Goal: Transaction & Acquisition: Obtain resource

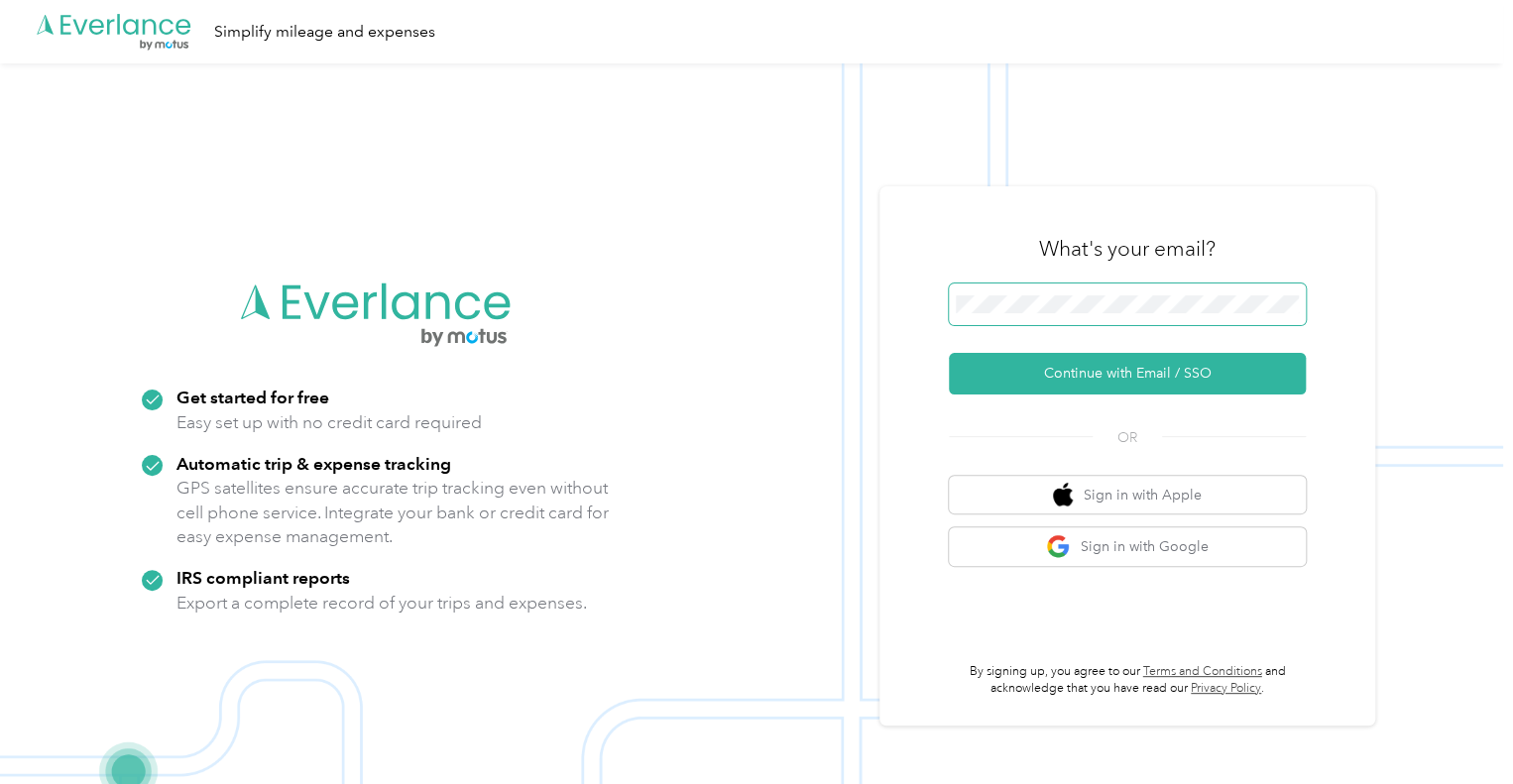
click at [982, 286] on span at bounding box center [1126, 304] width 357 height 42
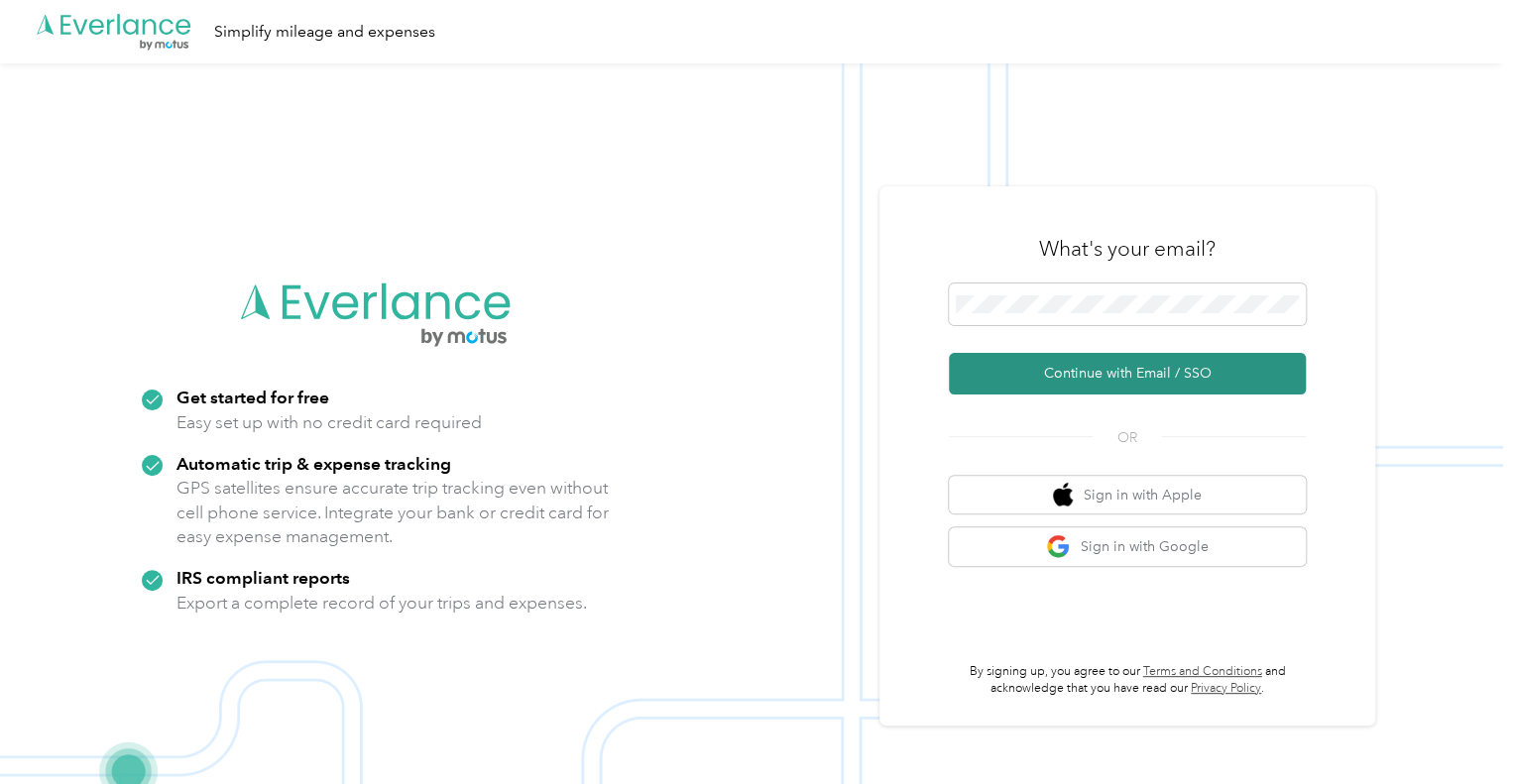
click at [1080, 382] on button "Continue with Email / SSO" at bounding box center [1126, 374] width 357 height 42
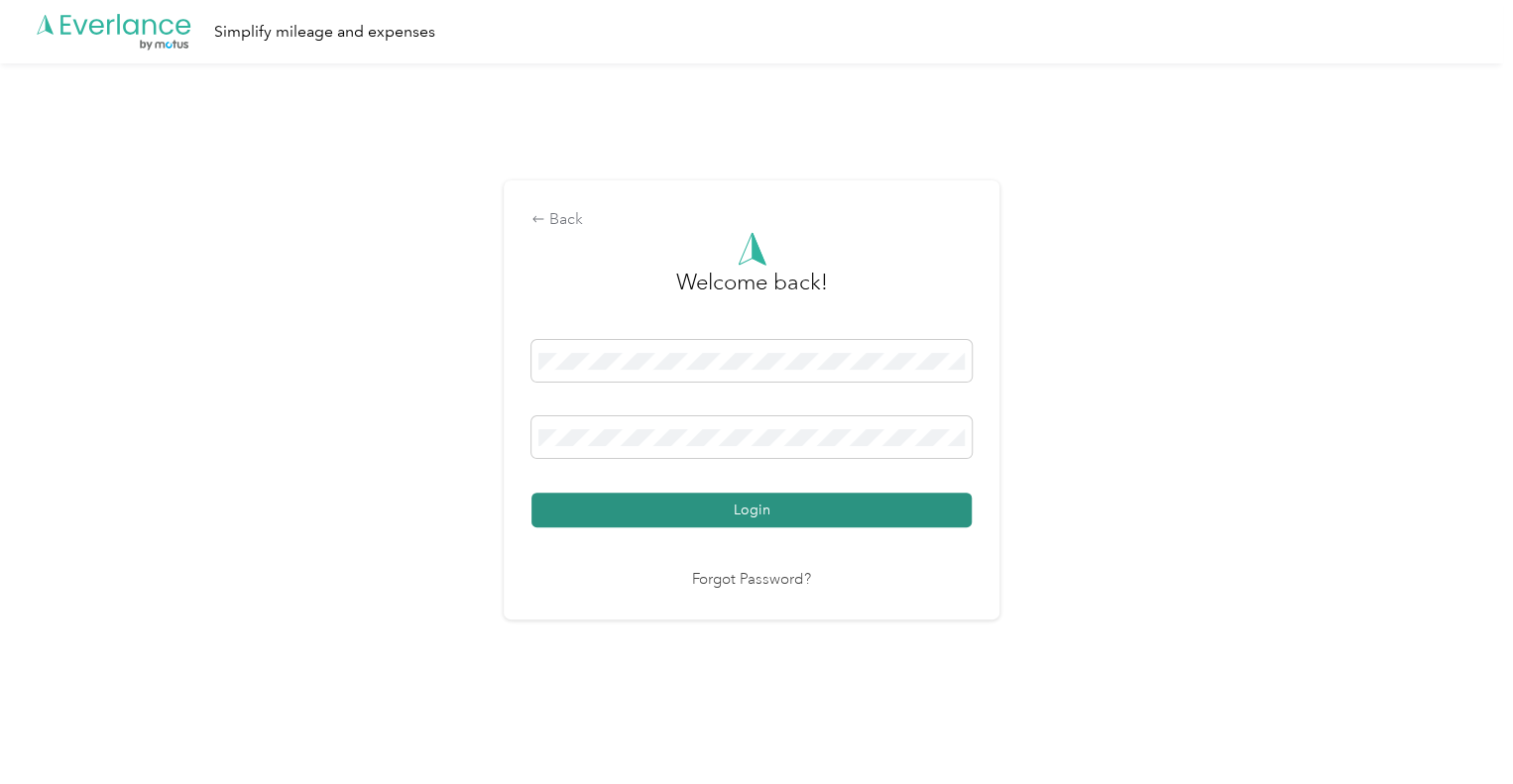
click at [746, 515] on button "Login" at bounding box center [752, 510] width 440 height 35
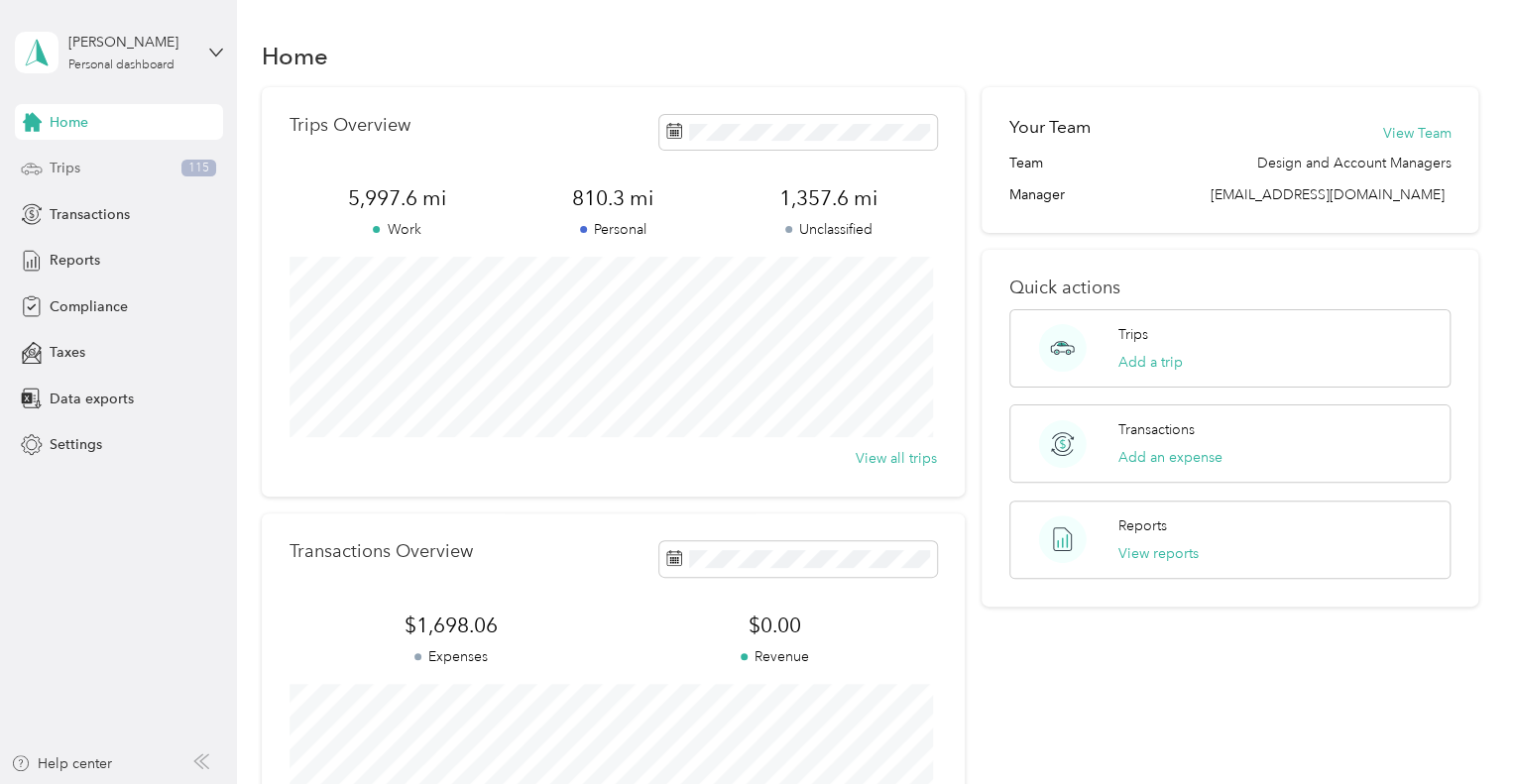
click at [171, 170] on div "Trips 115" at bounding box center [118, 169] width 208 height 36
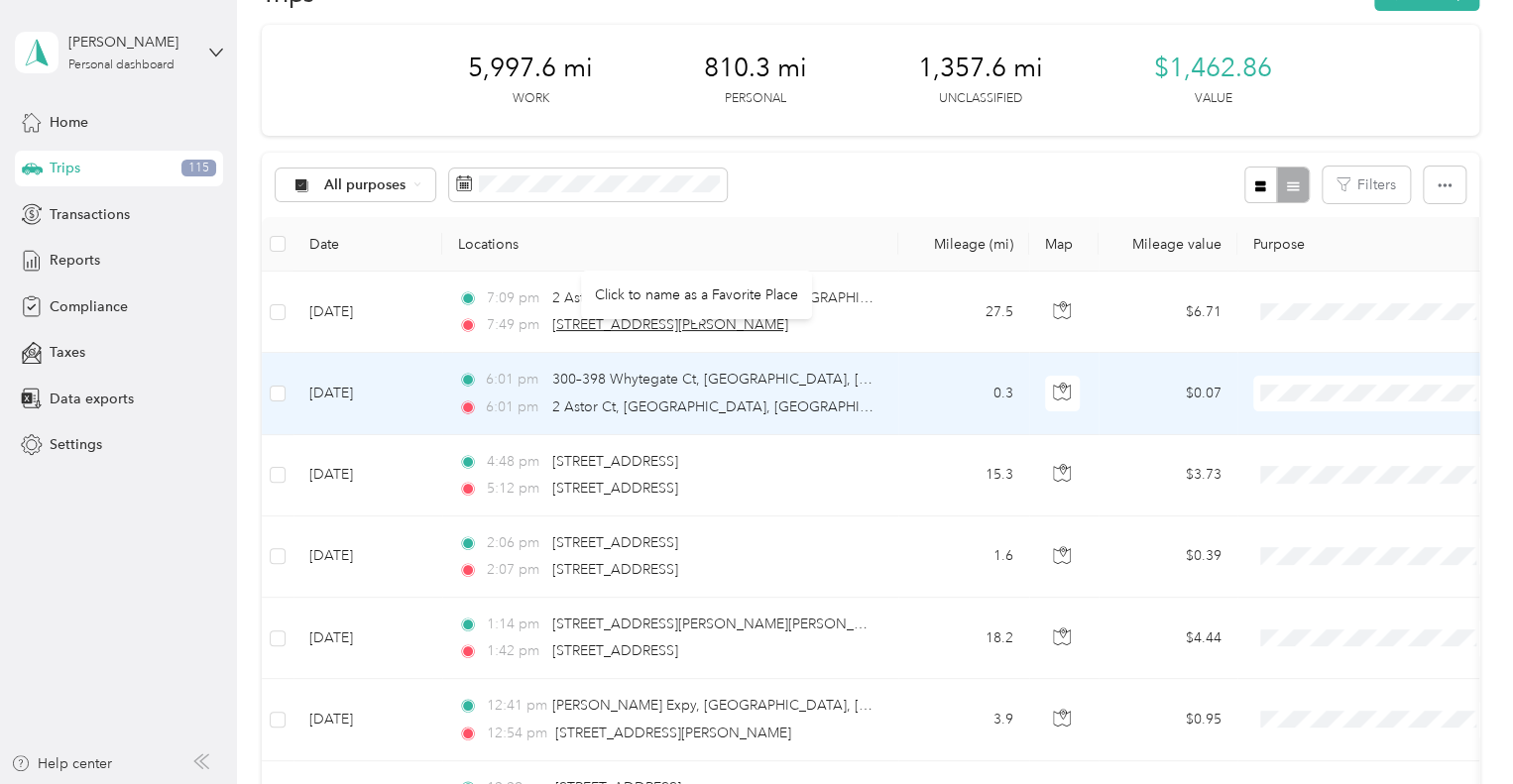
scroll to position [109, 0]
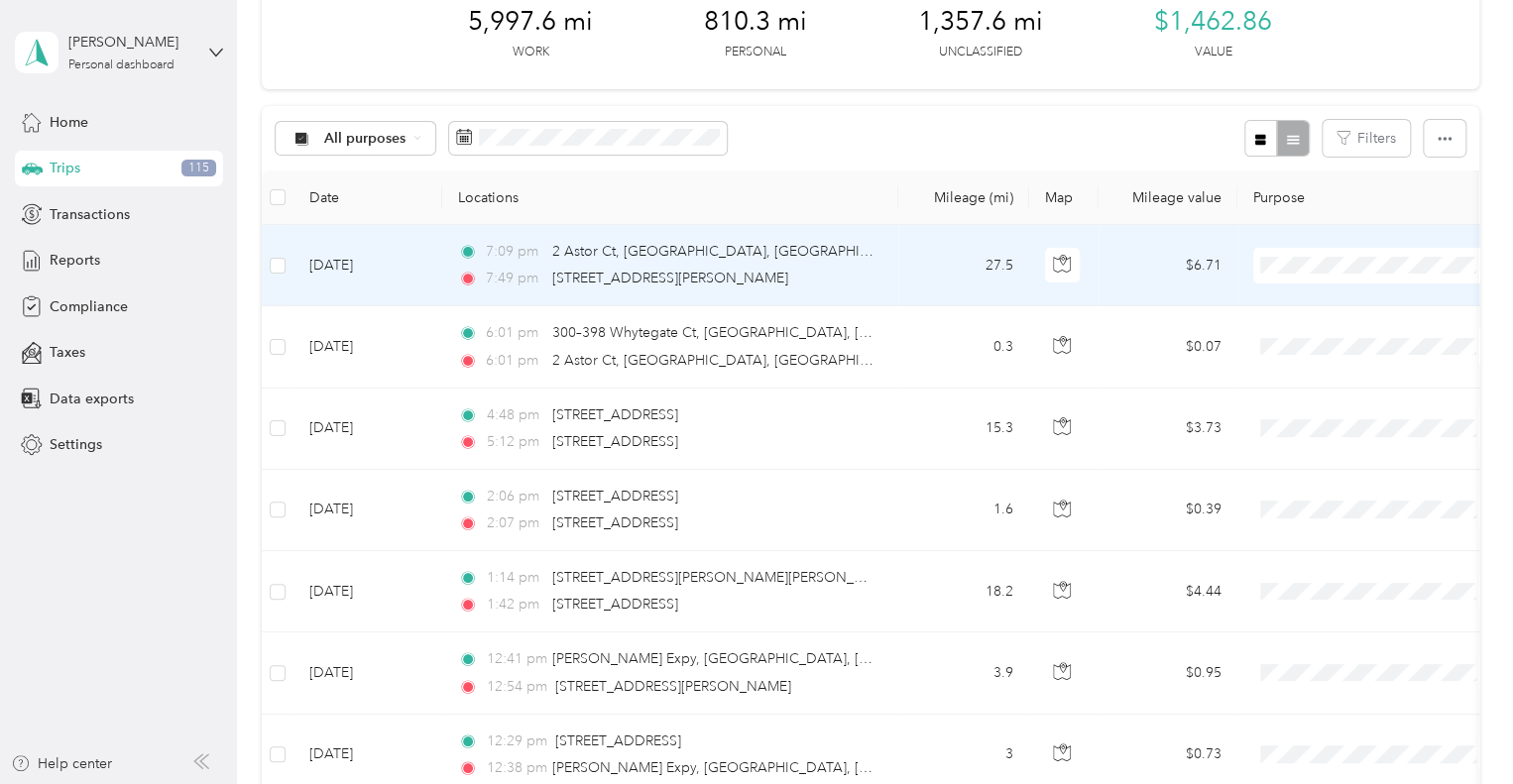
click at [1297, 337] on span "Personal" at bounding box center [1376, 336] width 218 height 21
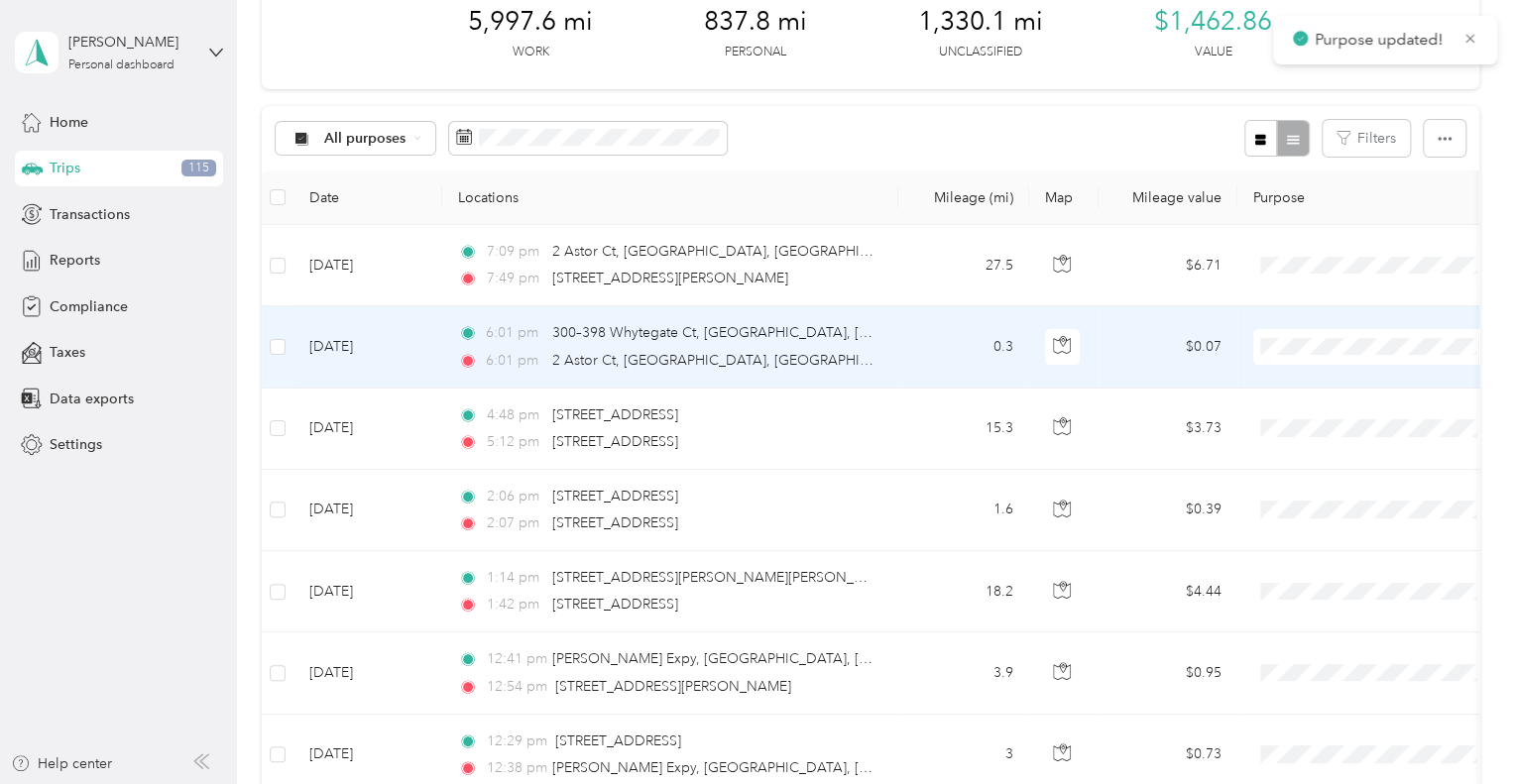
scroll to position [151, 0]
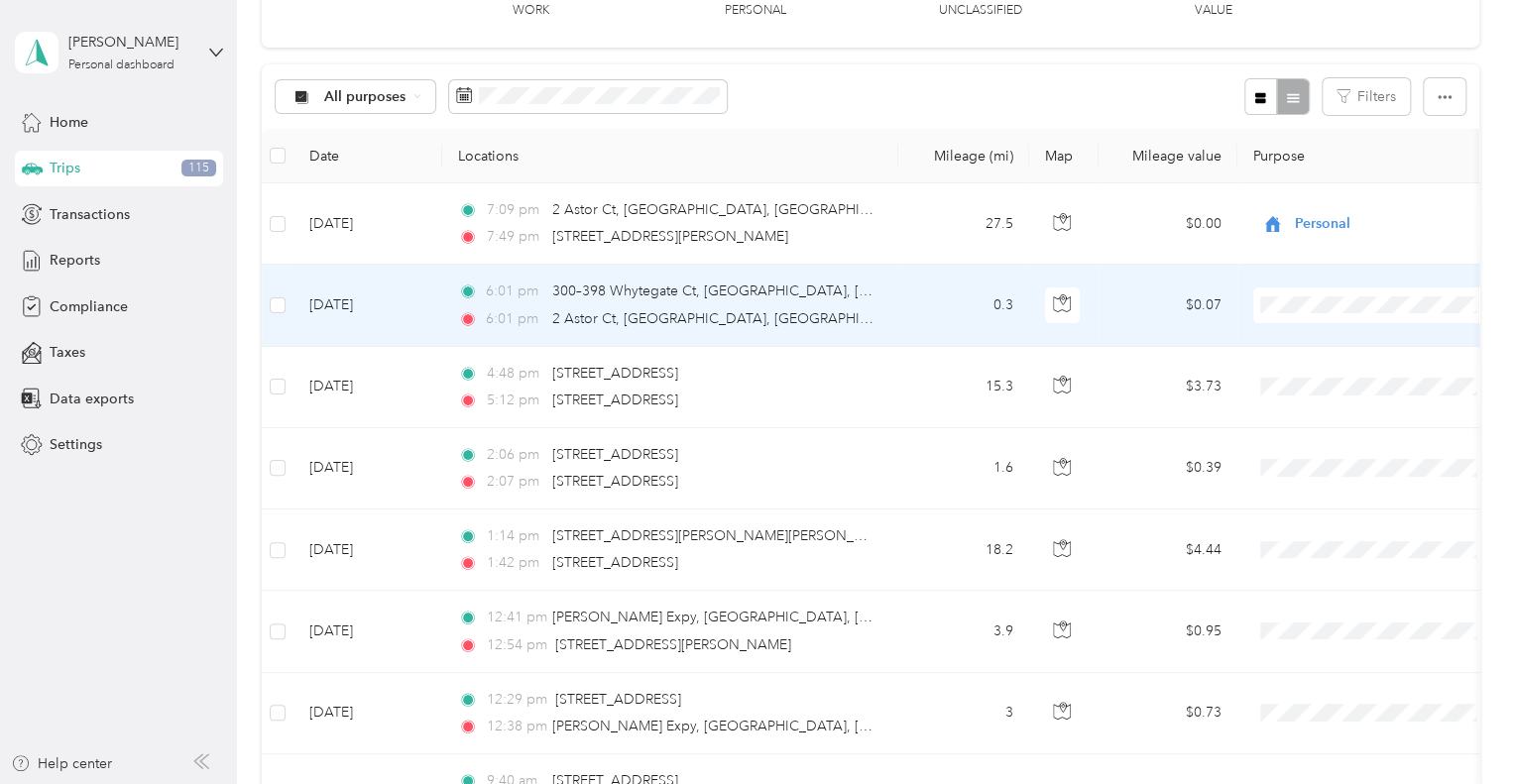
click at [1299, 378] on span "Personal" at bounding box center [1376, 374] width 218 height 21
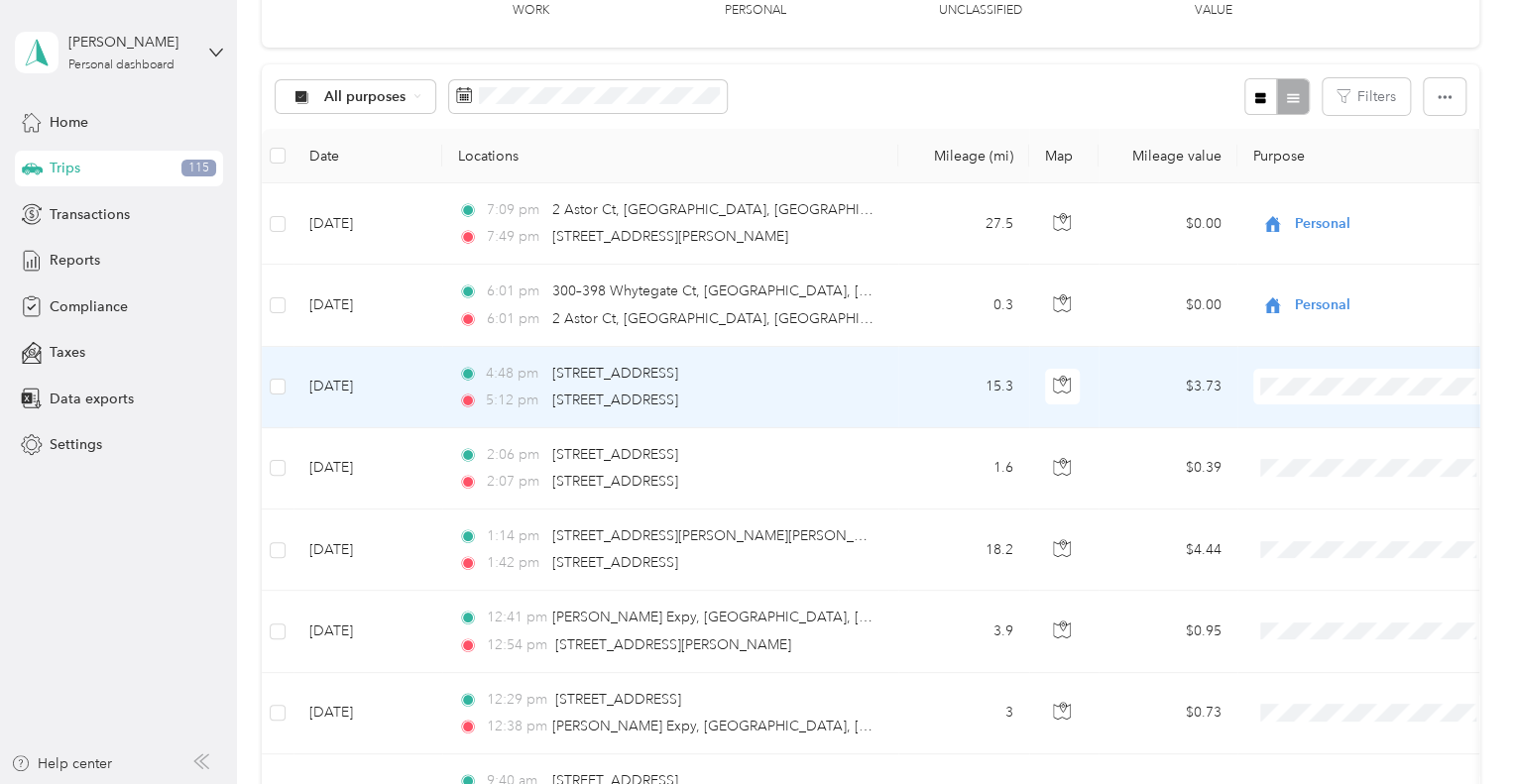
scroll to position [237, 0]
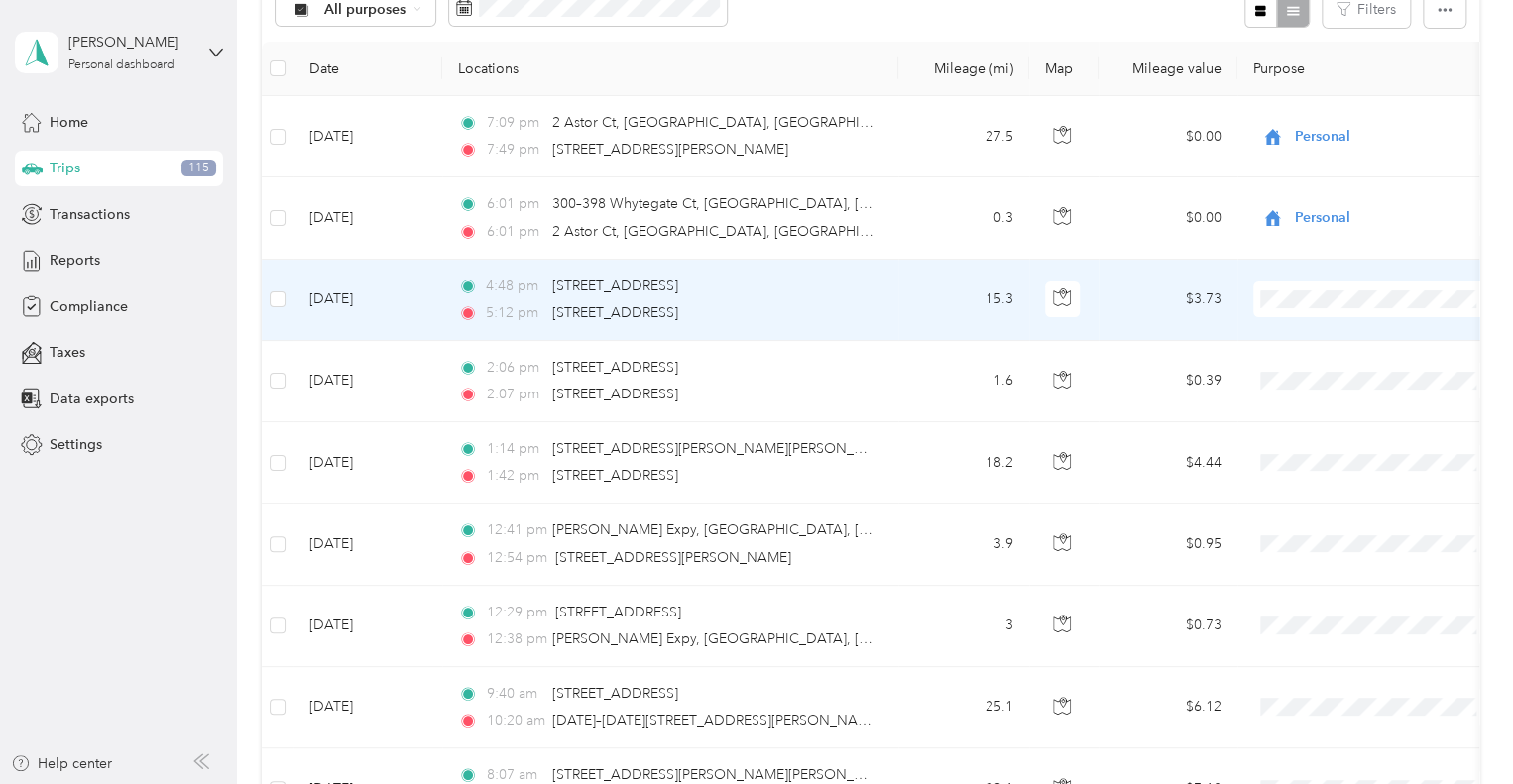
click at [1313, 342] on li "Premier Service" at bounding box center [1376, 334] width 246 height 35
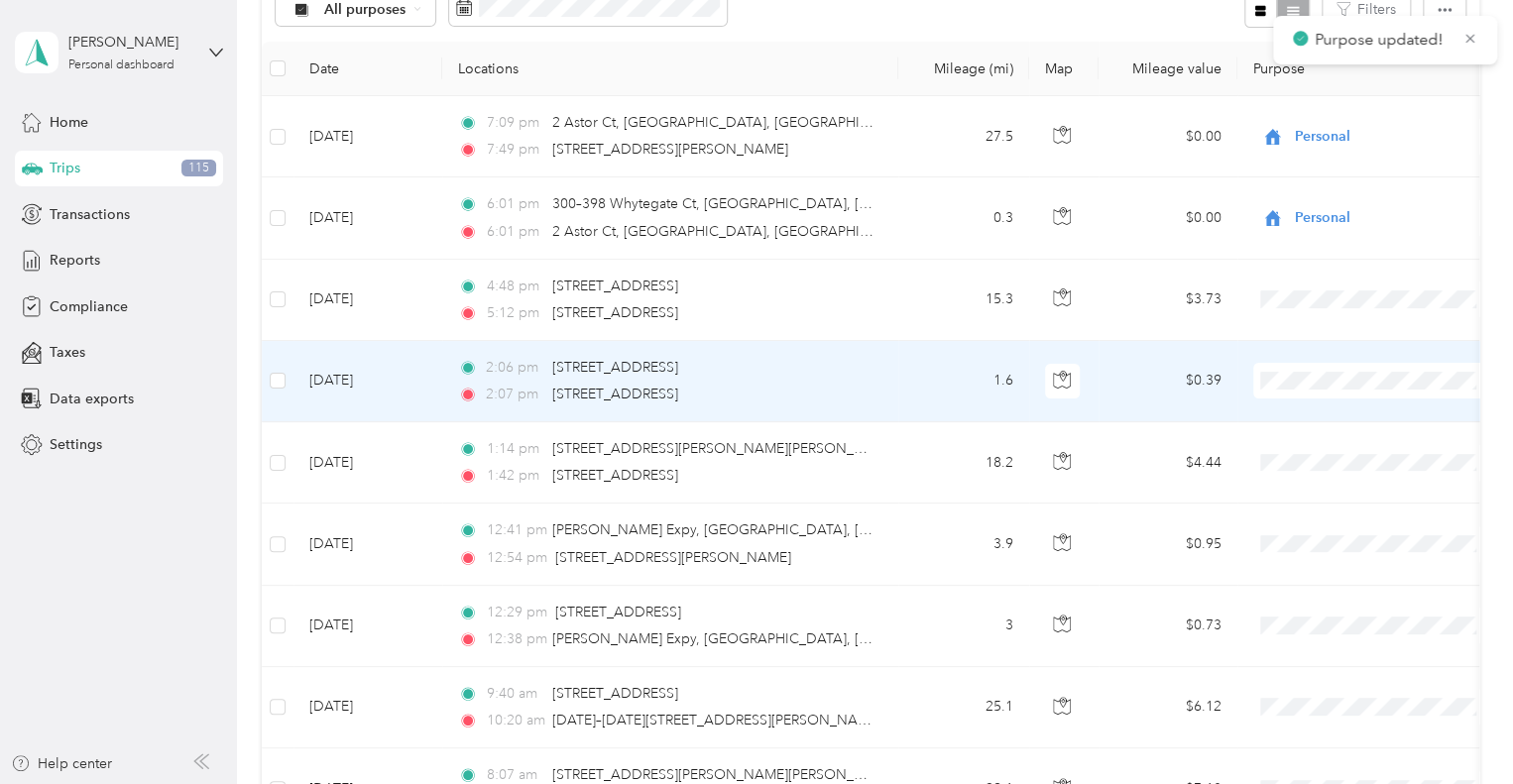
click at [1322, 411] on span "Premier Service" at bounding box center [1394, 415] width 184 height 21
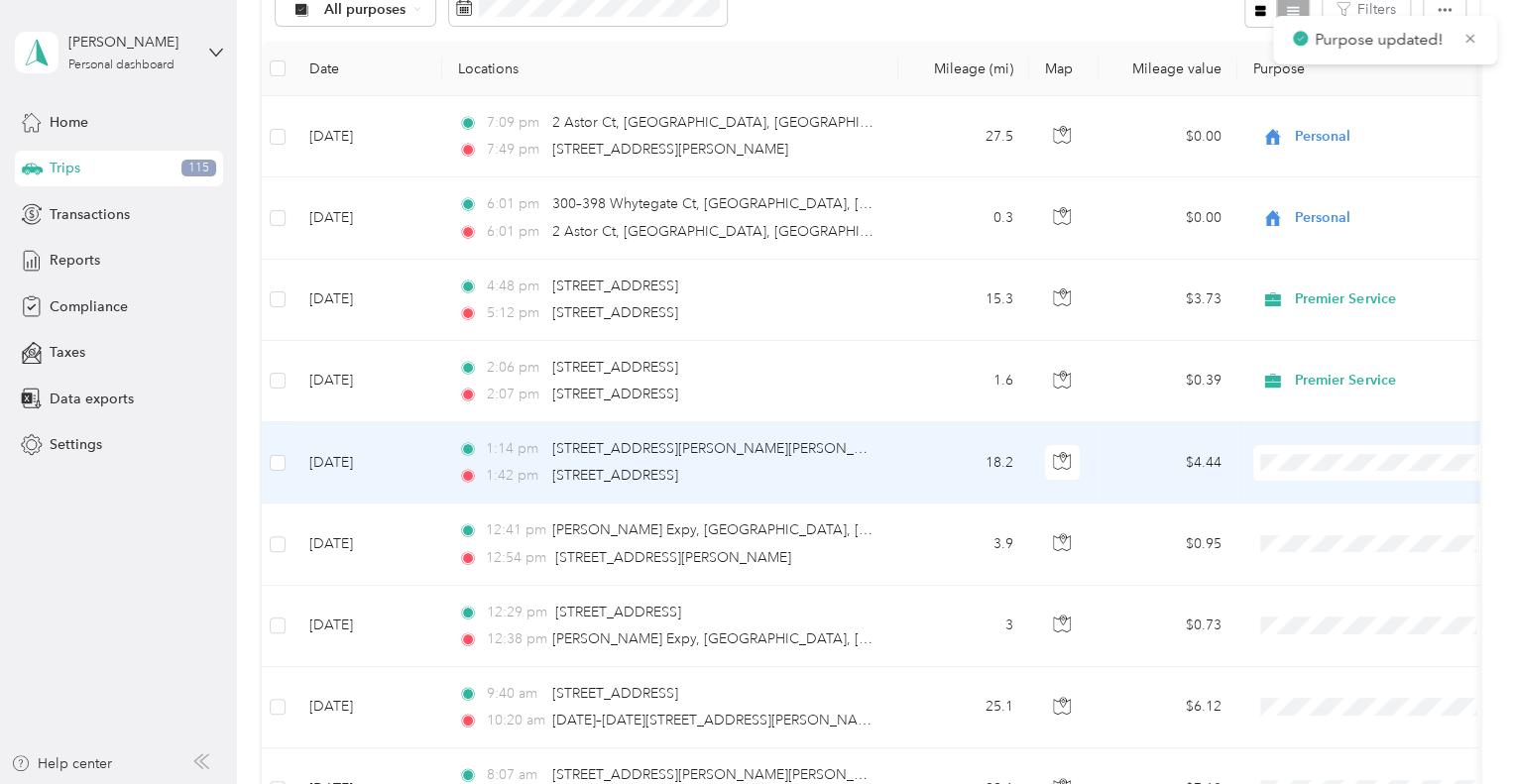
click at [1355, 502] on span "Premier Service" at bounding box center [1394, 497] width 184 height 21
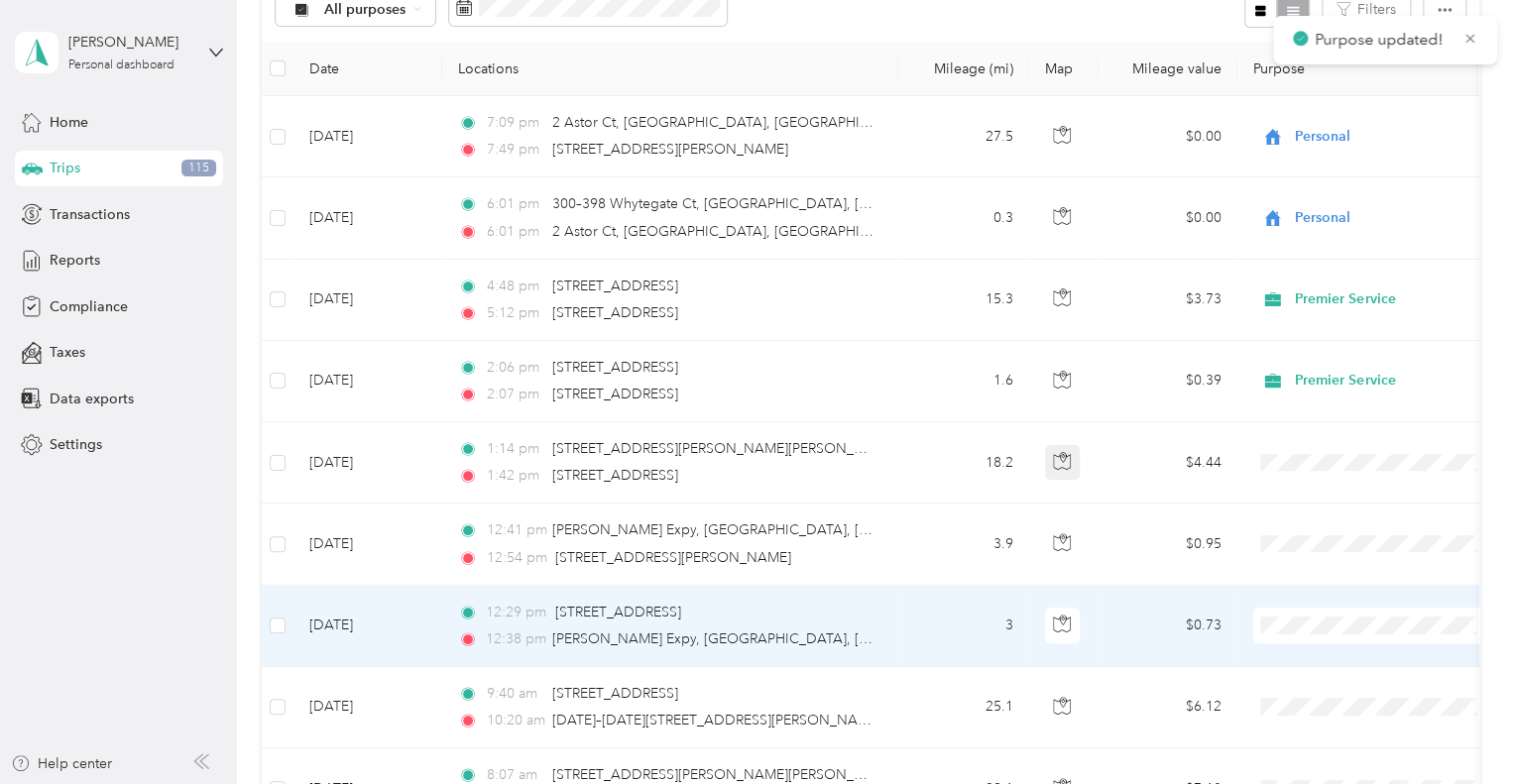
scroll to position [369, 0]
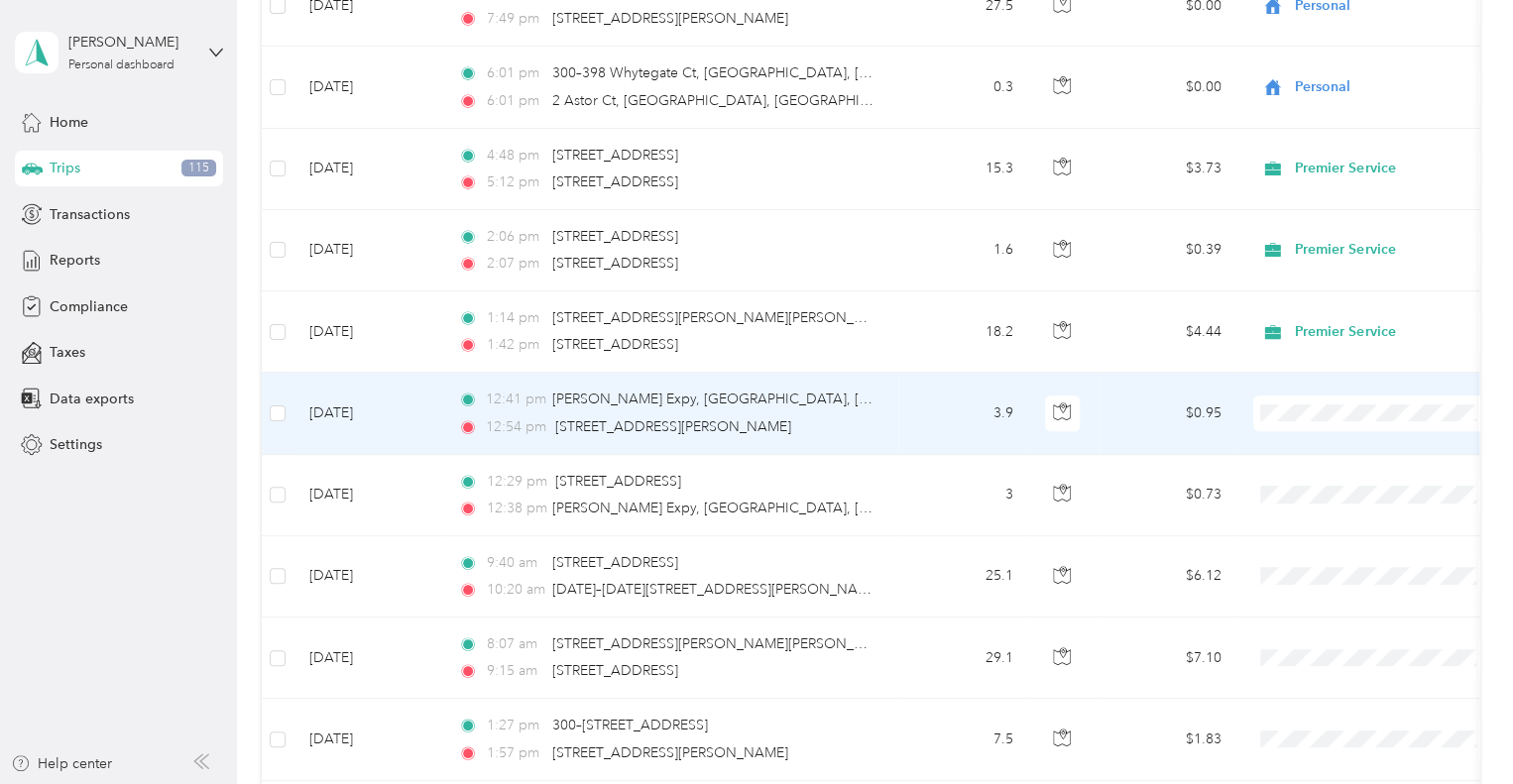
click at [1285, 442] on icon at bounding box center [1279, 442] width 25 height 16
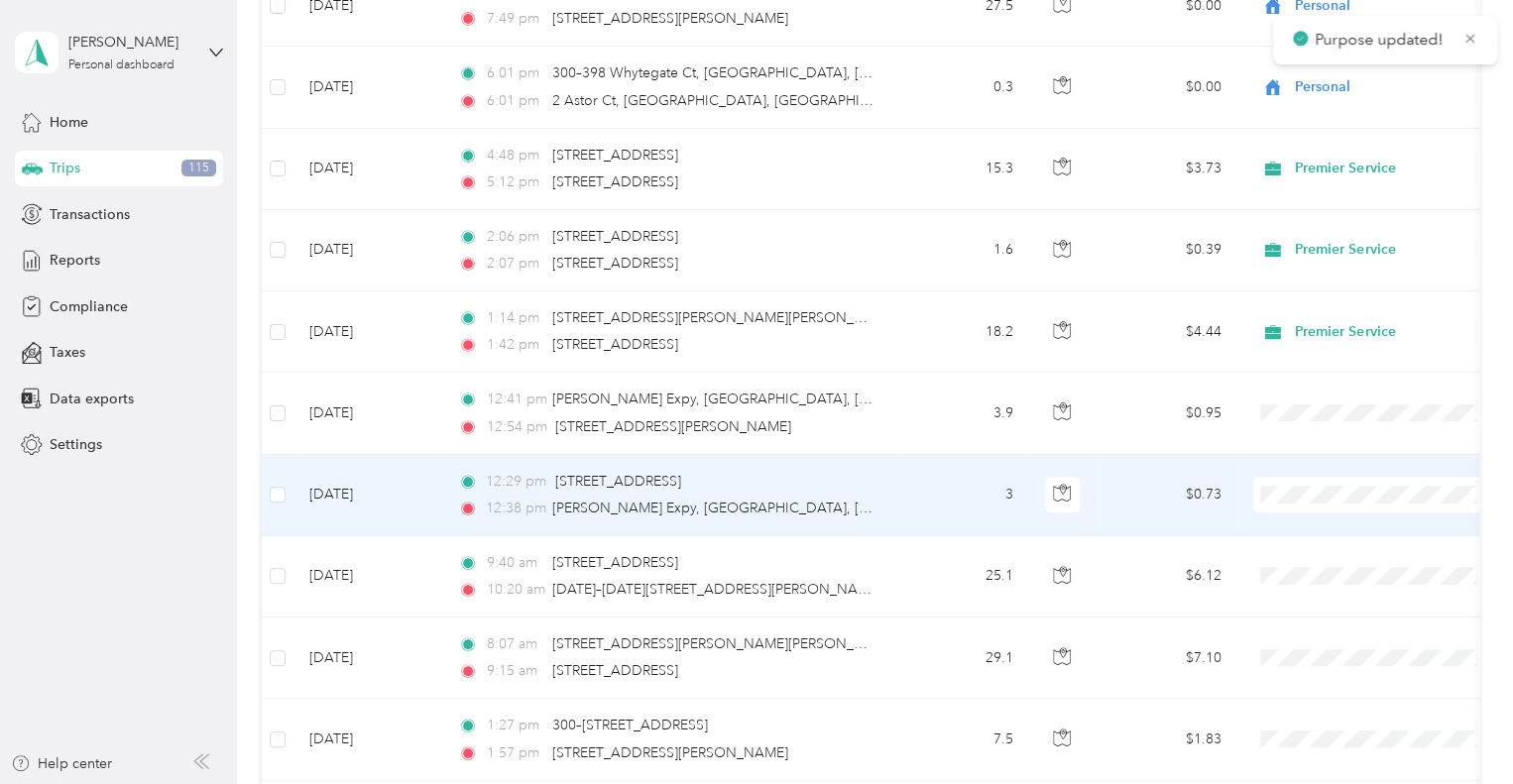
scroll to position [428, 0]
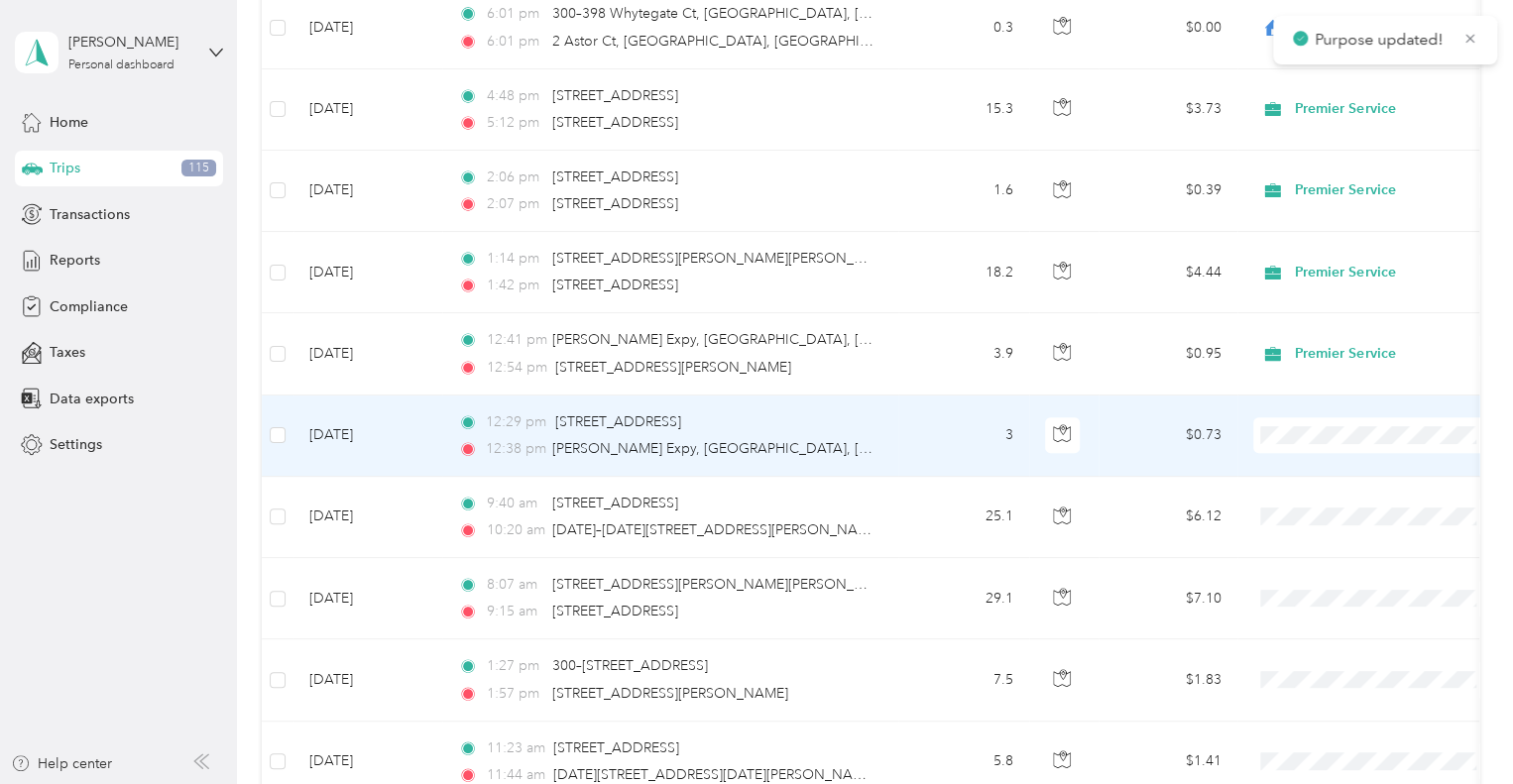
click at [1302, 465] on span "Premier Service" at bounding box center [1394, 469] width 184 height 21
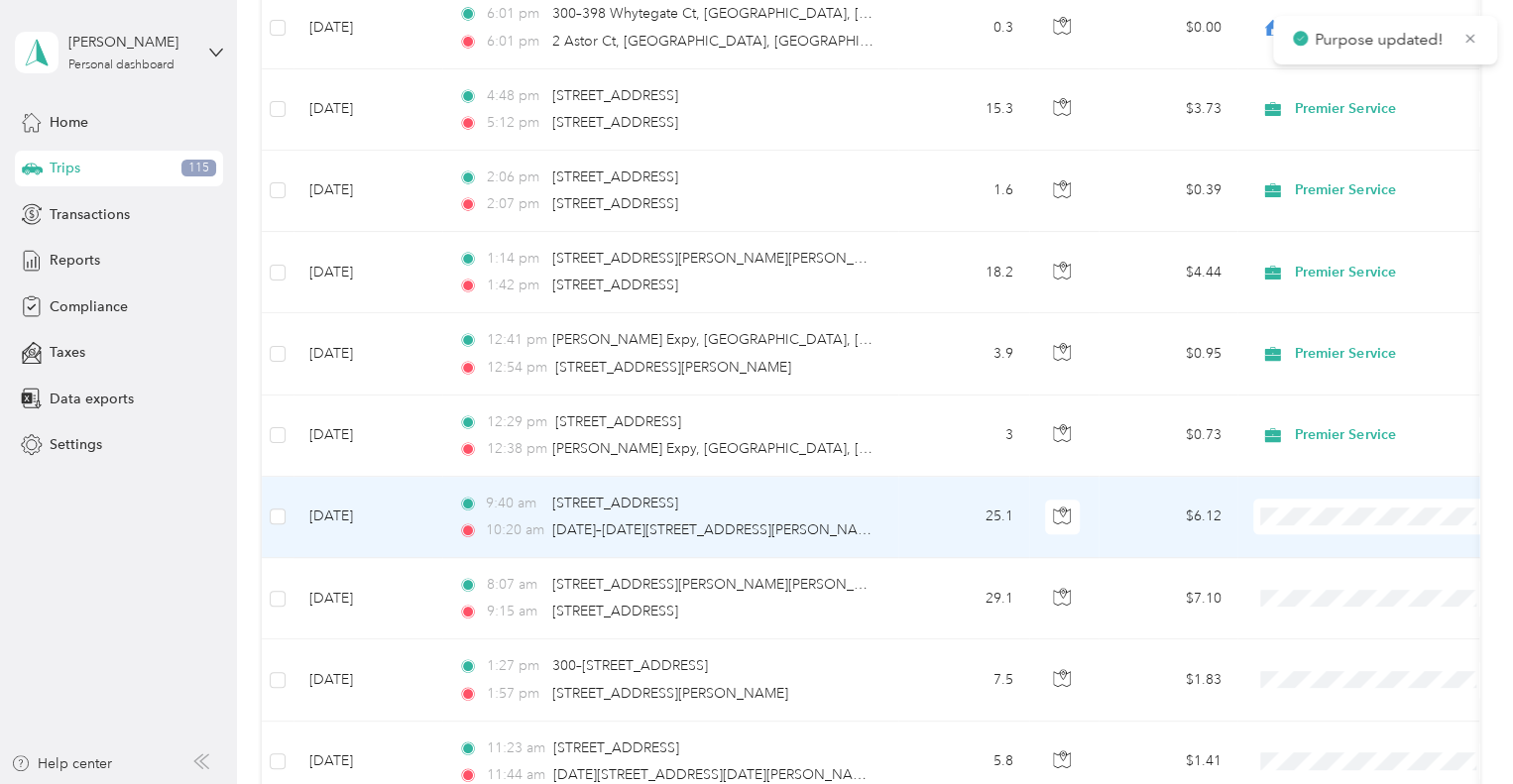
click at [1293, 545] on span "Premier Service" at bounding box center [1376, 548] width 218 height 21
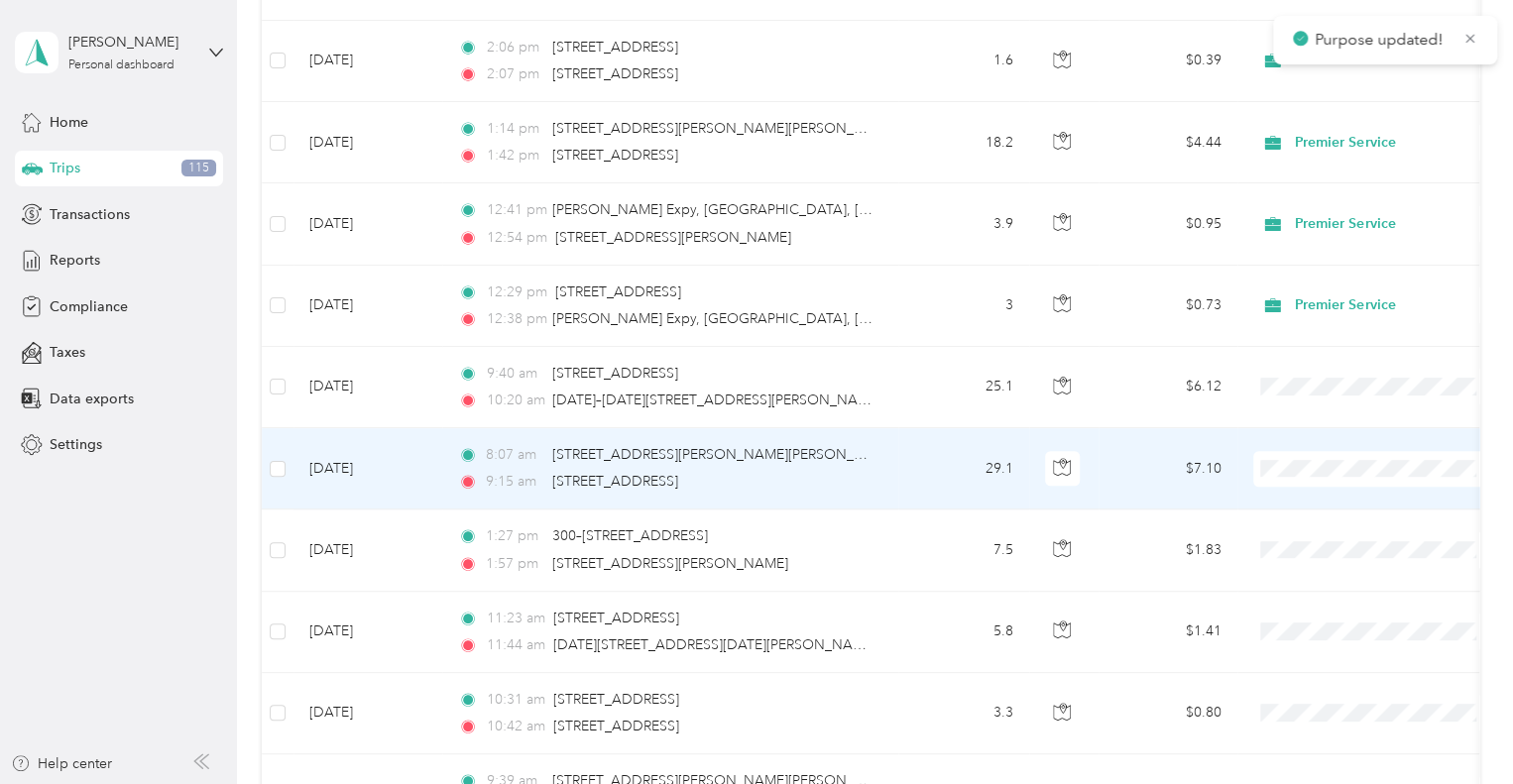
scroll to position [563, 0]
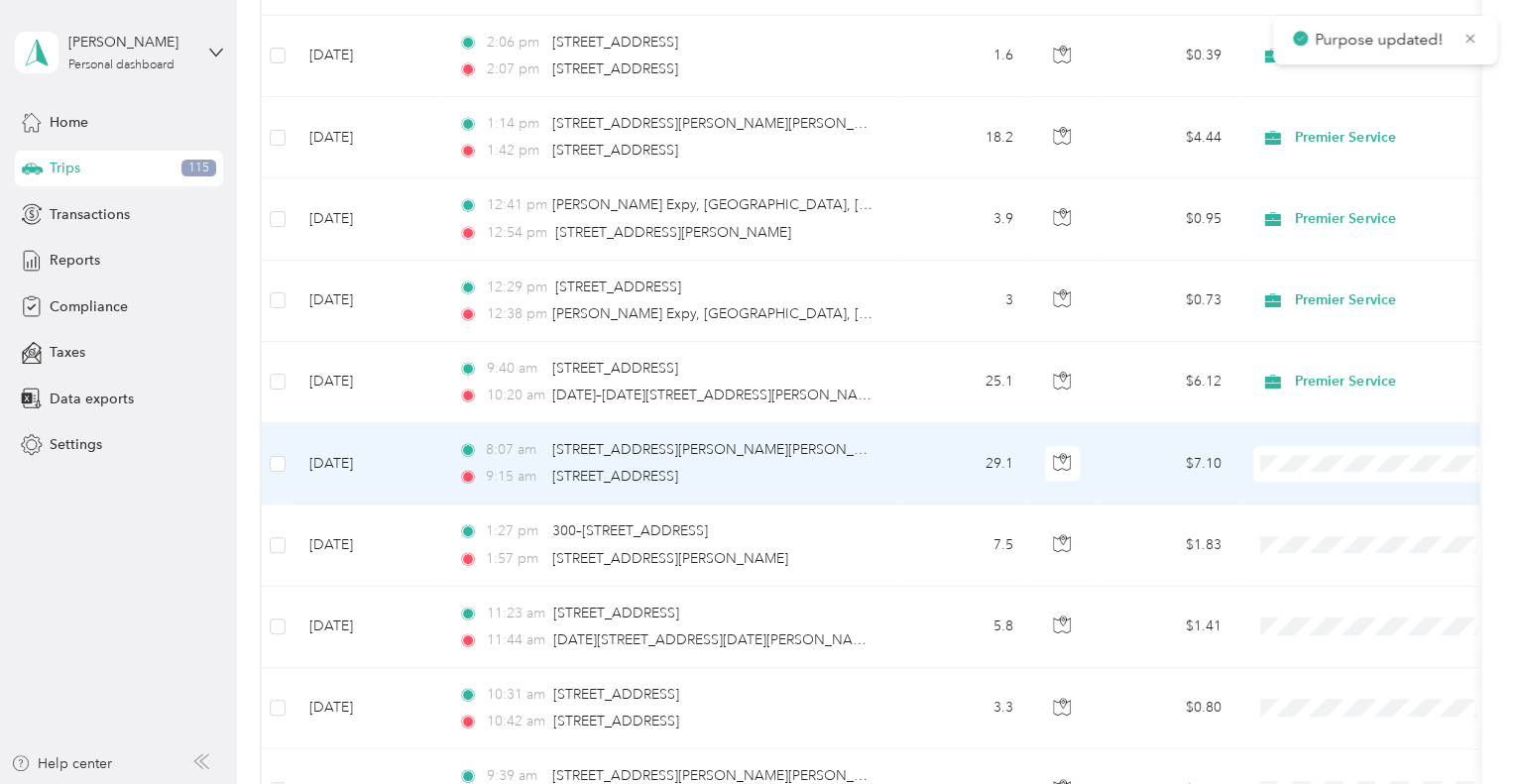
click at [1293, 496] on span "Premier Service" at bounding box center [1376, 498] width 218 height 21
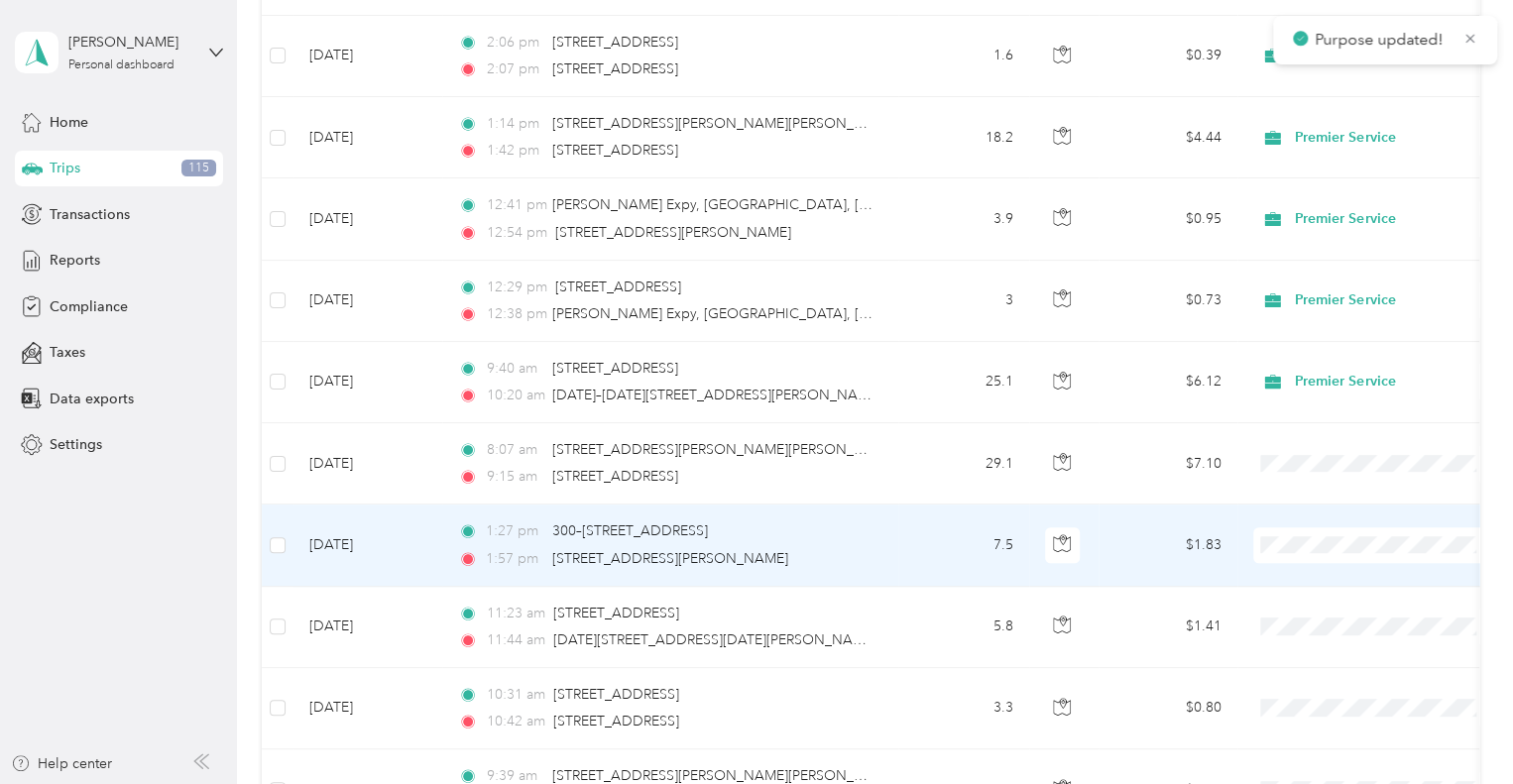
scroll to position [621, 0]
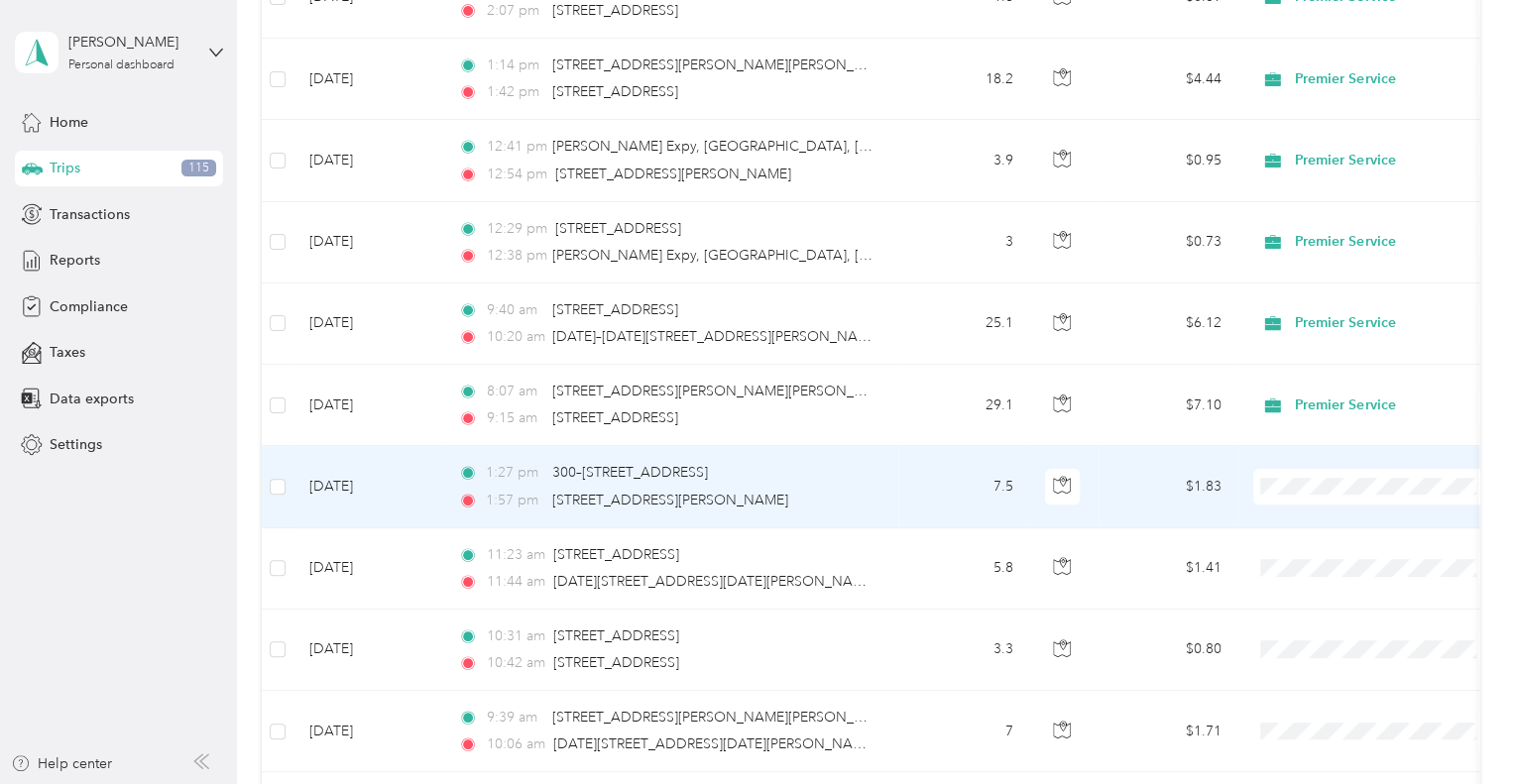
click at [1292, 519] on span "Premier Service" at bounding box center [1376, 521] width 218 height 21
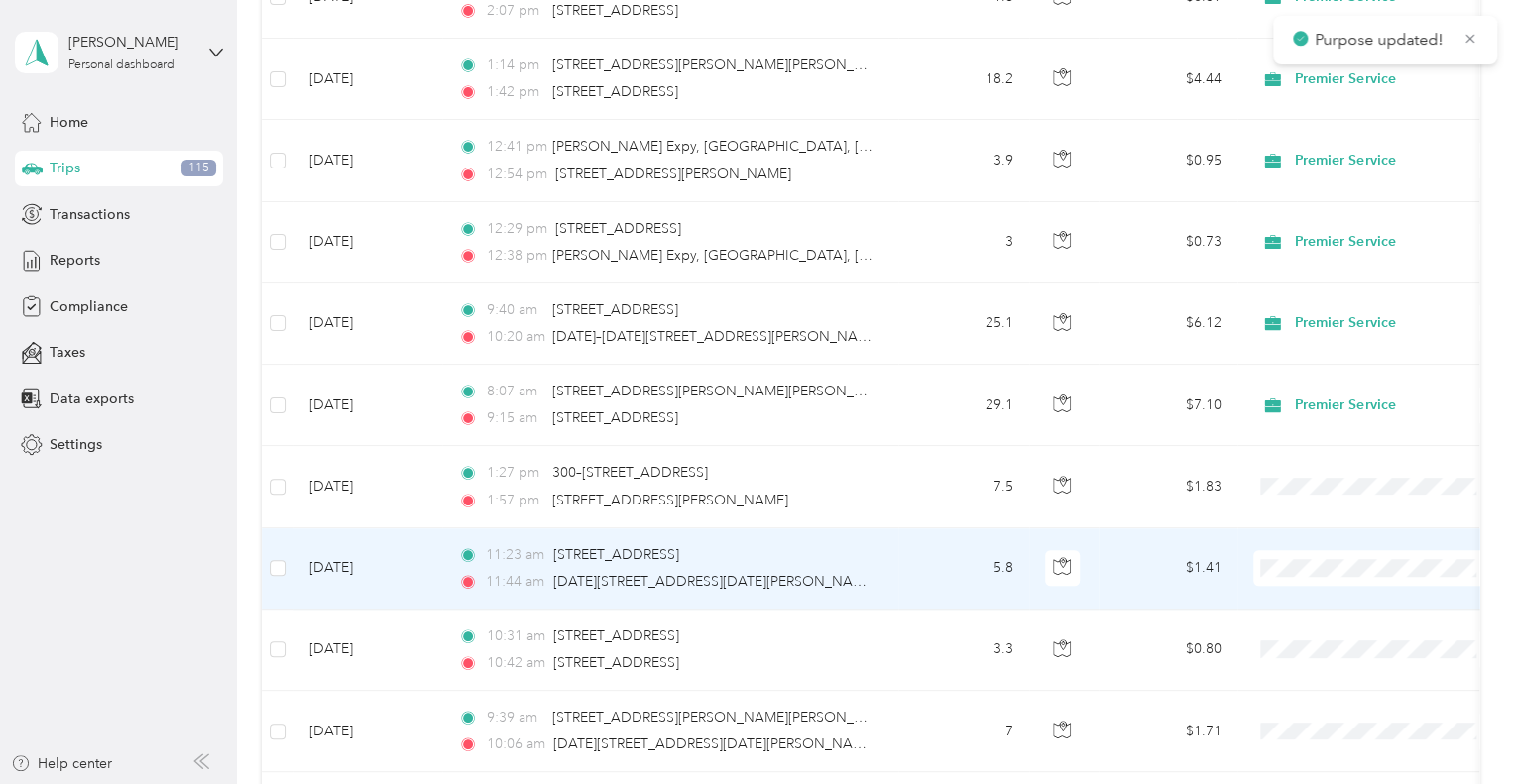
scroll to position [694, 0]
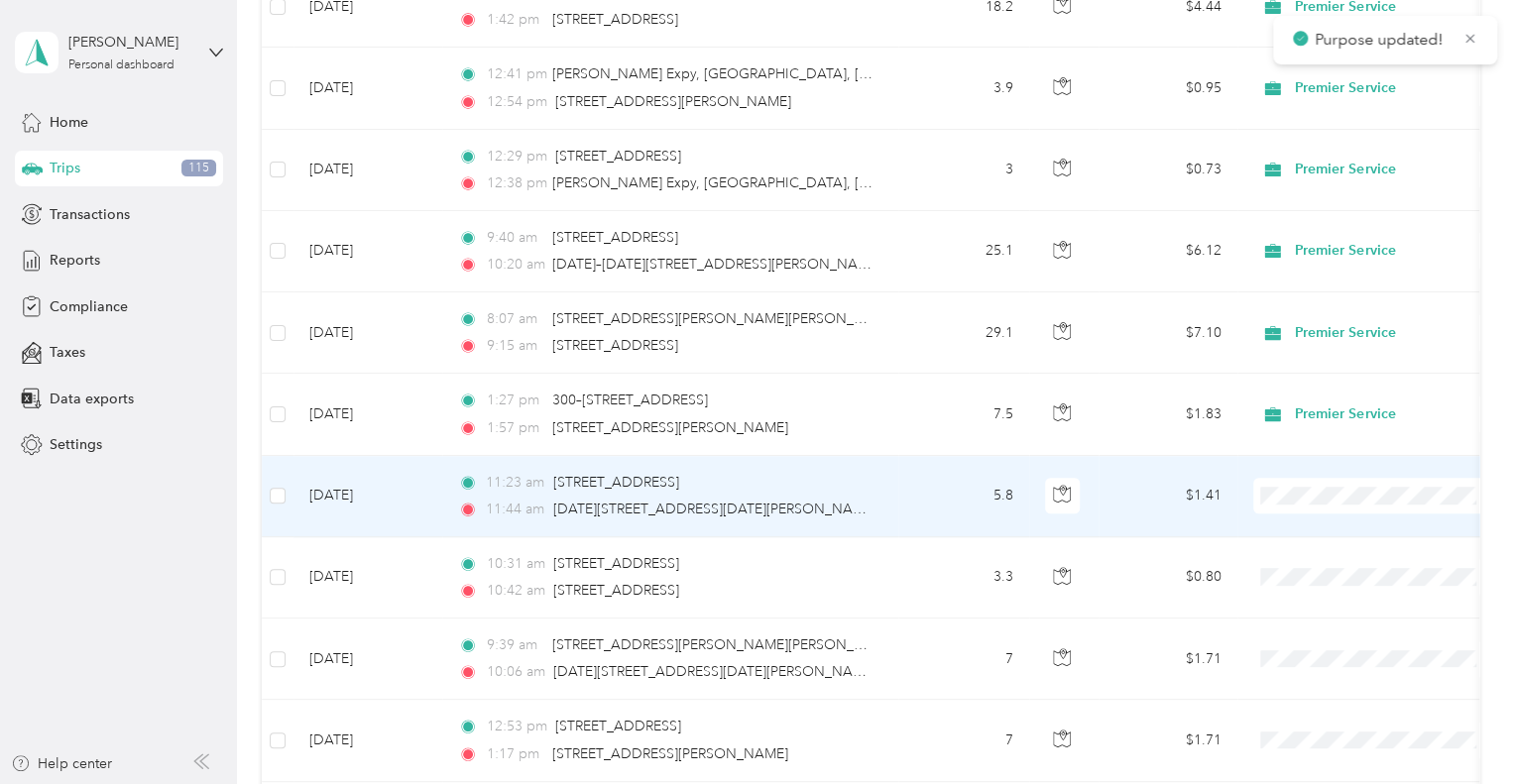
click at [1313, 523] on span "Premier Service" at bounding box center [1394, 531] width 184 height 21
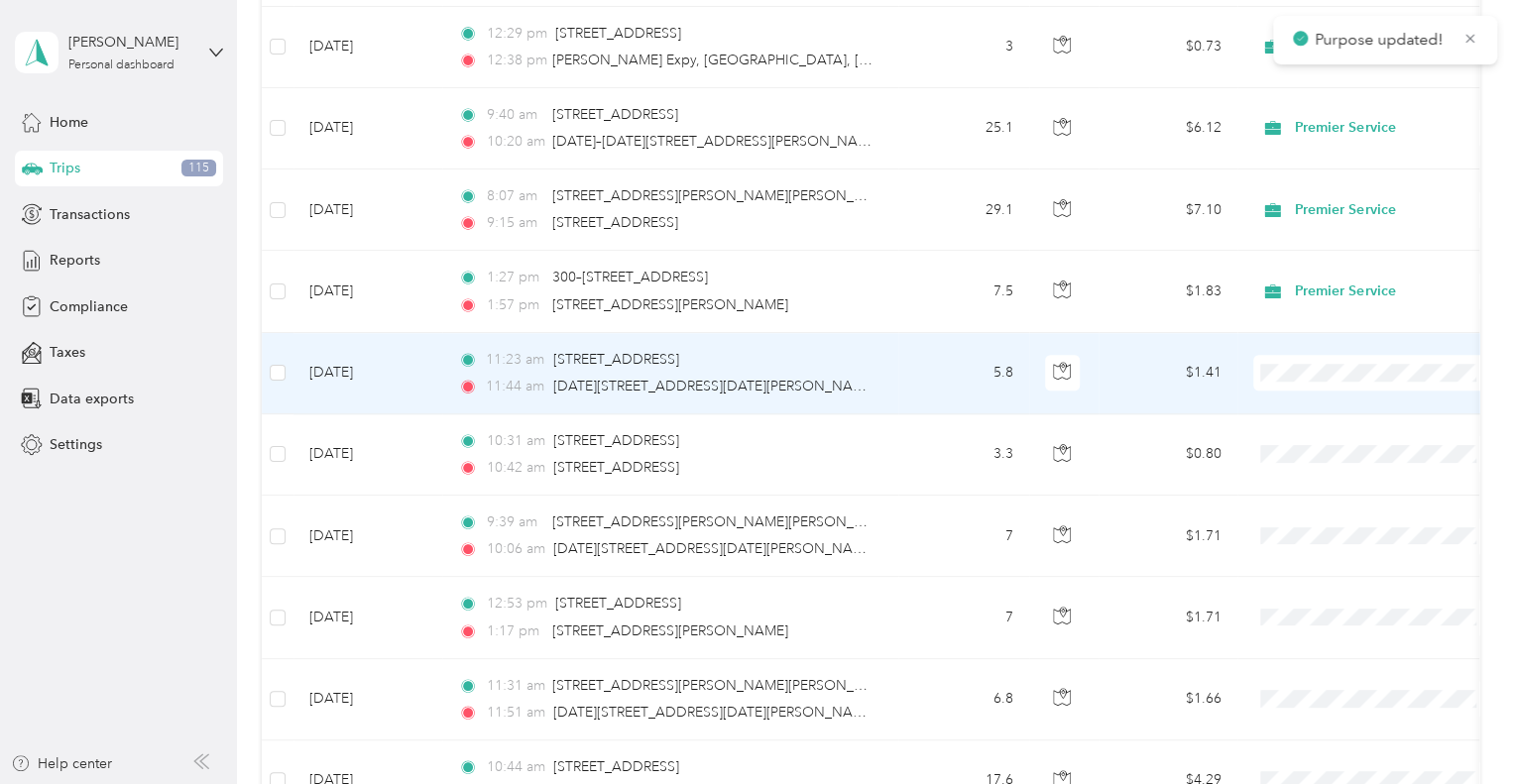
scroll to position [819, 0]
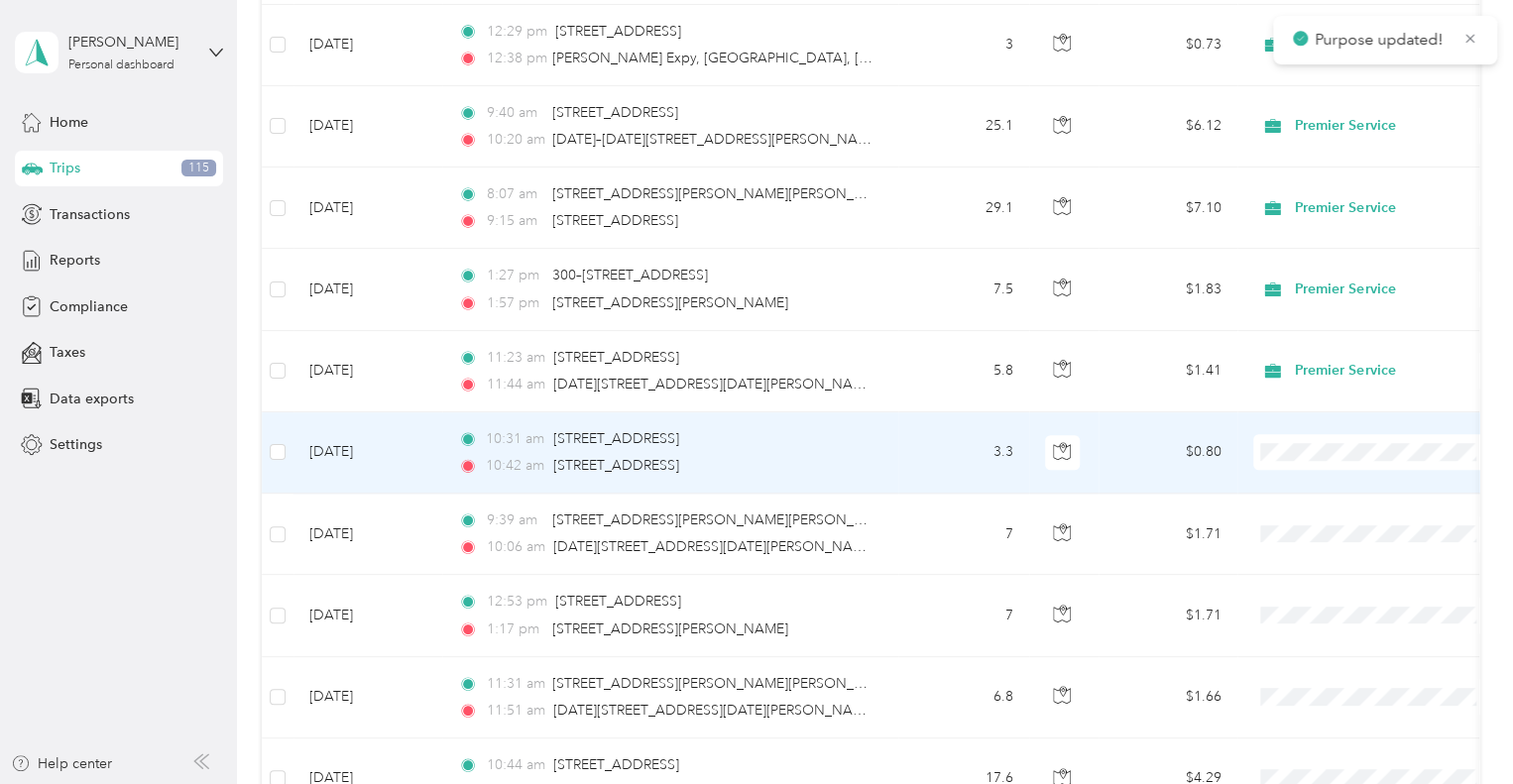
click at [1278, 485] on icon at bounding box center [1279, 487] width 16 height 14
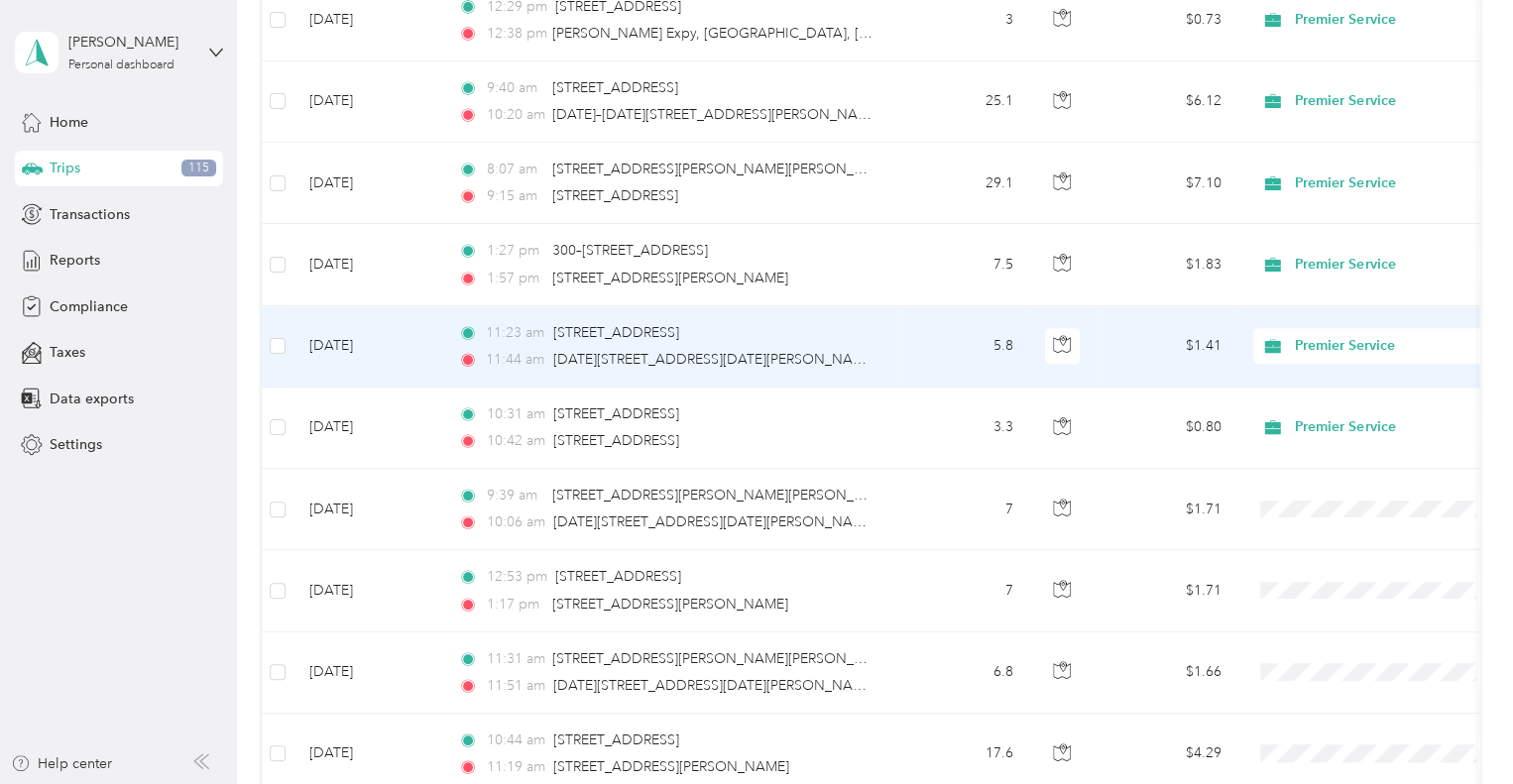
scroll to position [843, 0]
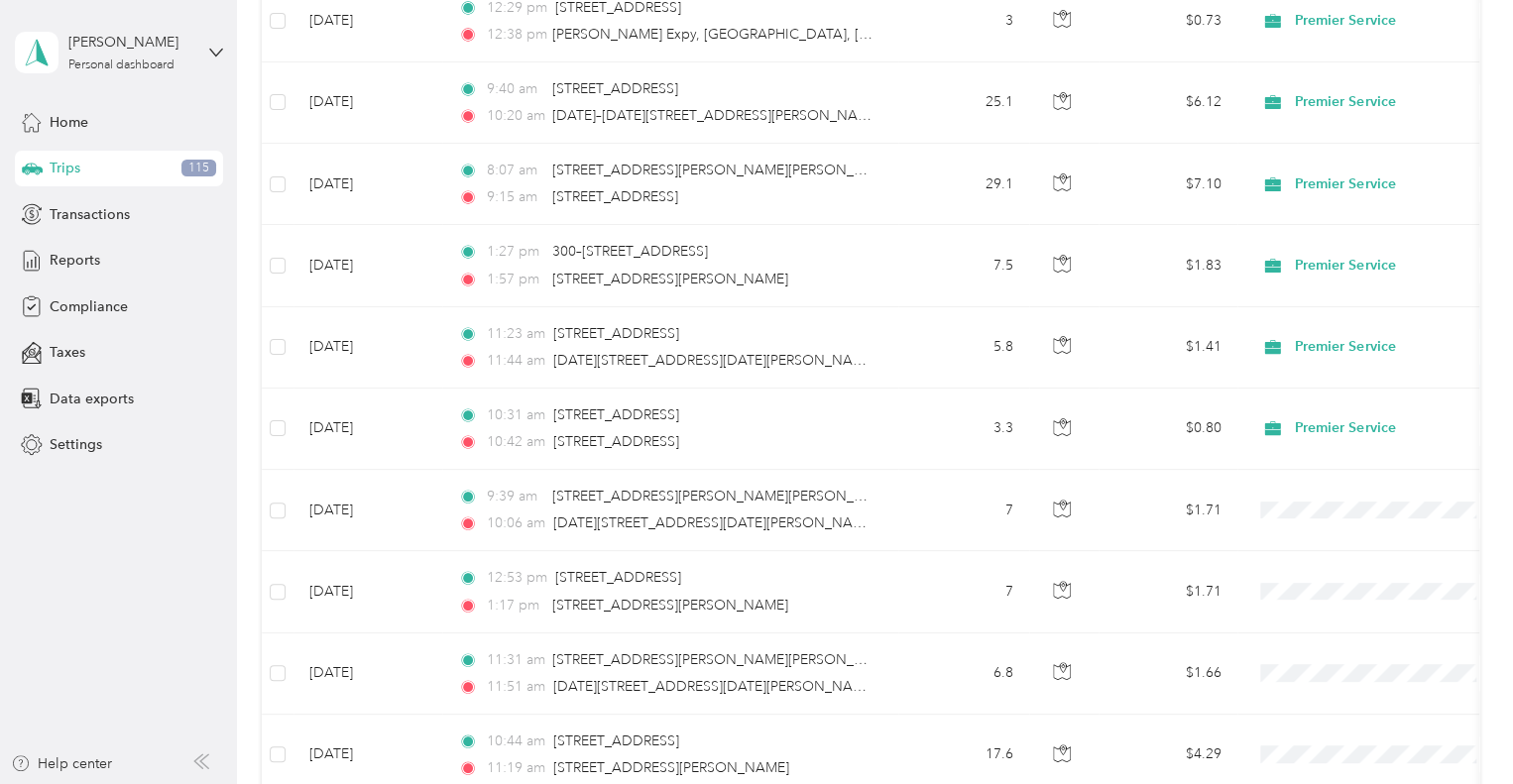
click at [1492, 625] on div "Trips New trip 6,110.4 mi Work 838.1 mi Personal 1,217 mi Unclassified $1,490.3…" at bounding box center [870, 466] width 1266 height 2618
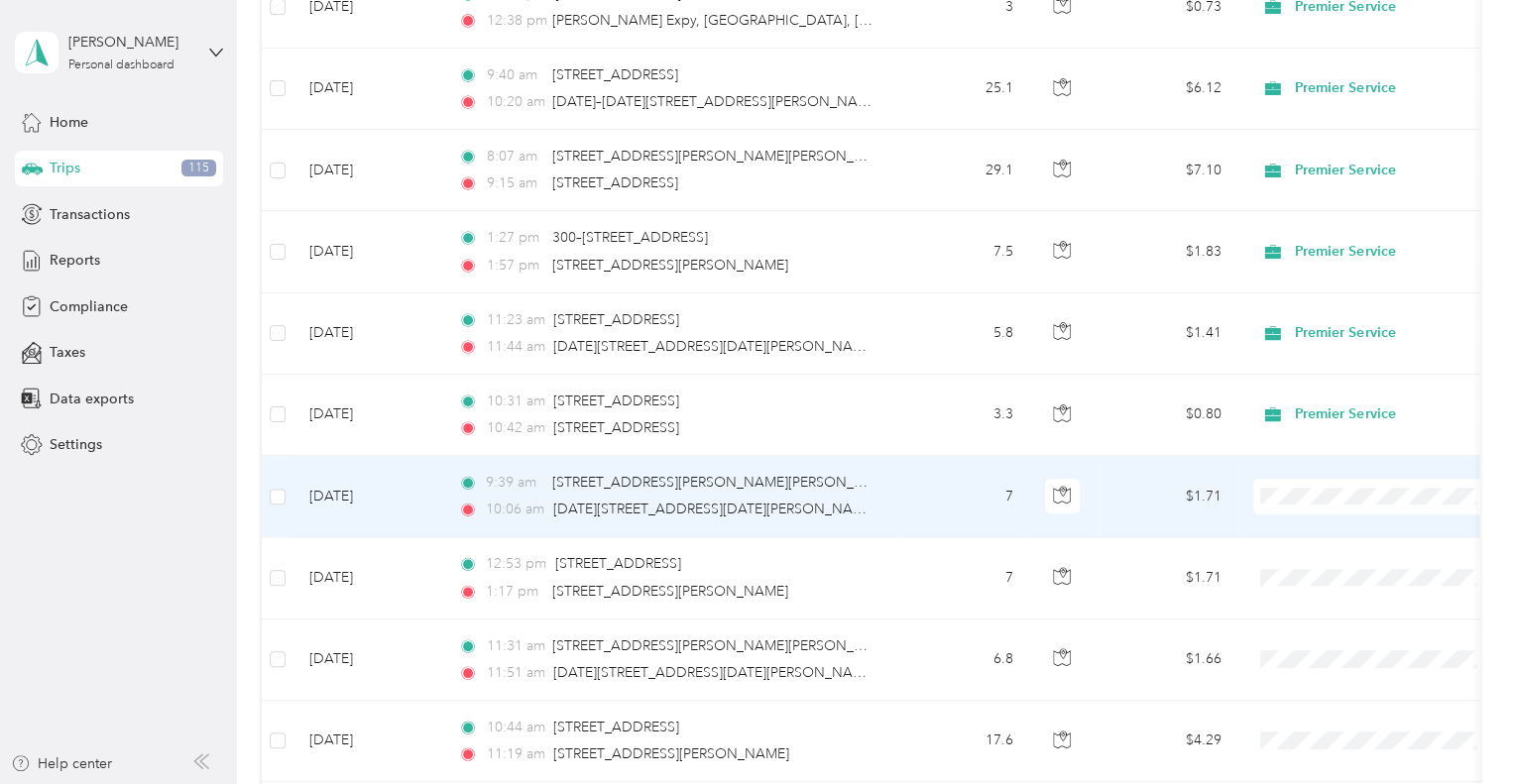
scroll to position [859, 0]
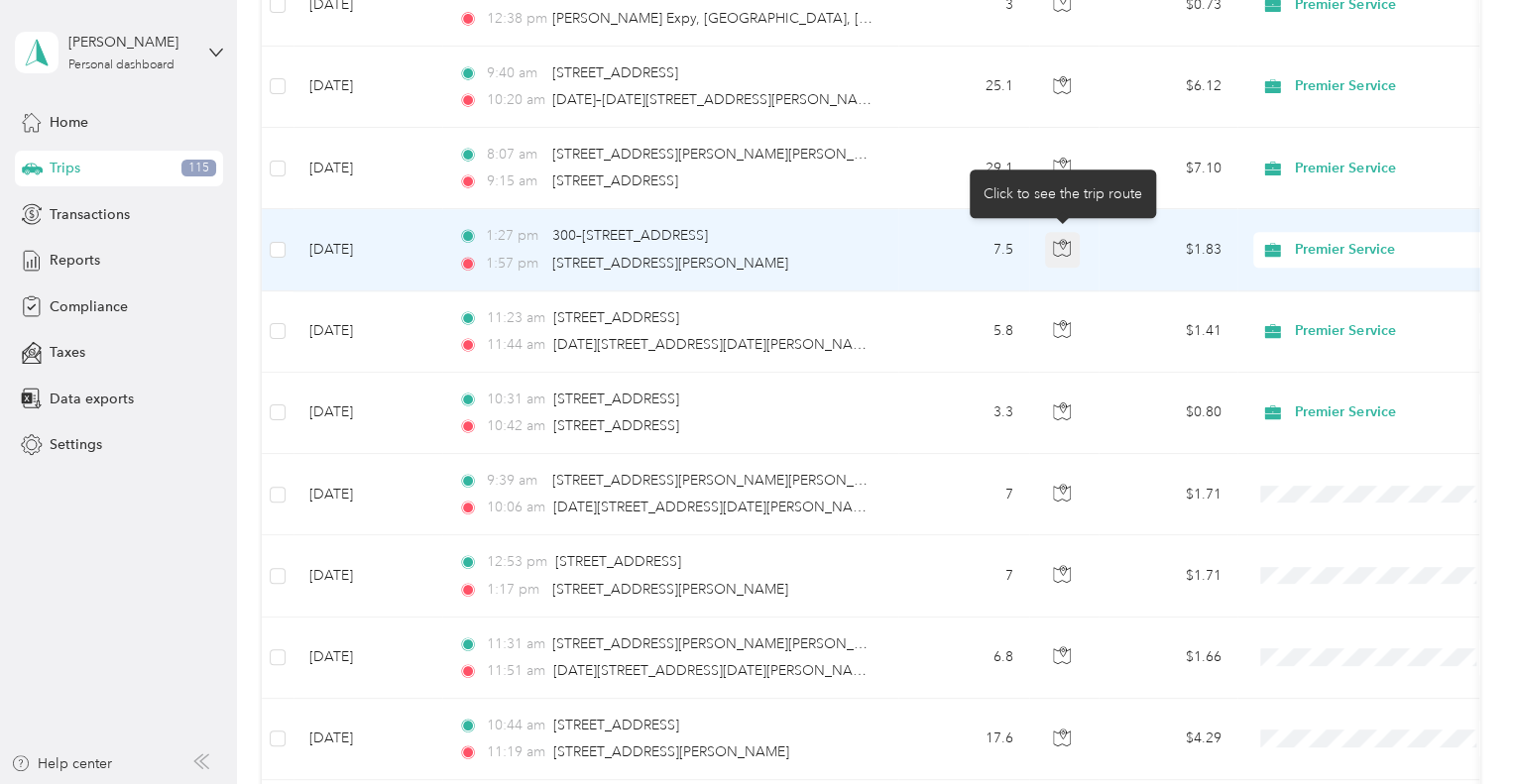
click at [1067, 241] on icon "button" at bounding box center [1062, 247] width 18 height 18
click at [1067, 244] on icon "button" at bounding box center [1062, 247] width 18 height 18
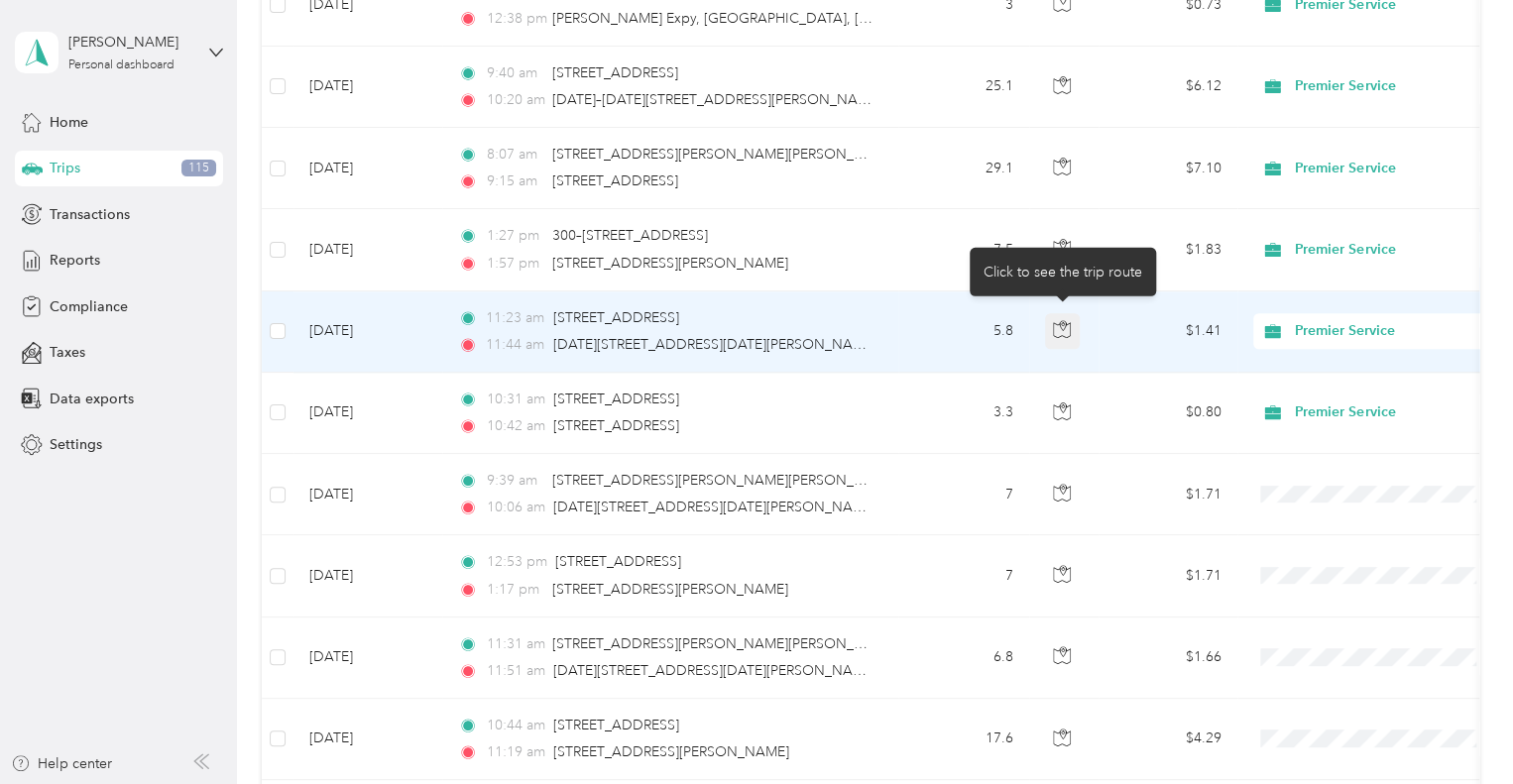
click at [1061, 328] on icon "button" at bounding box center [1062, 329] width 18 height 18
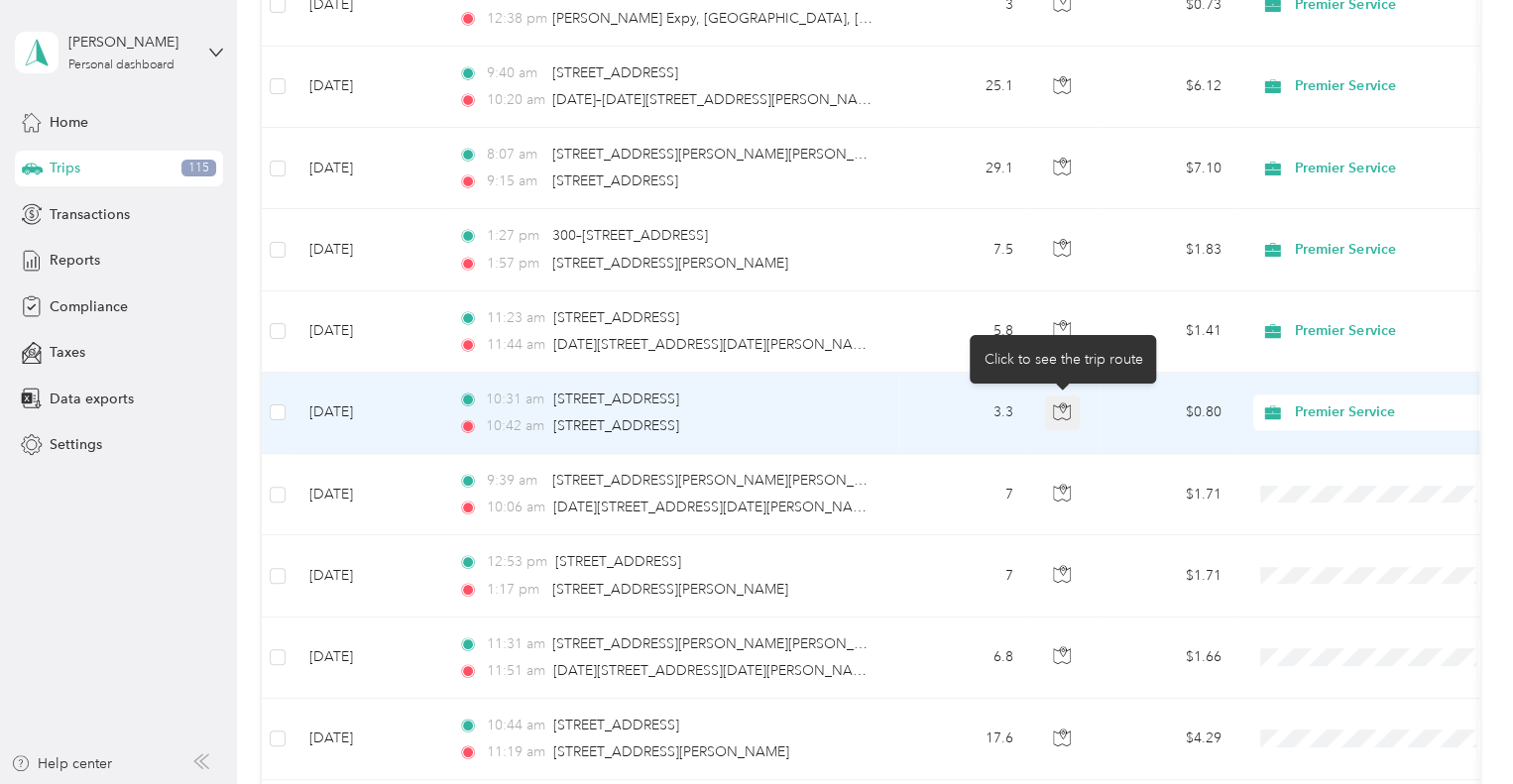
click at [1061, 402] on icon "button" at bounding box center [1062, 411] width 18 height 18
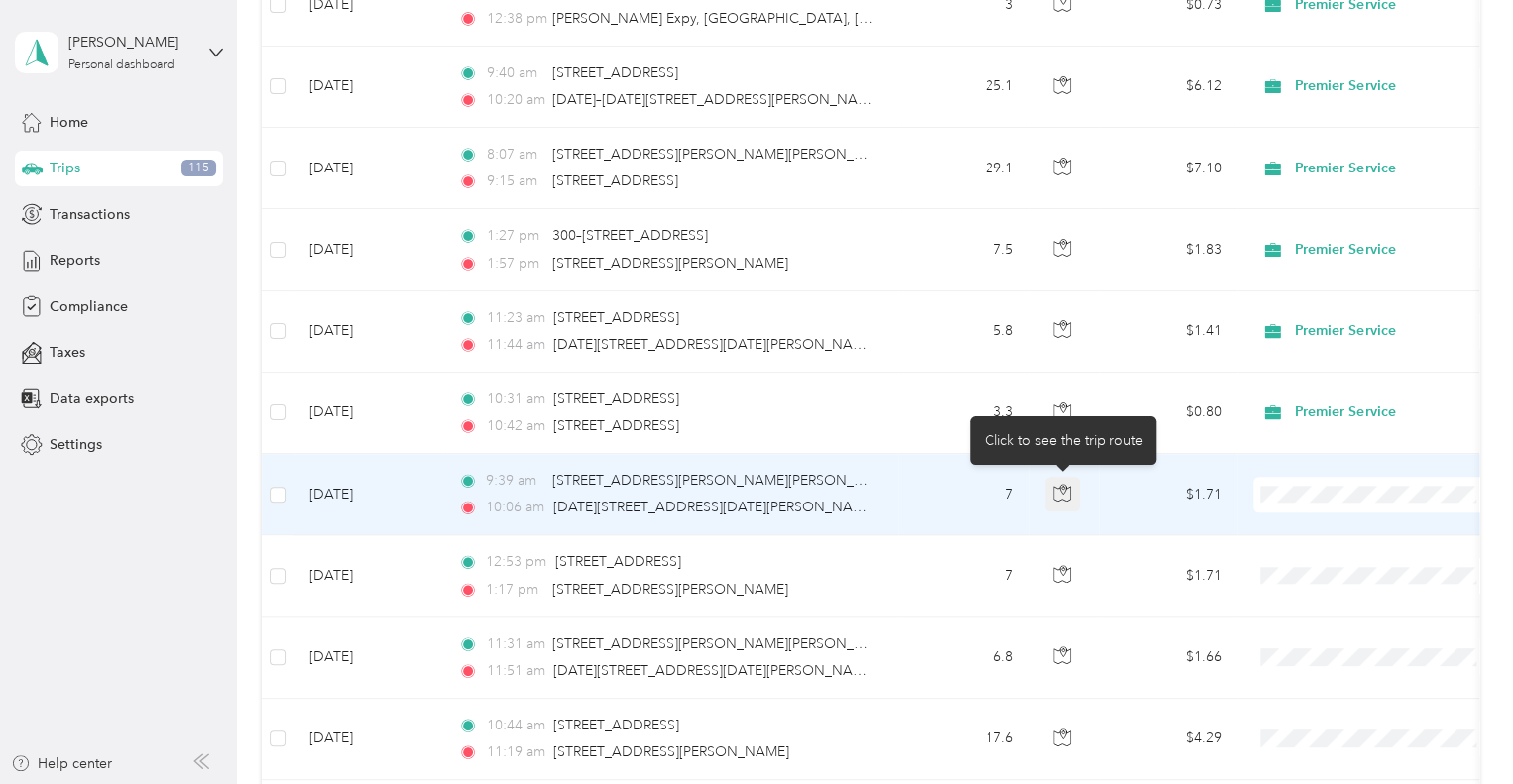
click at [1061, 487] on icon "button" at bounding box center [1063, 489] width 6 height 10
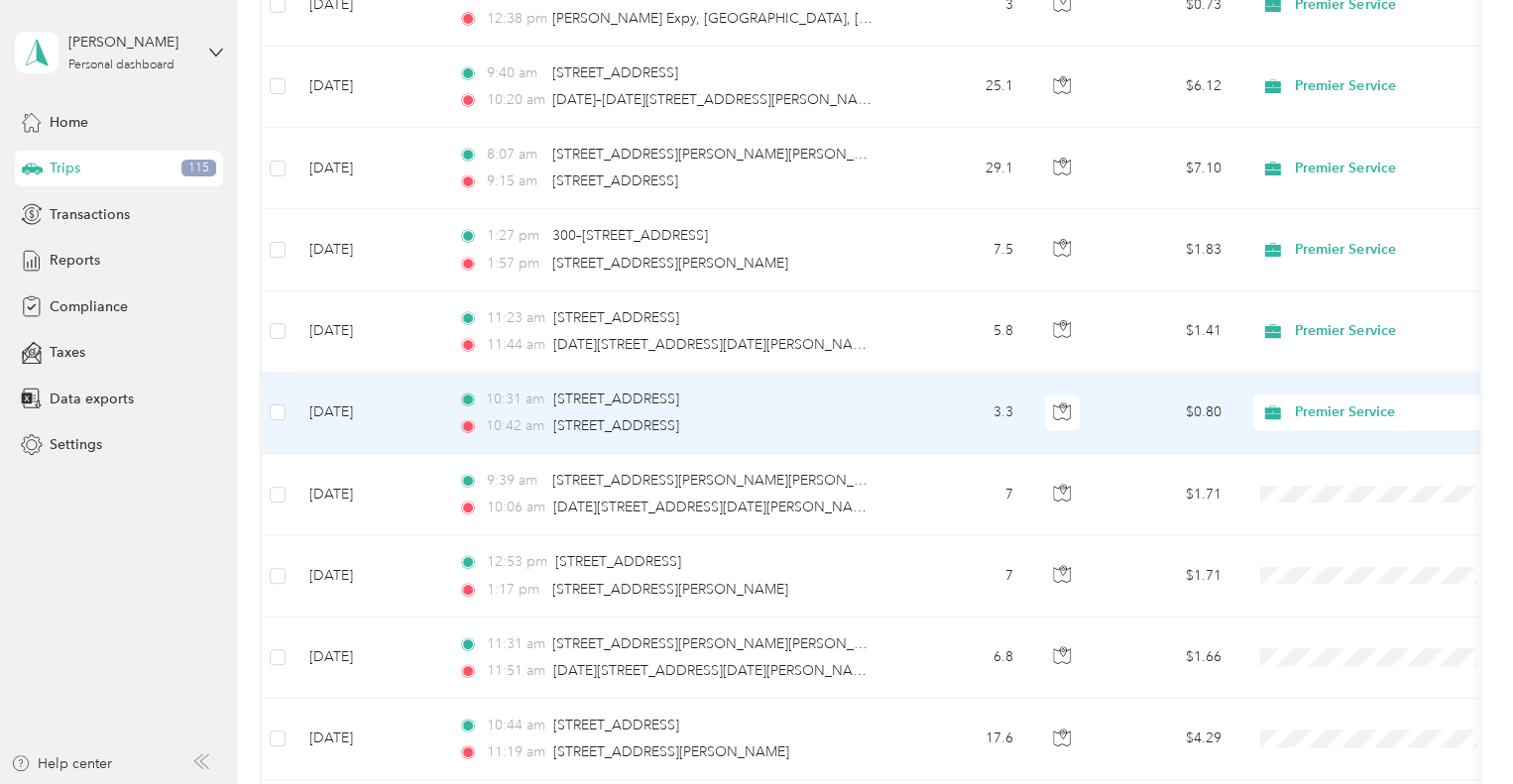
click at [1345, 423] on div "Premier Service" at bounding box center [1376, 412] width 246 height 36
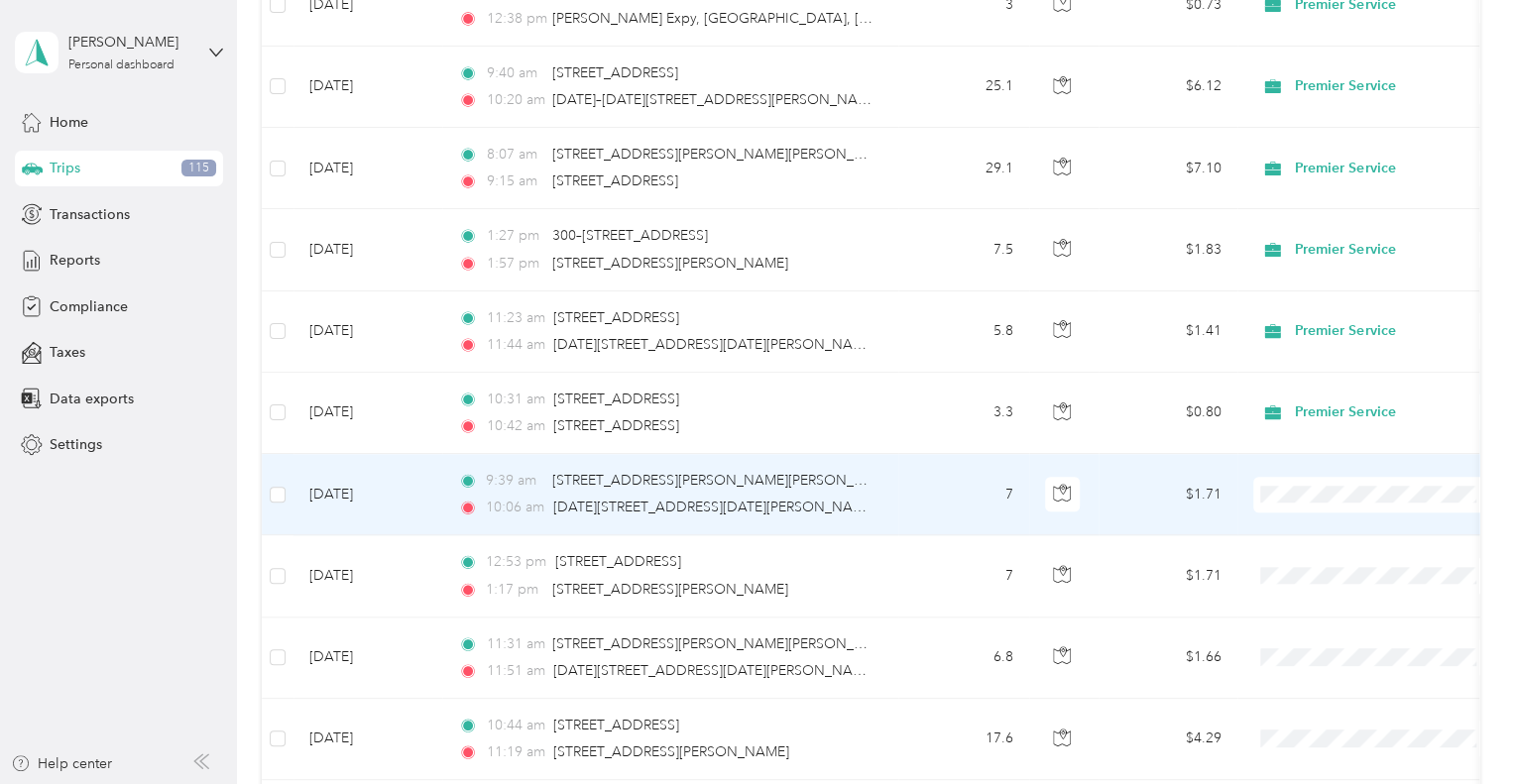
click at [877, 528] on td "9:39 am [STREET_ADDRESS][PERSON_NAME][PERSON_NAME] 10:06 am [DATE]–[DATE][STREE…" at bounding box center [670, 495] width 456 height 81
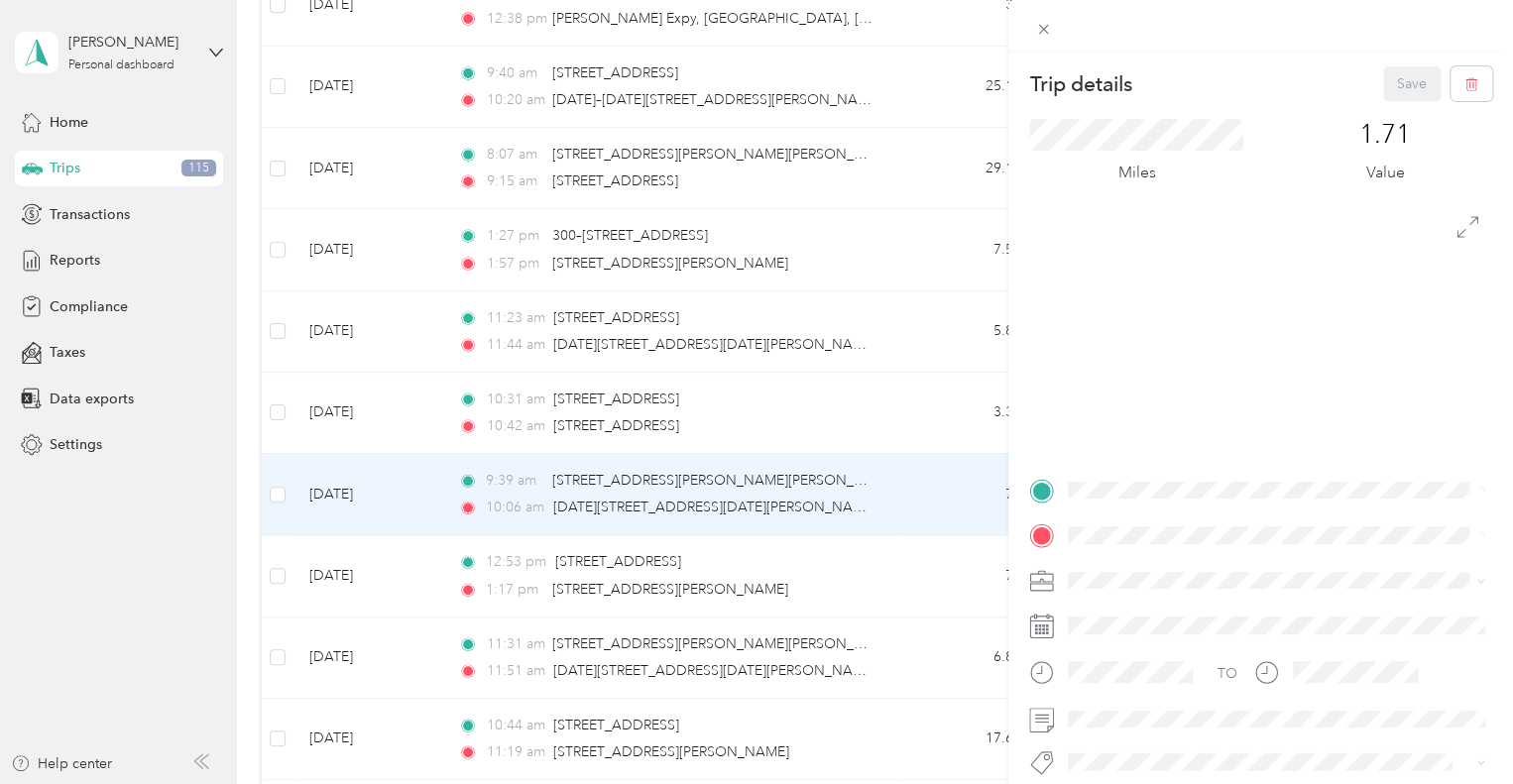
click at [925, 492] on div "Trip details Save This trip cannot be edited because it is either under review,…" at bounding box center [756, 392] width 1513 height 784
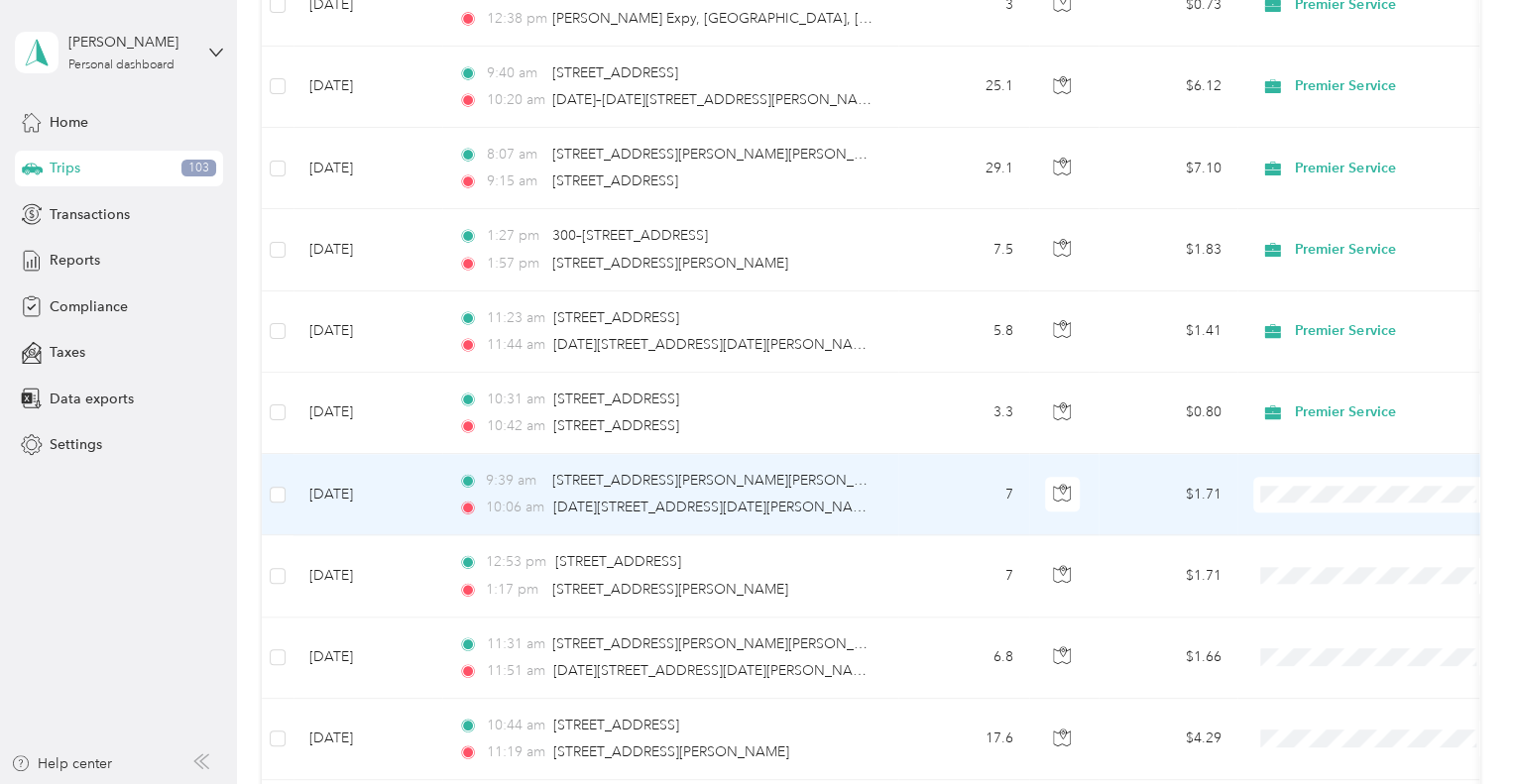
click at [1300, 534] on span "Premier Service" at bounding box center [1376, 528] width 218 height 21
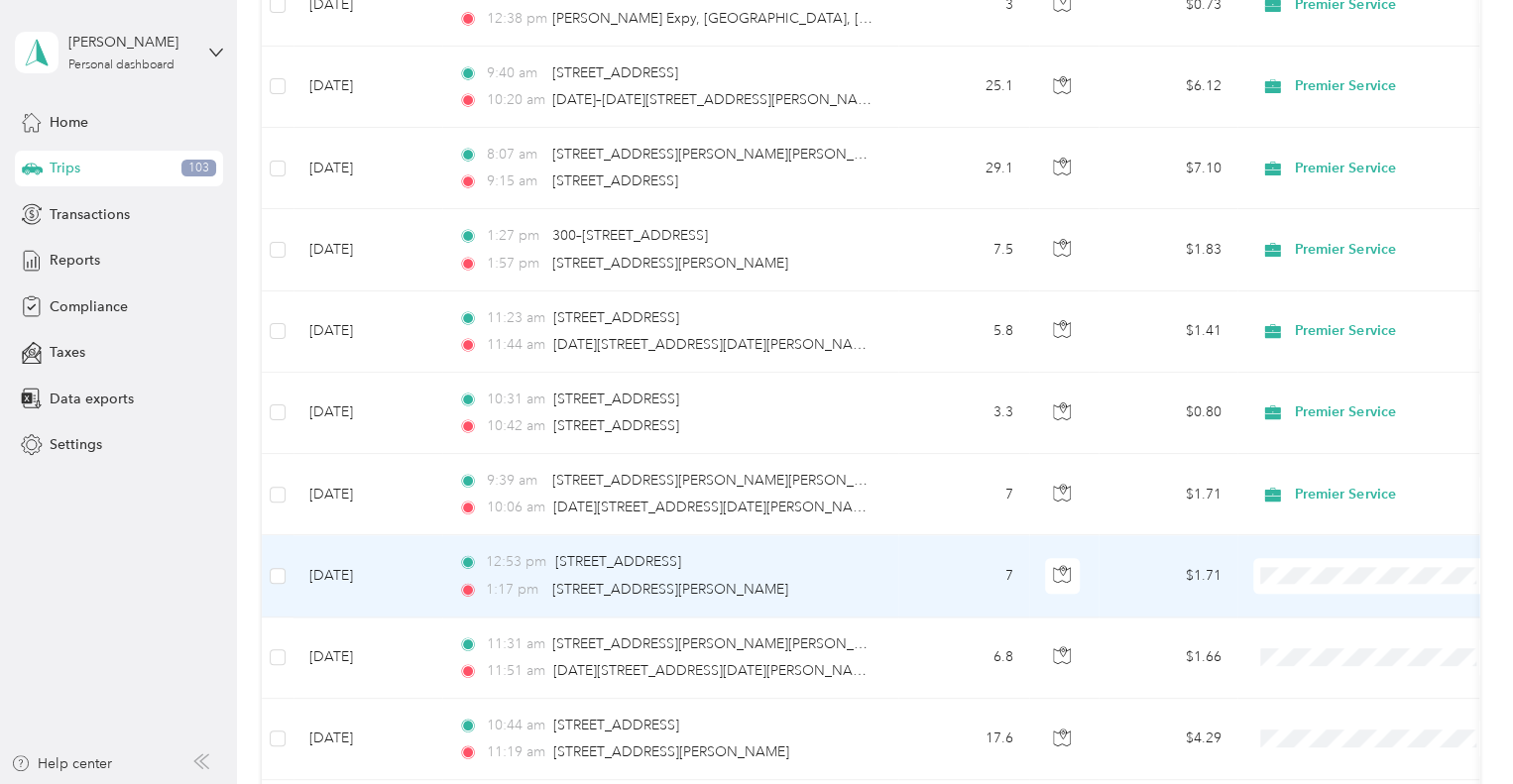
click at [1291, 612] on icon at bounding box center [1279, 609] width 25 height 16
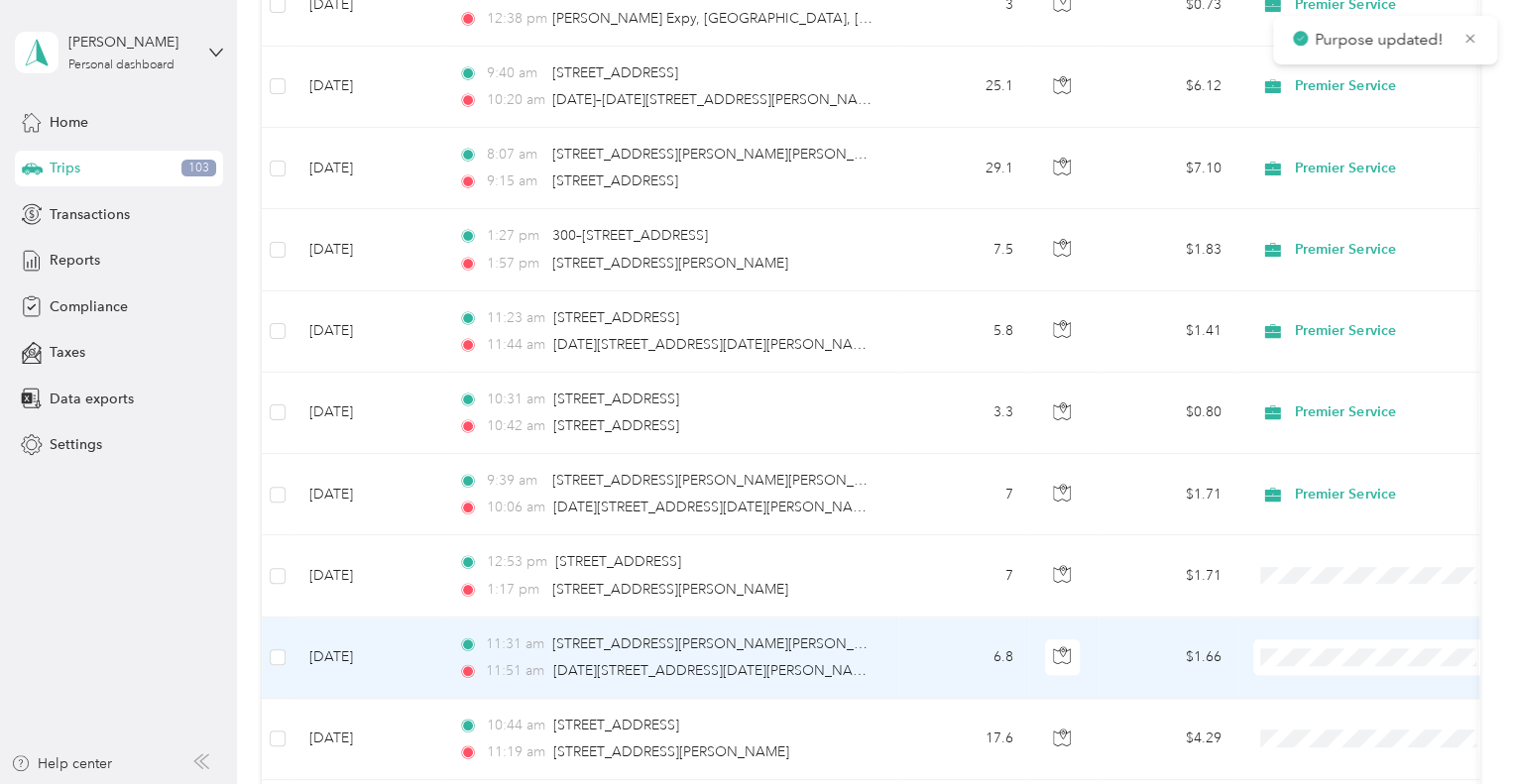
click at [1311, 680] on span "Premier Service" at bounding box center [1394, 690] width 184 height 21
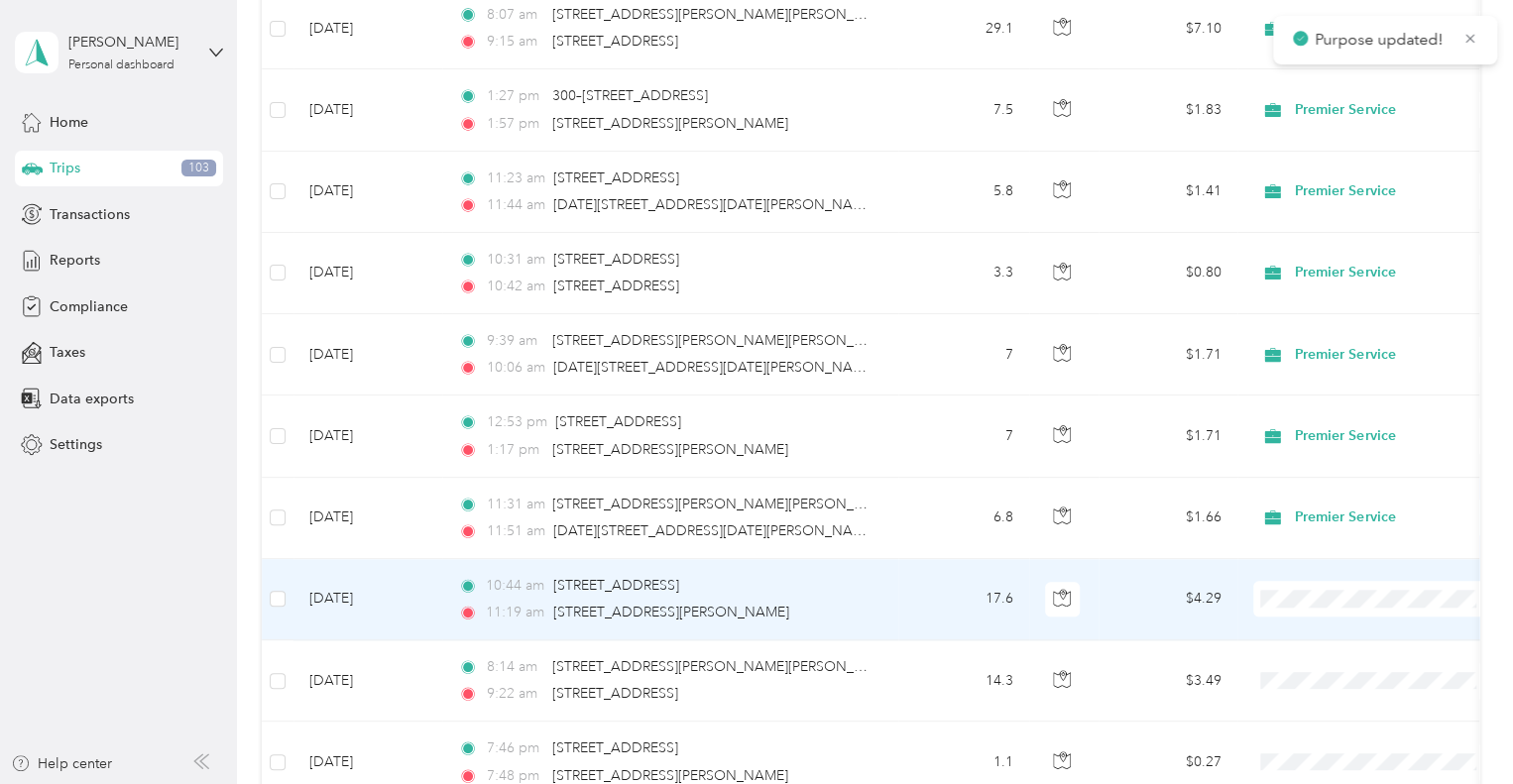
click at [1291, 622] on span "Premier Service" at bounding box center [1376, 632] width 218 height 21
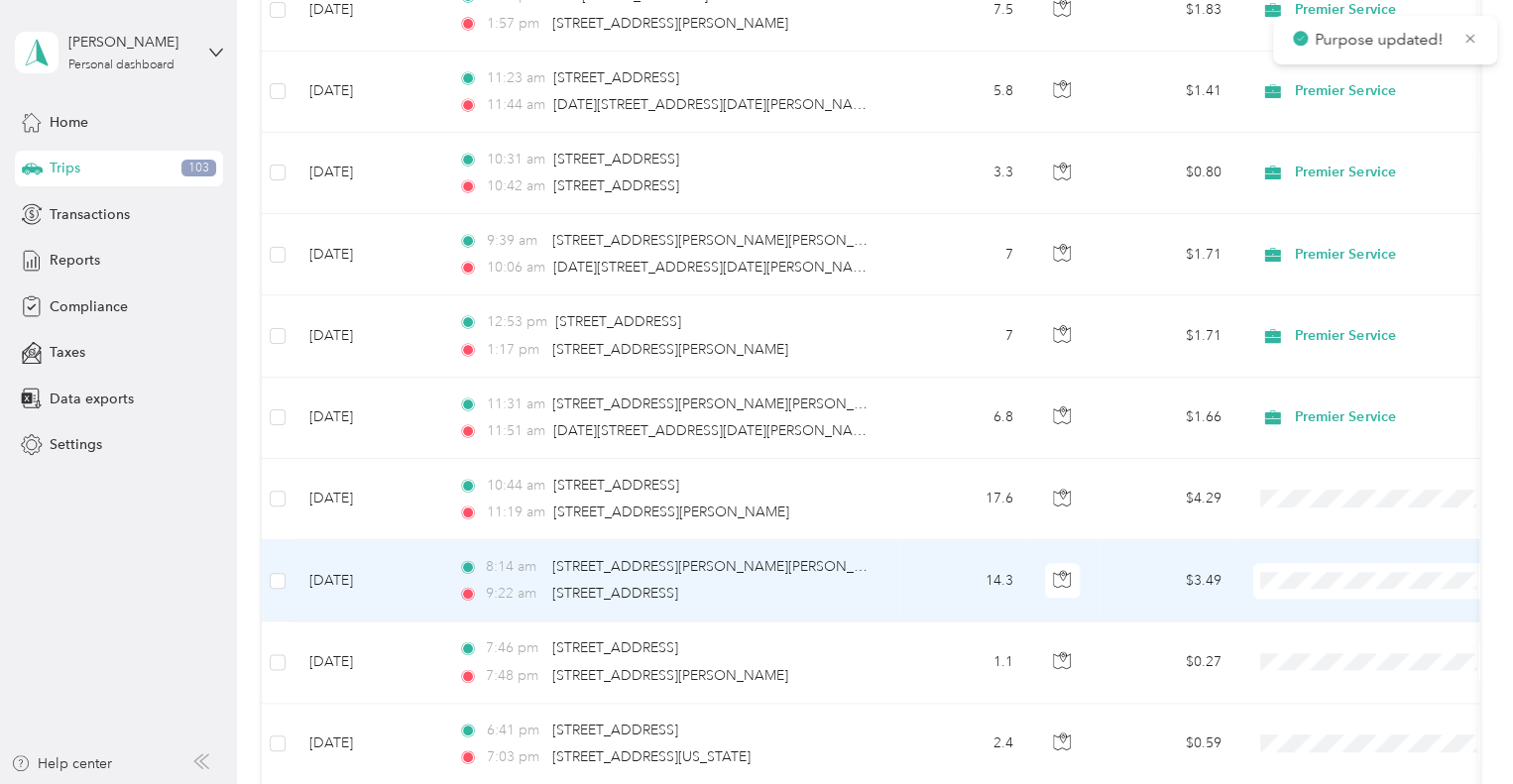
click at [1308, 620] on span "Premier Service" at bounding box center [1394, 613] width 184 height 21
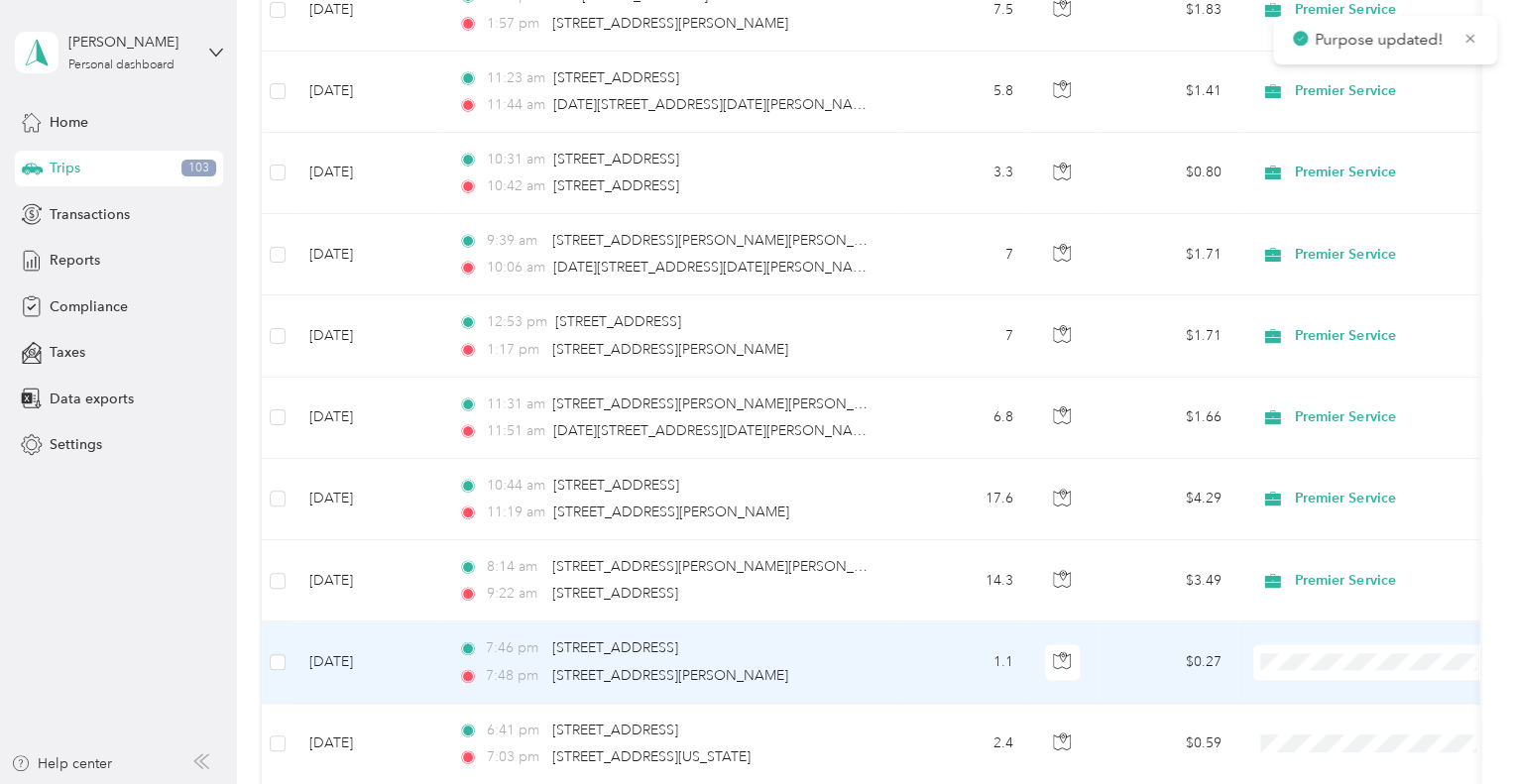
click at [1312, 685] on span "Premier Service" at bounding box center [1394, 695] width 184 height 21
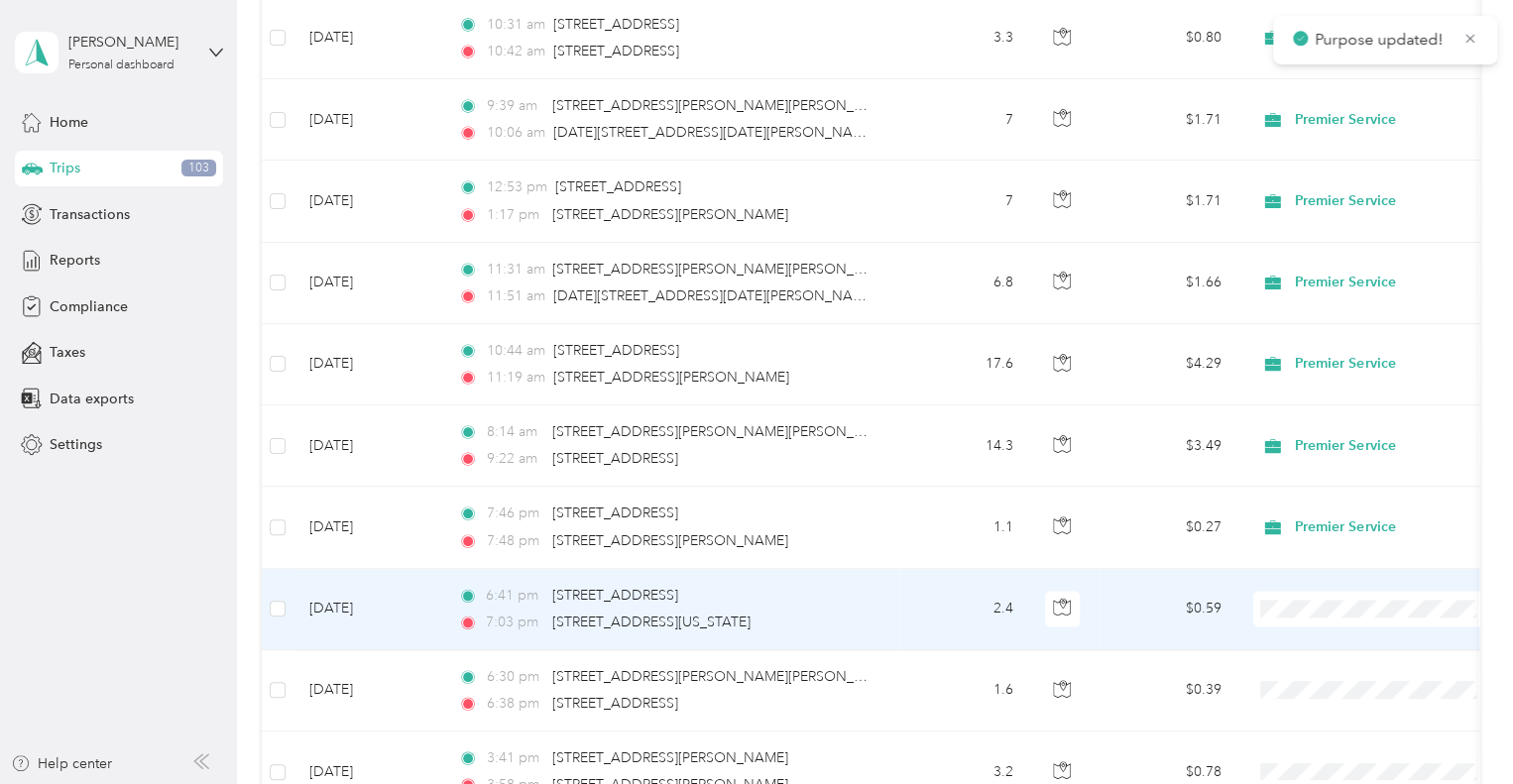
click at [1309, 633] on span "Premier Service" at bounding box center [1394, 640] width 184 height 21
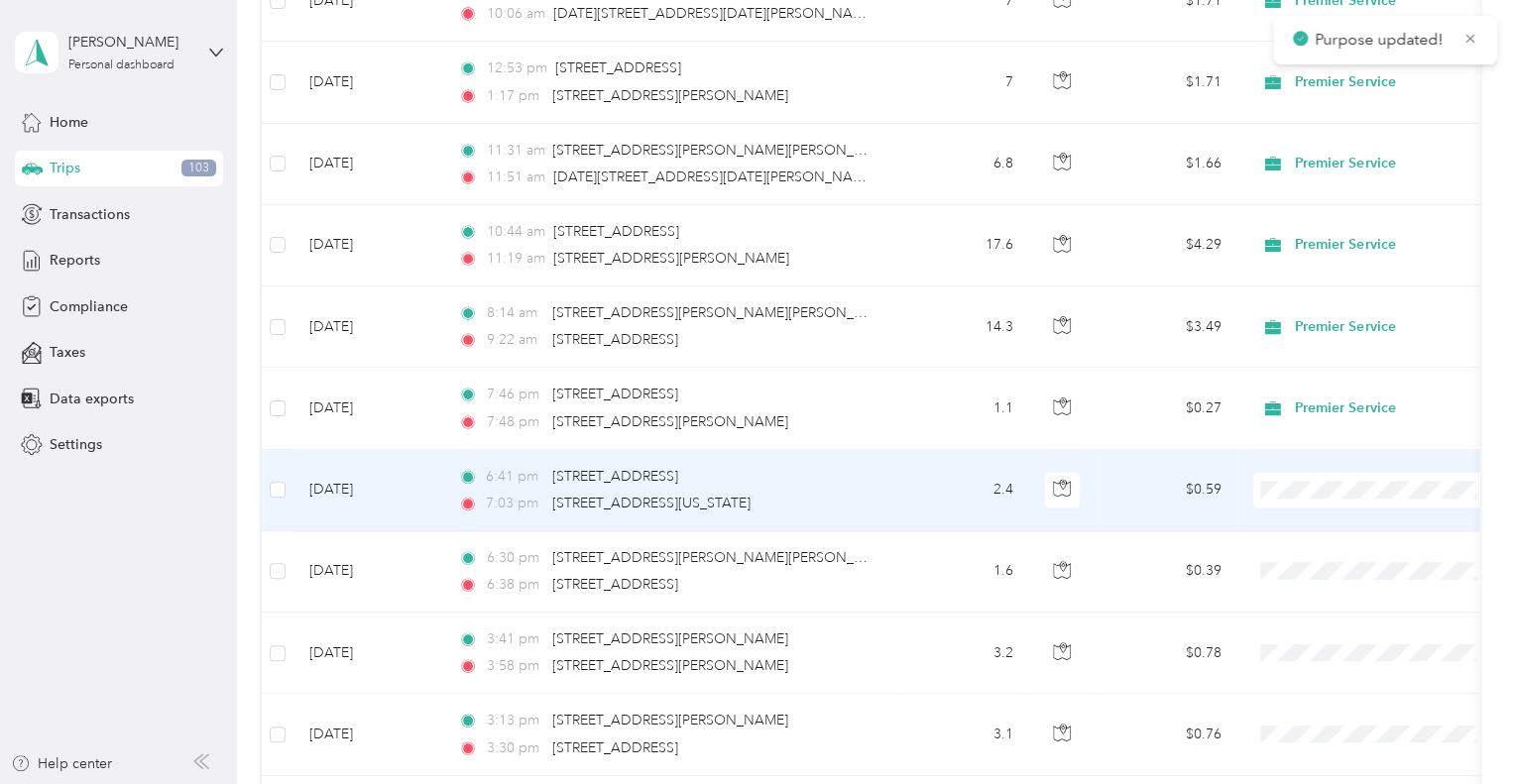
scroll to position [1351, 0]
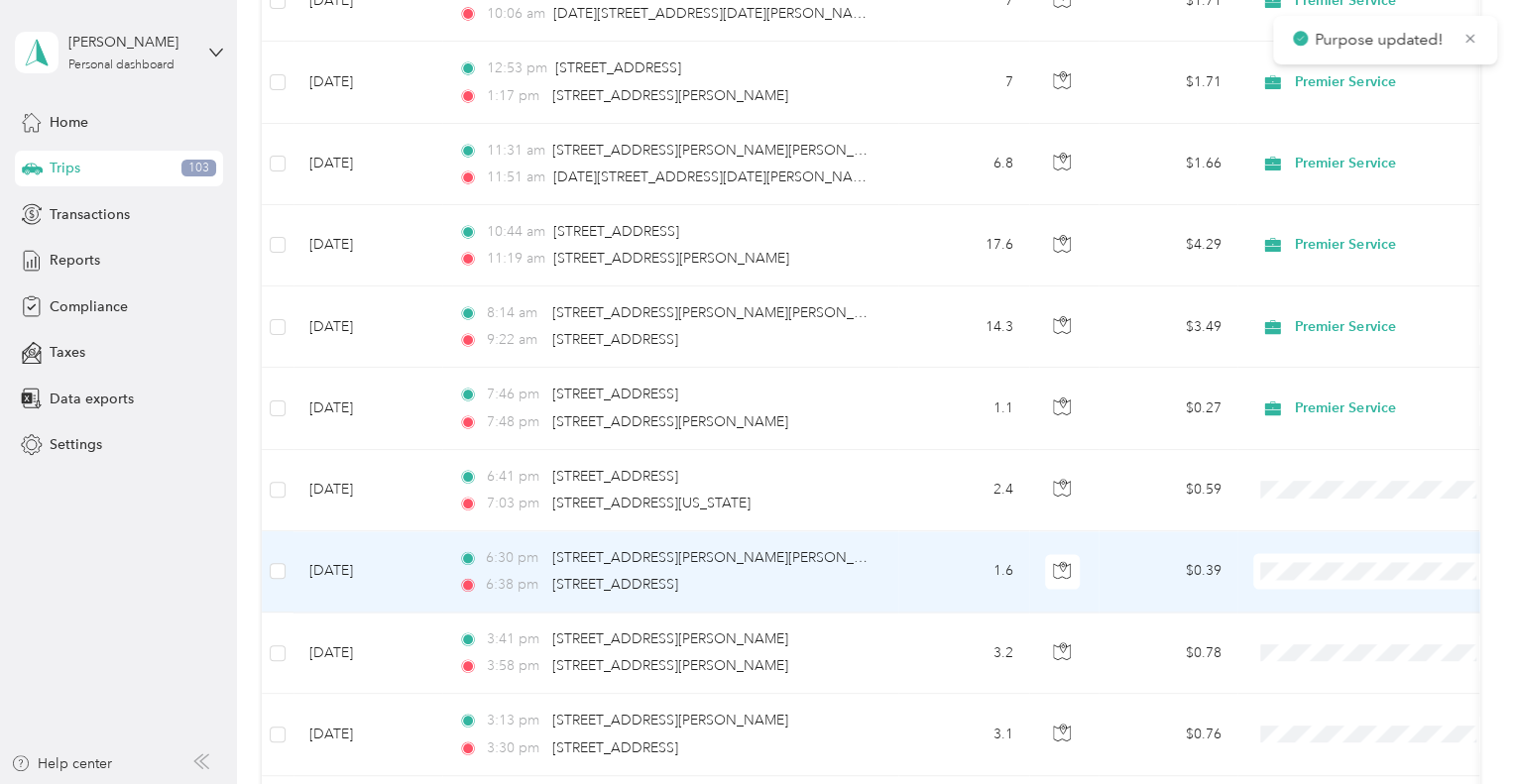
click at [1295, 603] on span "Premier Service" at bounding box center [1376, 602] width 218 height 21
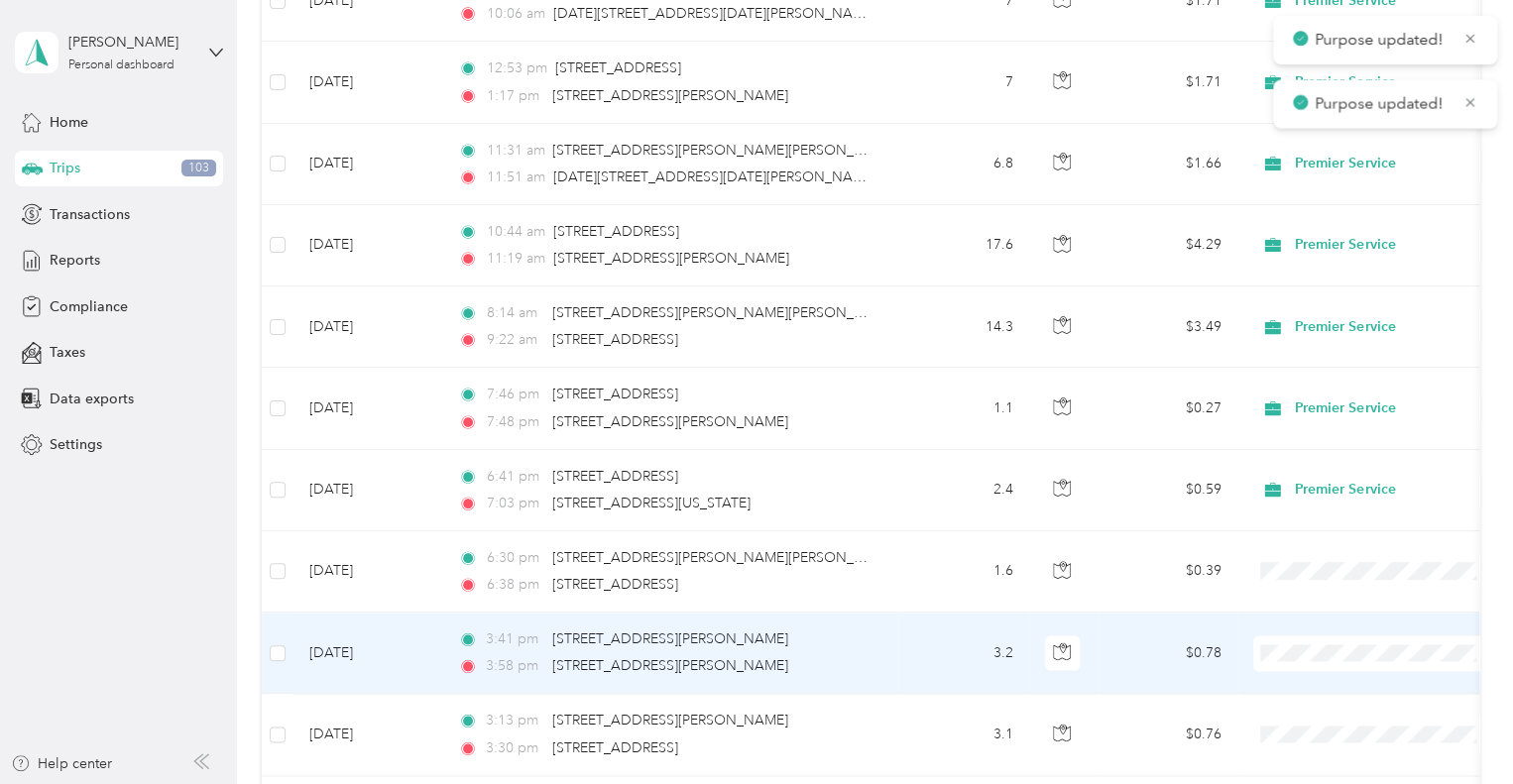
scroll to position [1457, 0]
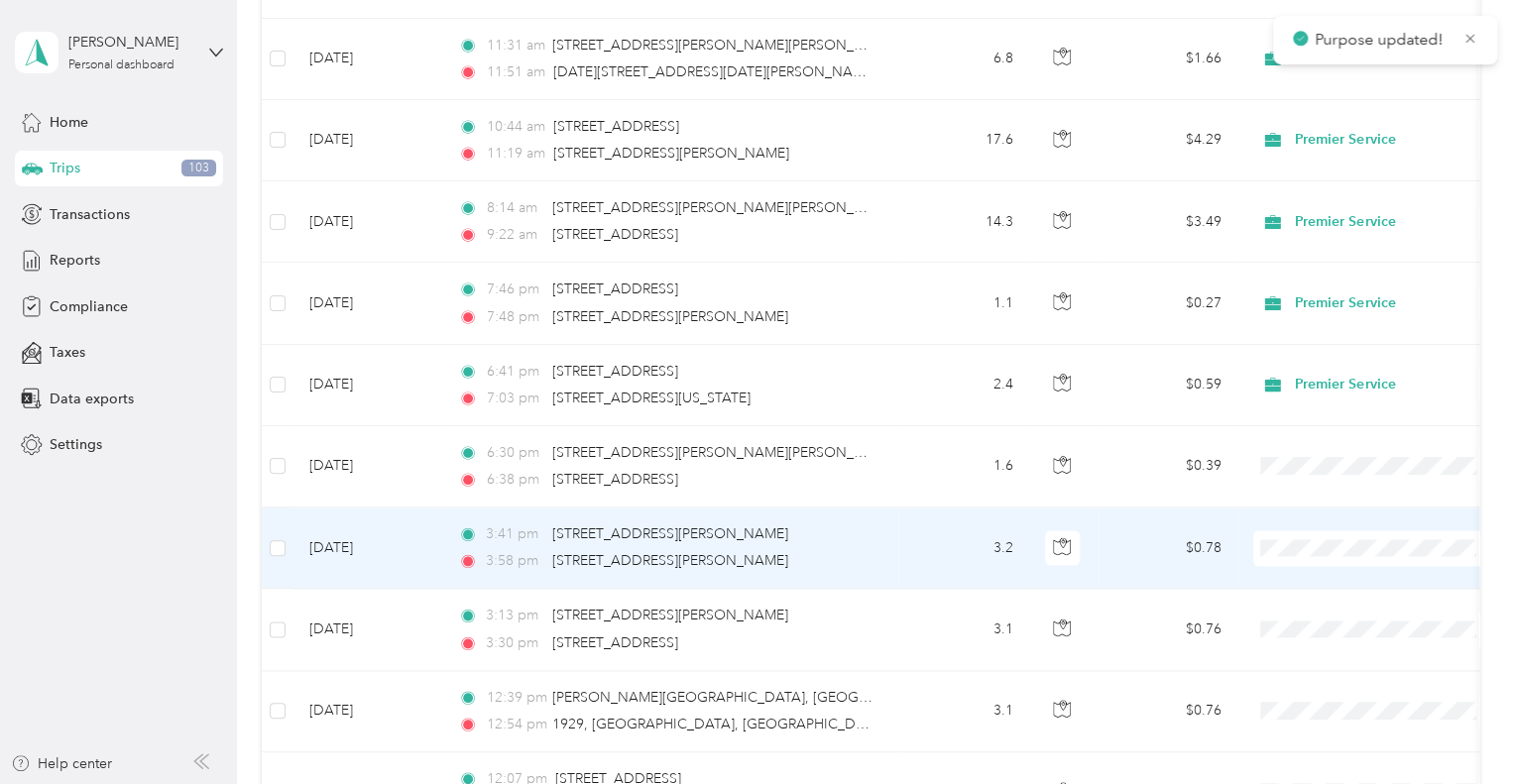
click at [1280, 586] on span "Premier Service" at bounding box center [1376, 579] width 218 height 21
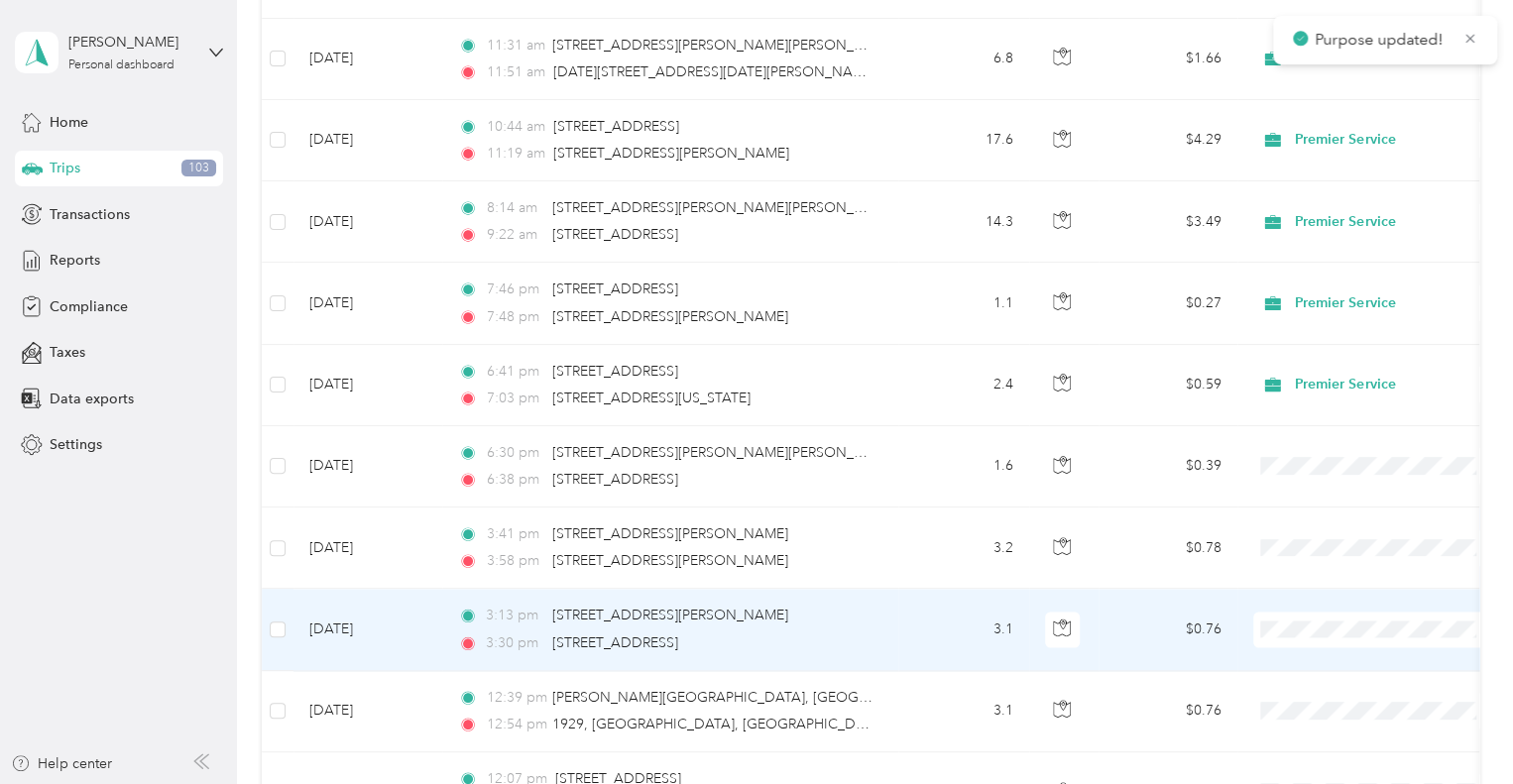
click at [1283, 648] on li "Premier Service" at bounding box center [1376, 661] width 246 height 35
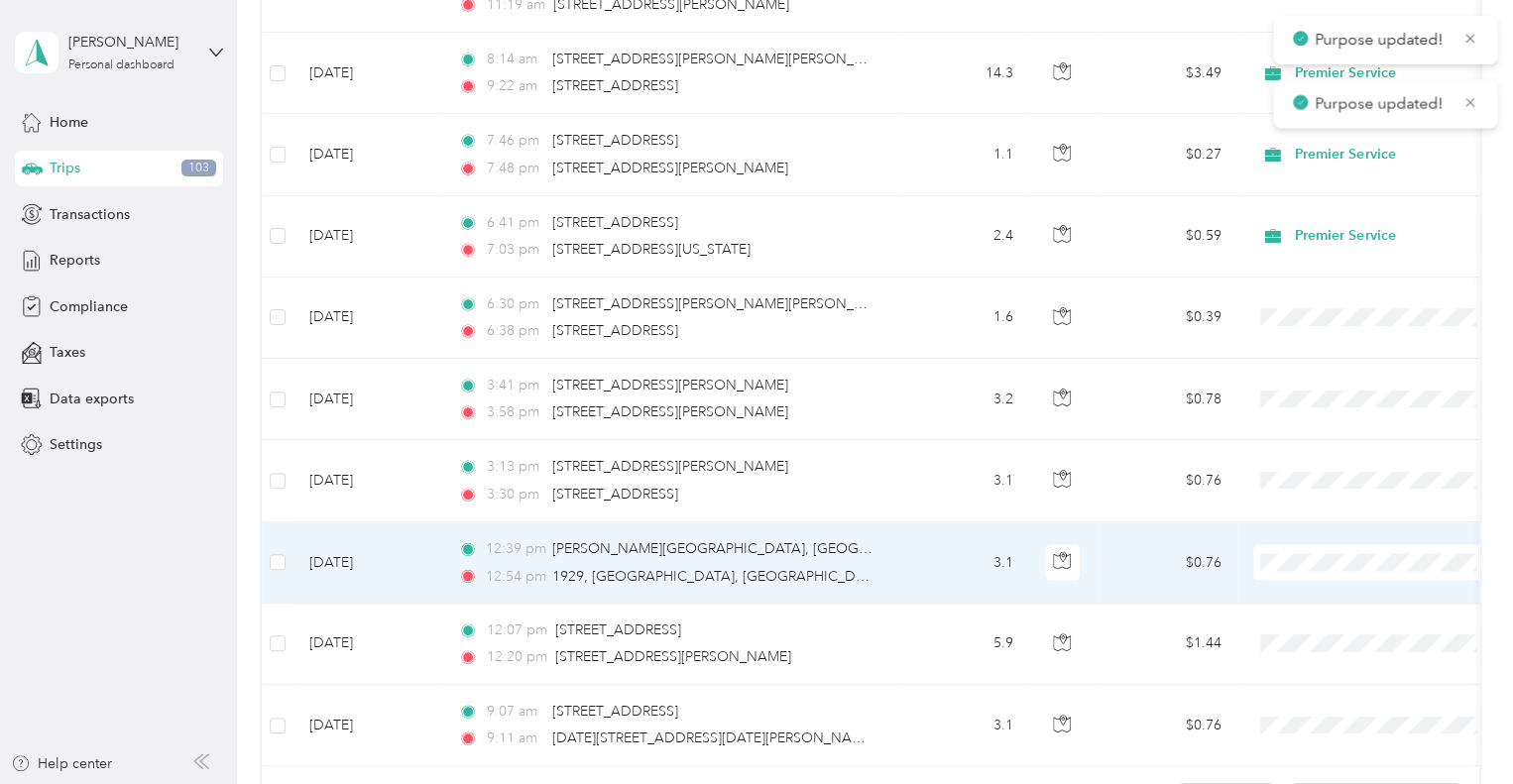
click at [1270, 565] on span at bounding box center [1376, 562] width 246 height 36
click at [1301, 593] on span "Premier Service" at bounding box center [1376, 592] width 218 height 21
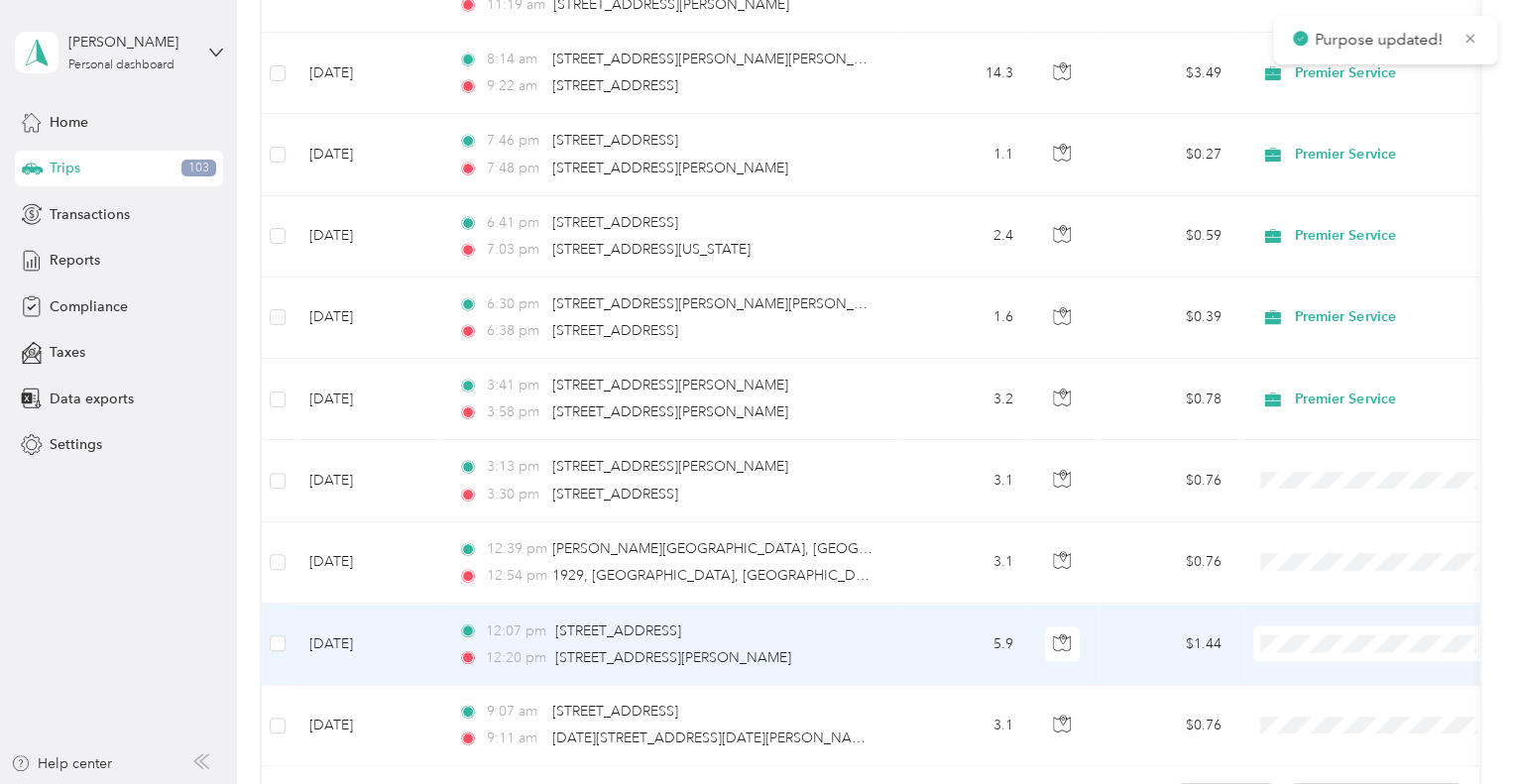
click at [1316, 679] on span "Premier Service" at bounding box center [1394, 674] width 184 height 21
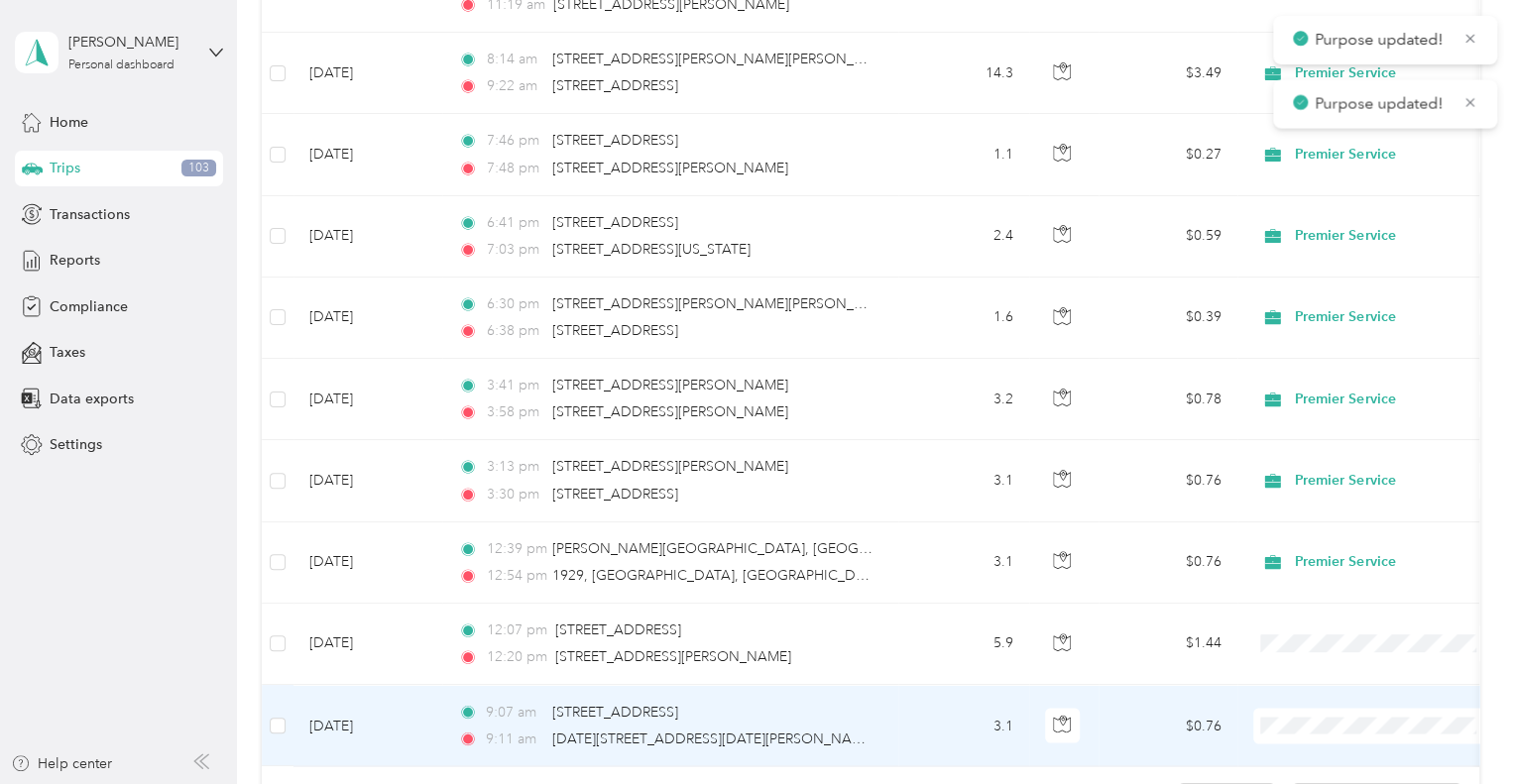
scroll to position [1710, 0]
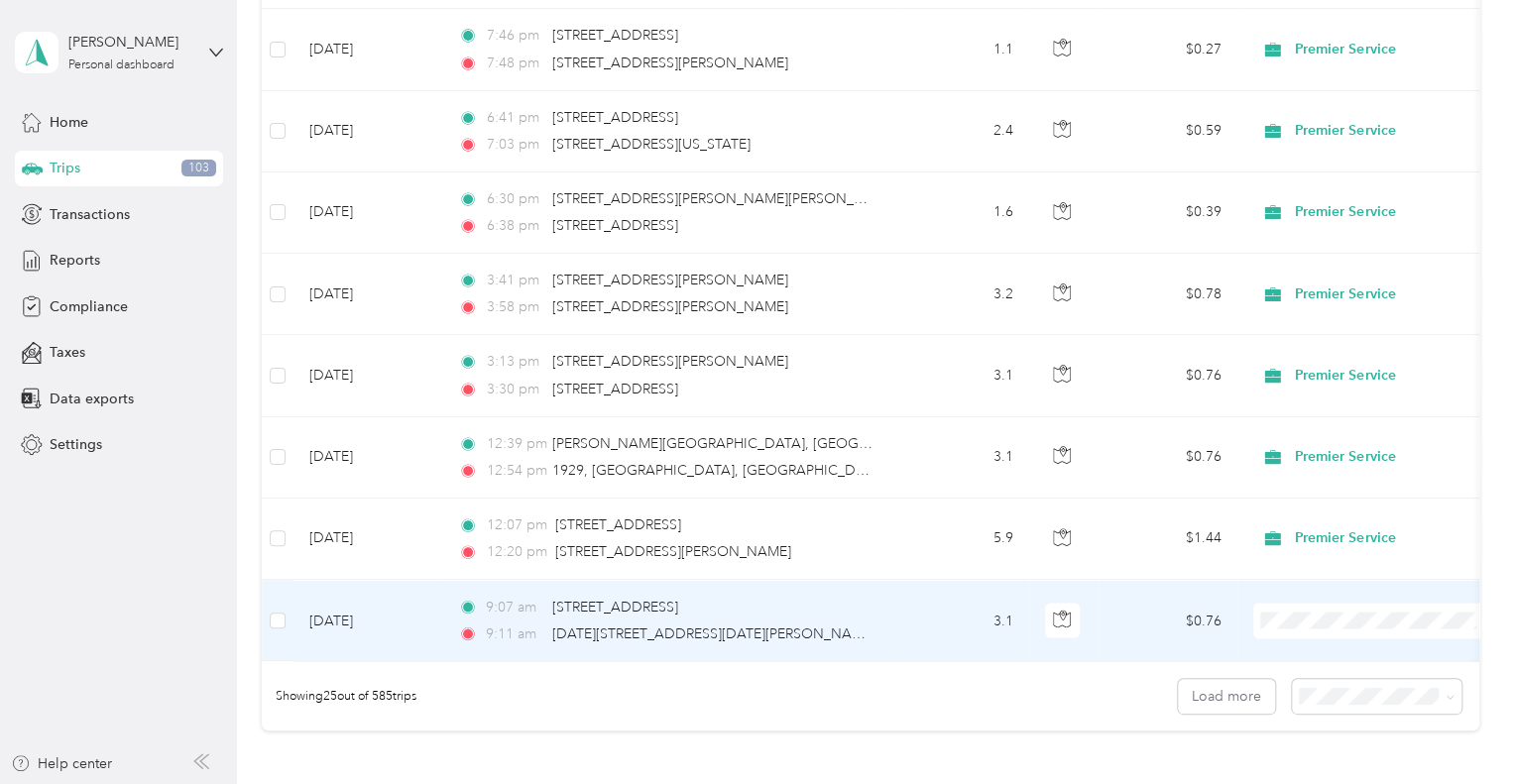
click at [1287, 646] on icon at bounding box center [1279, 651] width 25 height 16
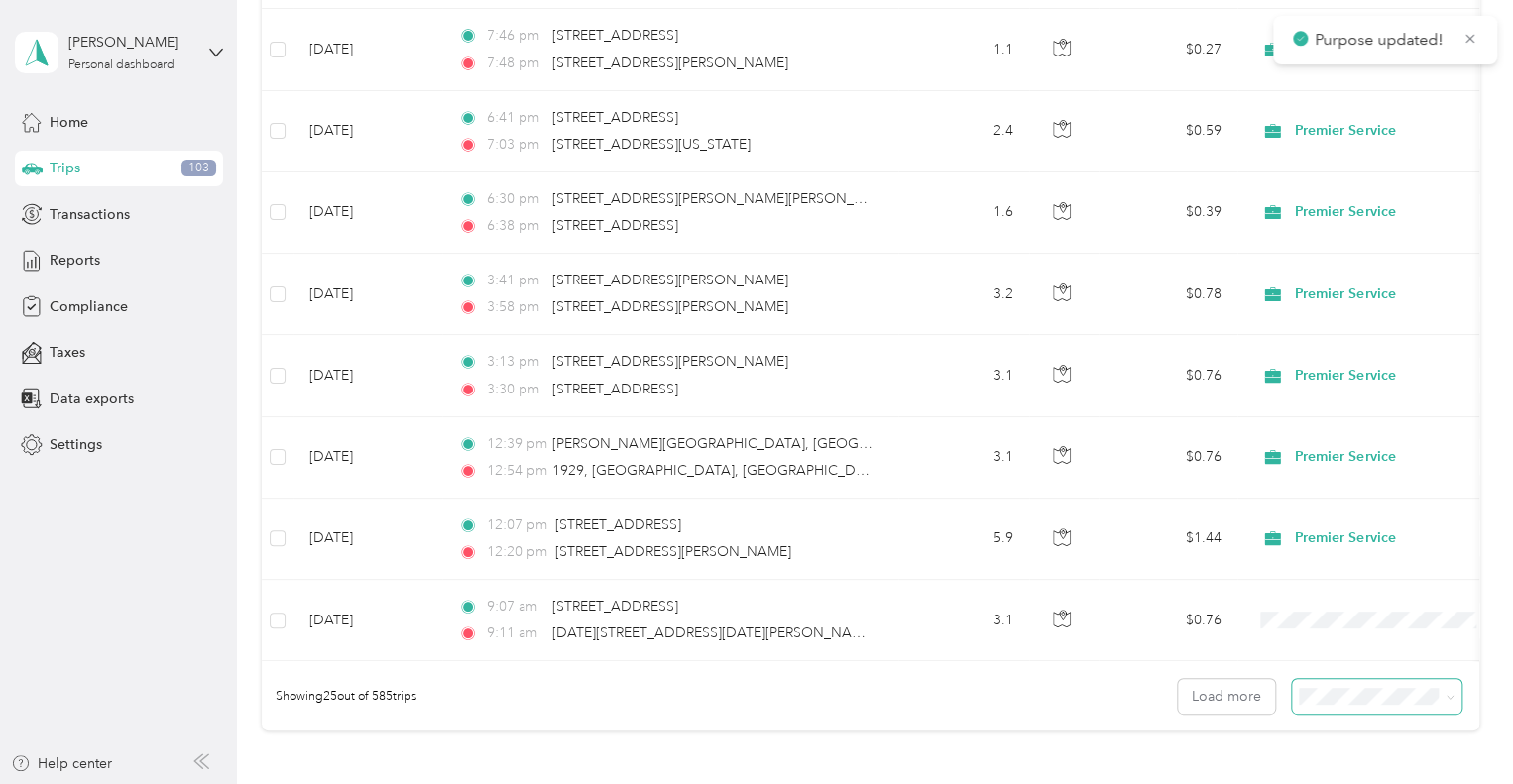
click at [1313, 713] on span at bounding box center [1377, 696] width 170 height 35
click at [1243, 697] on button "Load more" at bounding box center [1227, 696] width 97 height 35
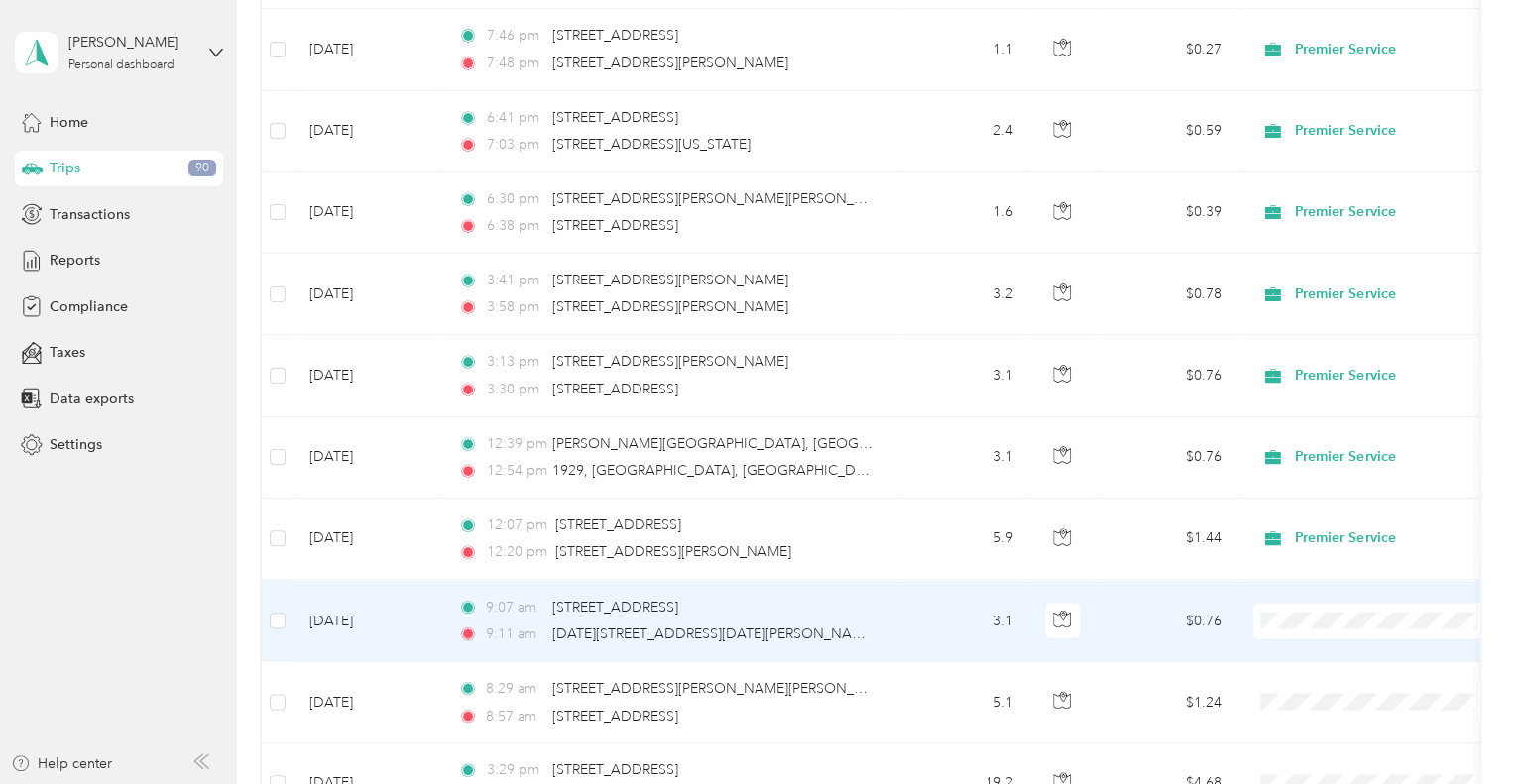
click at [1293, 602] on span at bounding box center [1376, 620] width 246 height 36
click at [1292, 652] on span "Premier Service" at bounding box center [1376, 651] width 218 height 21
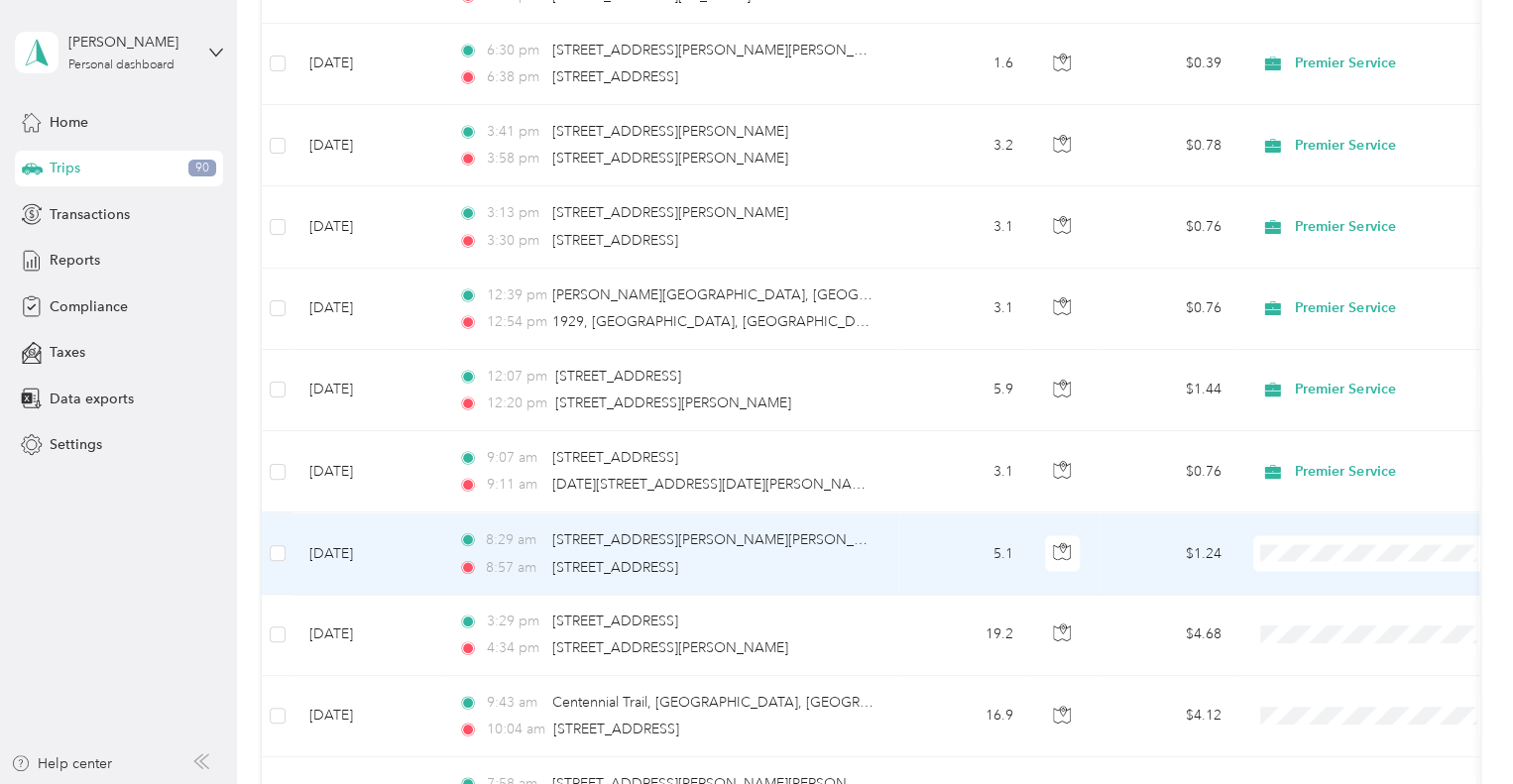
click at [1291, 581] on icon at bounding box center [1279, 583] width 25 height 16
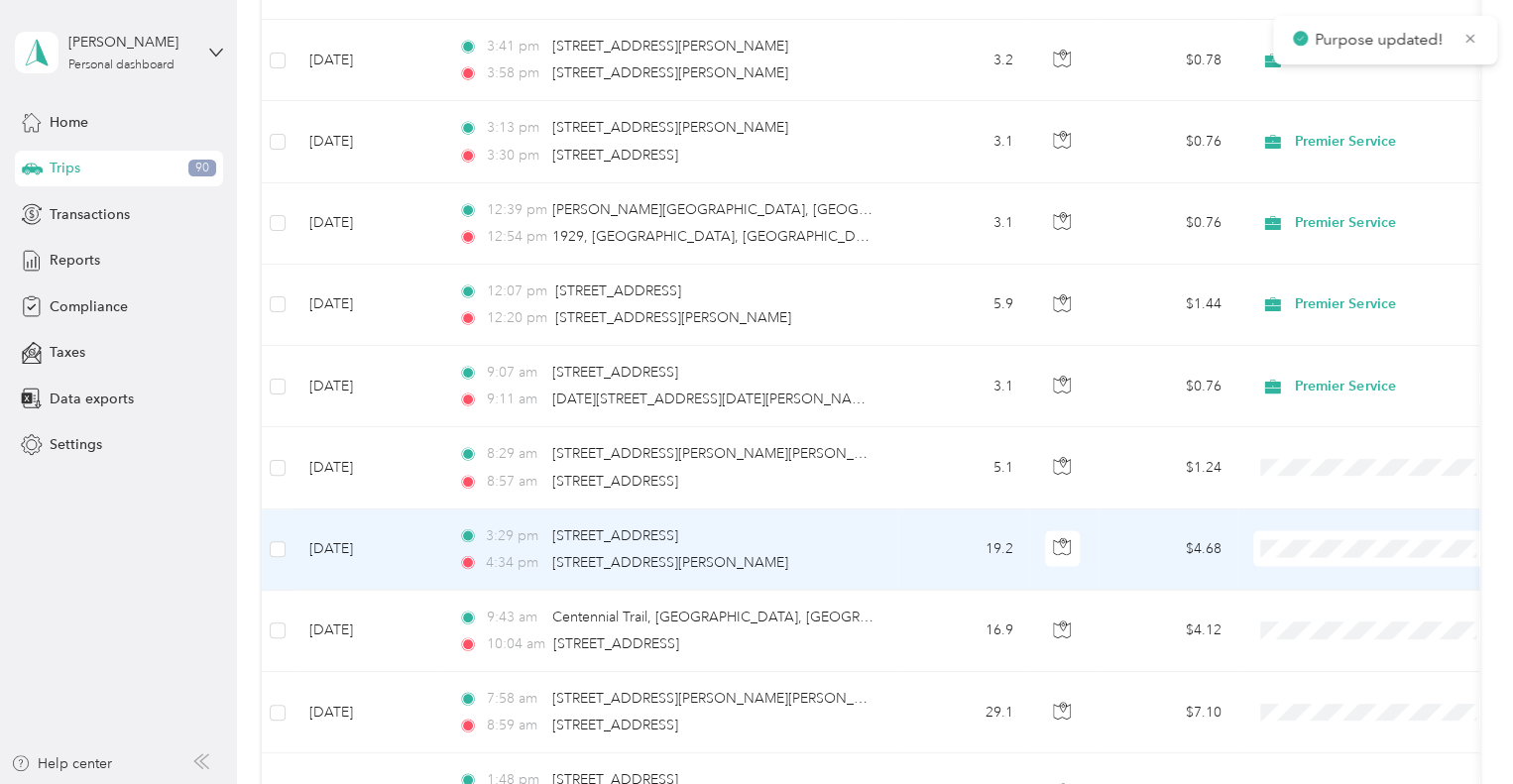
scroll to position [1946, 0]
click at [1300, 581] on span "Premier Service" at bounding box center [1376, 578] width 218 height 21
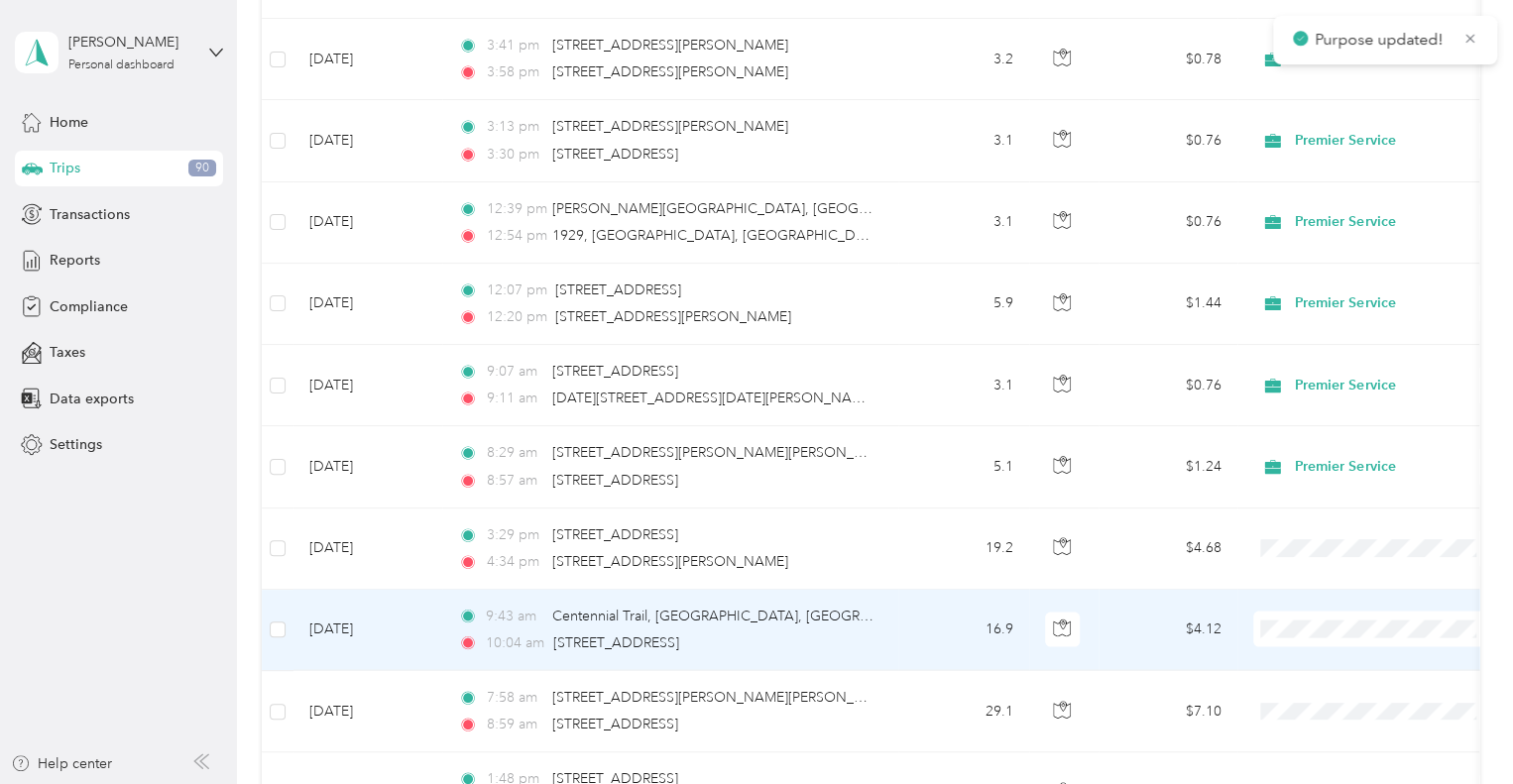
click at [1330, 657] on span "Premier Service" at bounding box center [1394, 660] width 184 height 21
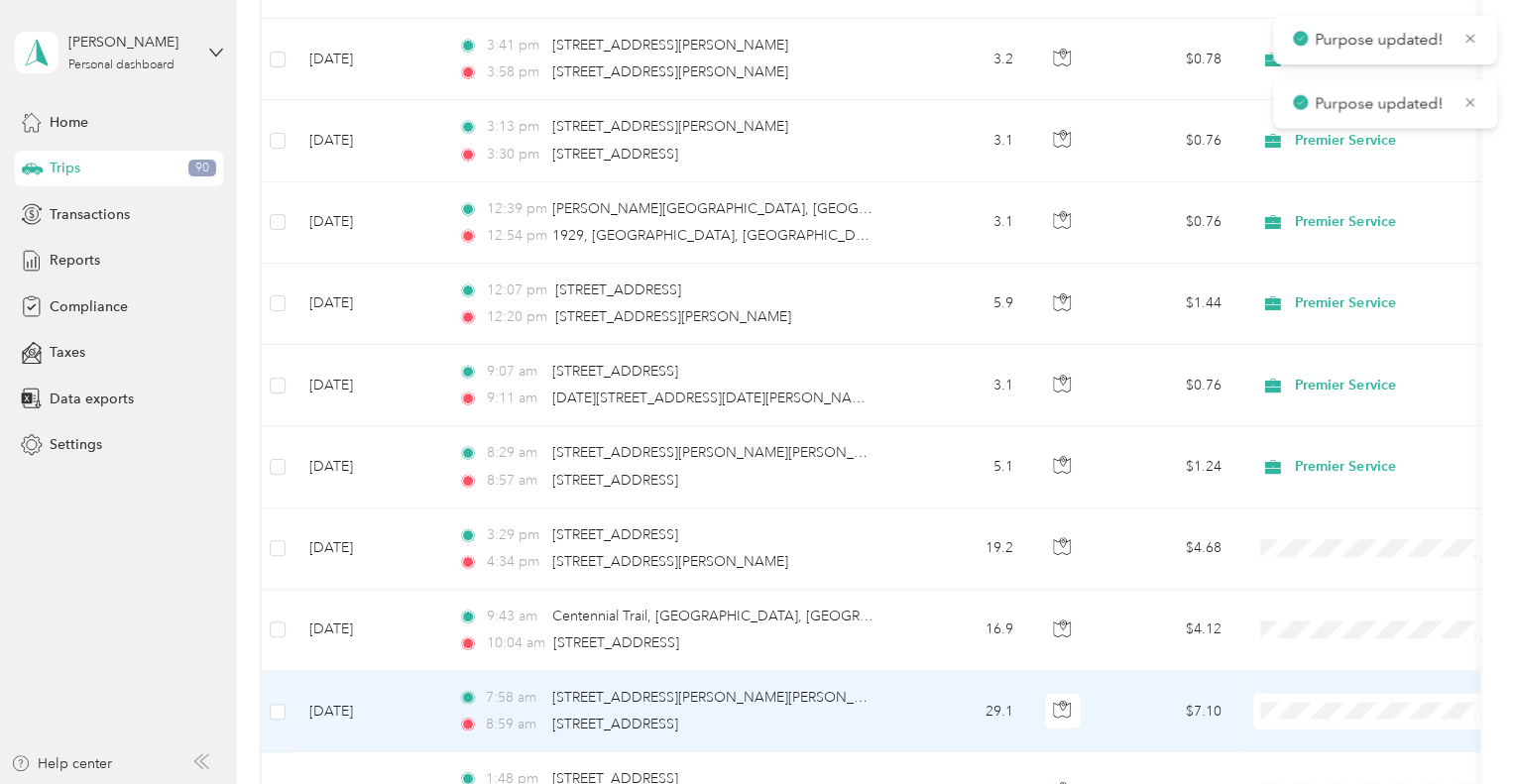
click at [1310, 641] on li "Premier Service" at bounding box center [1376, 632] width 246 height 35
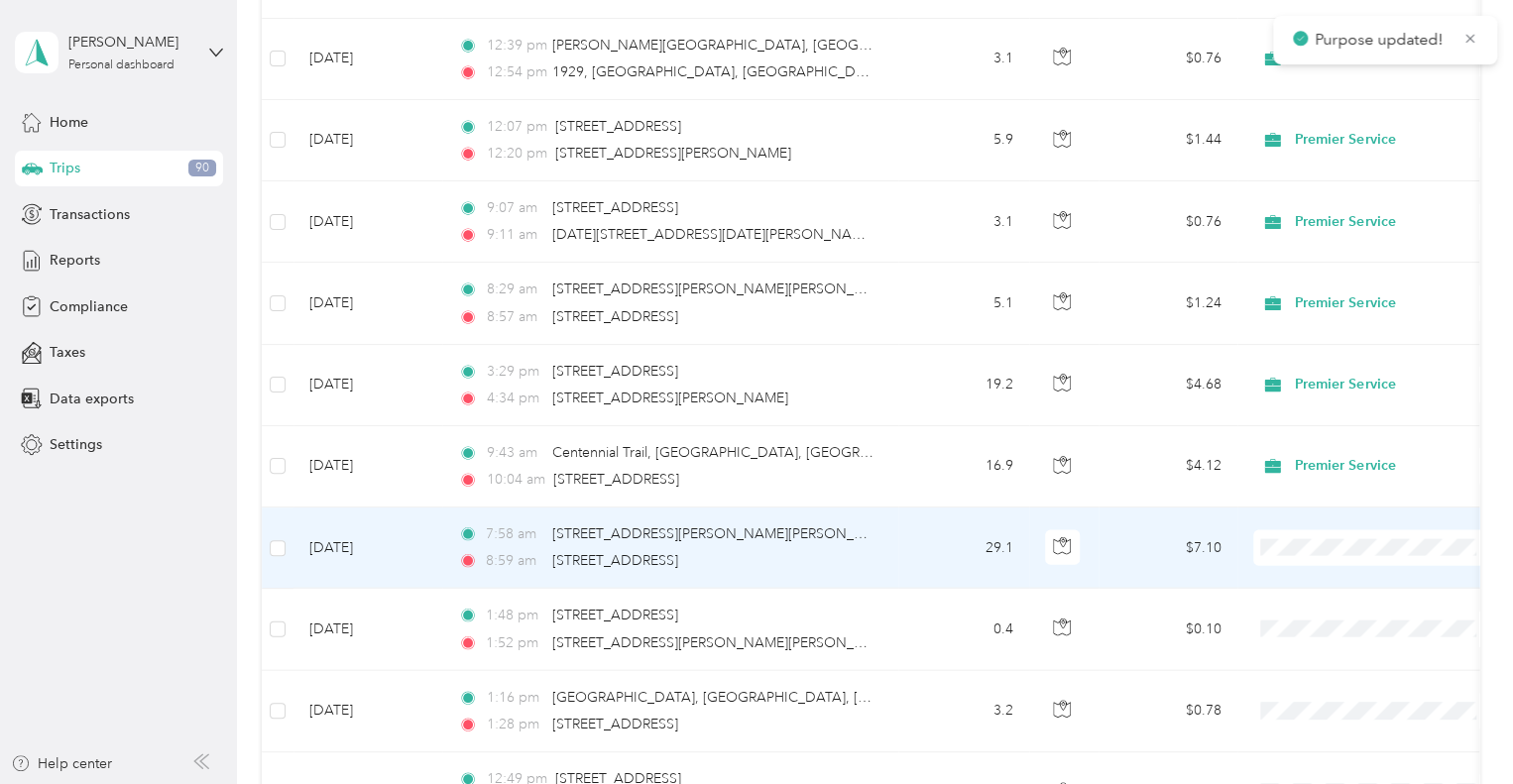
click at [1293, 580] on span "Premier Service" at bounding box center [1376, 577] width 218 height 21
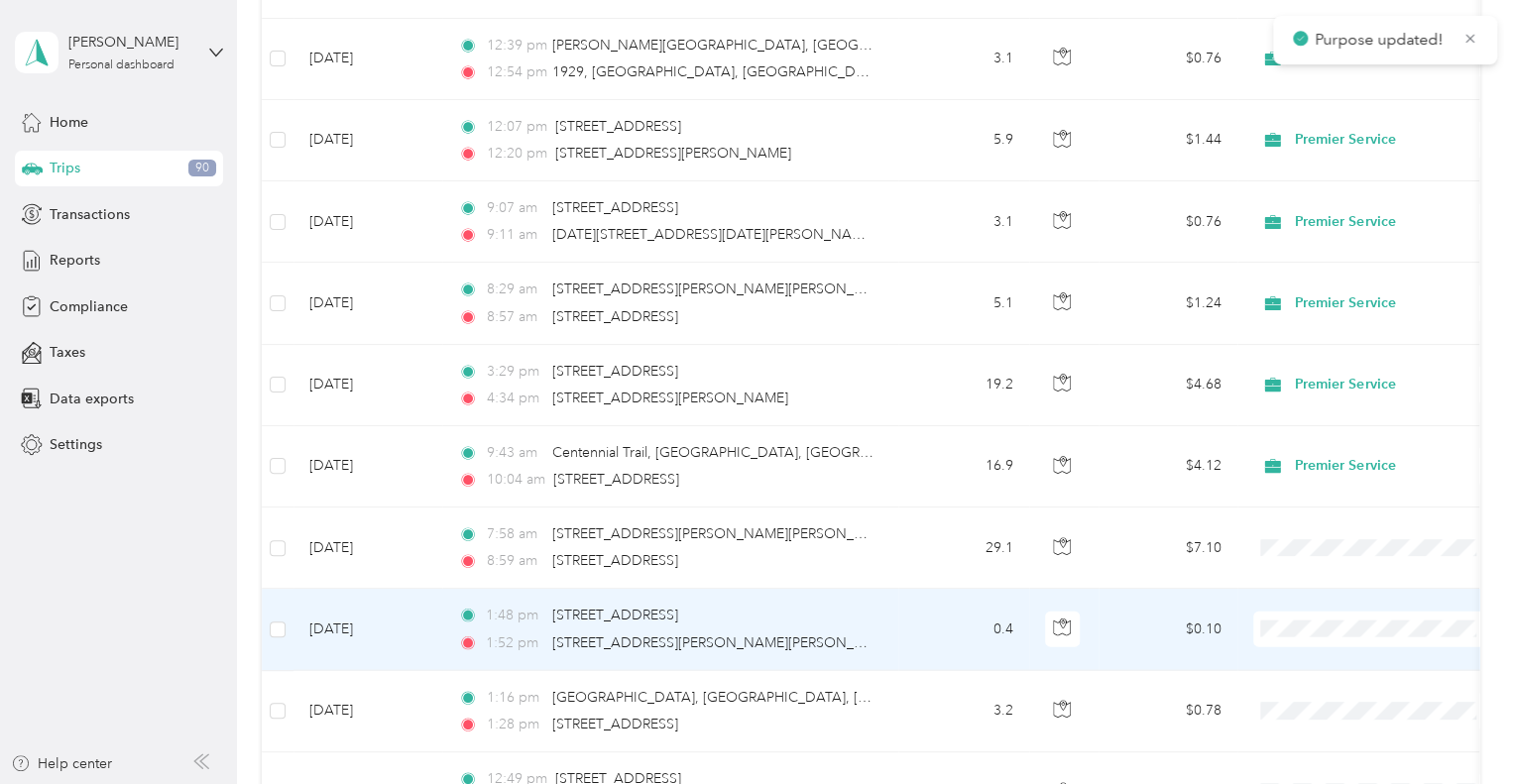
click at [1296, 653] on span "Premier Service" at bounding box center [1376, 658] width 218 height 21
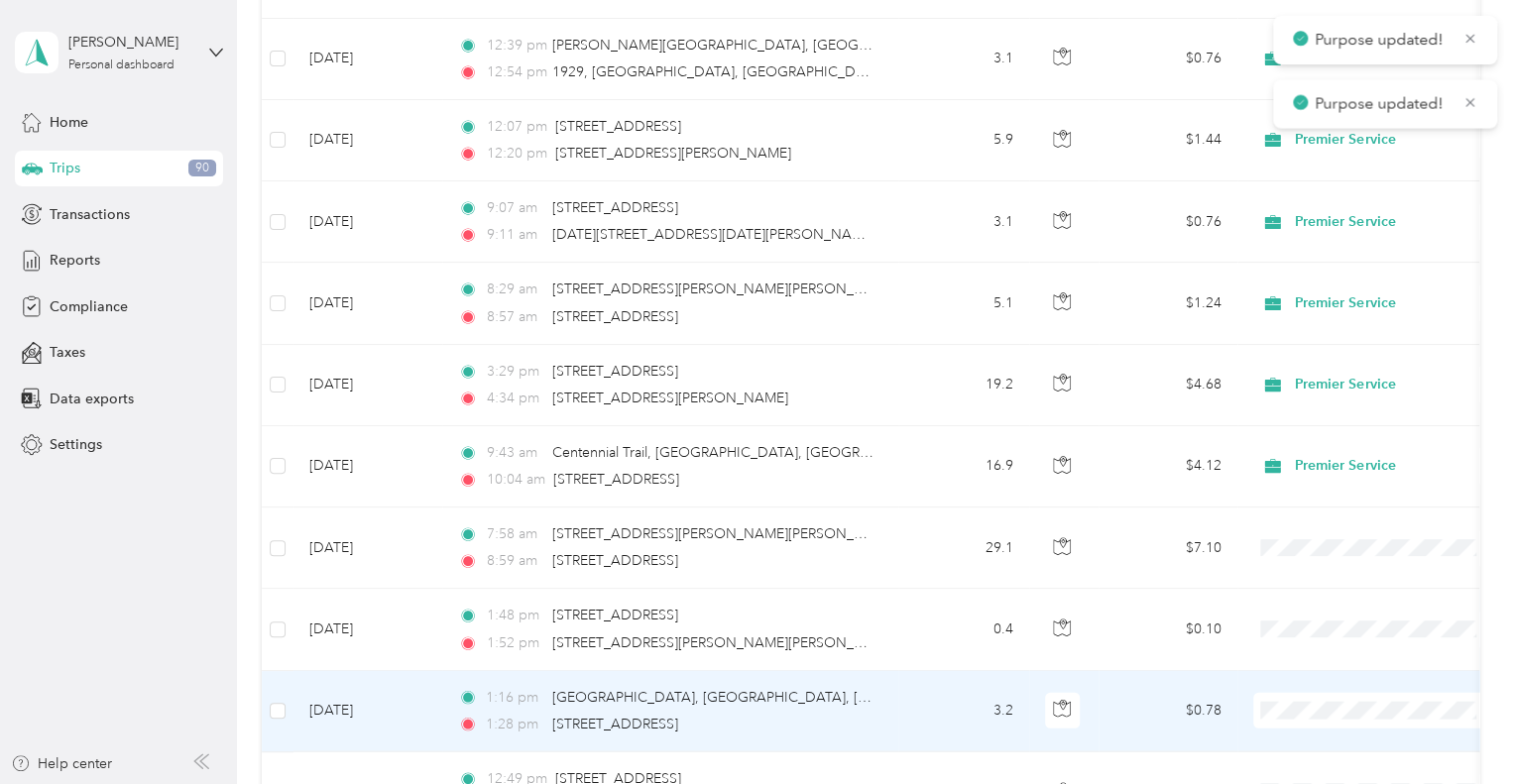
click at [1334, 636] on li "Premier Service" at bounding box center [1376, 631] width 246 height 35
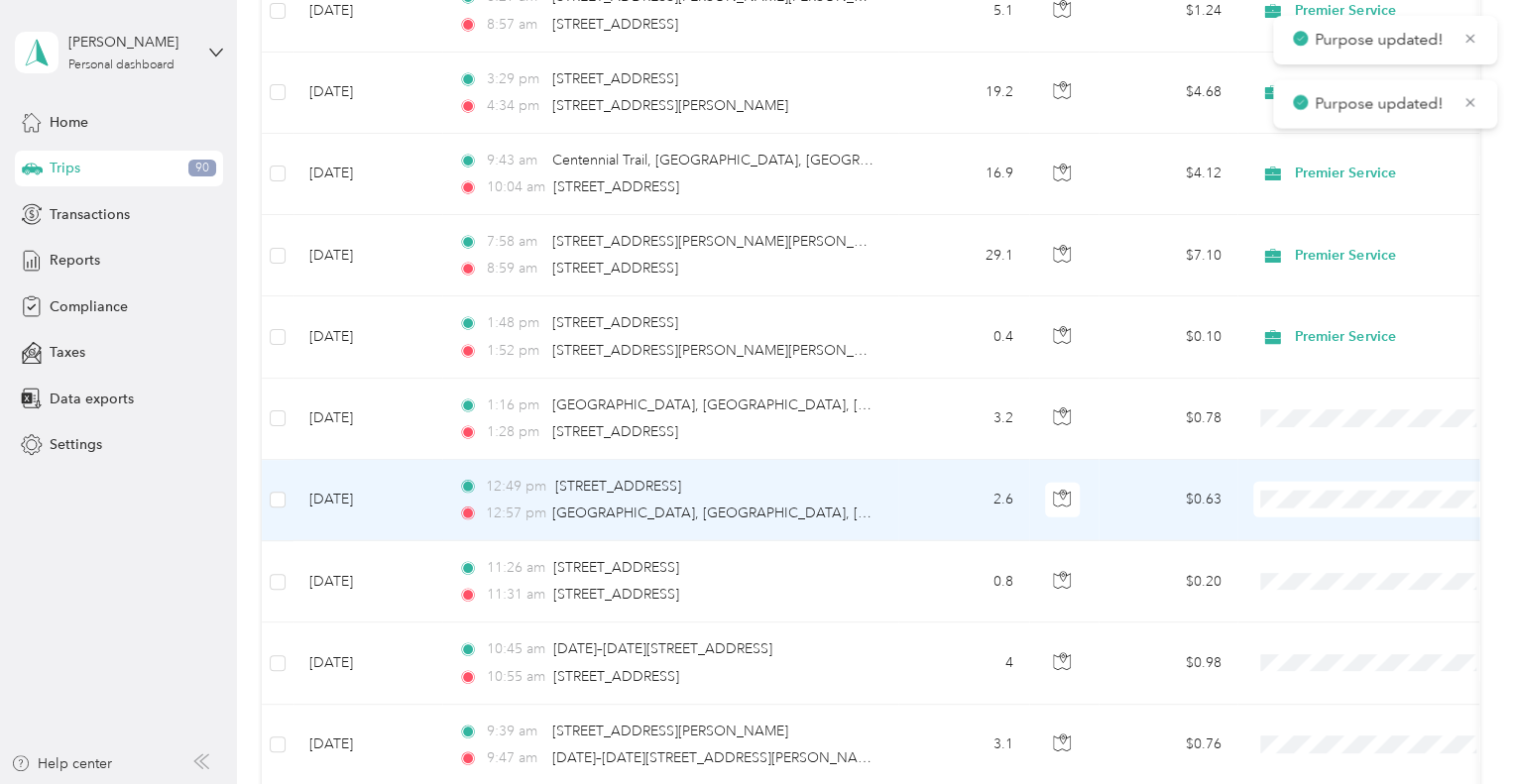
scroll to position [2409, 0]
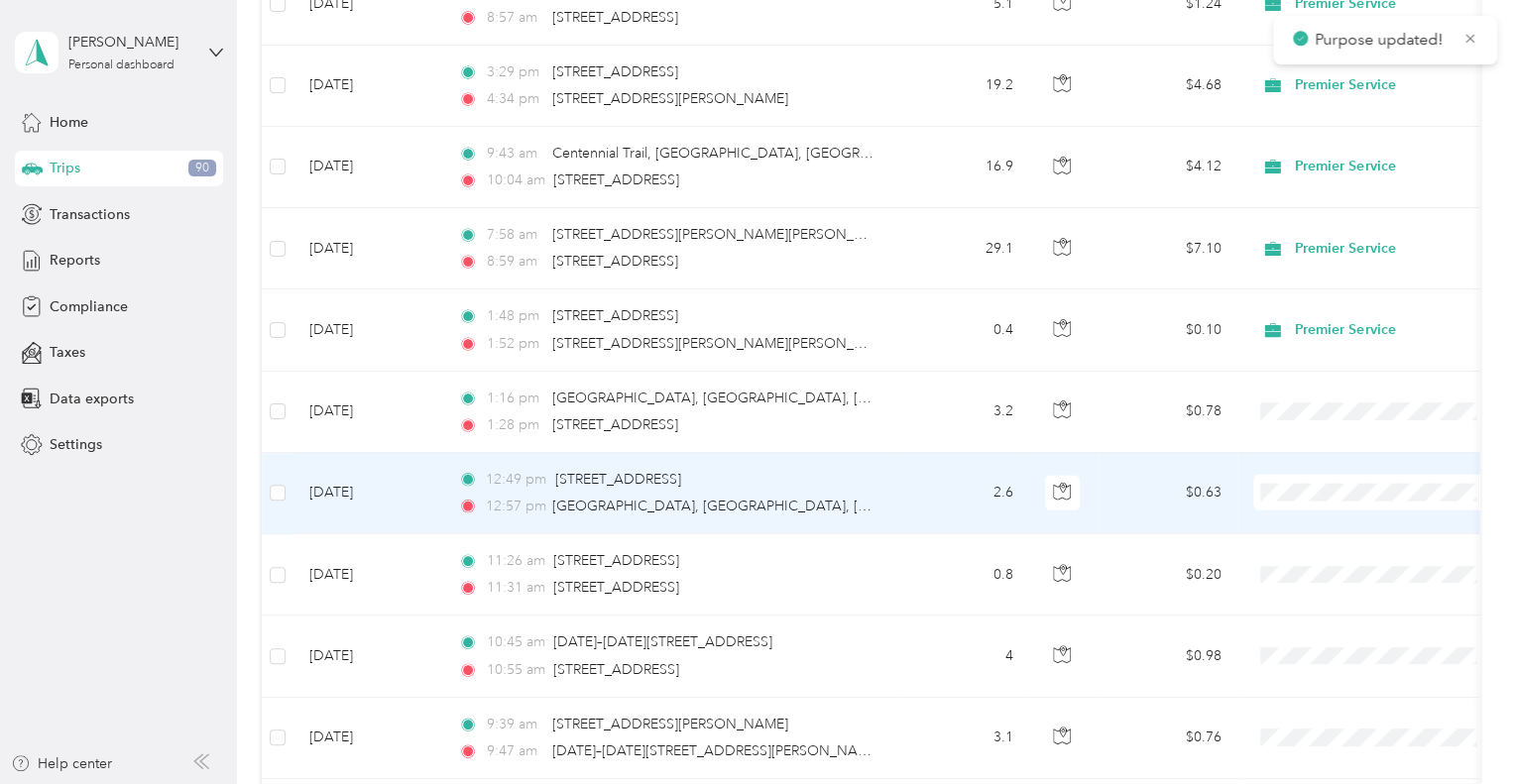
click at [1280, 520] on icon at bounding box center [1279, 524] width 16 height 14
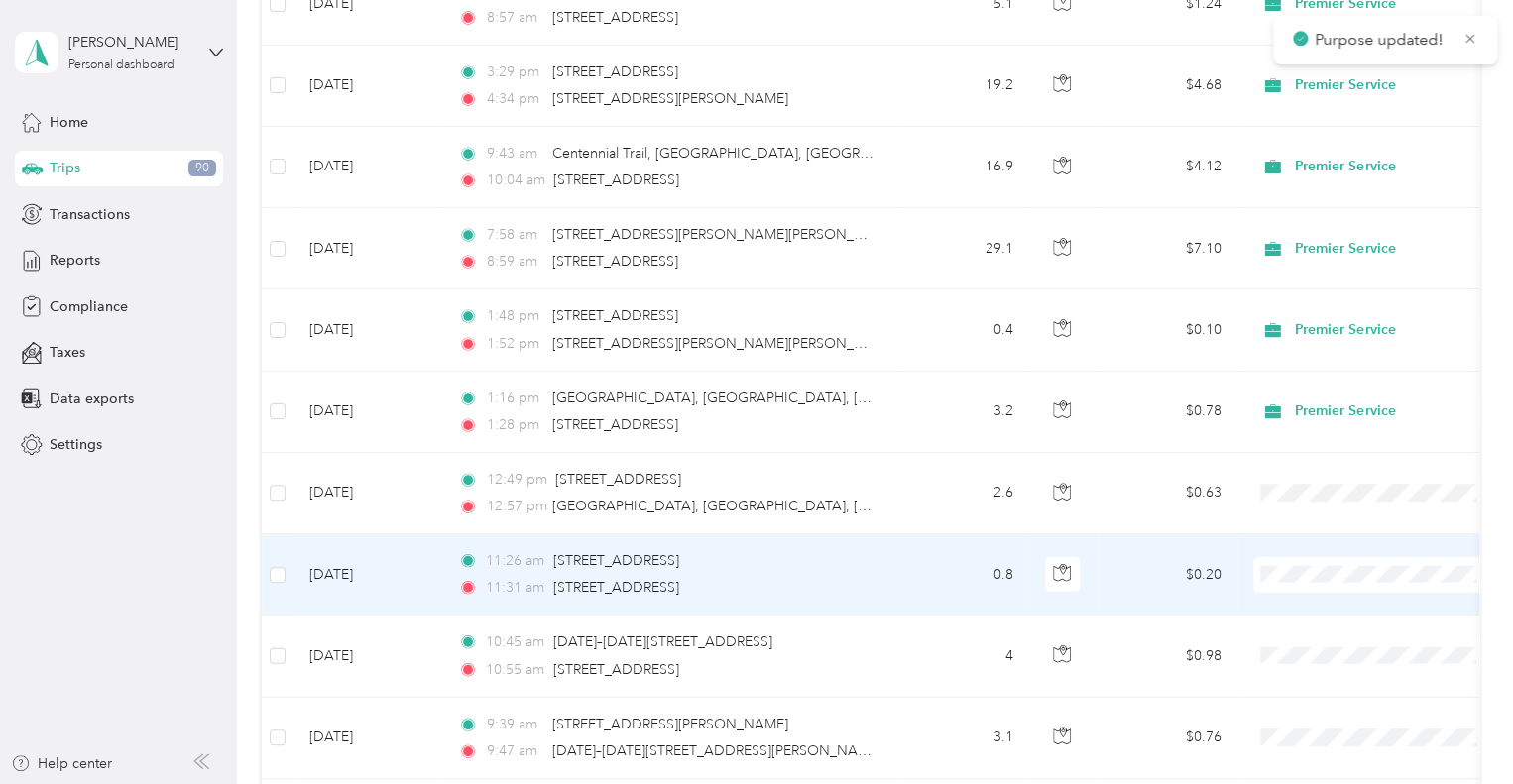
click at [1351, 597] on span "Premier Service" at bounding box center [1394, 600] width 184 height 21
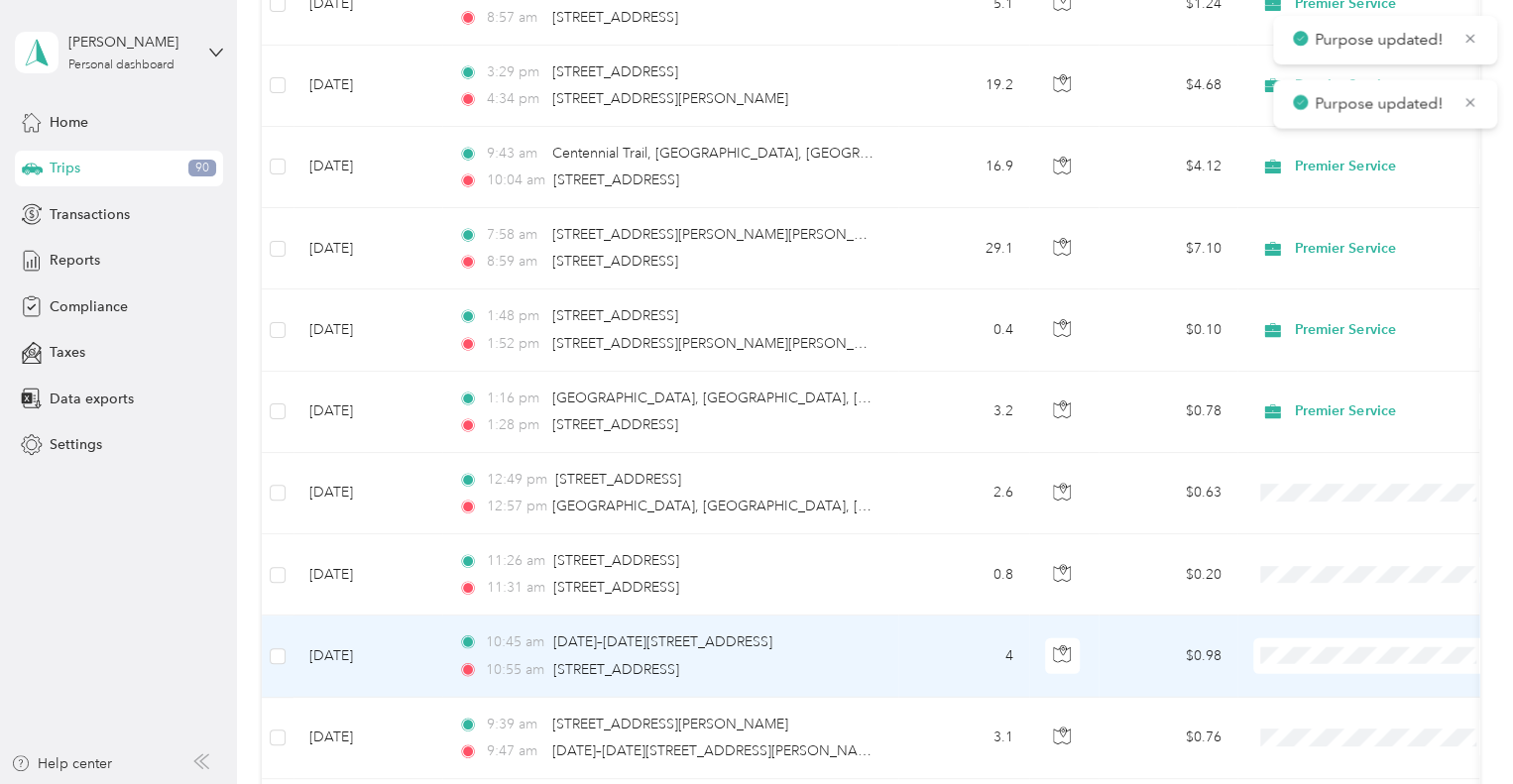
click at [1326, 689] on span "Premier Service" at bounding box center [1394, 684] width 184 height 21
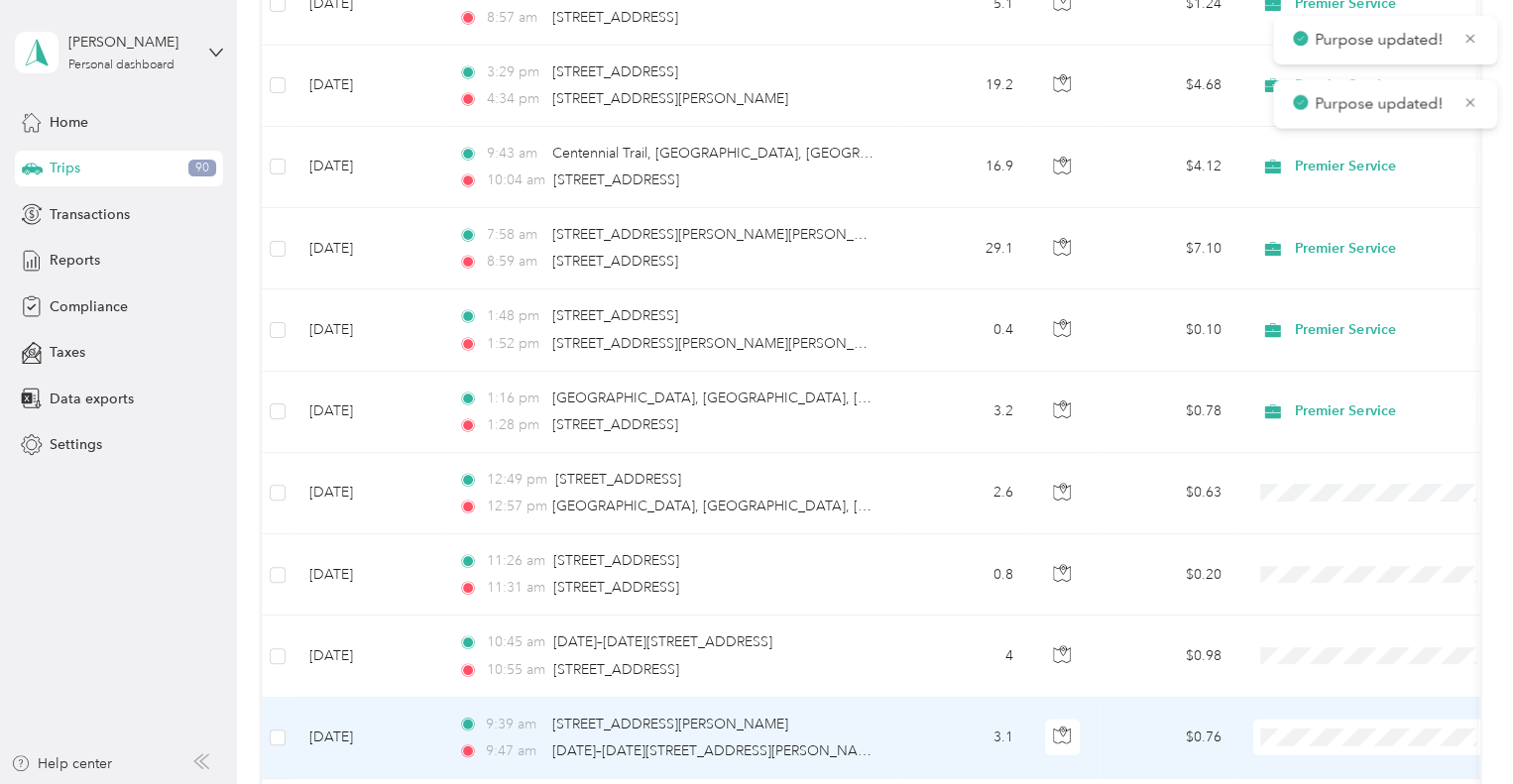
click at [1340, 662] on span "Premier Service" at bounding box center [1394, 657] width 184 height 21
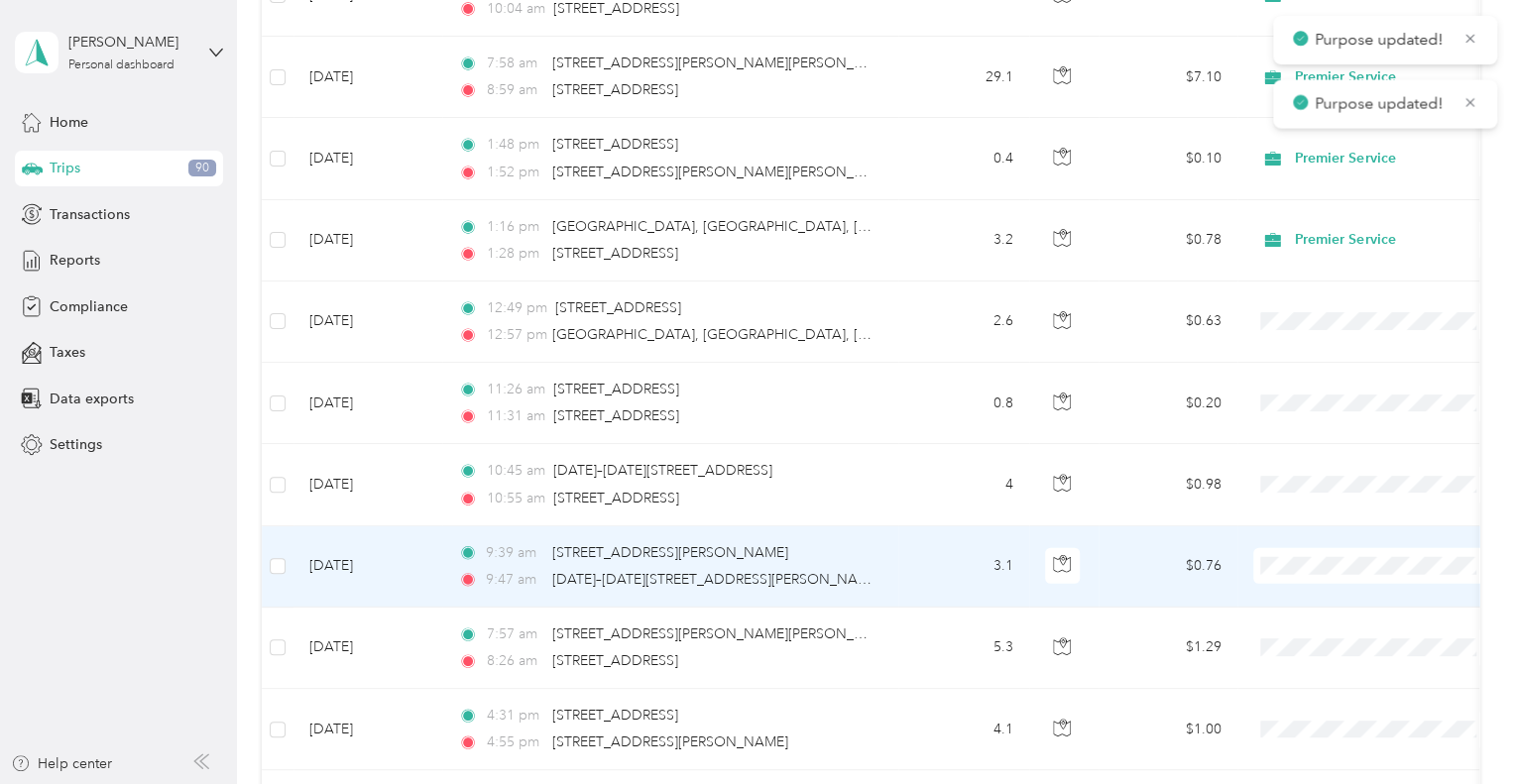
scroll to position [2581, 0]
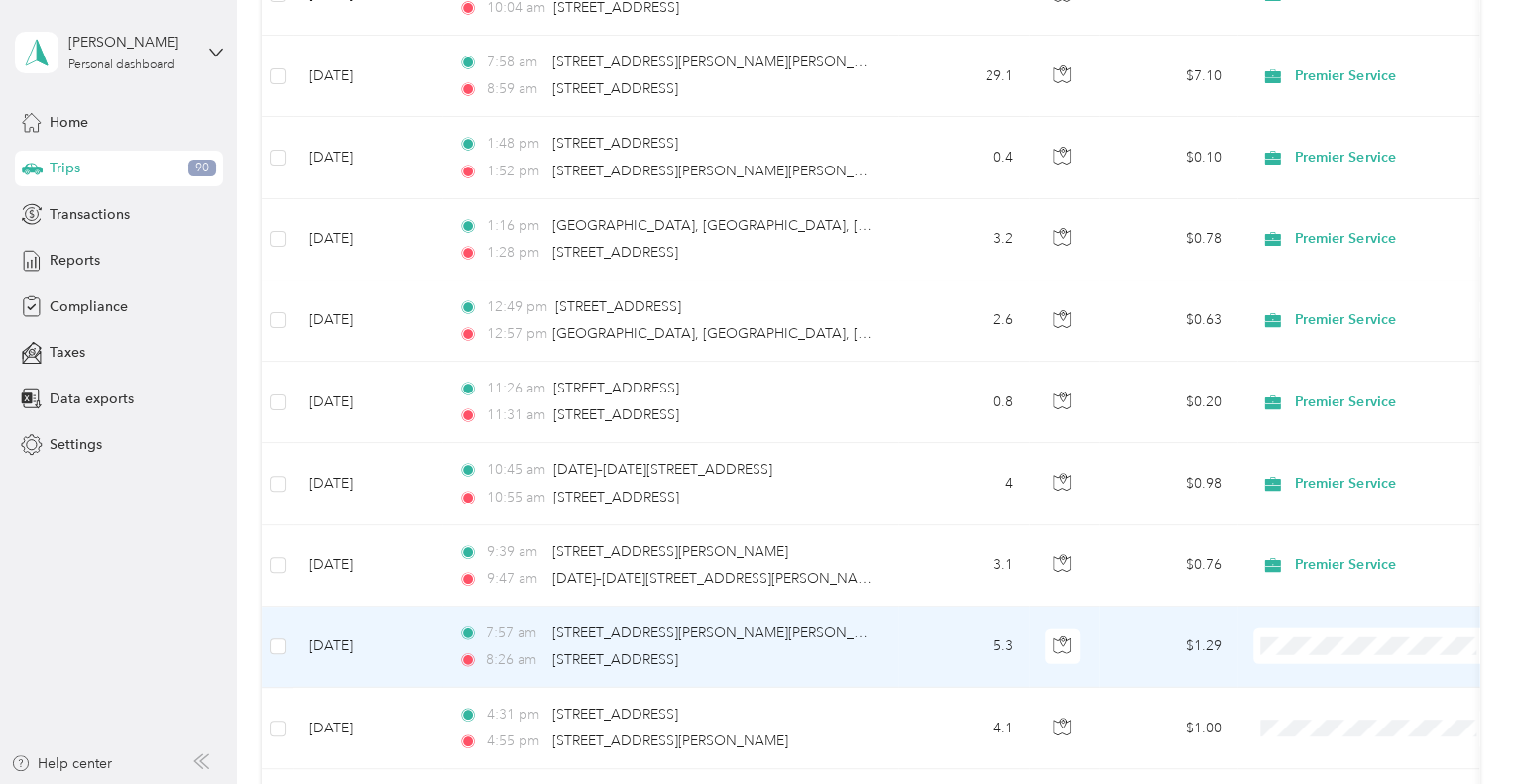
click at [1326, 665] on span "Premier Service" at bounding box center [1394, 675] width 184 height 21
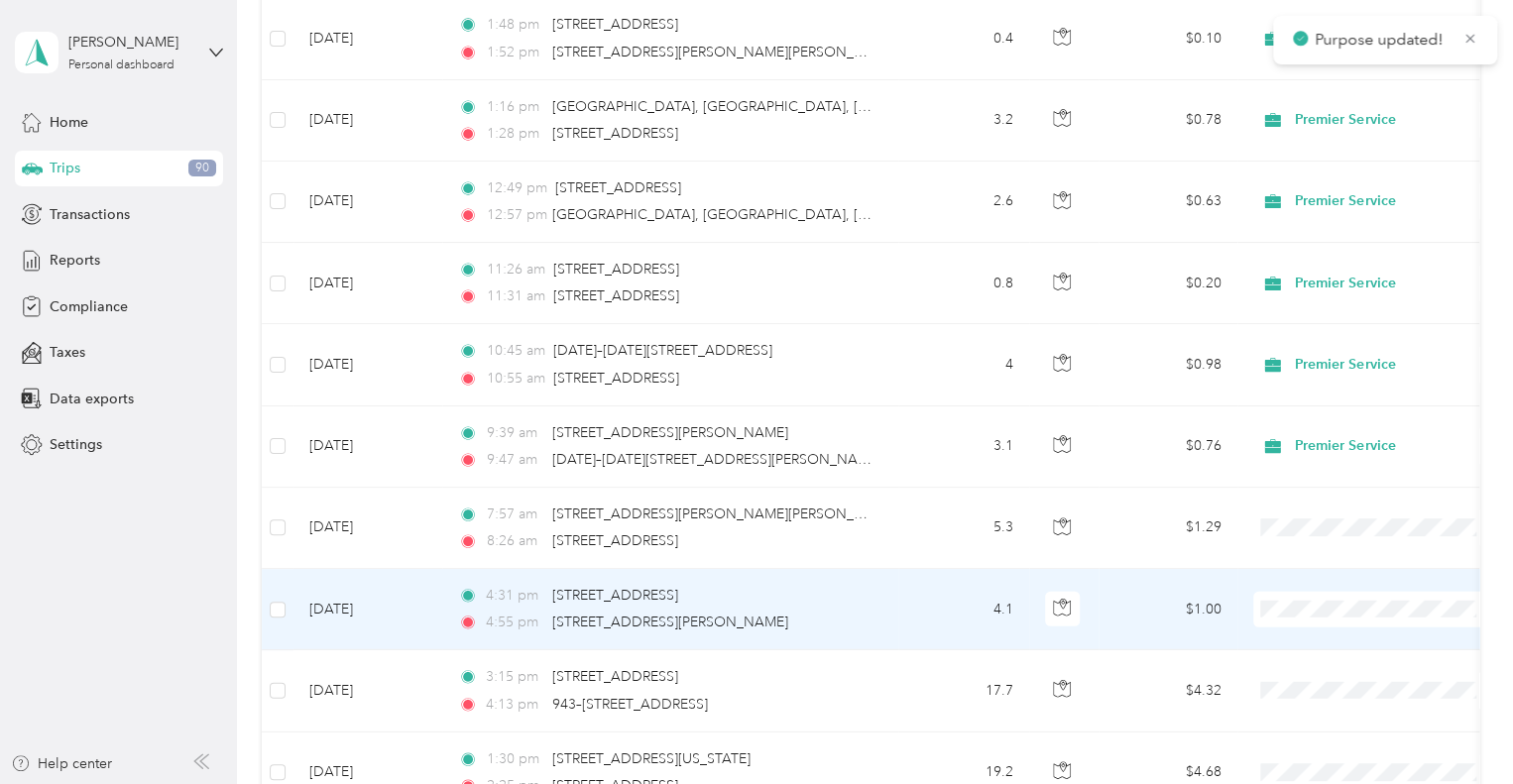
scroll to position [2767, 0]
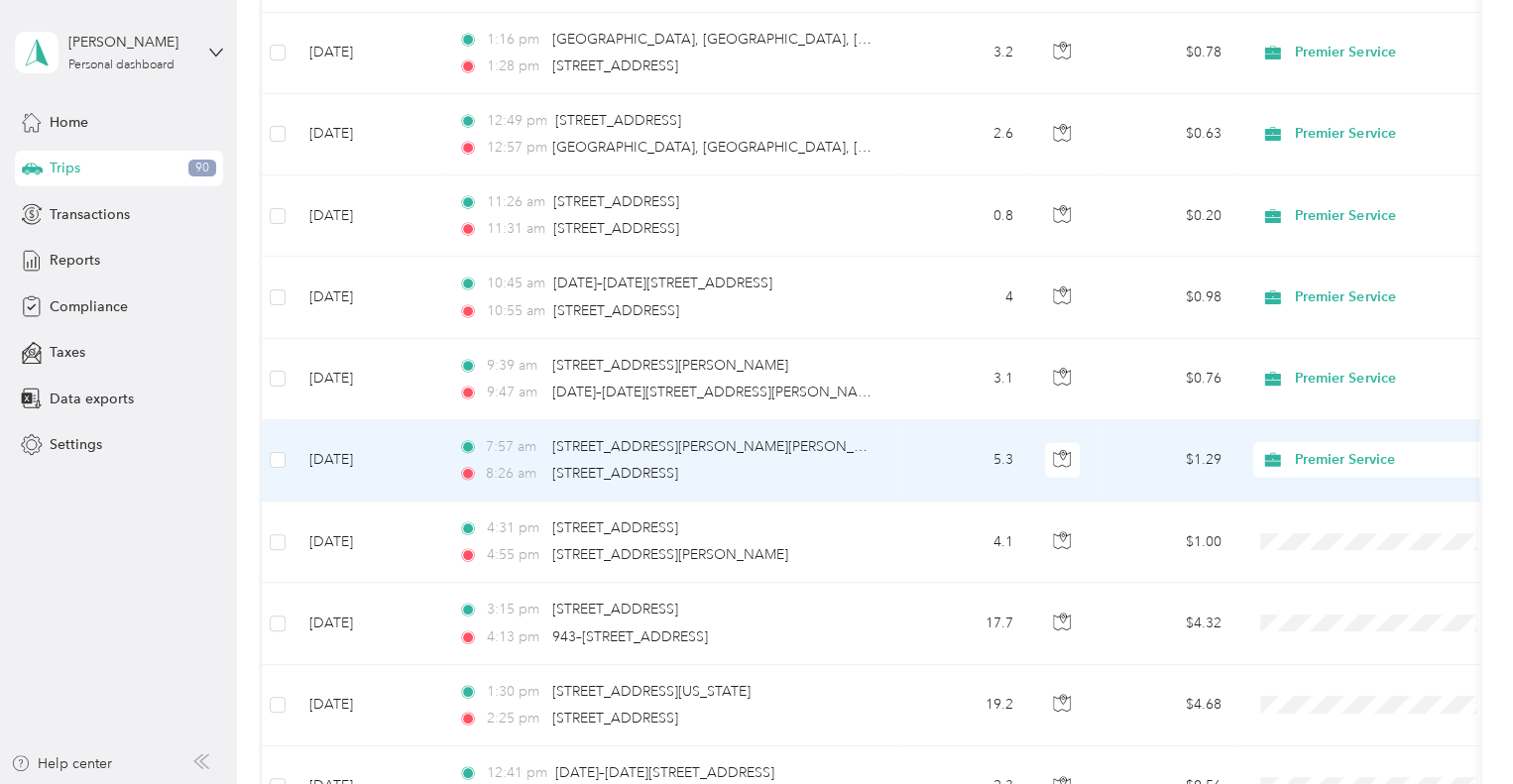
click at [1301, 489] on span "Premier Service" at bounding box center [1365, 490] width 196 height 21
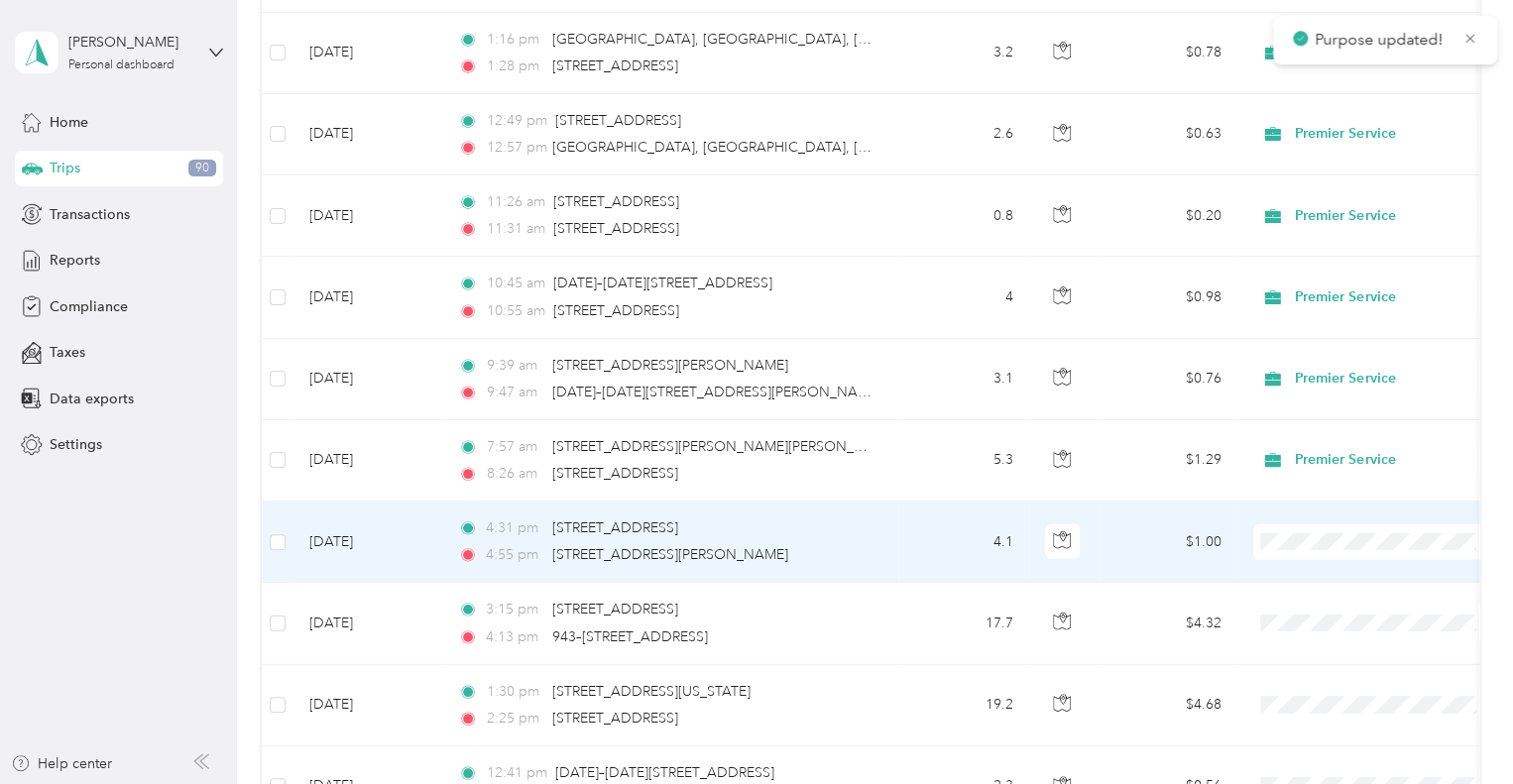
click at [1294, 573] on span "Premier Service" at bounding box center [1376, 571] width 218 height 21
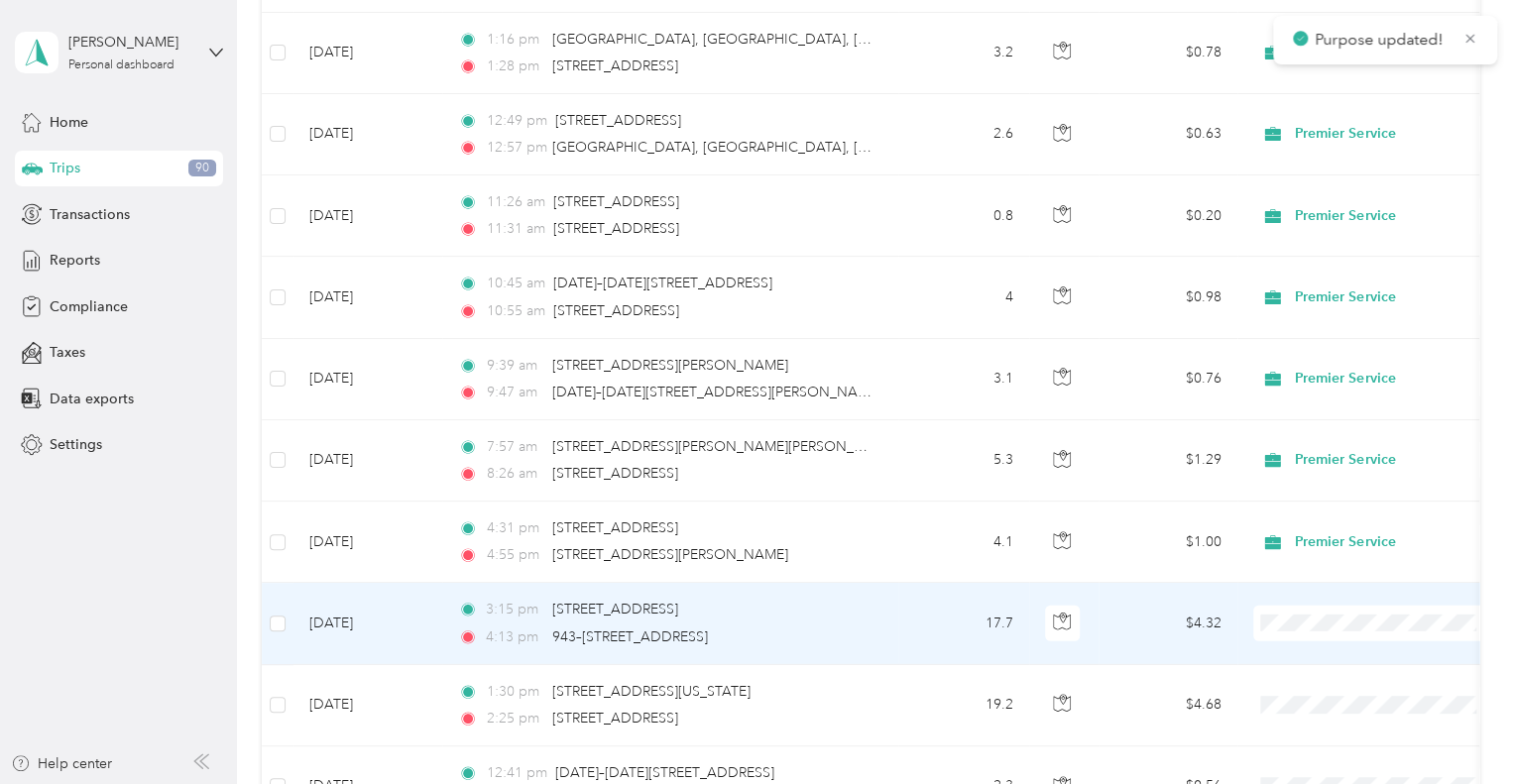
click at [1316, 650] on span "Premier Service" at bounding box center [1394, 652] width 184 height 21
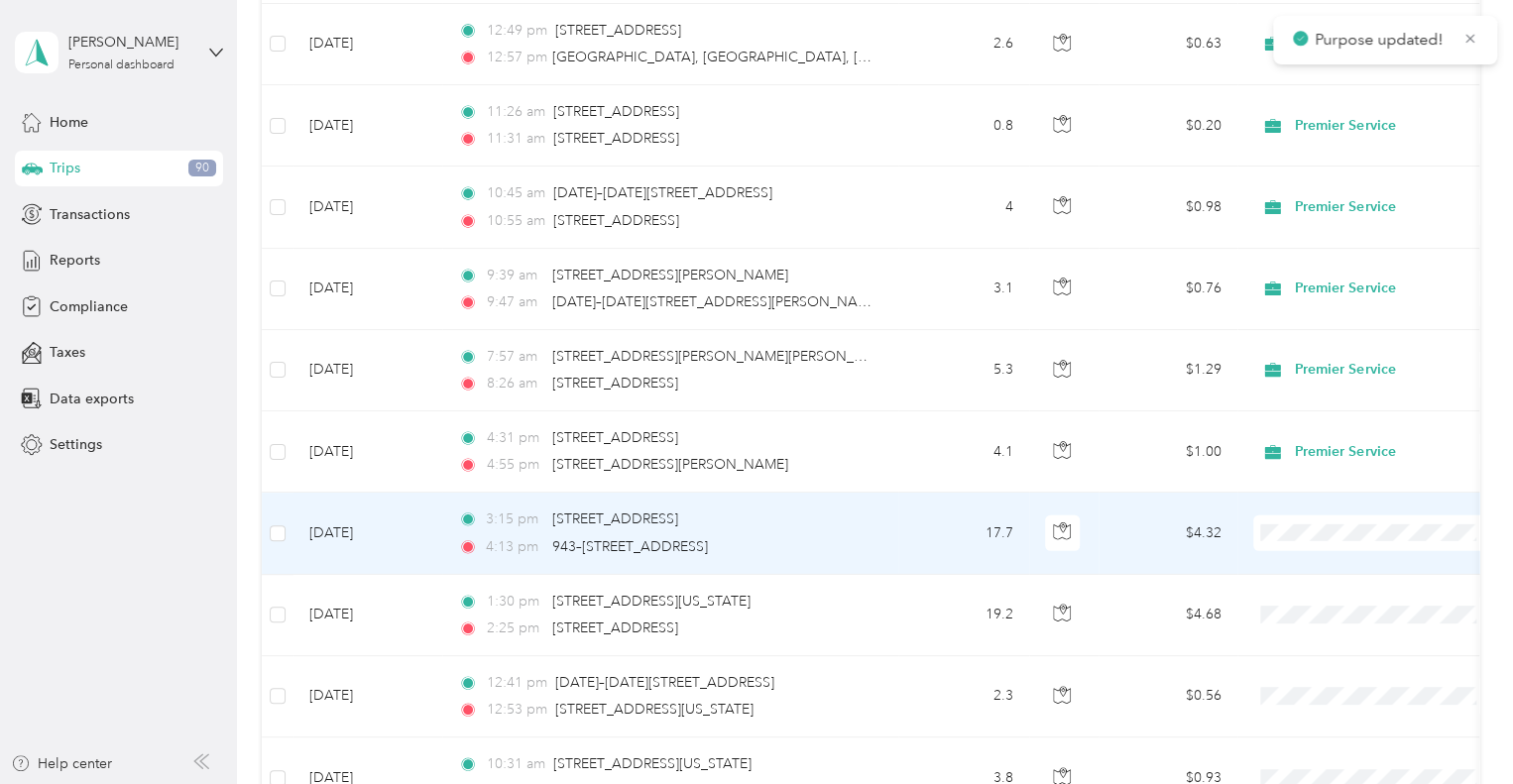
scroll to position [2858, 0]
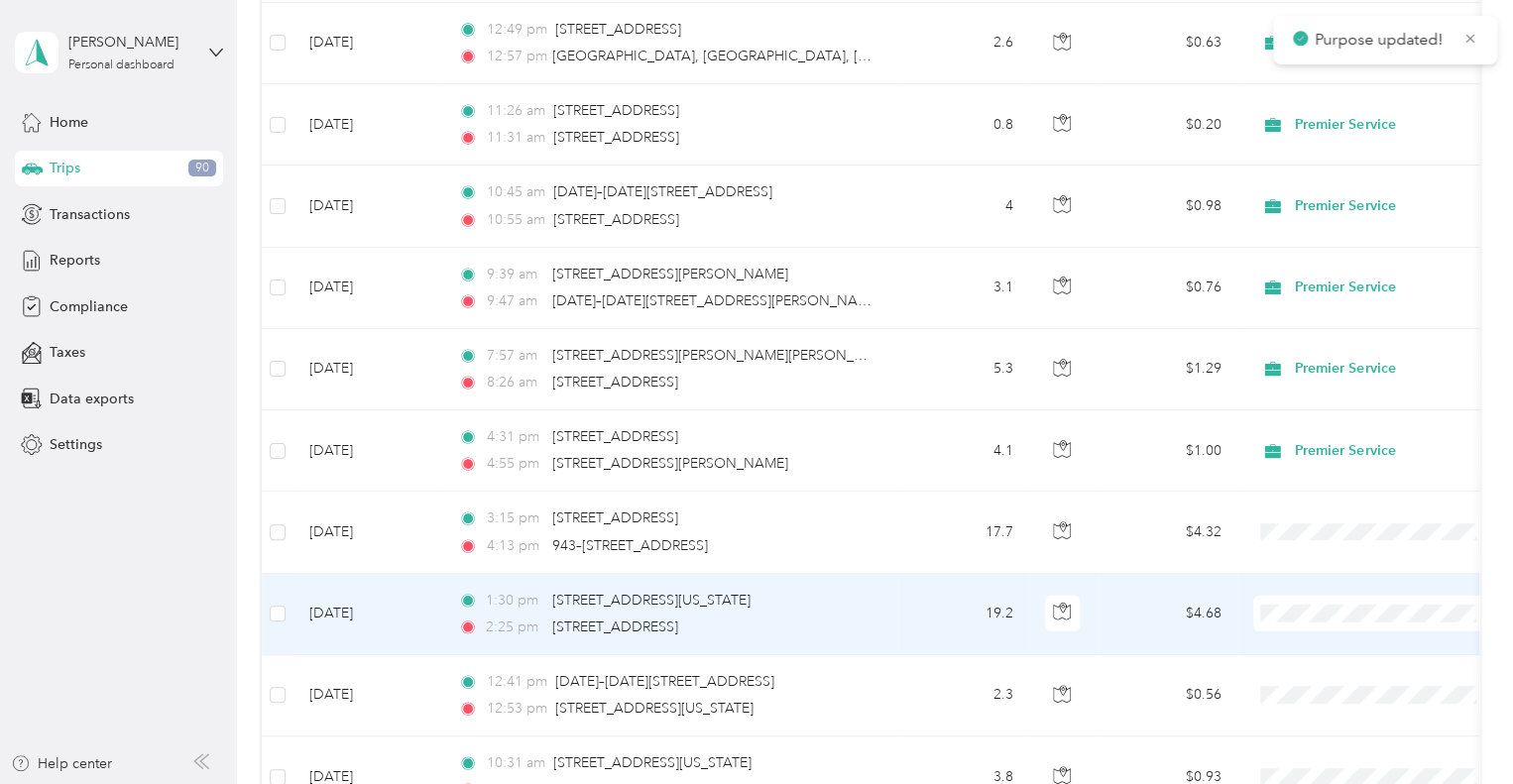
click at [1323, 651] on li "Premier Service" at bounding box center [1376, 640] width 246 height 35
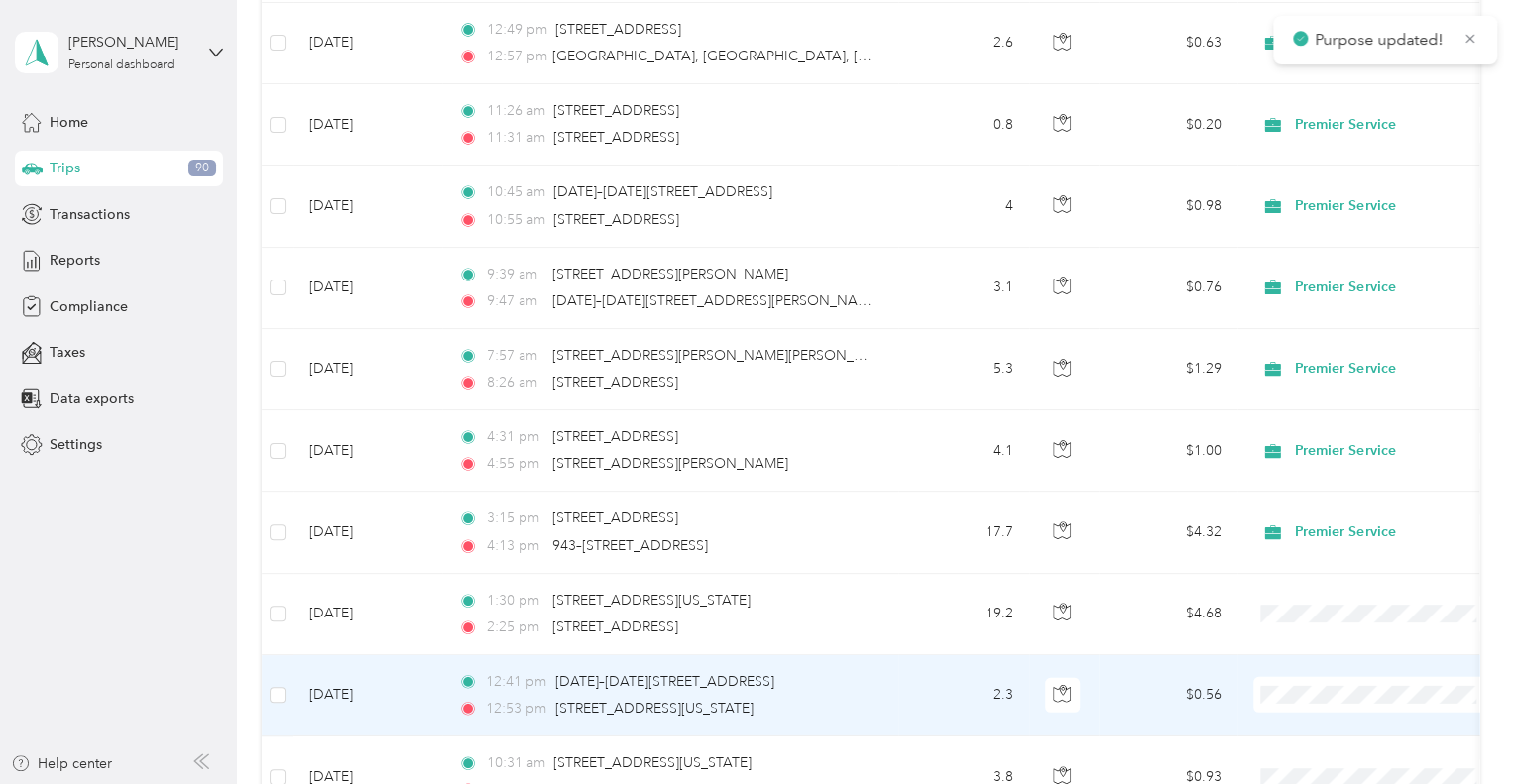
click at [1315, 722] on span "Premier Service" at bounding box center [1394, 723] width 184 height 21
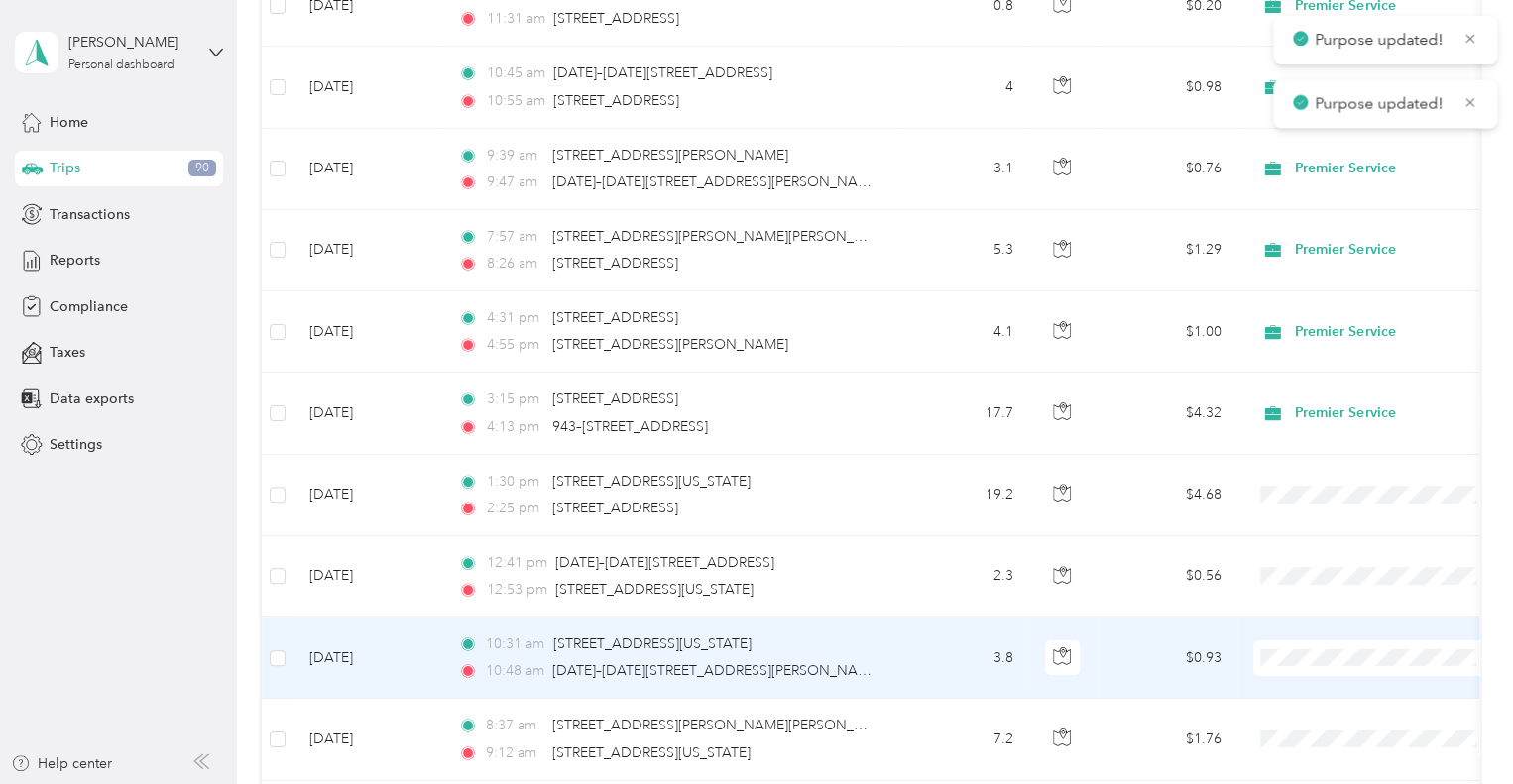
scroll to position [3068, 0]
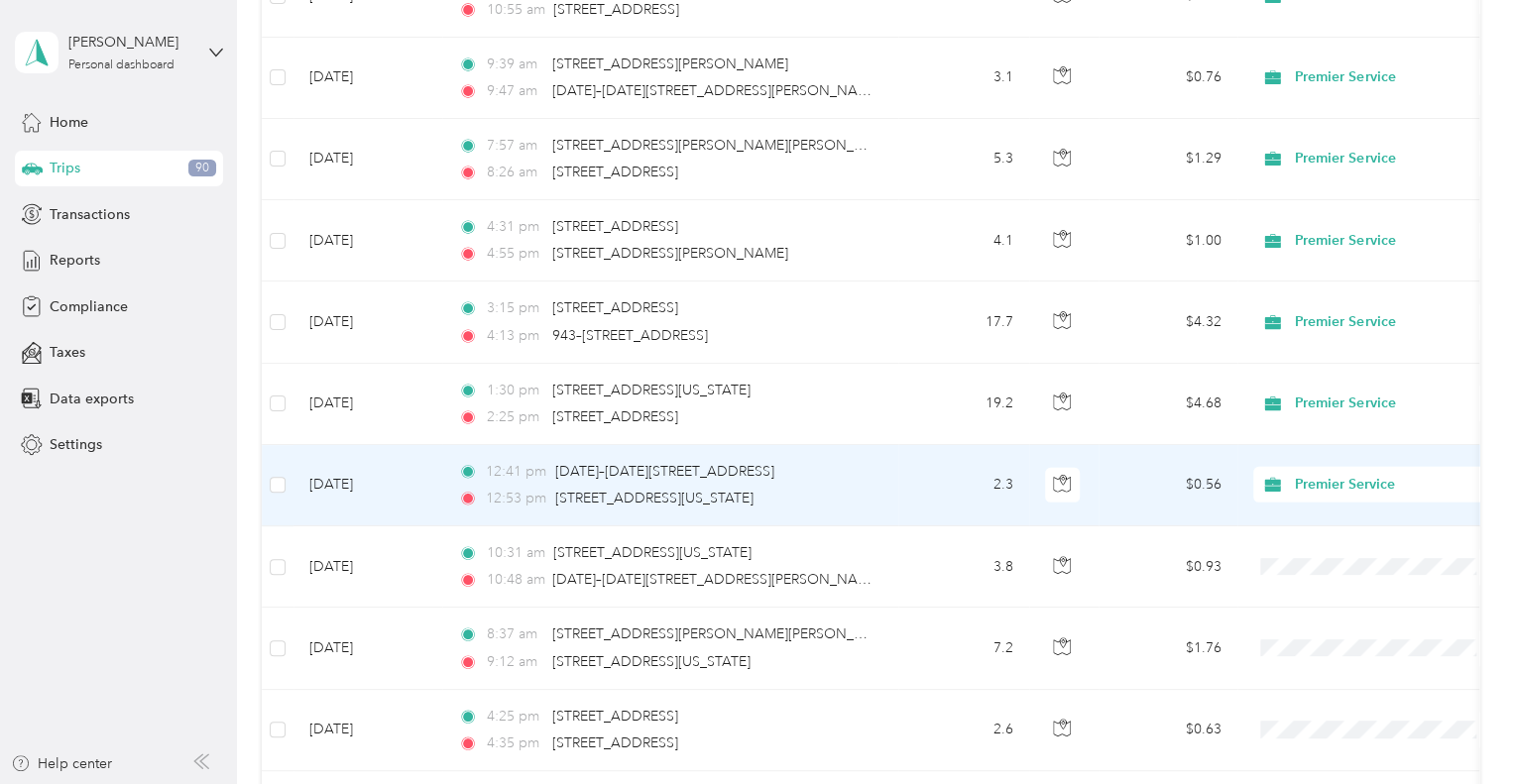
drag, startPoint x: 1307, startPoint y: 413, endPoint x: 1221, endPoint y: 512, distance: 131.1
click at [1221, 512] on td "$0.56" at bounding box center [1168, 486] width 139 height 81
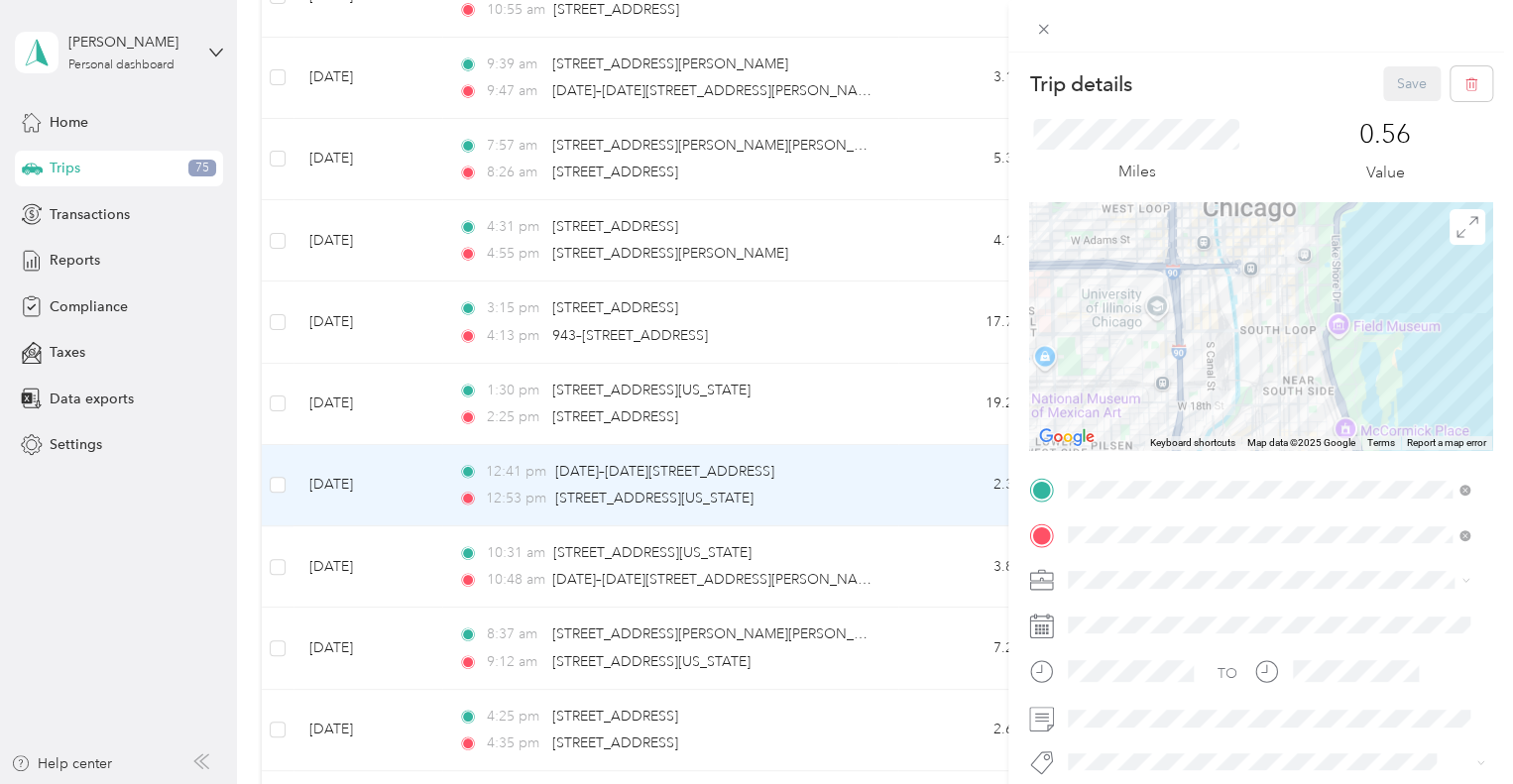
click at [931, 411] on div "Trip details Save This trip cannot be edited because it is either under review,…" at bounding box center [756, 392] width 1513 height 784
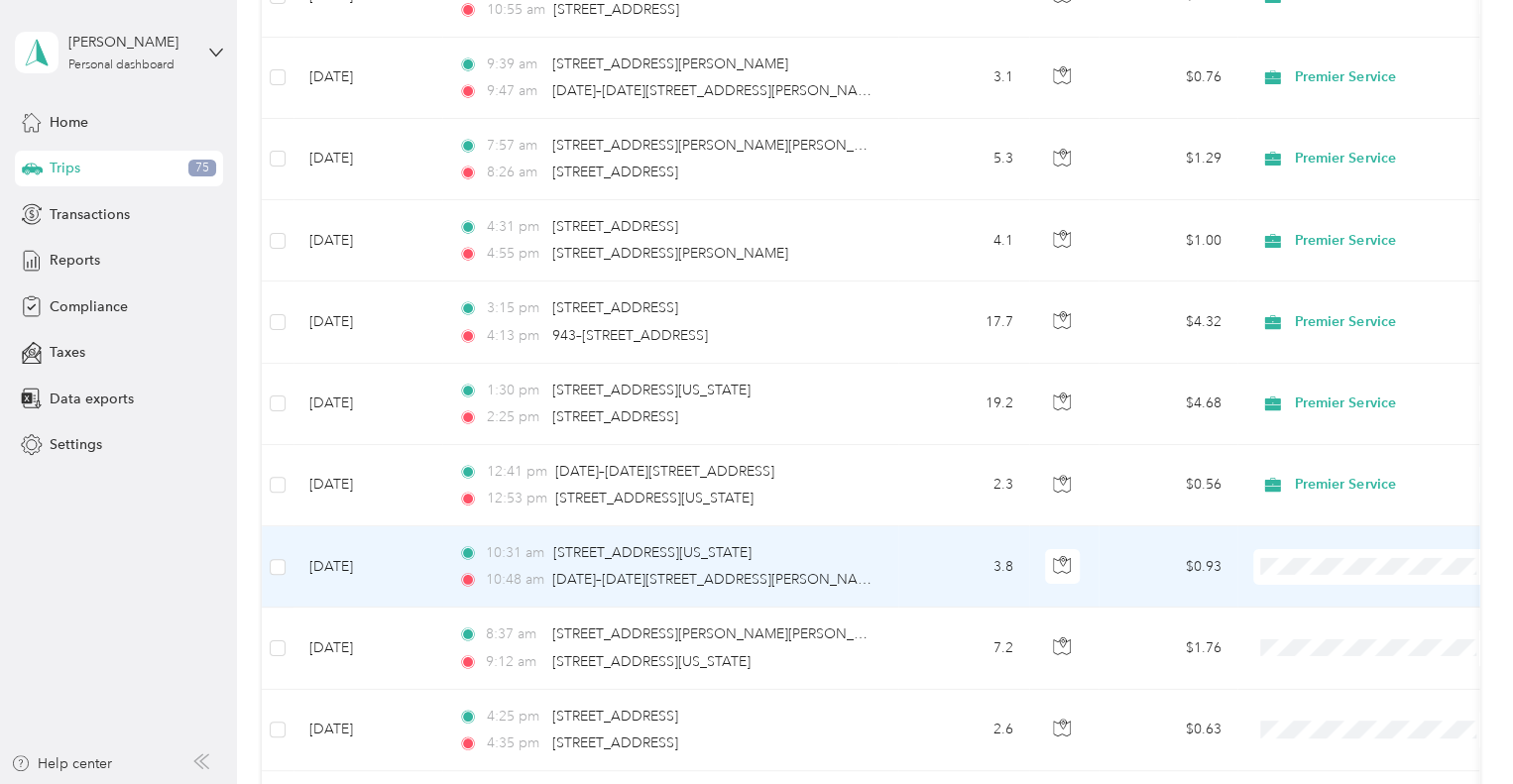
click at [1328, 601] on li "Premier Service" at bounding box center [1376, 593] width 246 height 35
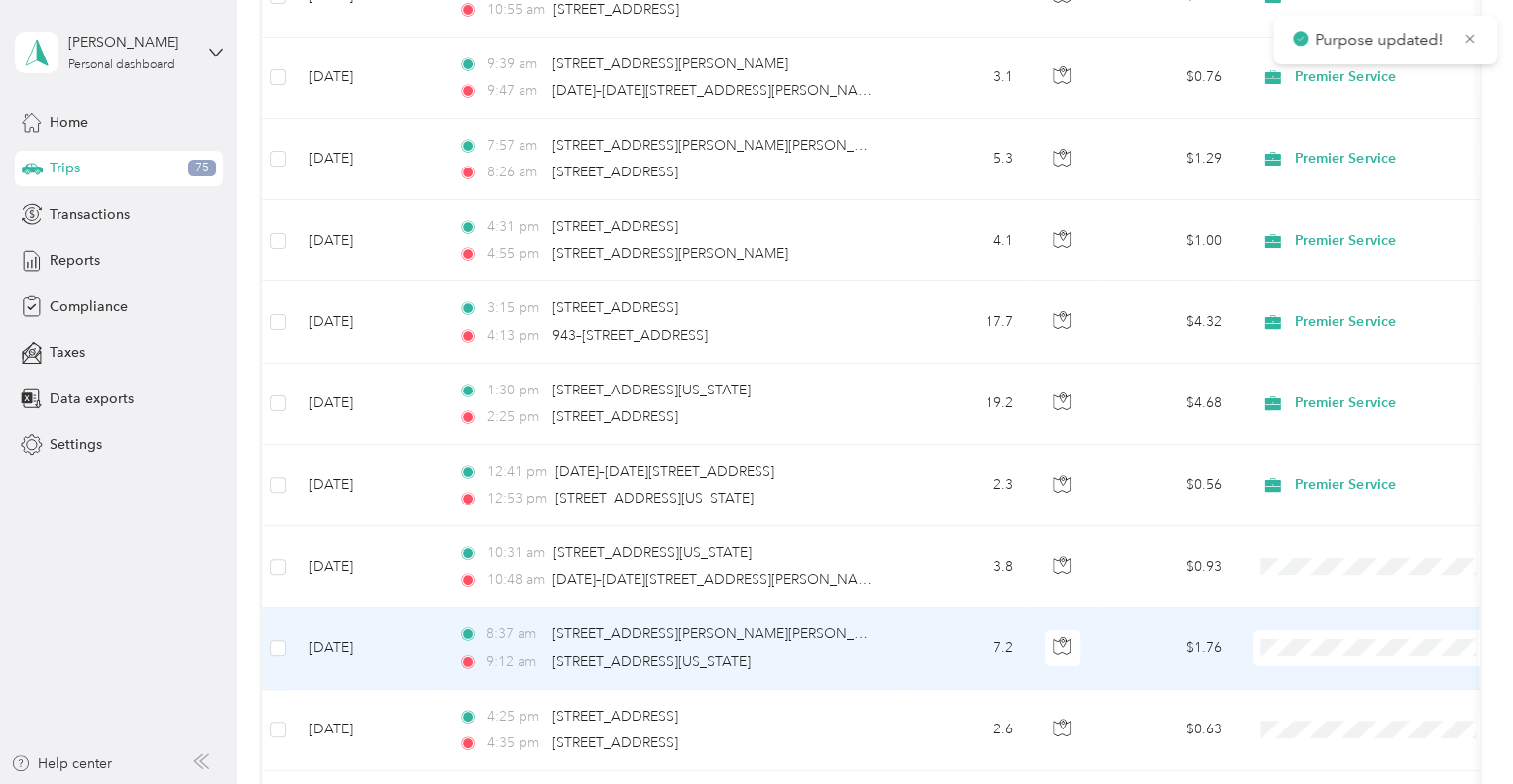
click at [1344, 667] on span "Premier Service" at bounding box center [1394, 675] width 184 height 21
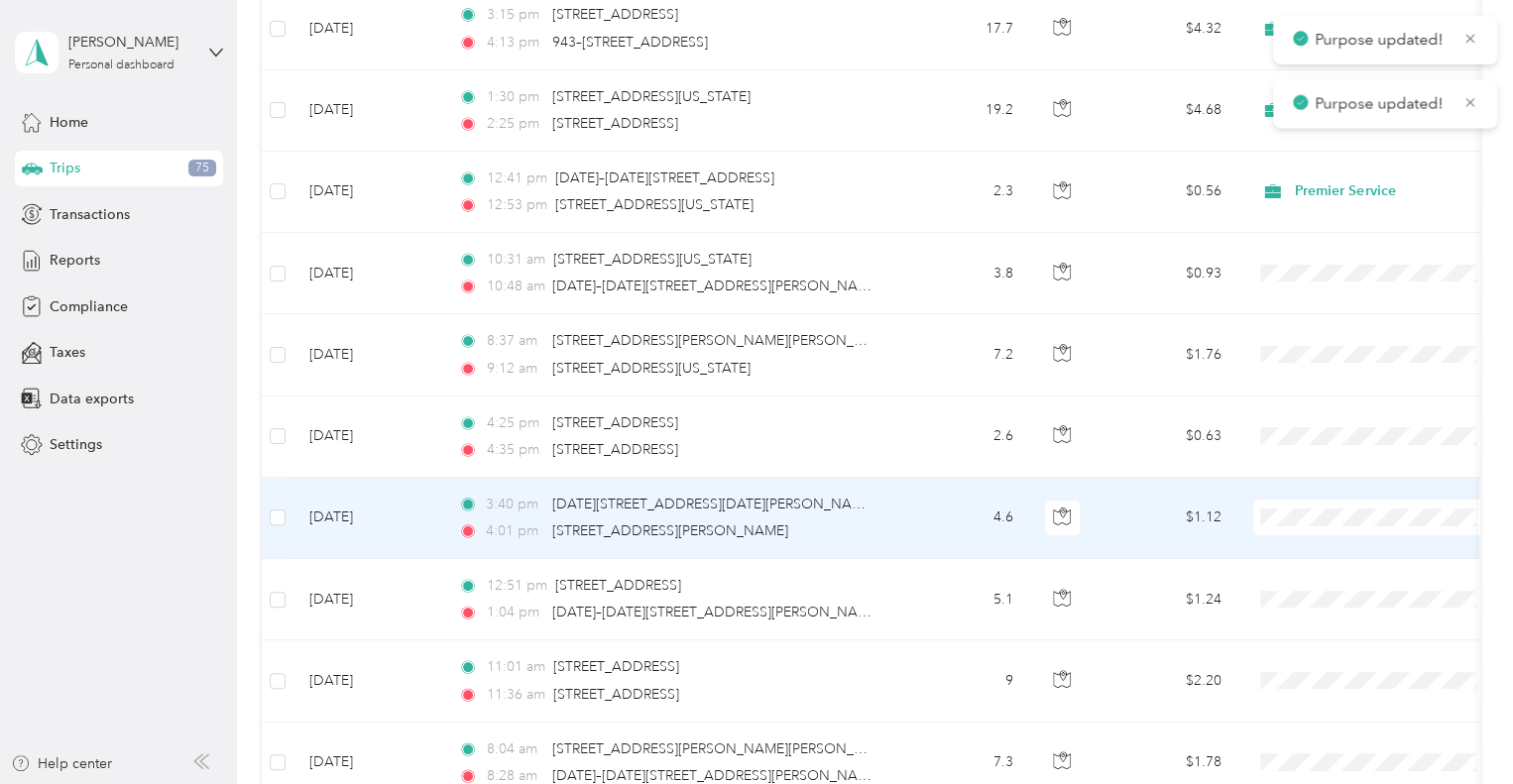
scroll to position [3383, 0]
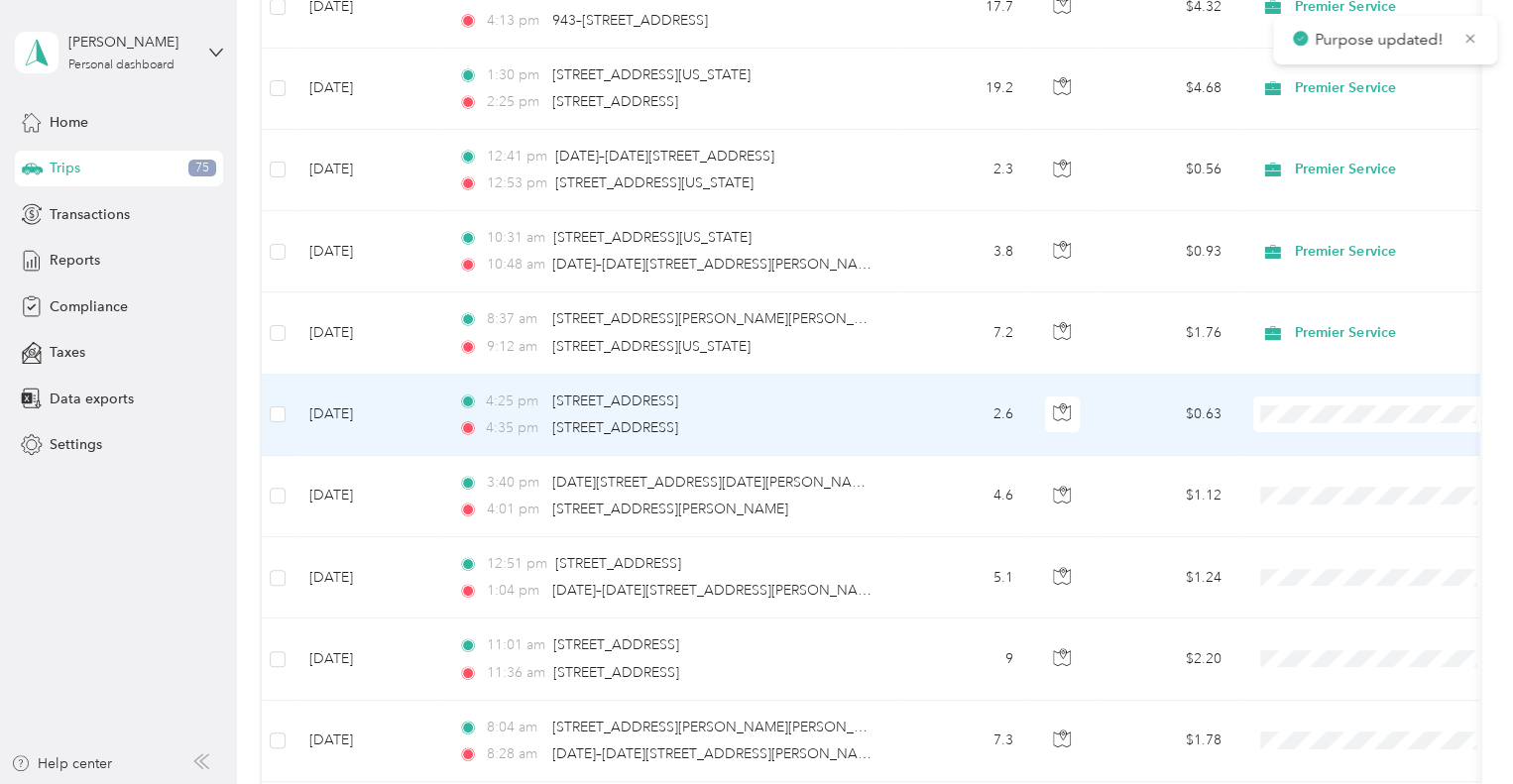
click at [1292, 433] on span "Premier Service" at bounding box center [1376, 441] width 218 height 21
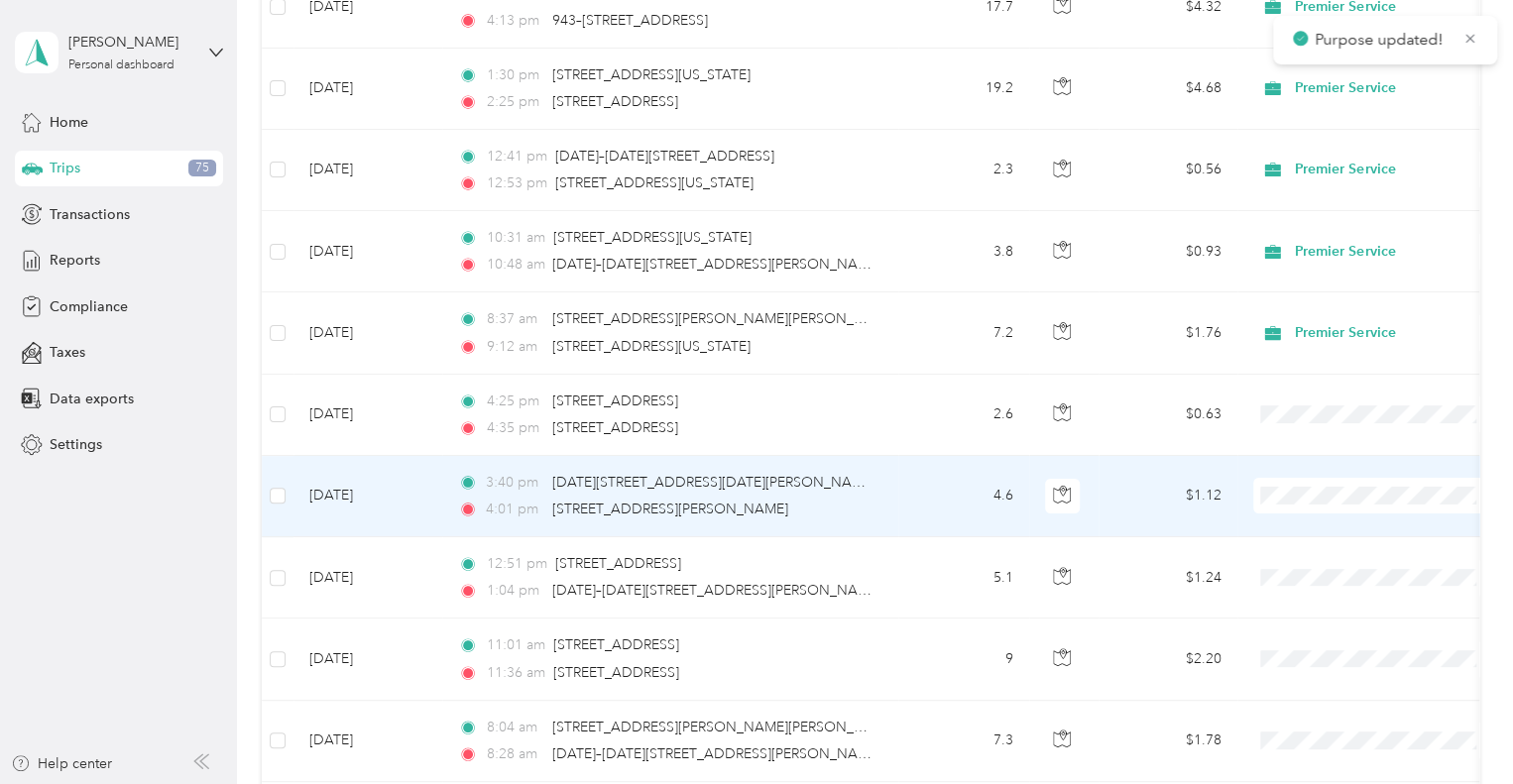
click at [1291, 520] on icon at bounding box center [1279, 524] width 25 height 16
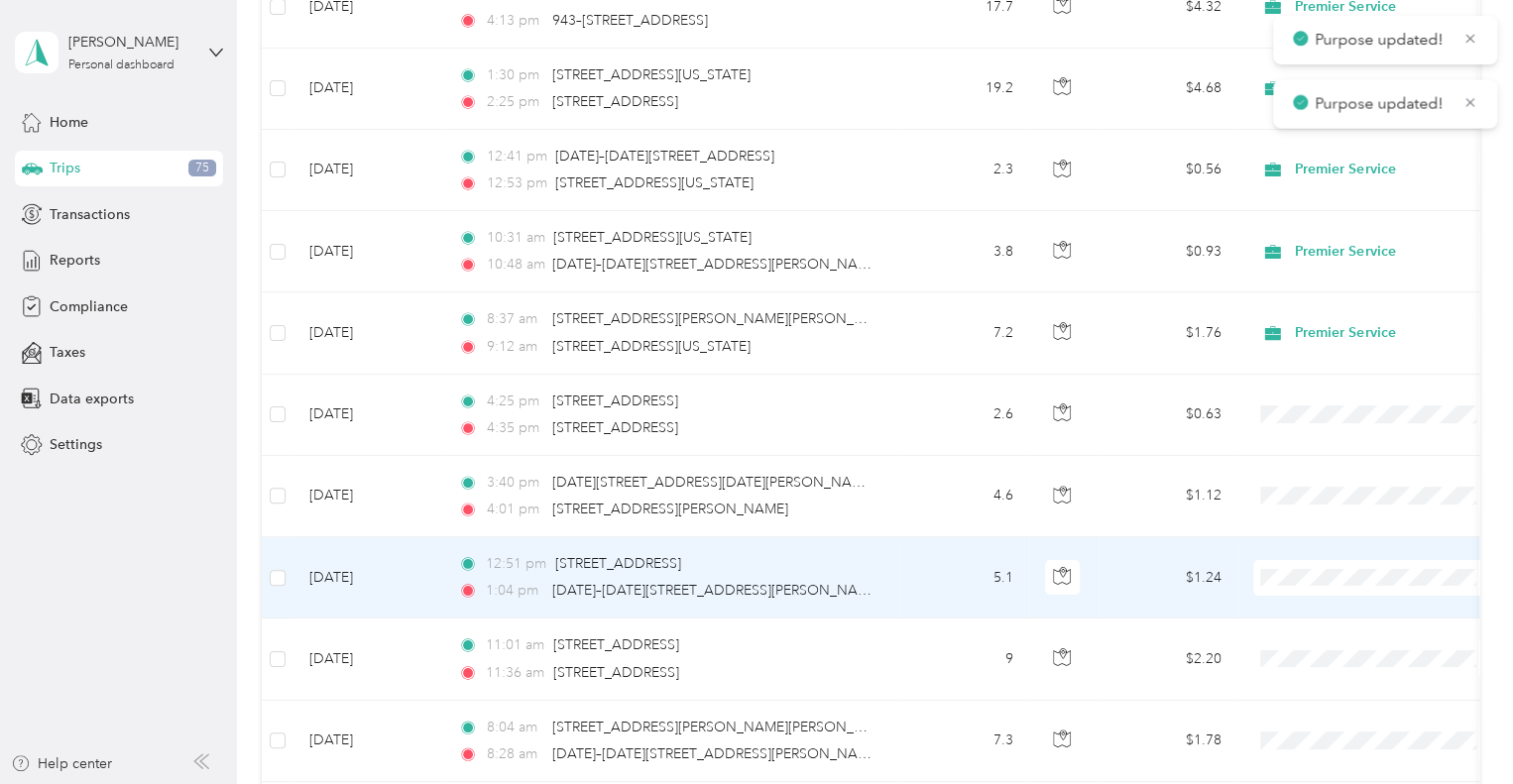
click at [1336, 595] on span "Premier Service" at bounding box center [1394, 604] width 184 height 21
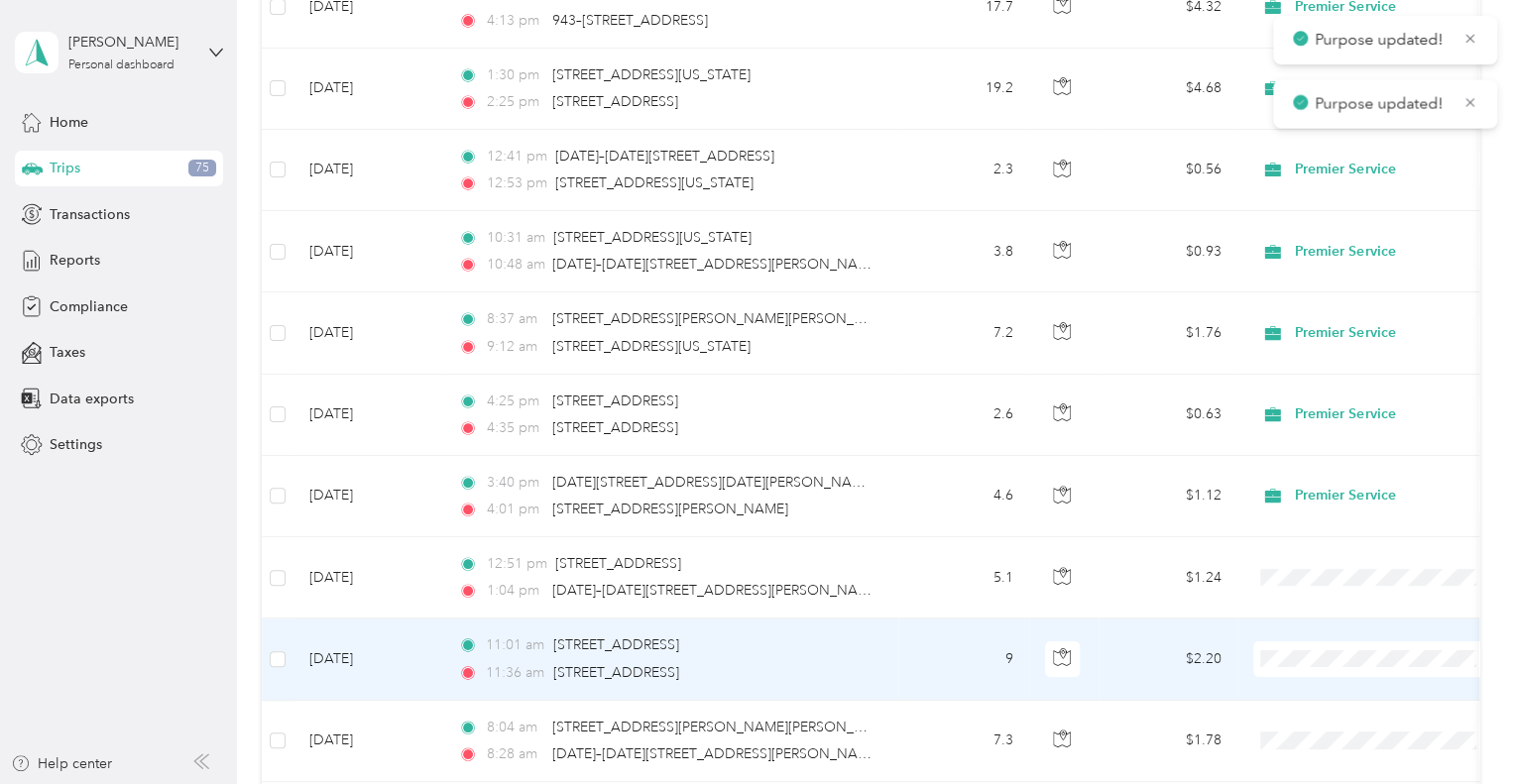
click at [1309, 687] on span "Premier Service" at bounding box center [1394, 686] width 184 height 21
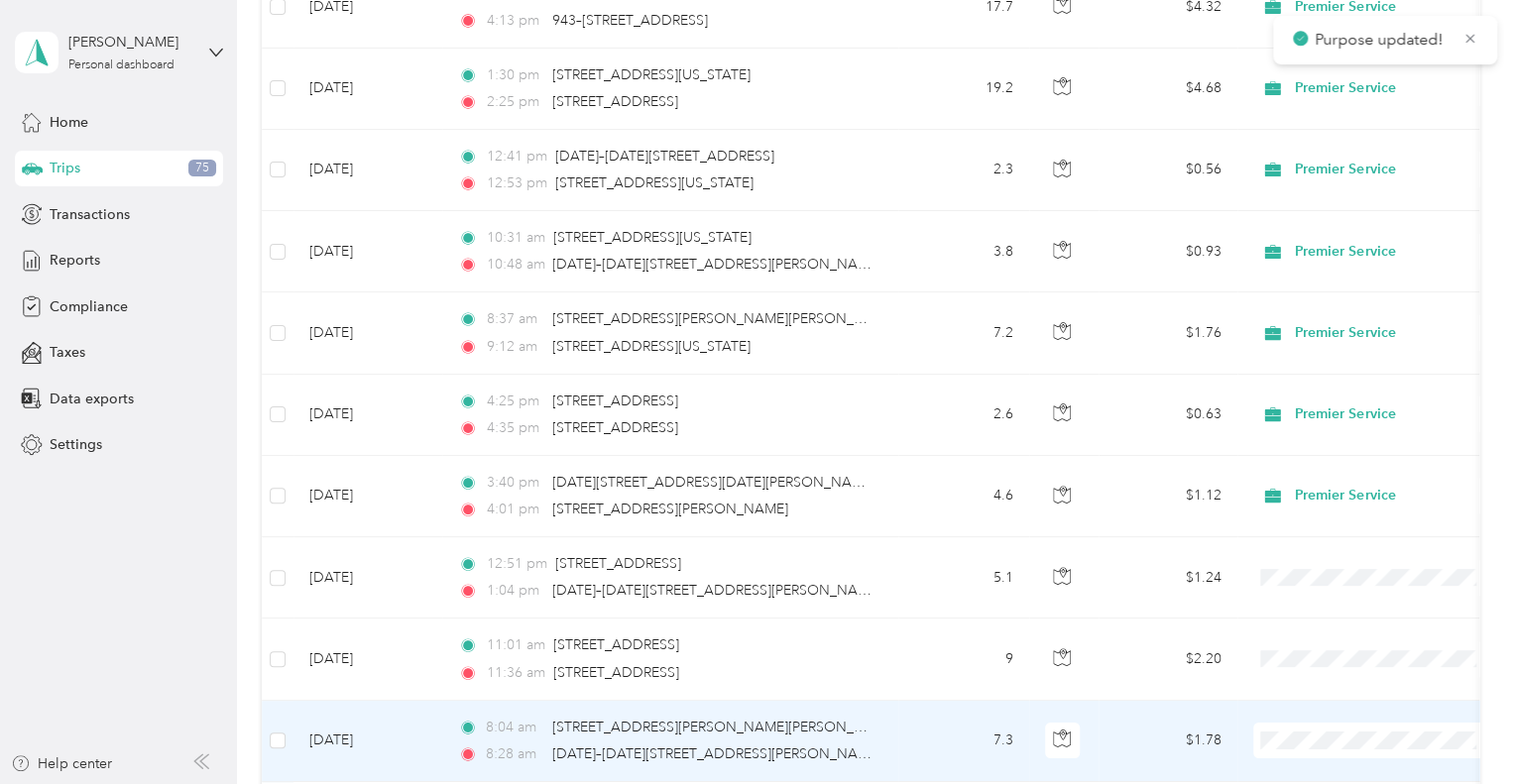
click at [1333, 664] on span "Premier Service" at bounding box center [1394, 658] width 184 height 21
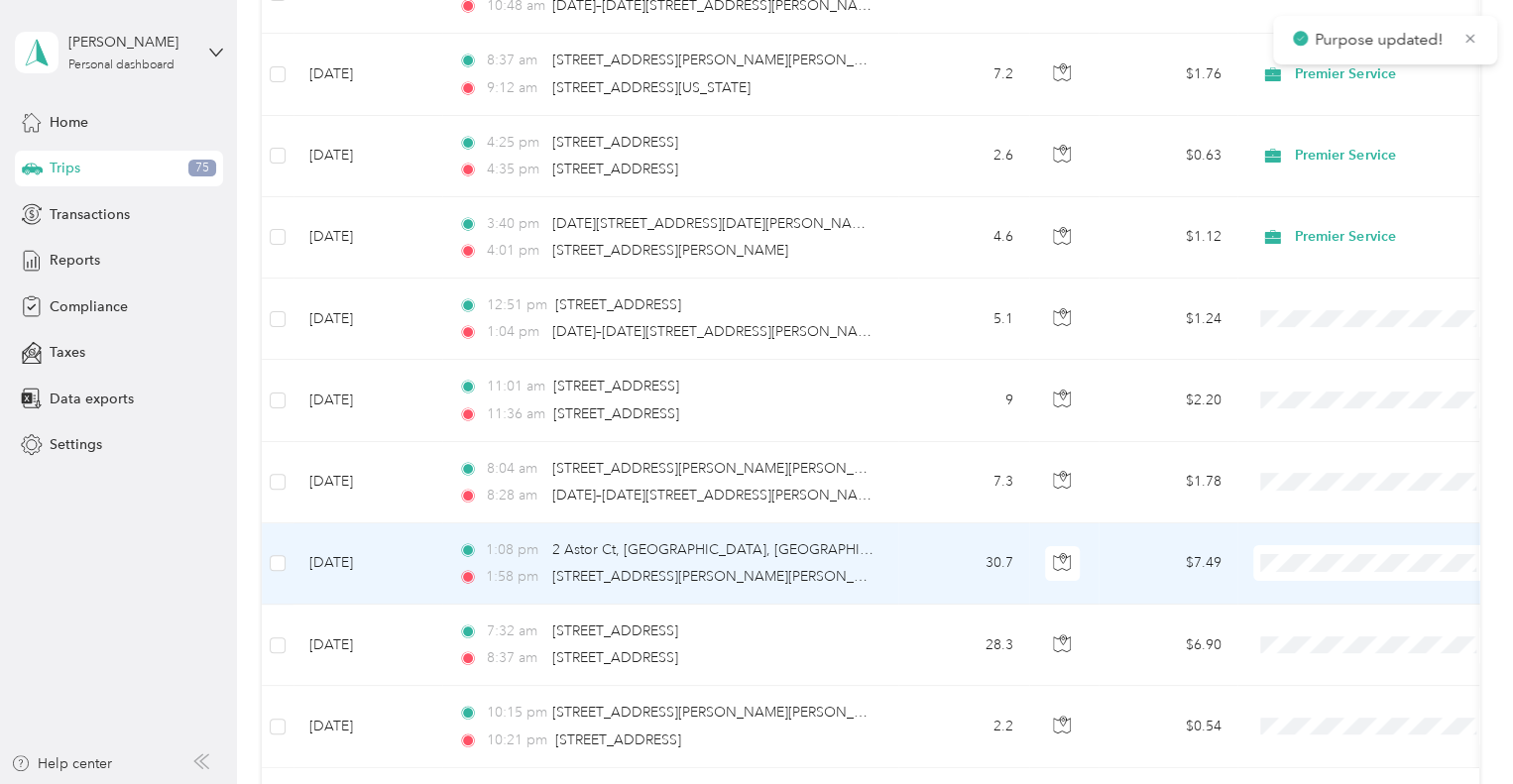
scroll to position [3643, 0]
click at [1312, 582] on span "Premier Service" at bounding box center [1394, 588] width 184 height 21
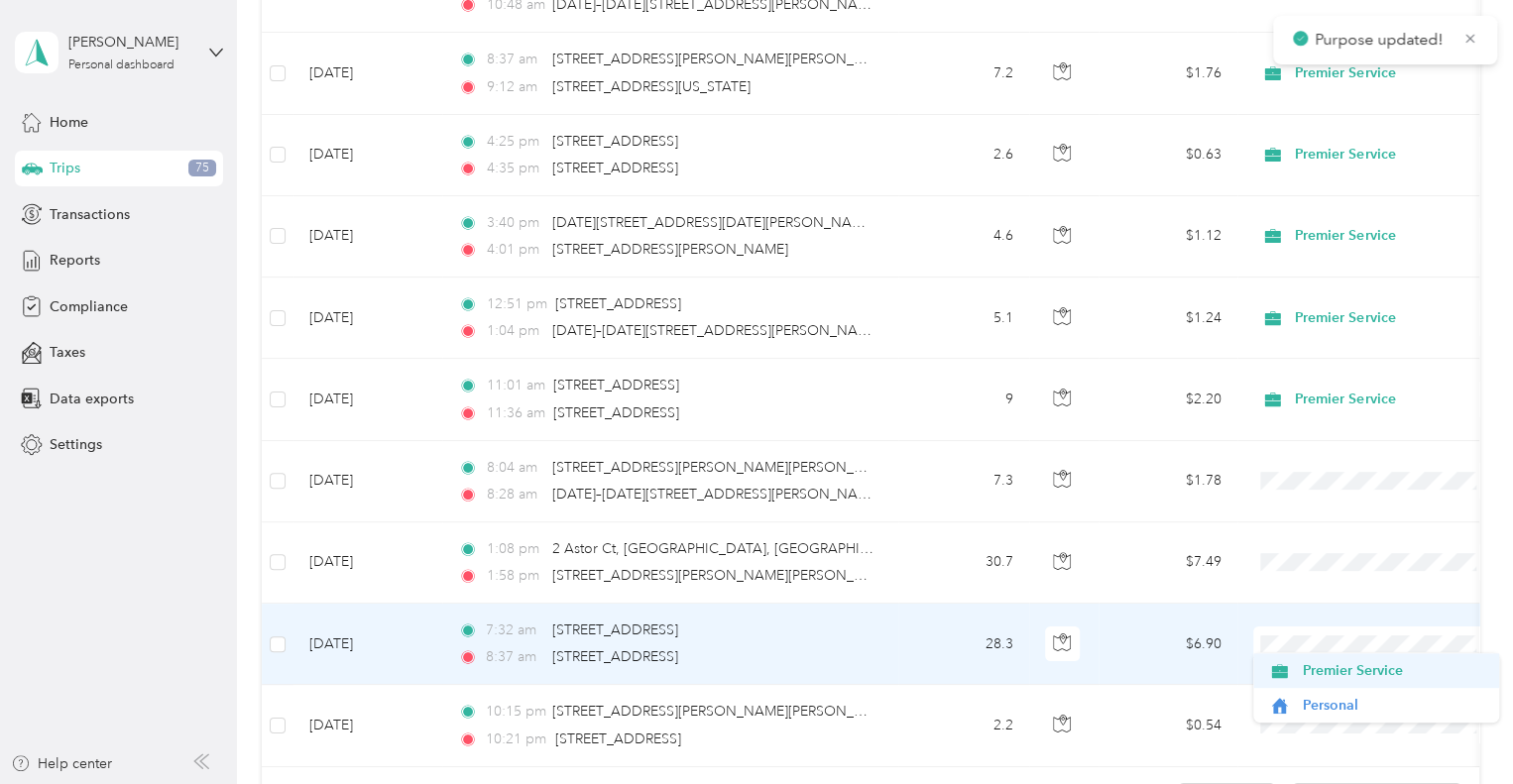
click at [1316, 662] on span "Premier Service" at bounding box center [1394, 670] width 184 height 21
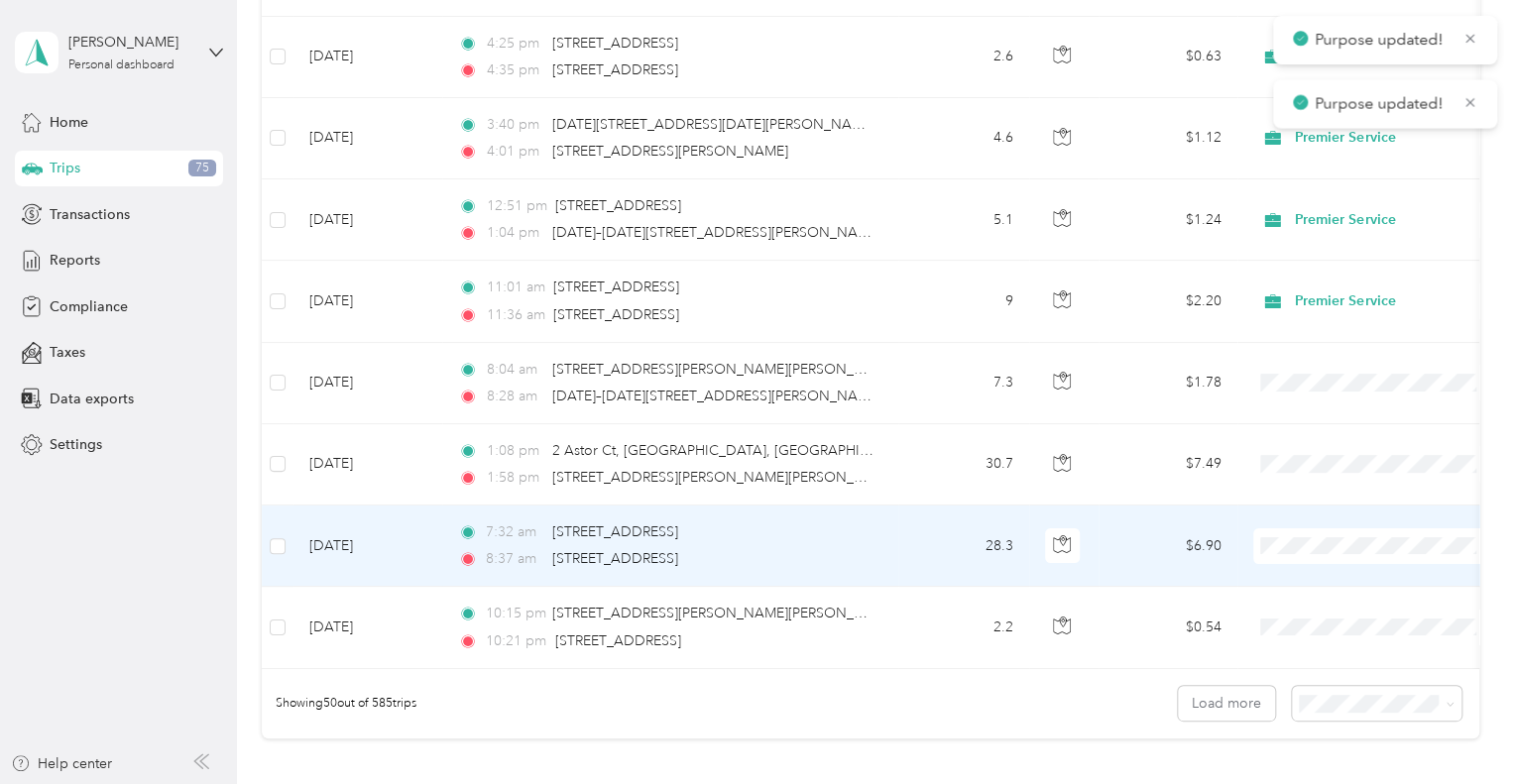
scroll to position [3742, 0]
click at [1299, 573] on span "Premier Service" at bounding box center [1376, 571] width 218 height 21
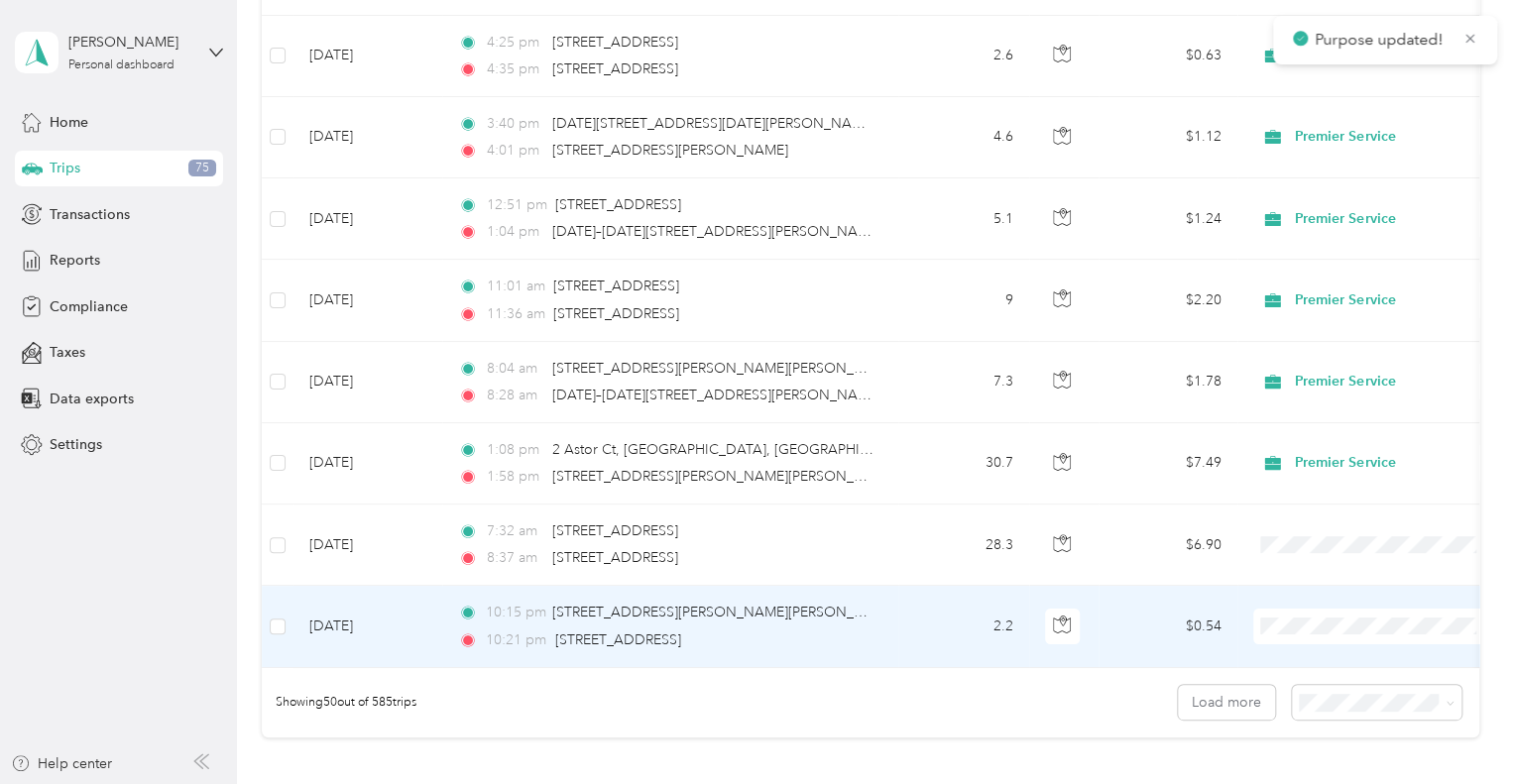
click at [1307, 649] on span "Premier Service" at bounding box center [1394, 652] width 184 height 21
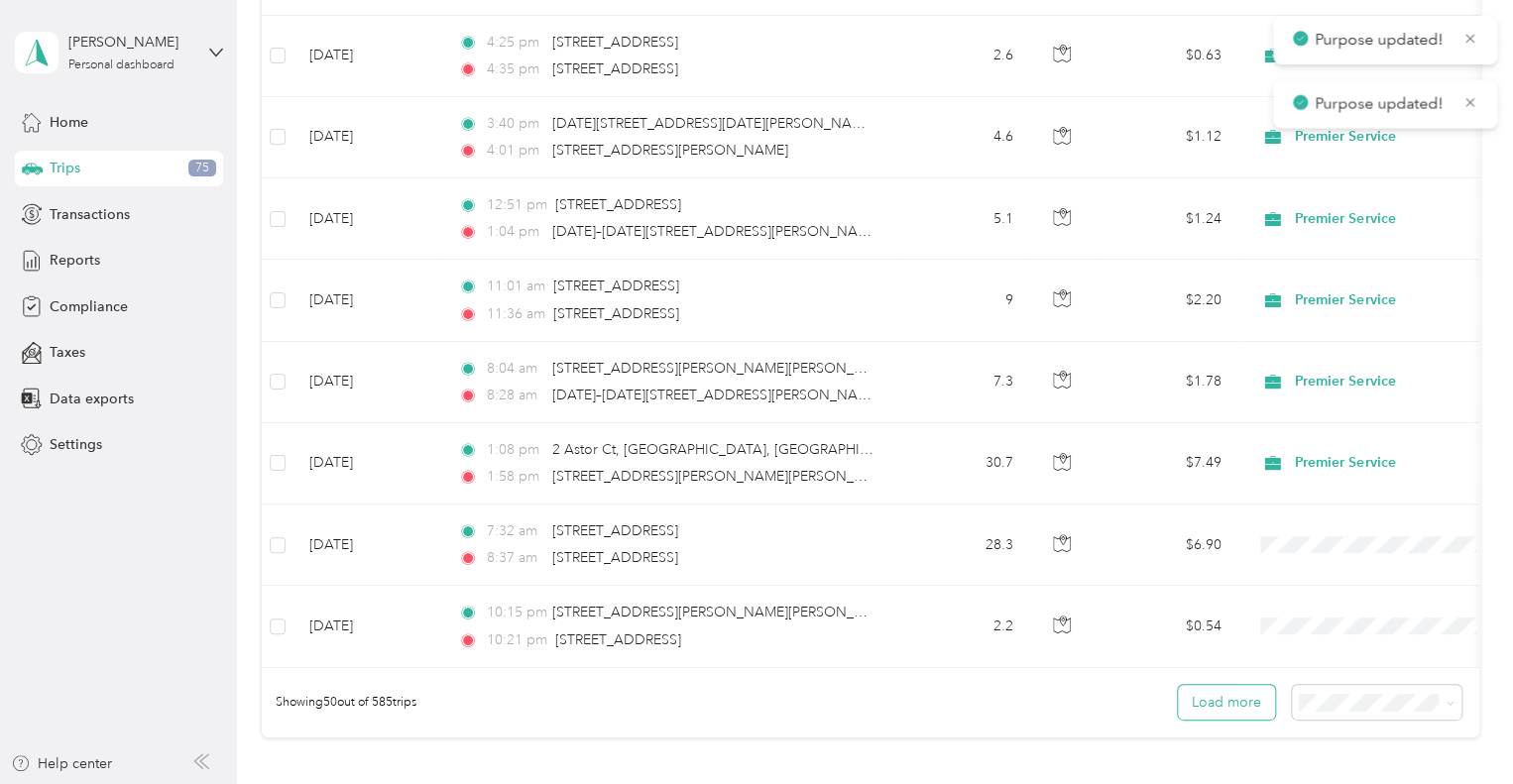
click at [1210, 708] on button "Load more" at bounding box center [1227, 702] width 97 height 35
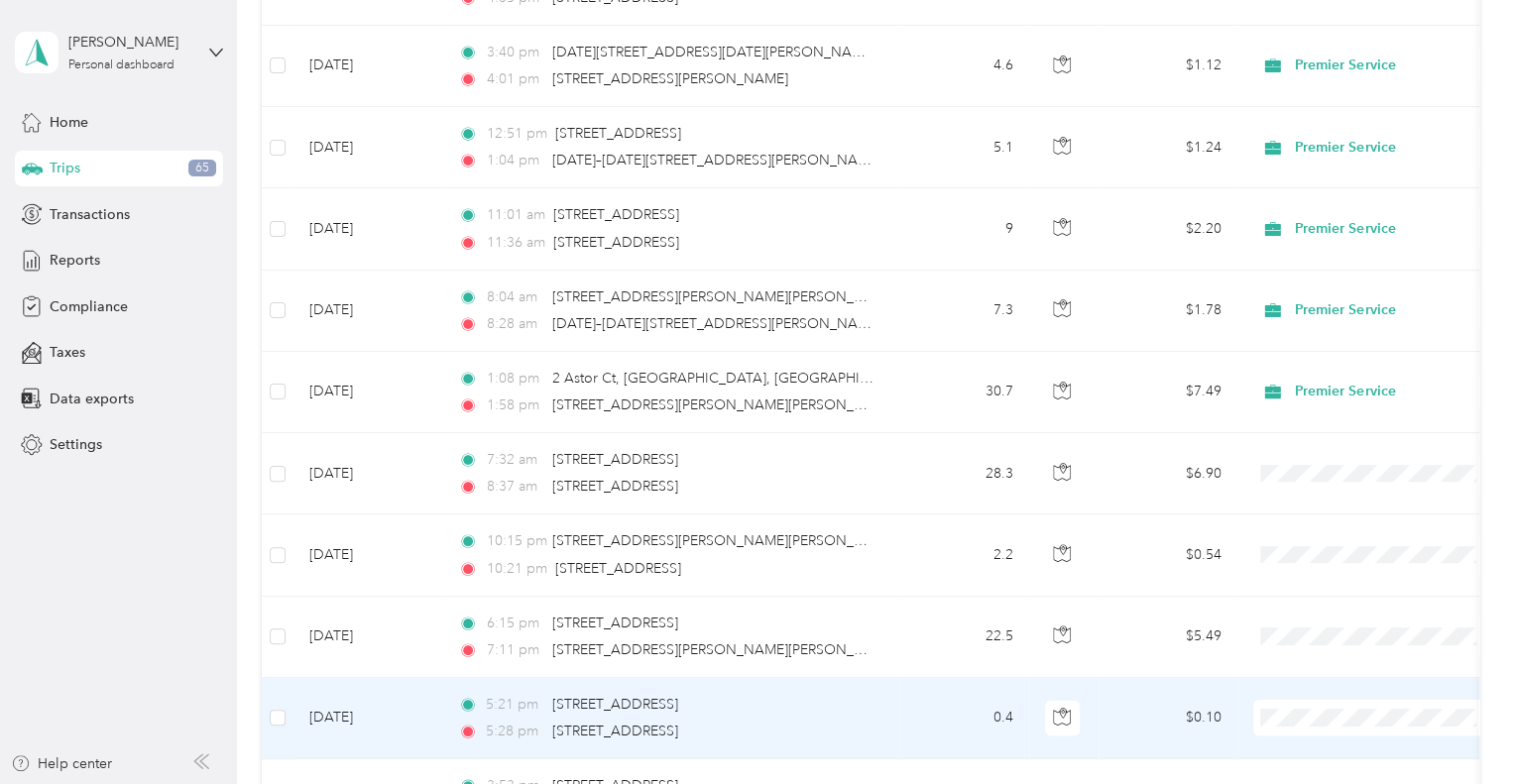
scroll to position [3877, 0]
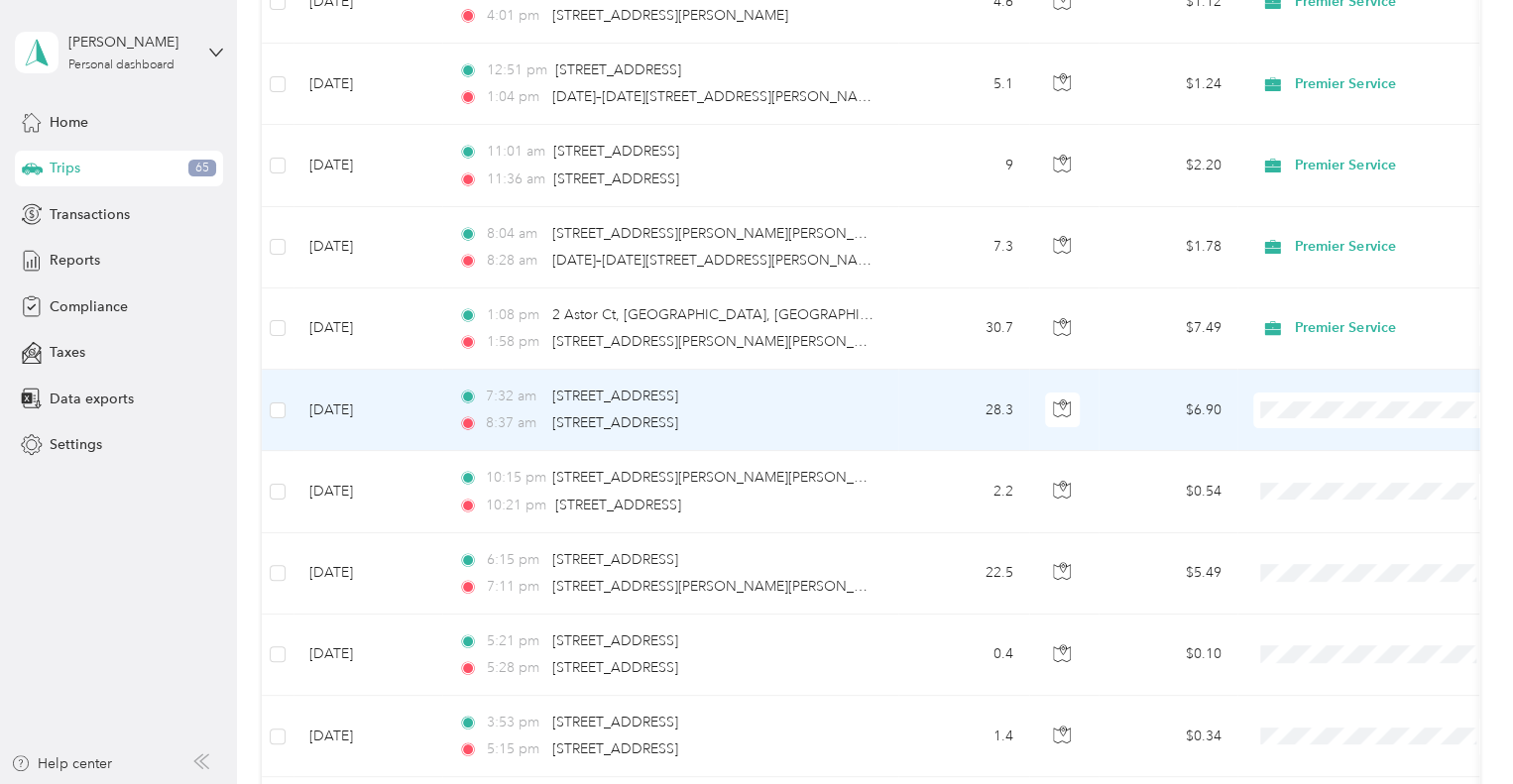
click at [1282, 446] on li "Premier Service" at bounding box center [1376, 436] width 246 height 35
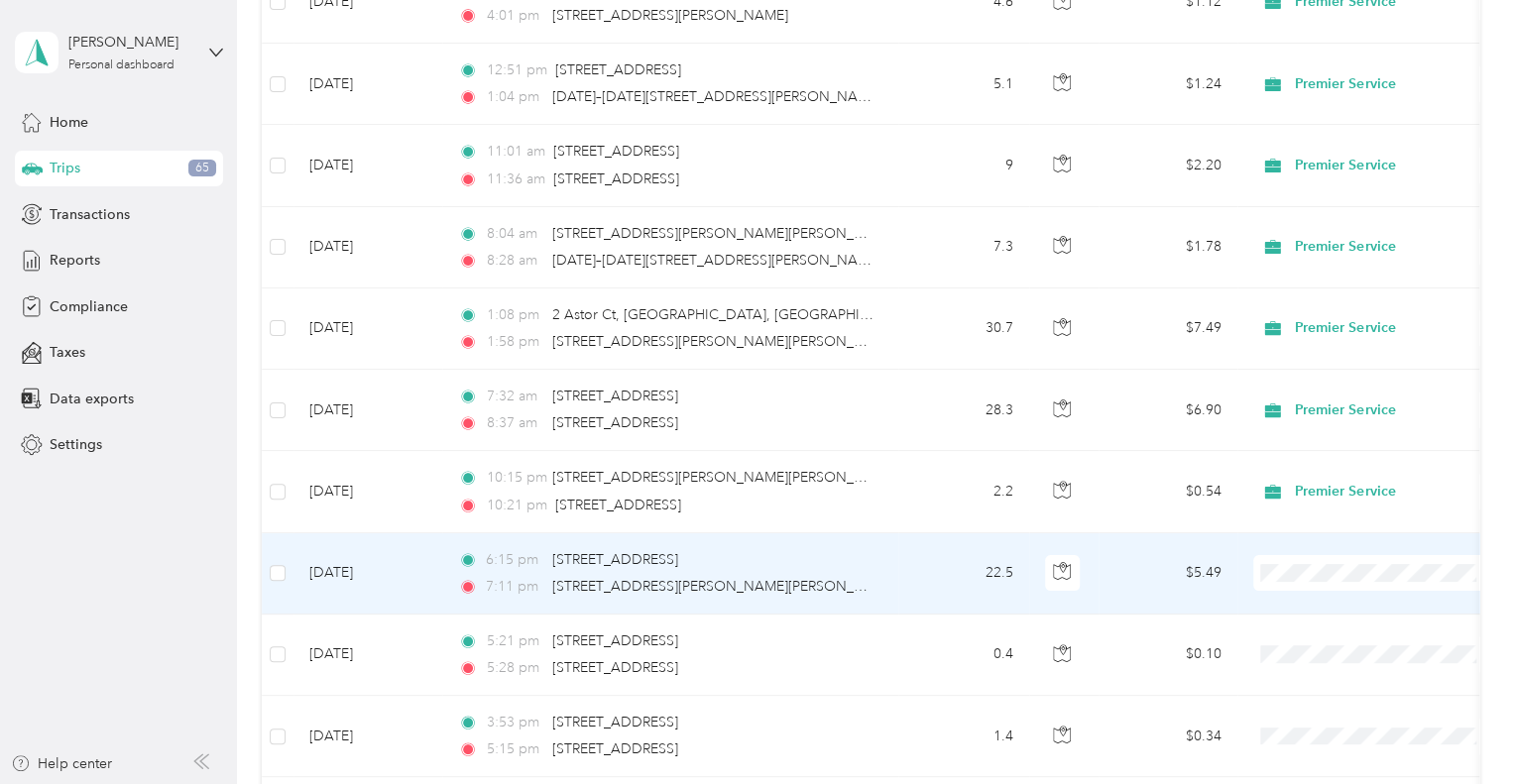
click at [1146, 534] on td "$5.49" at bounding box center [1168, 574] width 139 height 81
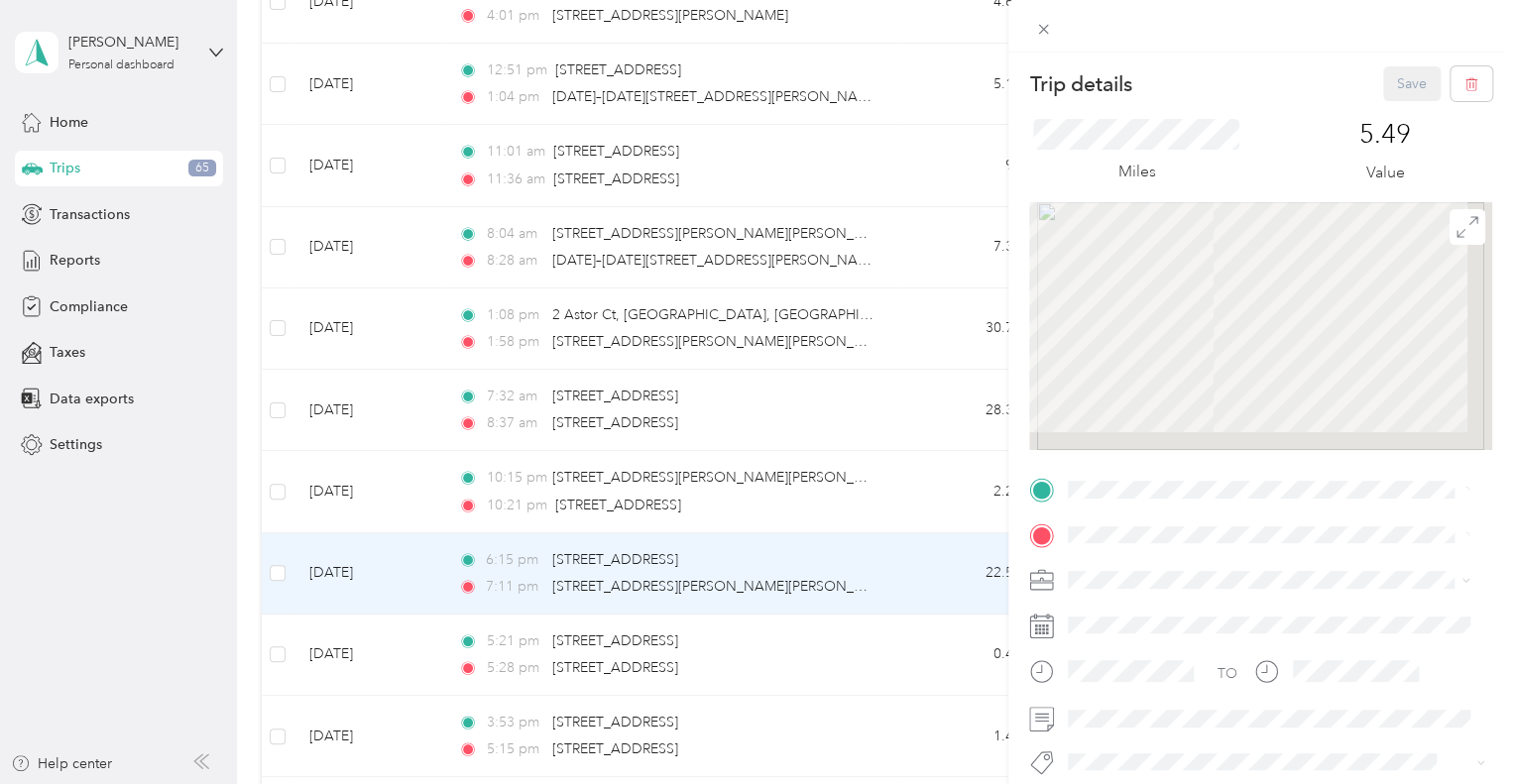
click at [937, 479] on div "Trip details Save This trip cannot be edited because it is either under review,…" at bounding box center [756, 392] width 1513 height 784
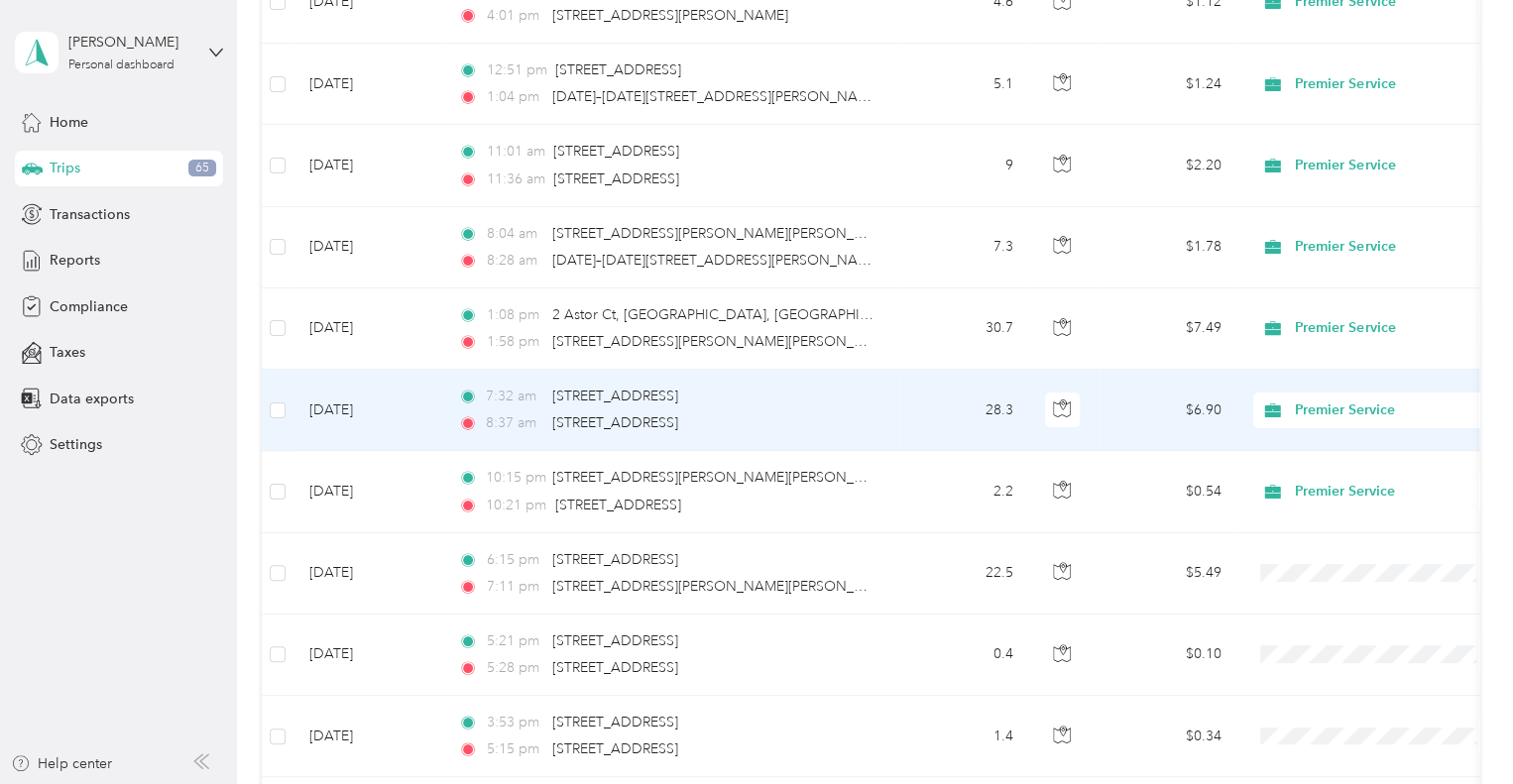
click at [1305, 399] on span "Premier Service" at bounding box center [1386, 410] width 182 height 22
click at [1293, 470] on span "Personal" at bounding box center [1376, 471] width 218 height 21
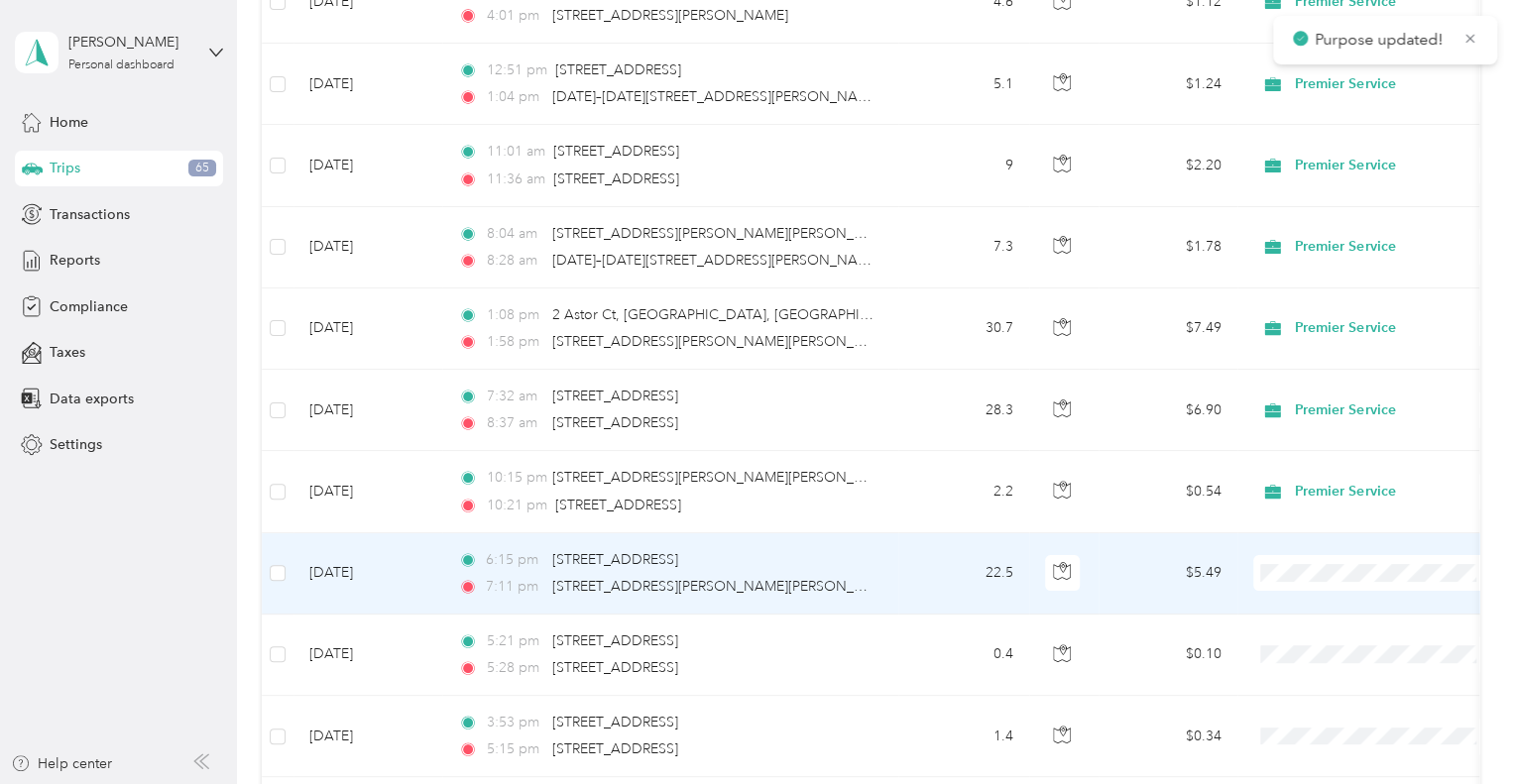
scroll to position [3916, 0]
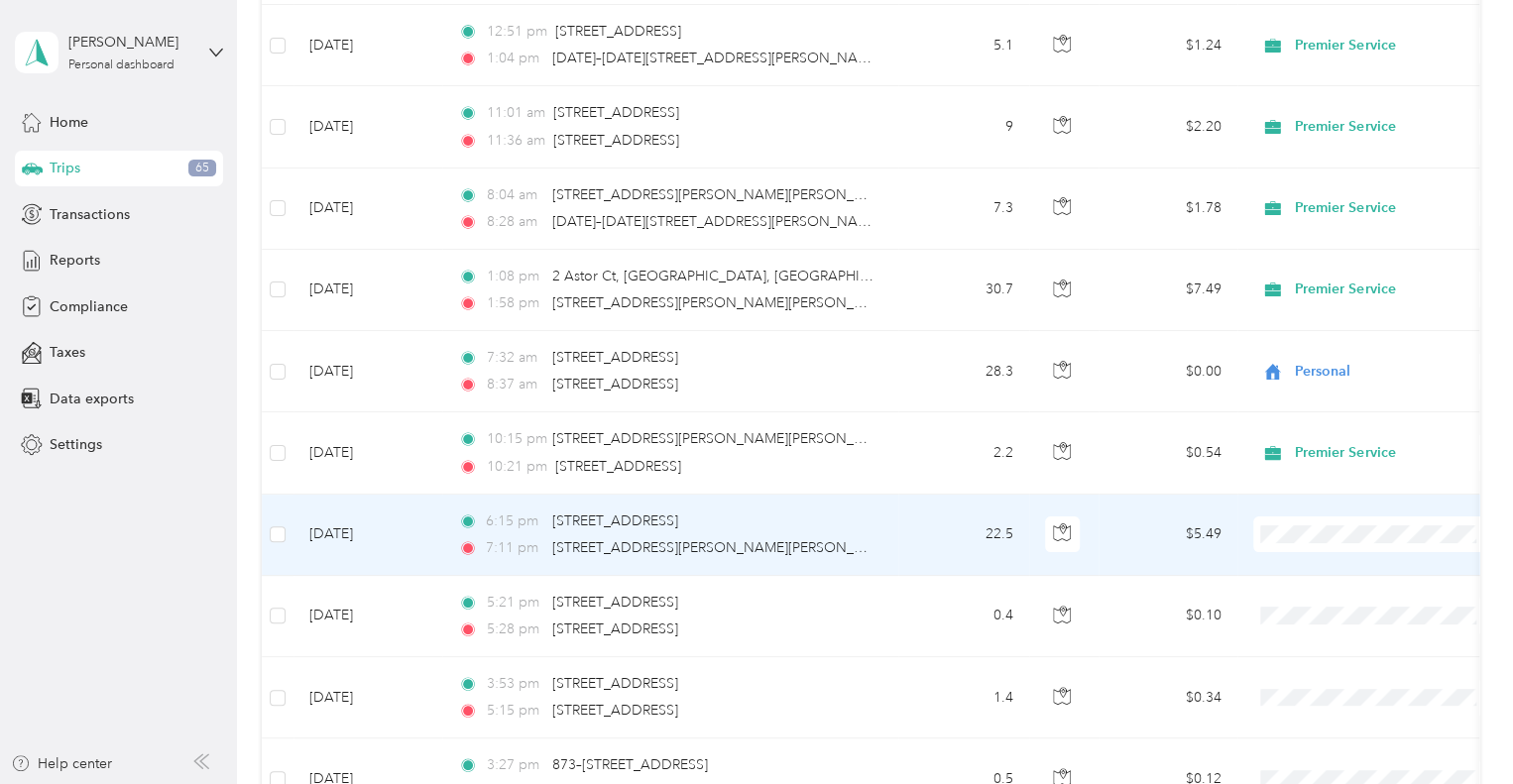
click at [1307, 567] on li "Premier Service" at bounding box center [1376, 560] width 246 height 35
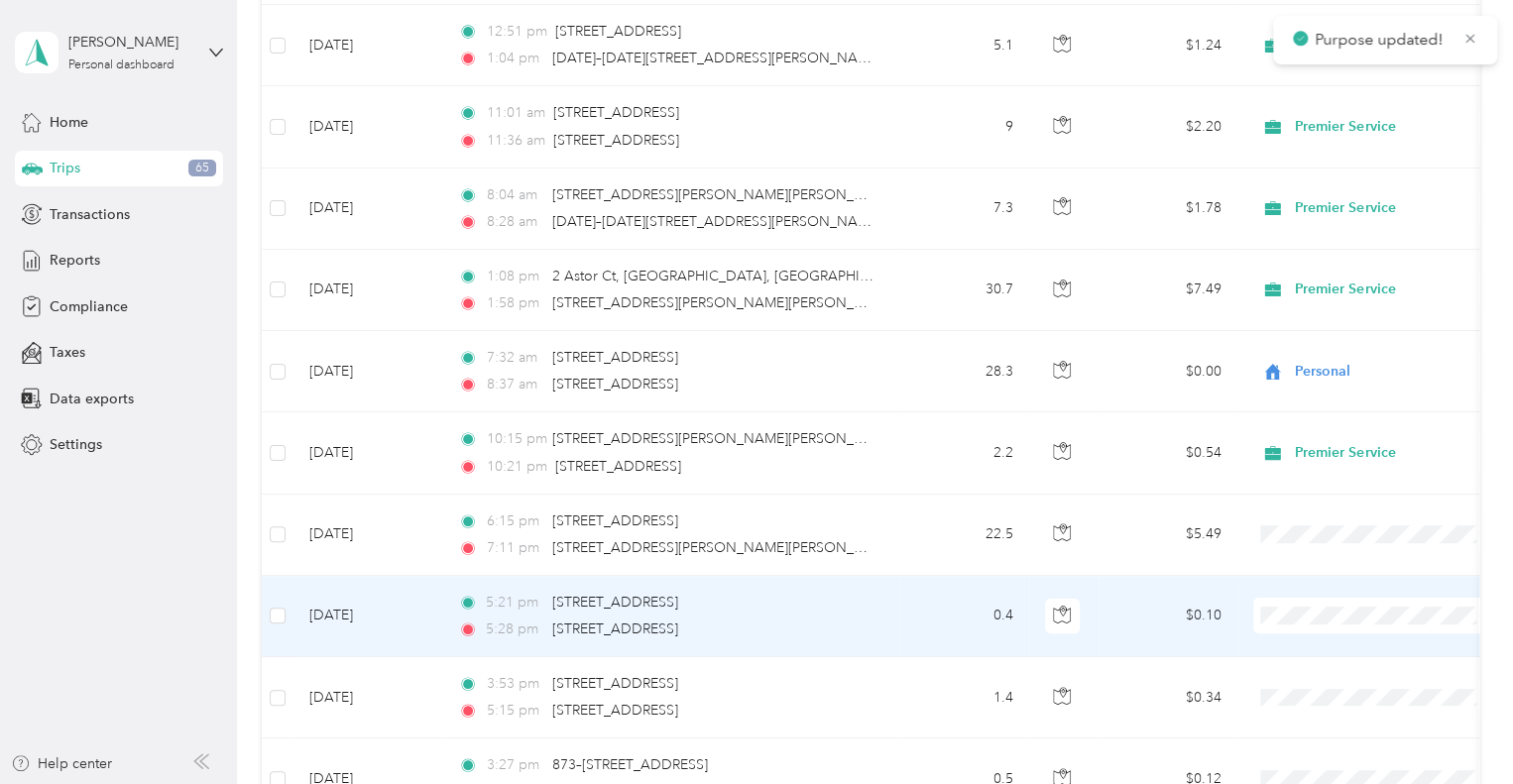
click at [1304, 641] on span "Premier Service" at bounding box center [1394, 641] width 184 height 21
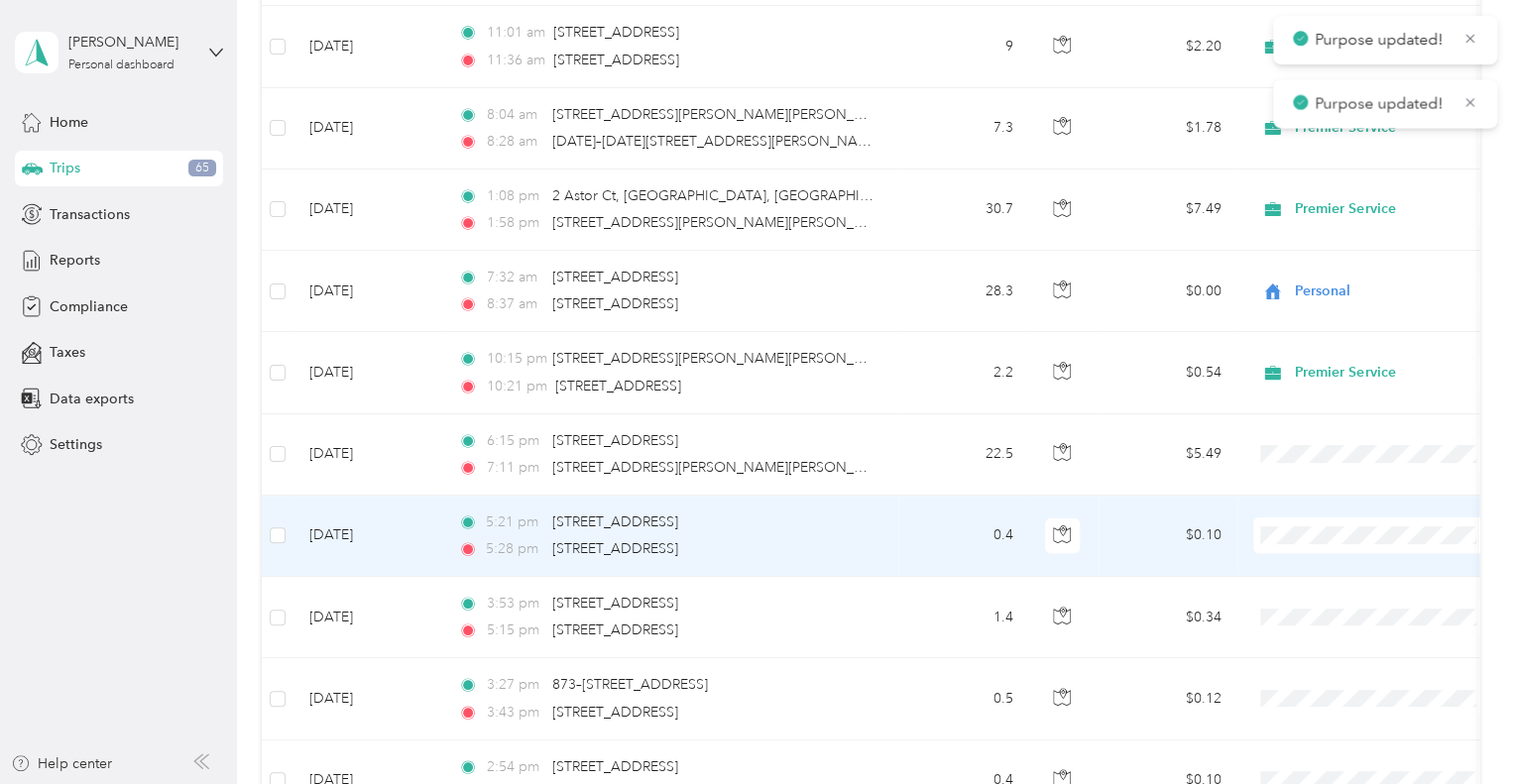
scroll to position [3996, 0]
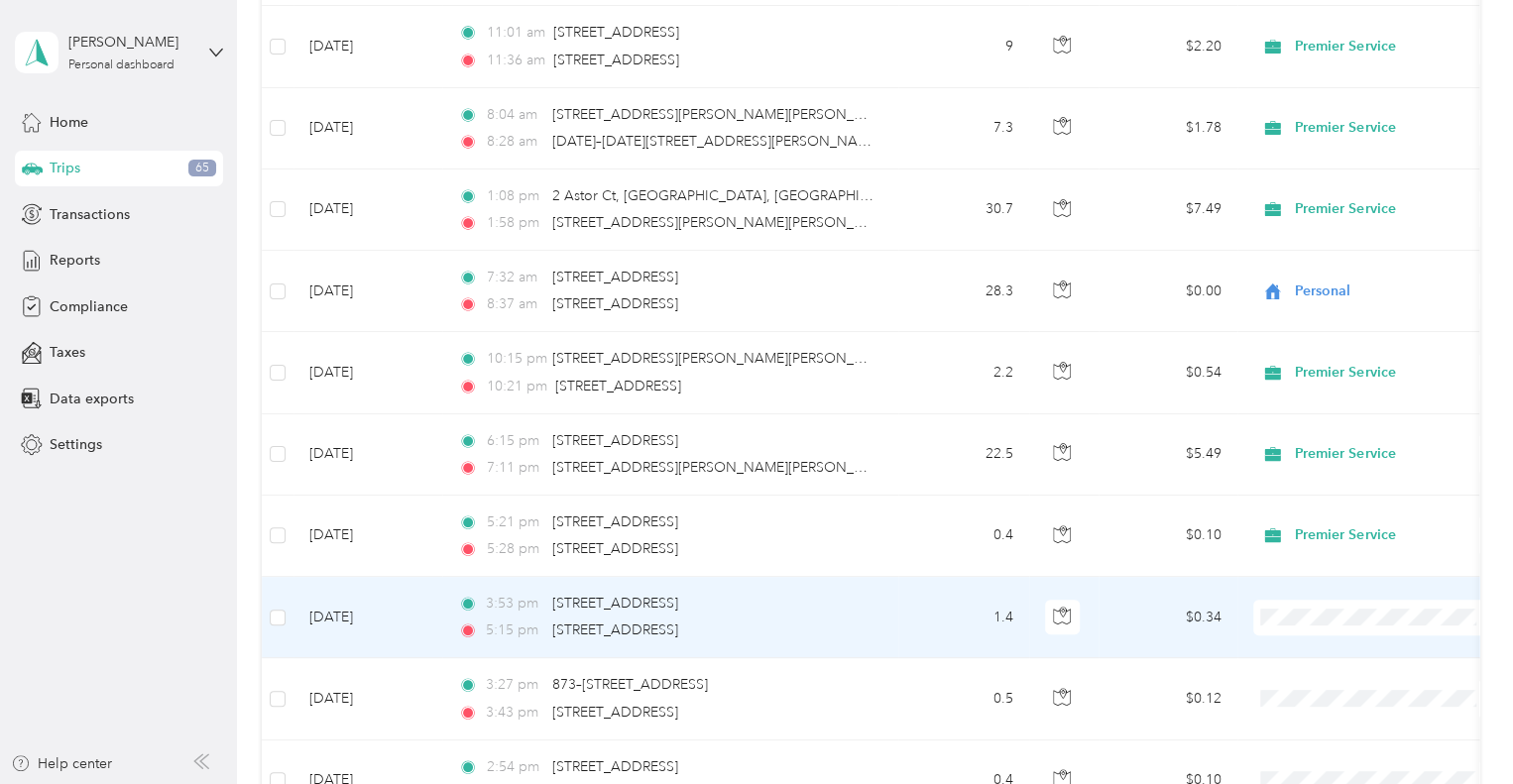
click at [1302, 638] on span "Premier Service" at bounding box center [1394, 642] width 184 height 21
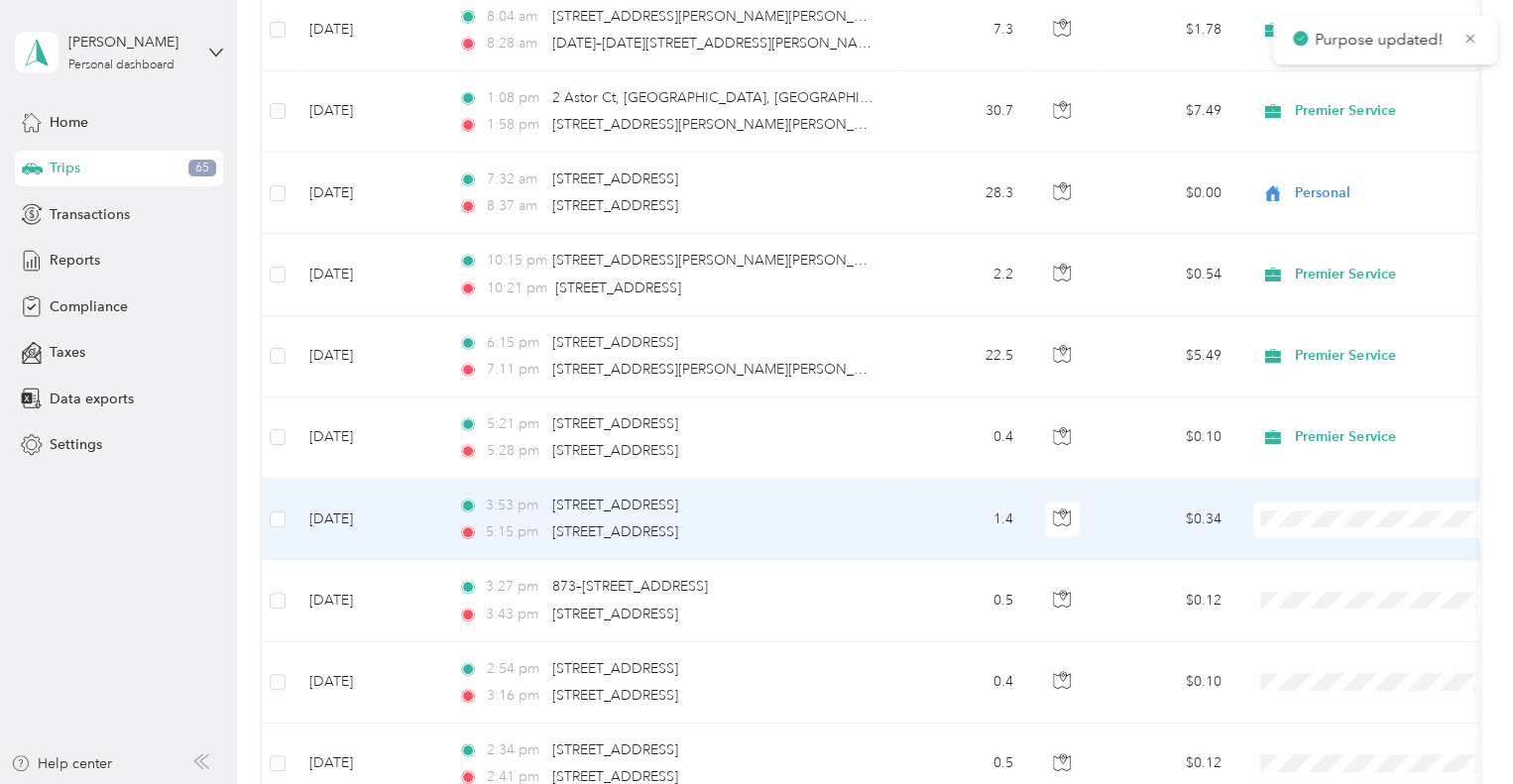
scroll to position [4095, 0]
click at [1301, 548] on span "Premier Service" at bounding box center [1376, 545] width 218 height 21
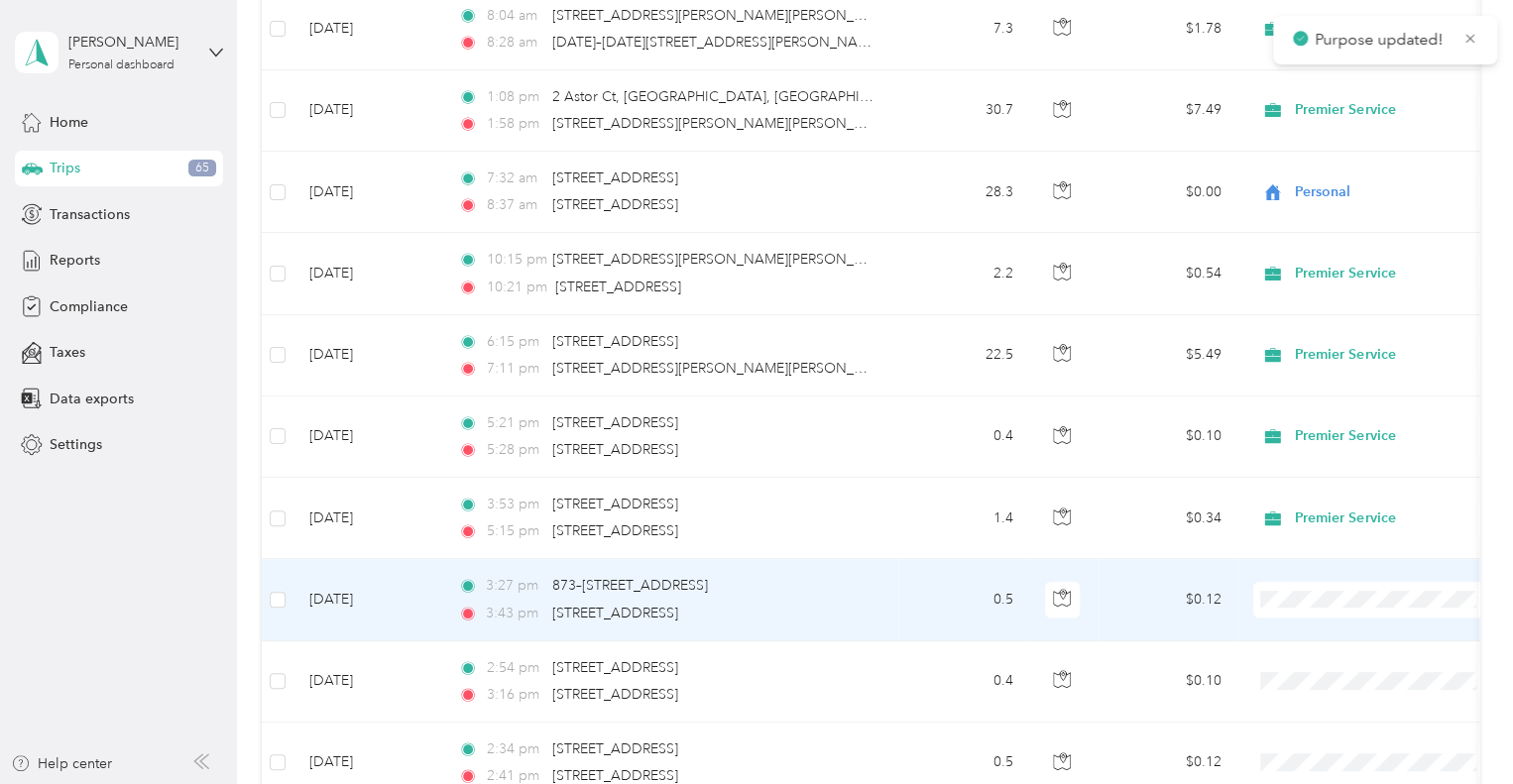
click at [1315, 627] on span "Premier Service" at bounding box center [1394, 624] width 184 height 21
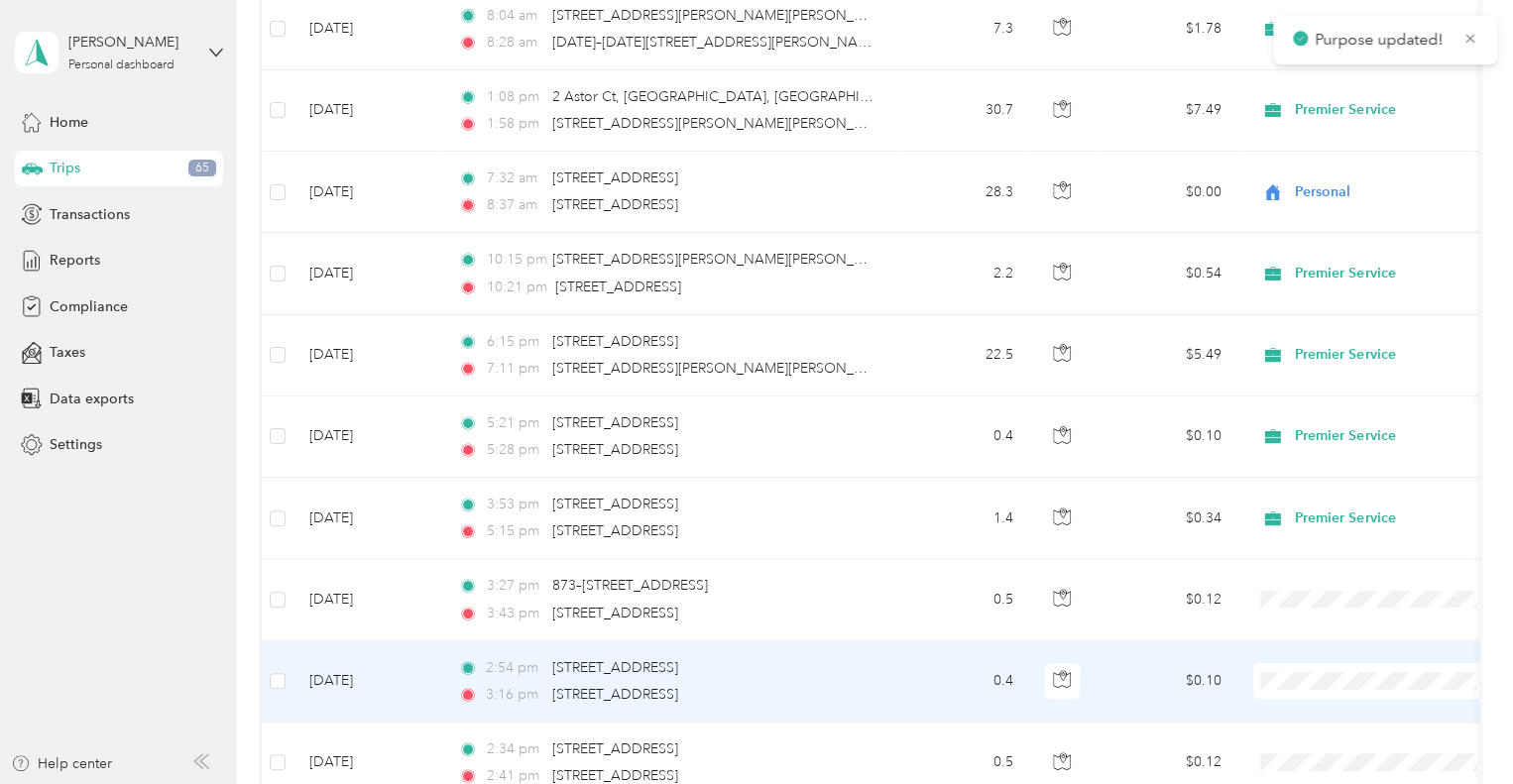
click at [1331, 708] on span "Premier Service" at bounding box center [1394, 706] width 184 height 21
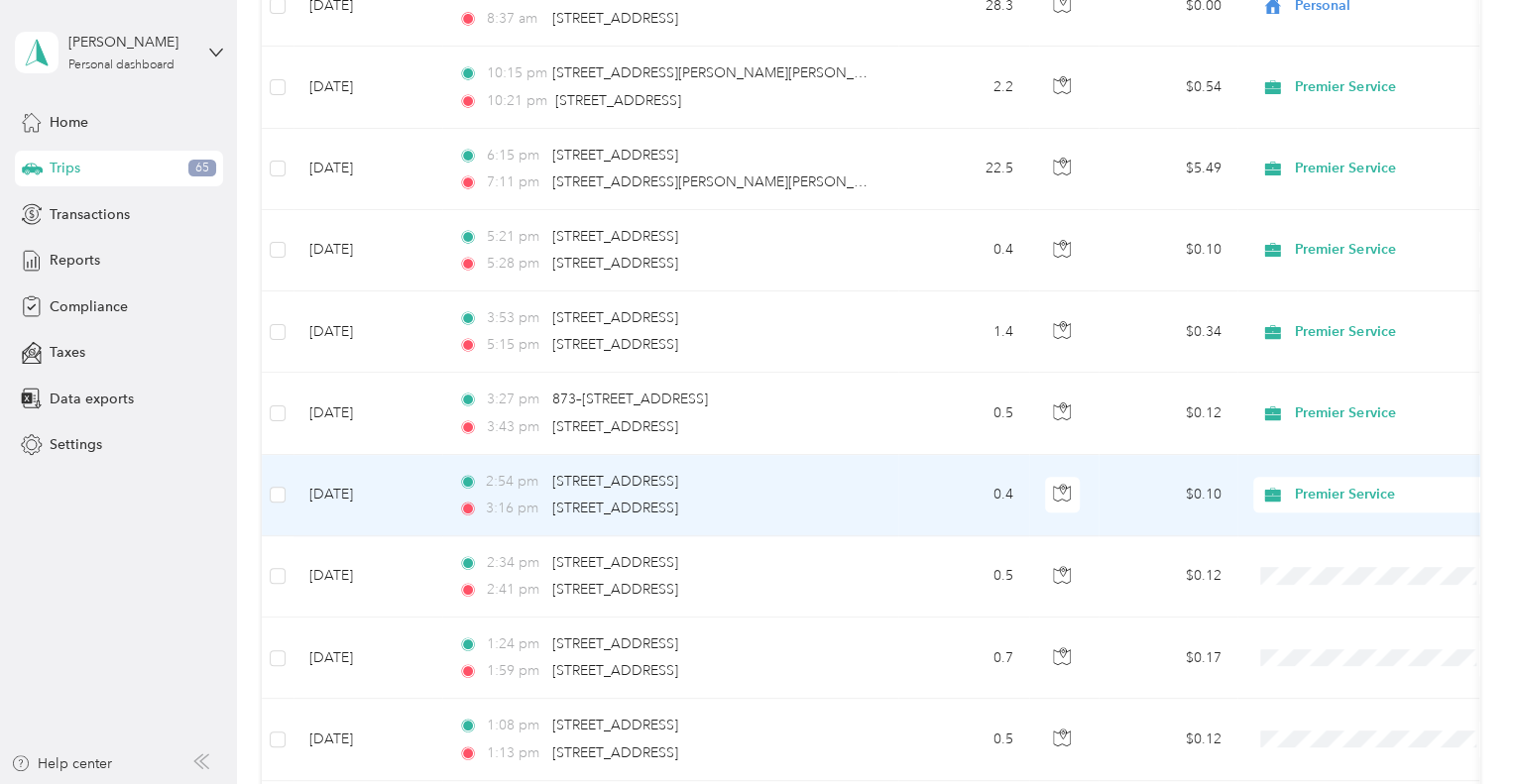
scroll to position [4282, 0]
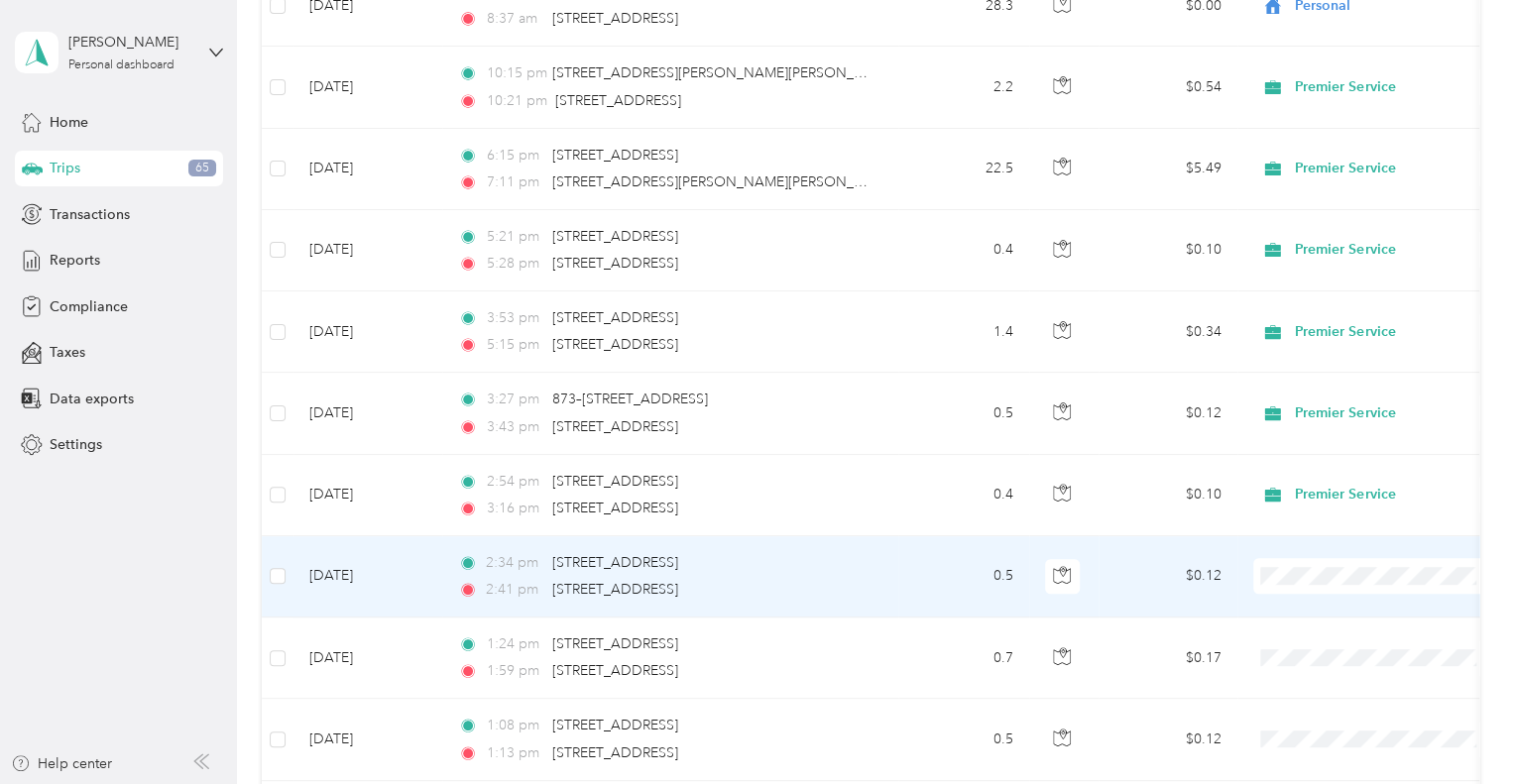
click at [1304, 605] on span "Premier Service" at bounding box center [1394, 600] width 184 height 21
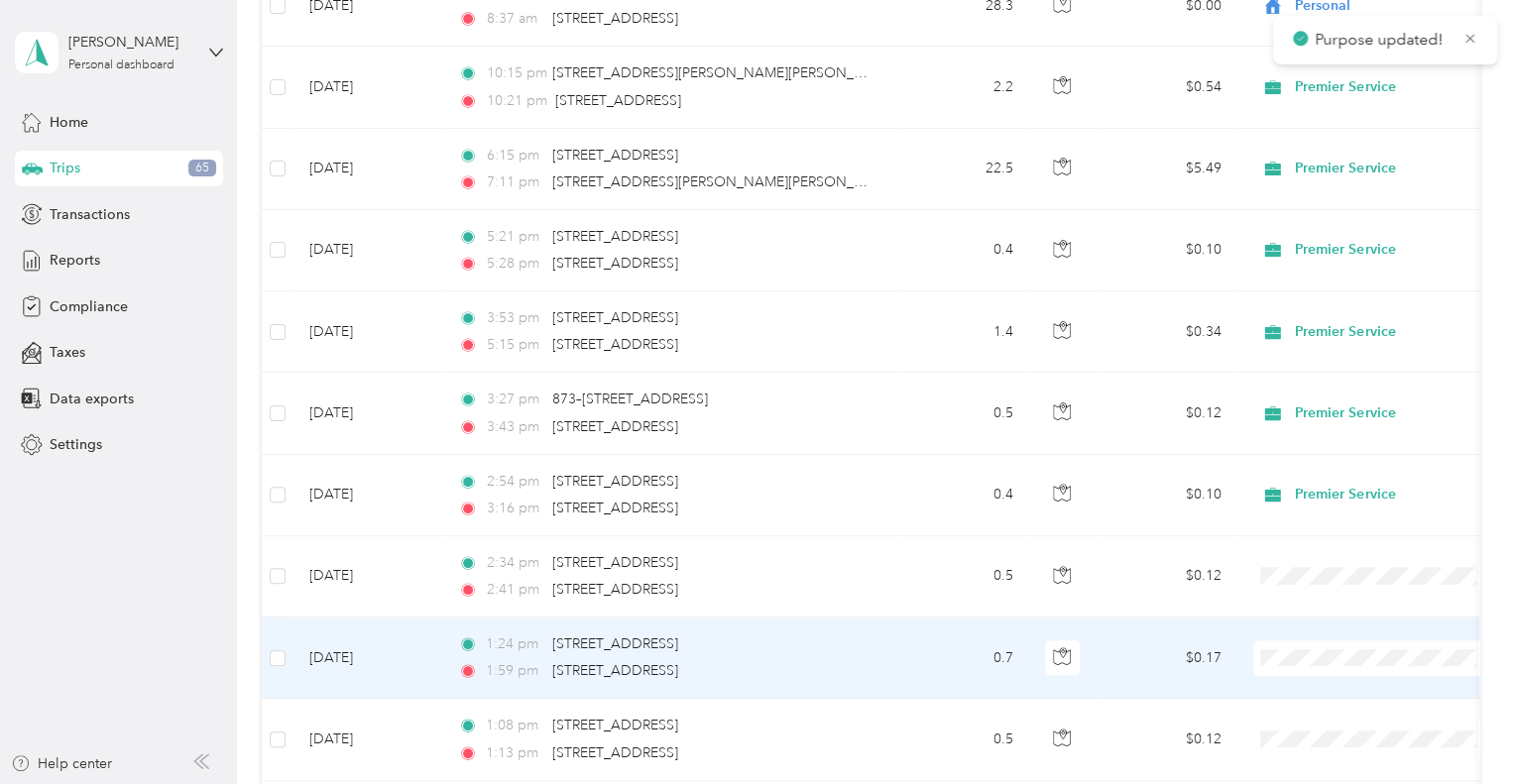
click at [1315, 682] on span "Premier Service" at bounding box center [1394, 682] width 184 height 21
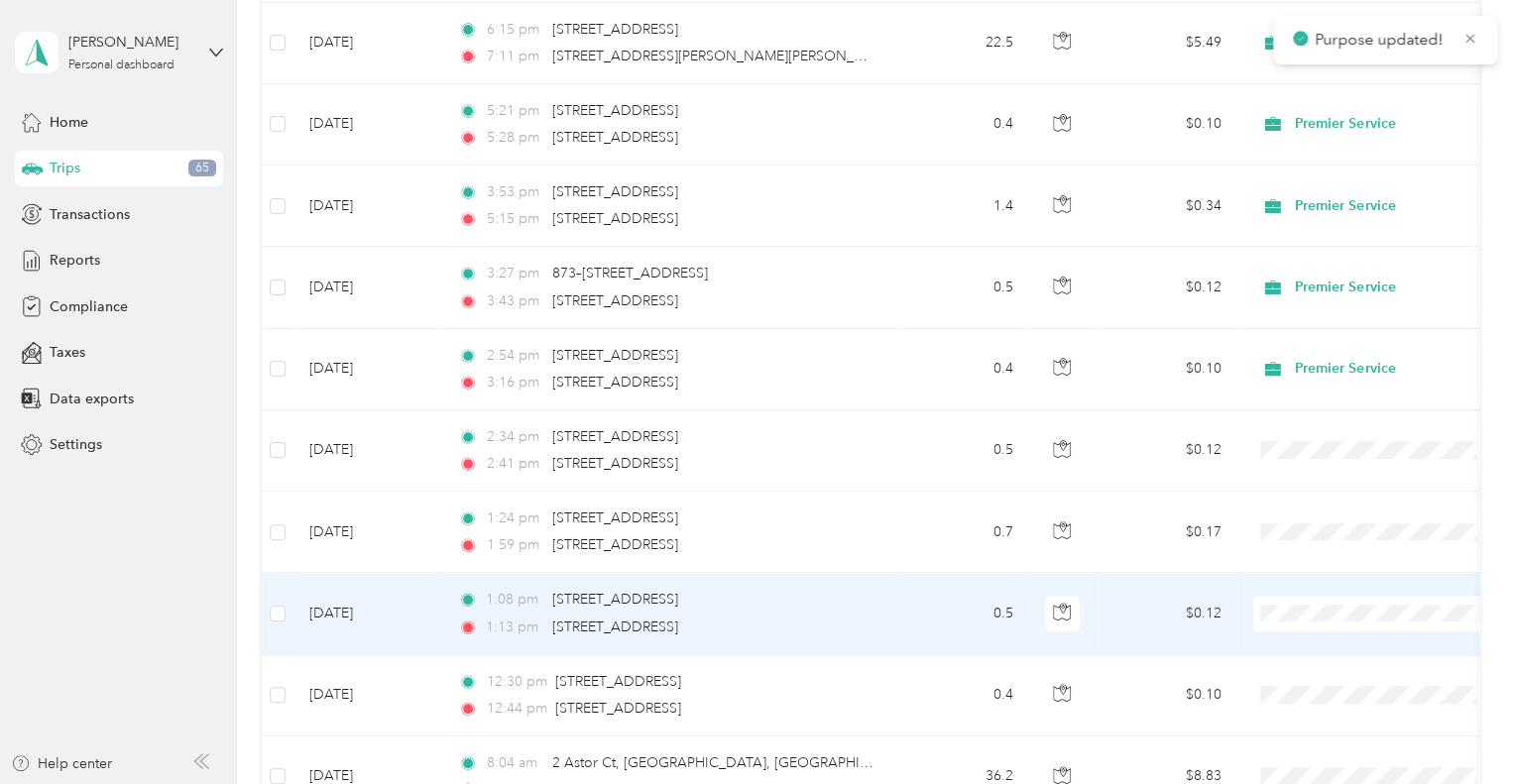
scroll to position [4435, 0]
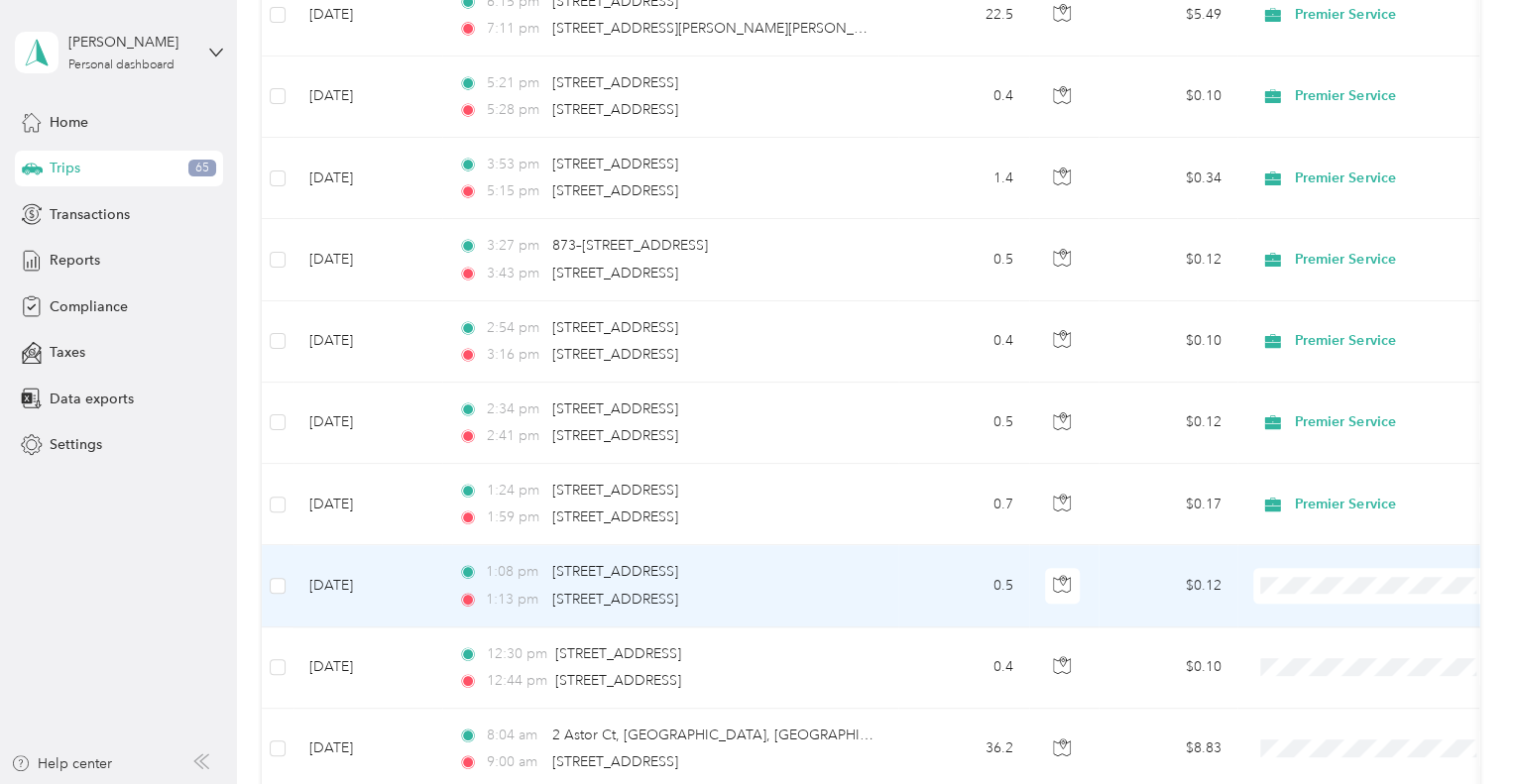
click at [1278, 584] on span at bounding box center [1376, 585] width 246 height 36
click at [1330, 602] on span "Premier Service" at bounding box center [1394, 610] width 184 height 21
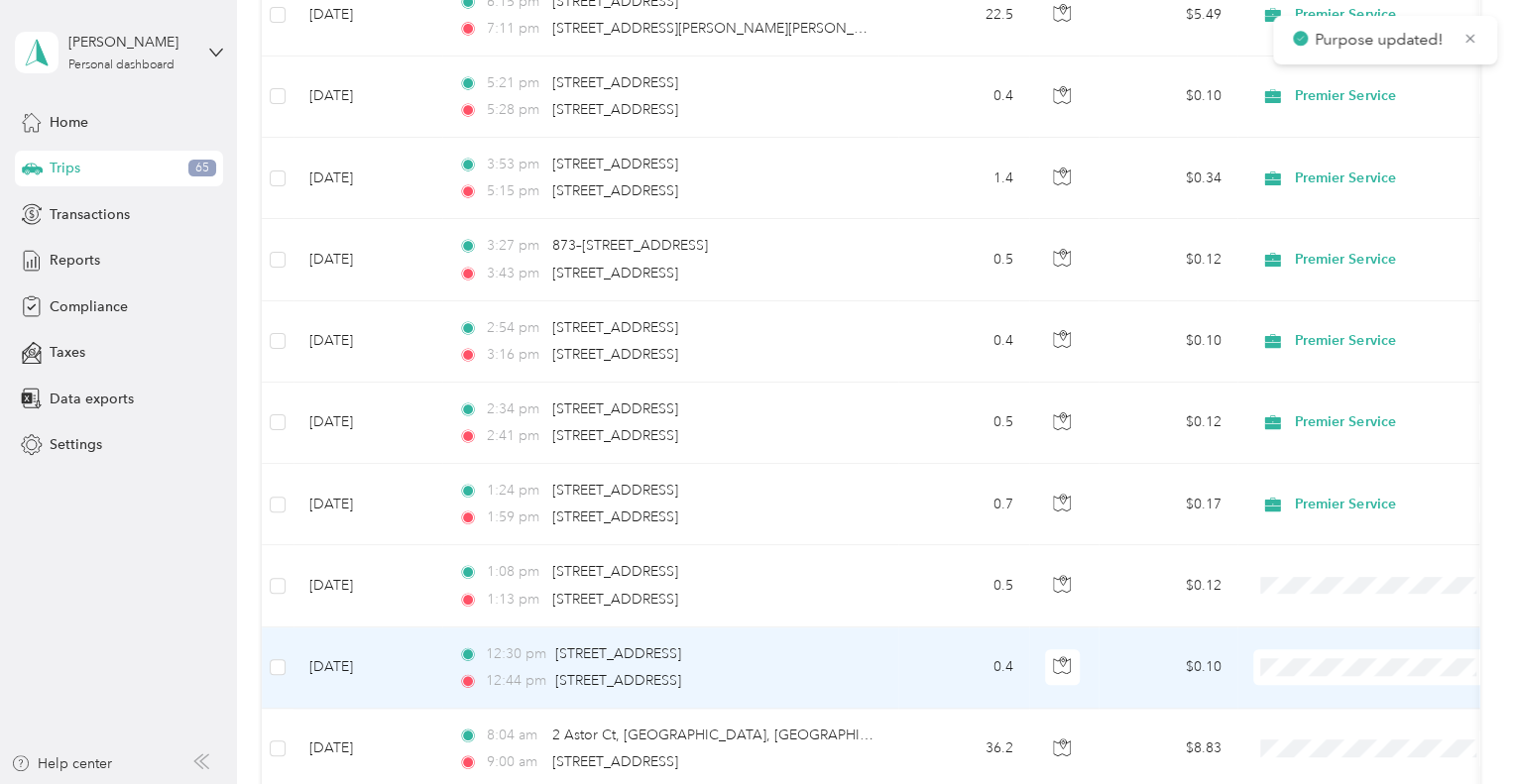
click at [1342, 687] on span "Premier Service" at bounding box center [1394, 692] width 184 height 21
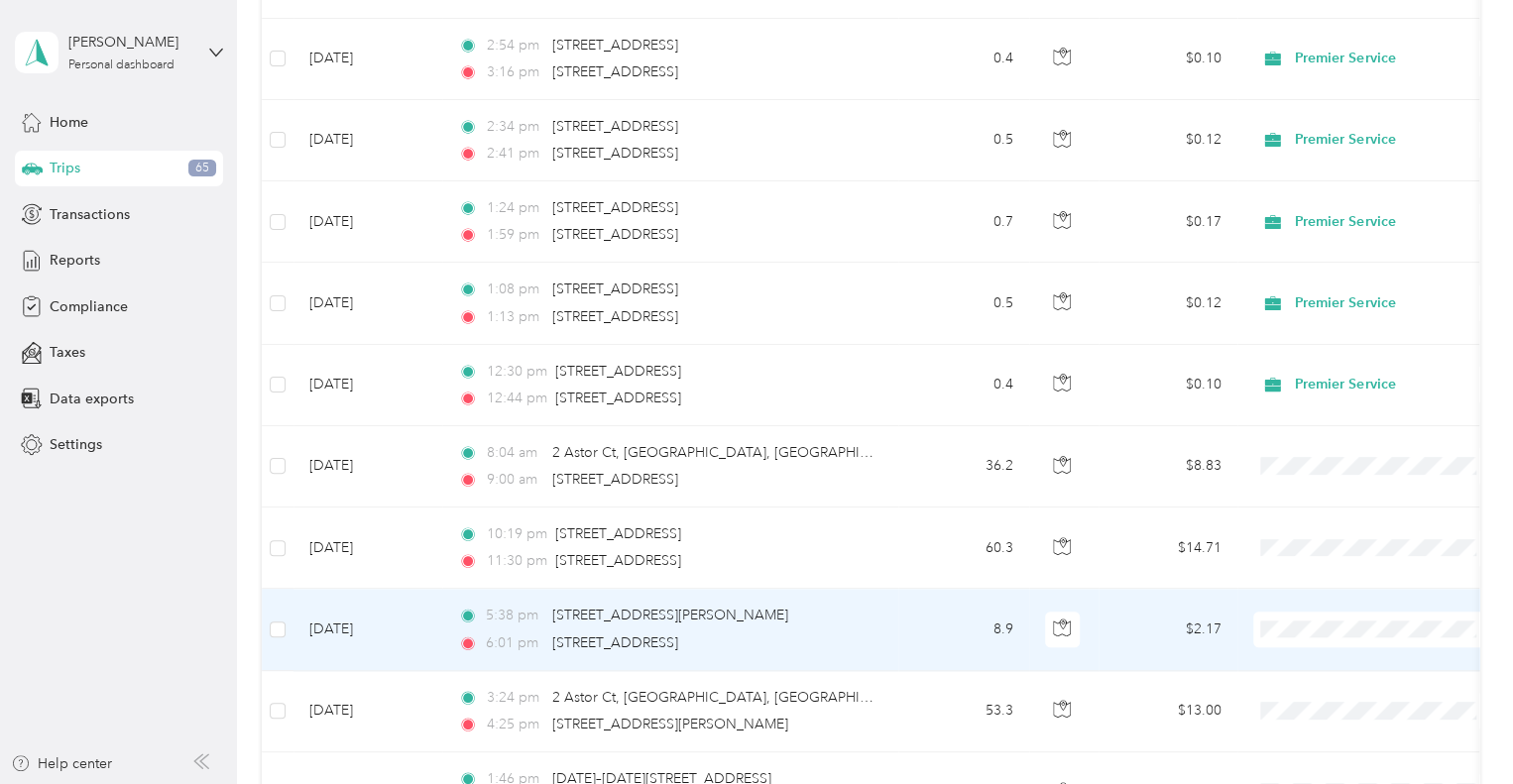
scroll to position [4795, 0]
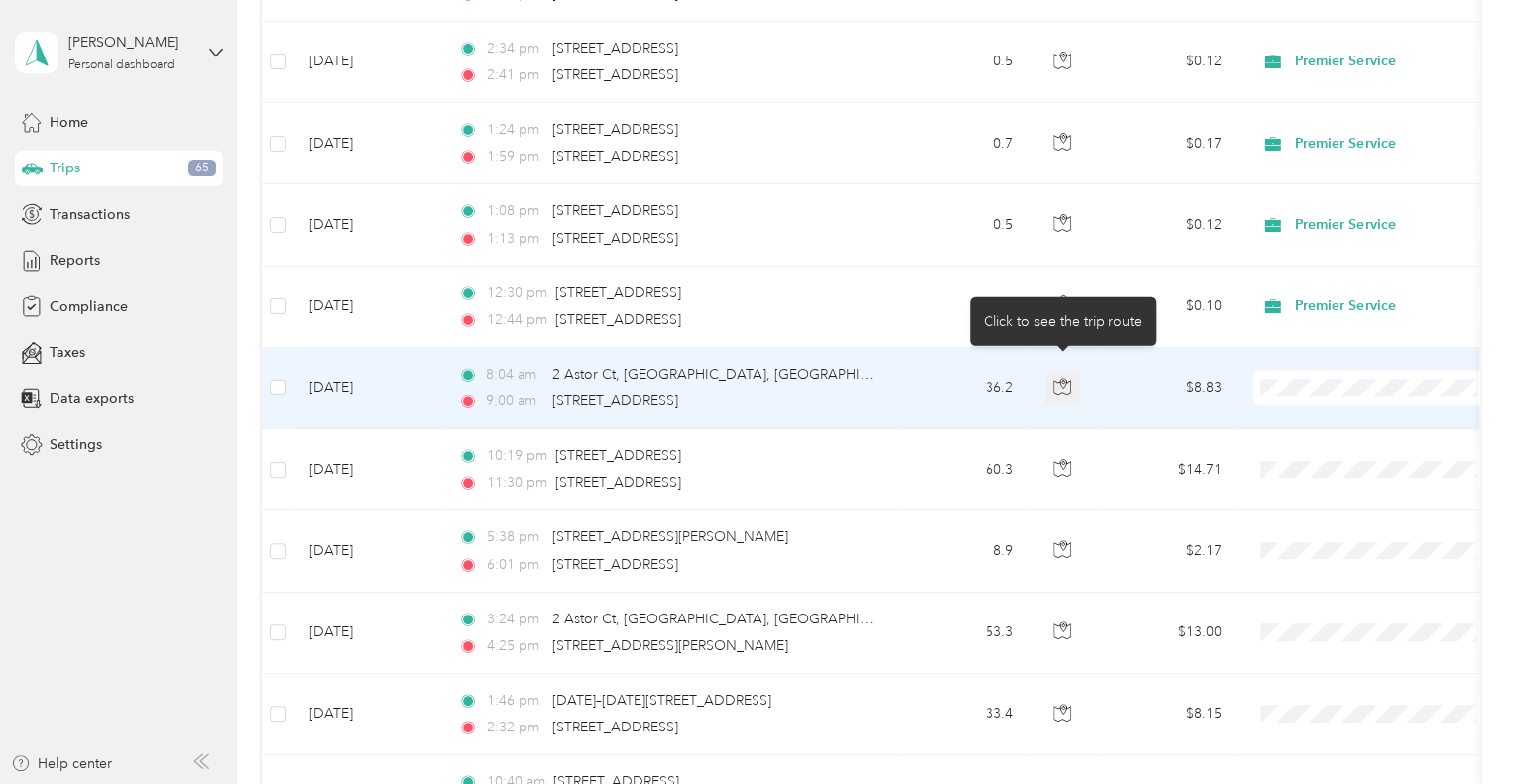
click at [1071, 371] on button "button" at bounding box center [1063, 389] width 36 height 36
click at [1300, 405] on span "Premier Service" at bounding box center [1376, 412] width 218 height 21
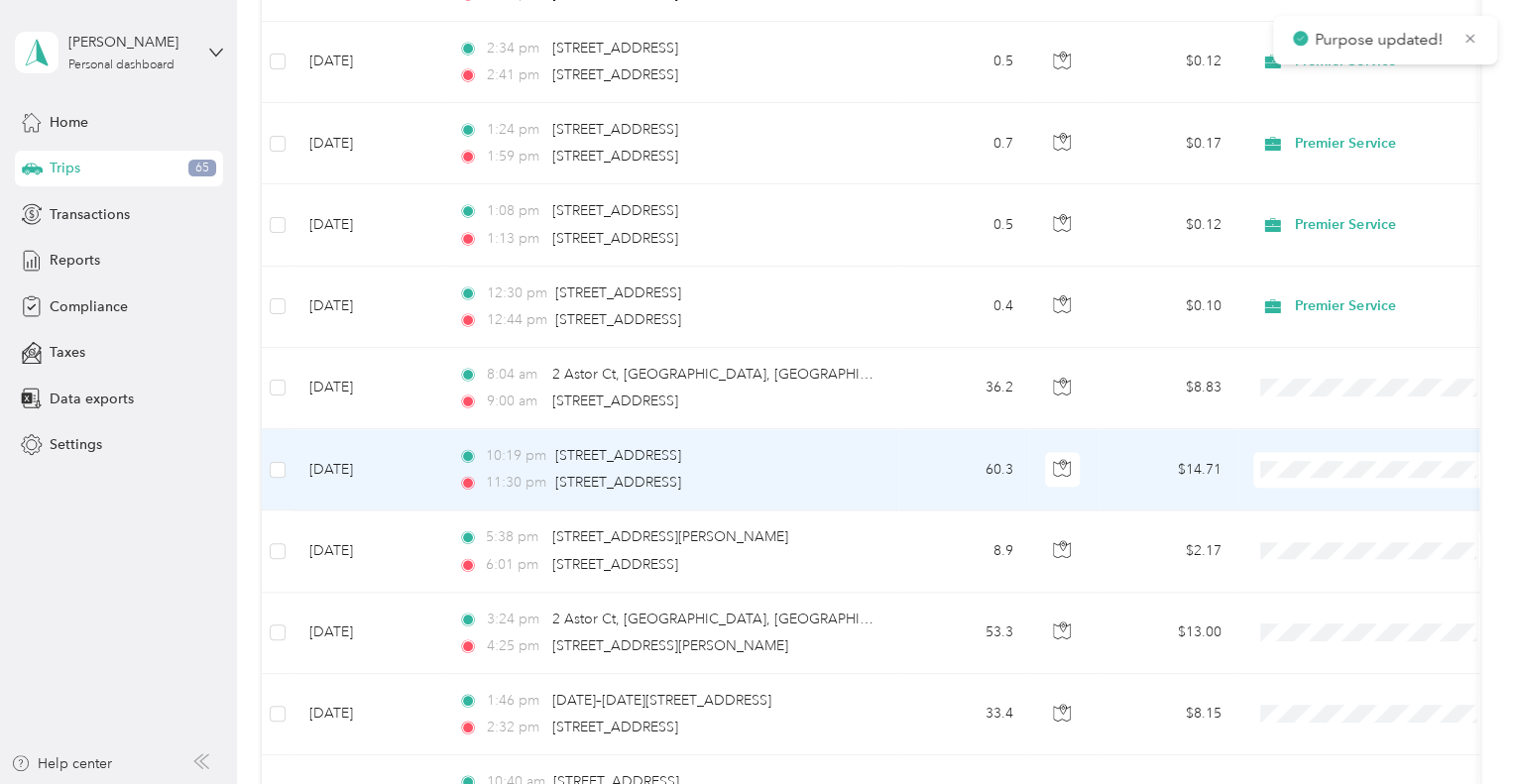
click at [1056, 478] on td at bounding box center [1064, 470] width 70 height 81
click at [1072, 783] on div "Premier Service Personal" at bounding box center [752, 784] width 1503 height 0
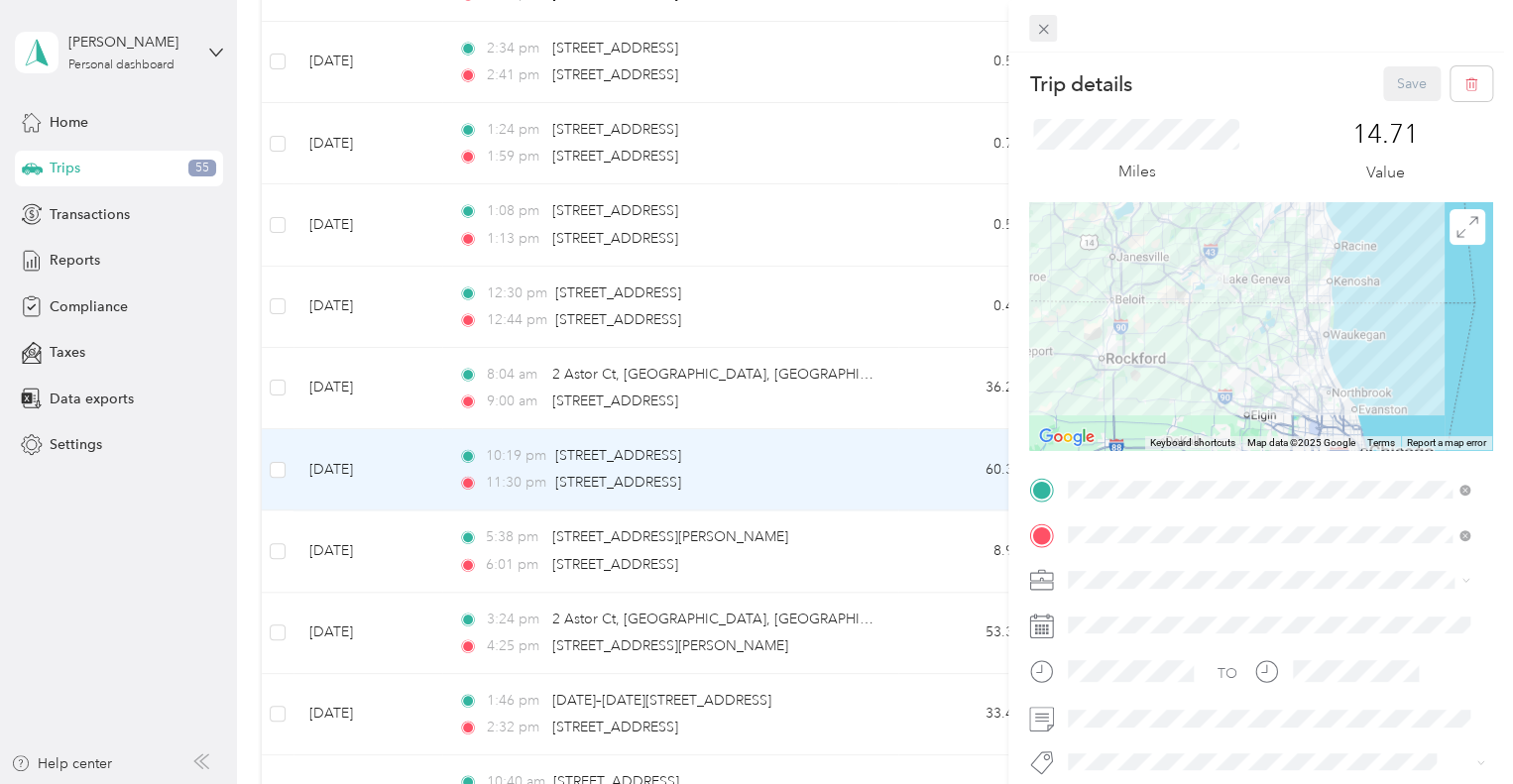
click at [1047, 33] on icon at bounding box center [1043, 30] width 10 height 10
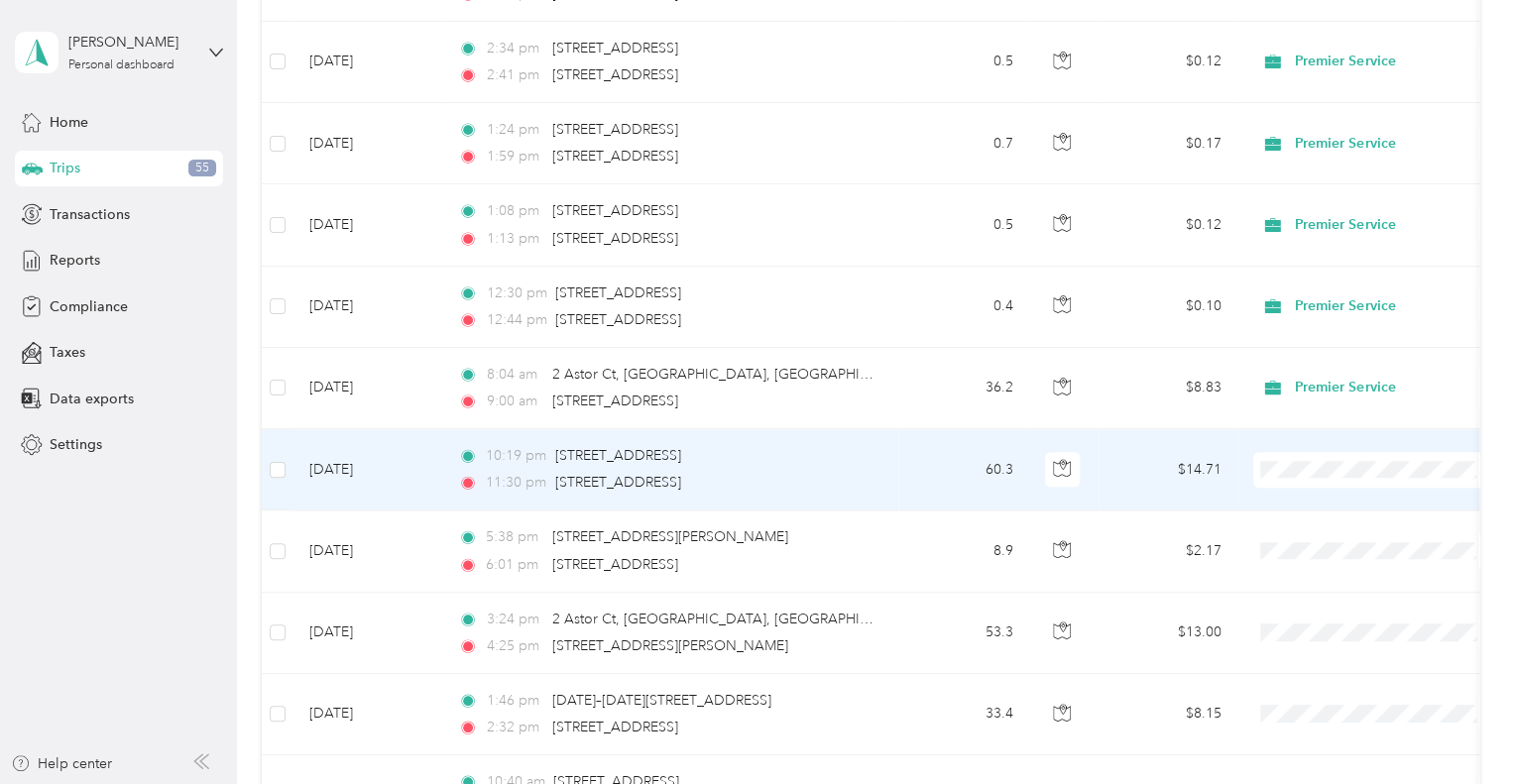
click at [1305, 528] on span "Personal" at bounding box center [1394, 528] width 184 height 21
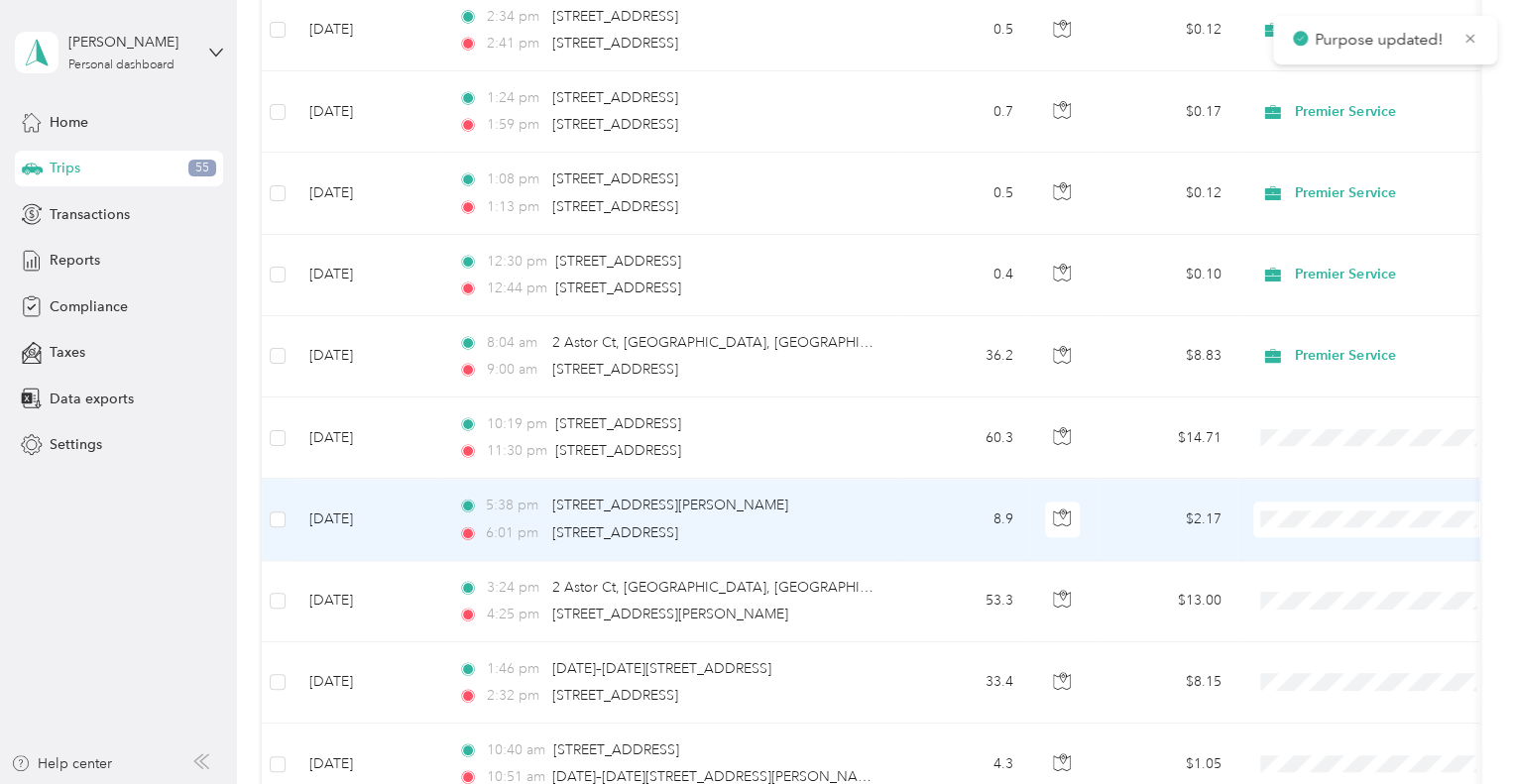
scroll to position [4832, 0]
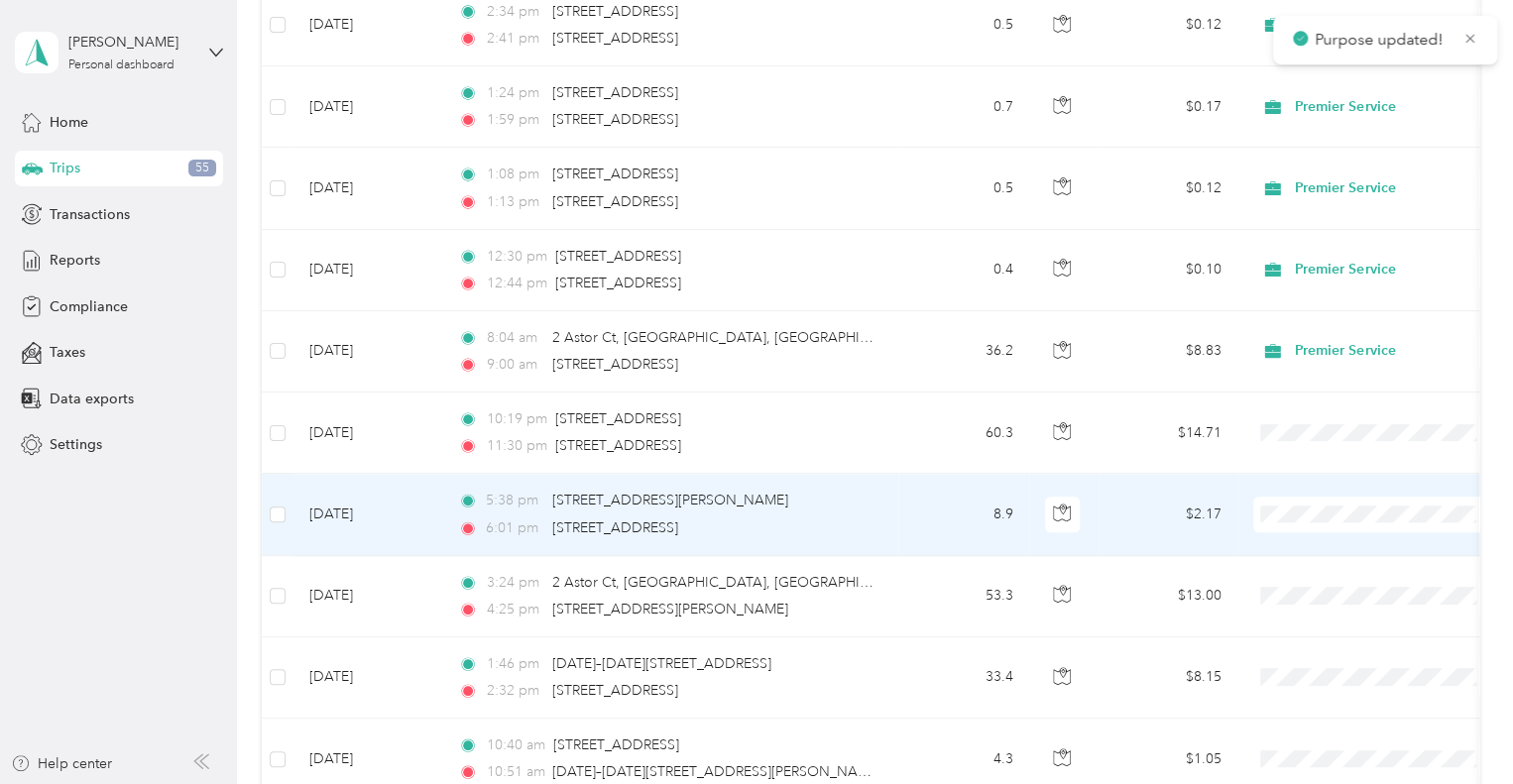
click at [1305, 575] on span "Personal" at bounding box center [1394, 573] width 184 height 21
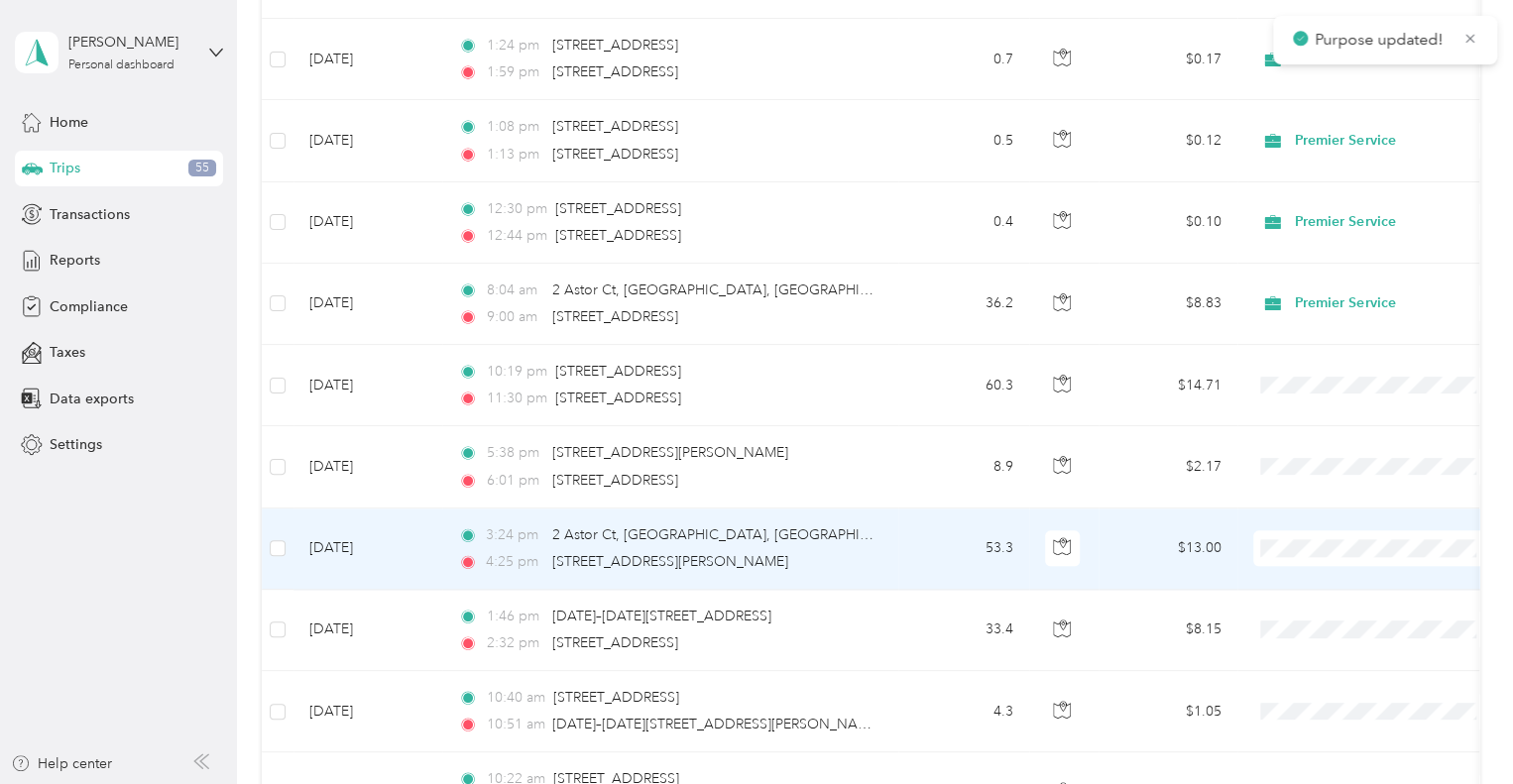
click at [1304, 604] on span "Personal" at bounding box center [1394, 606] width 184 height 21
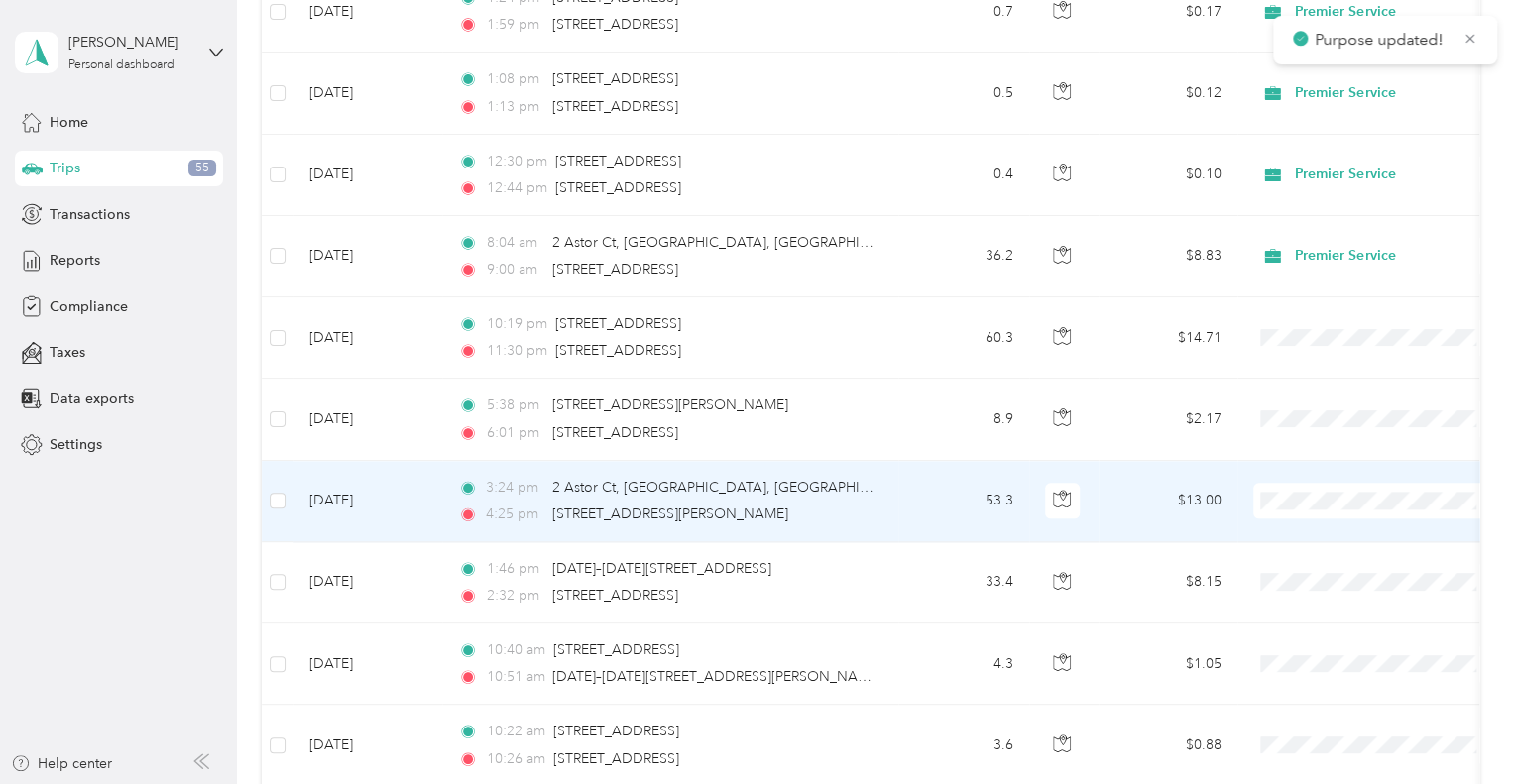
scroll to position [4932, 0]
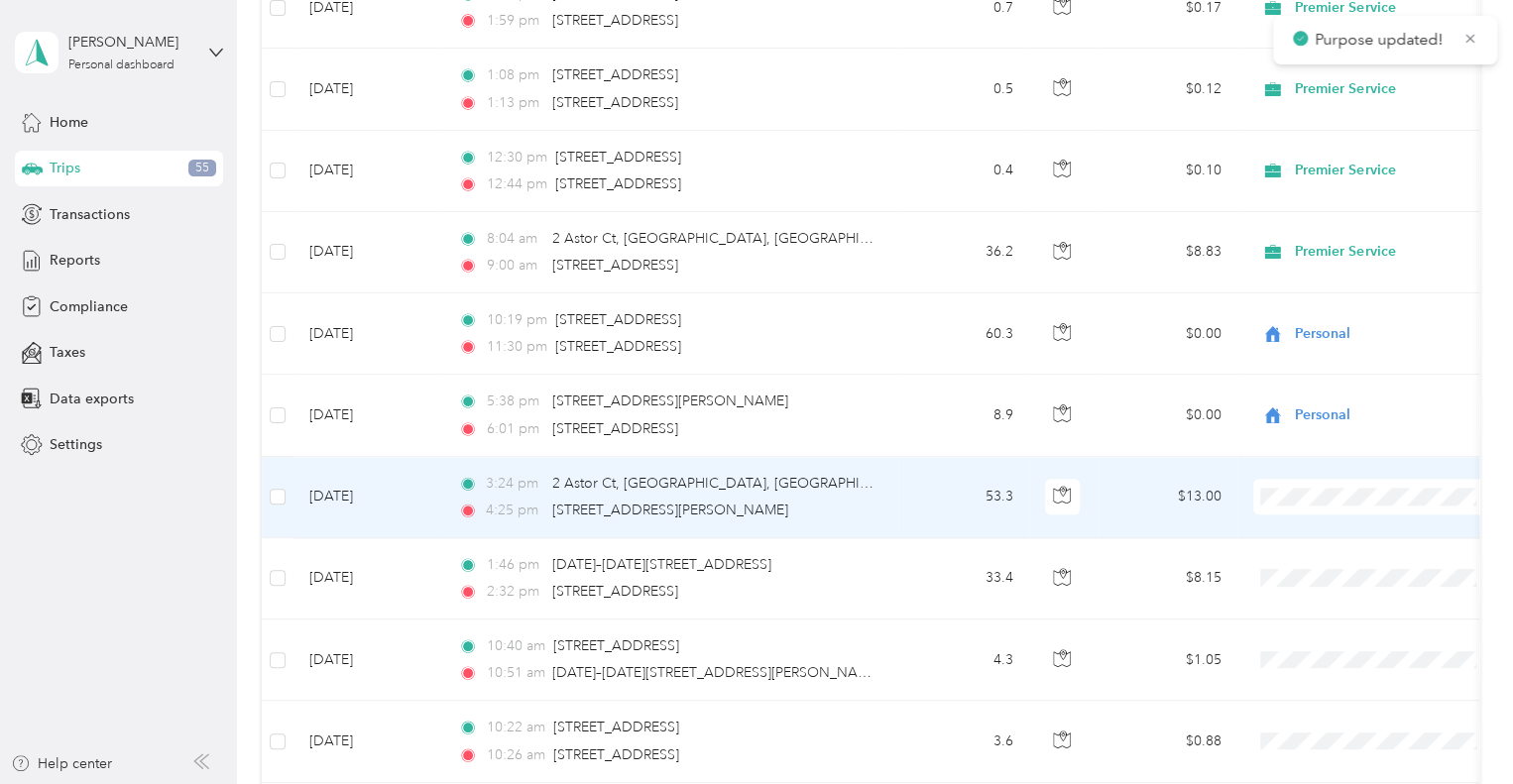
click at [1263, 457] on td at bounding box center [1376, 498] width 277 height 81
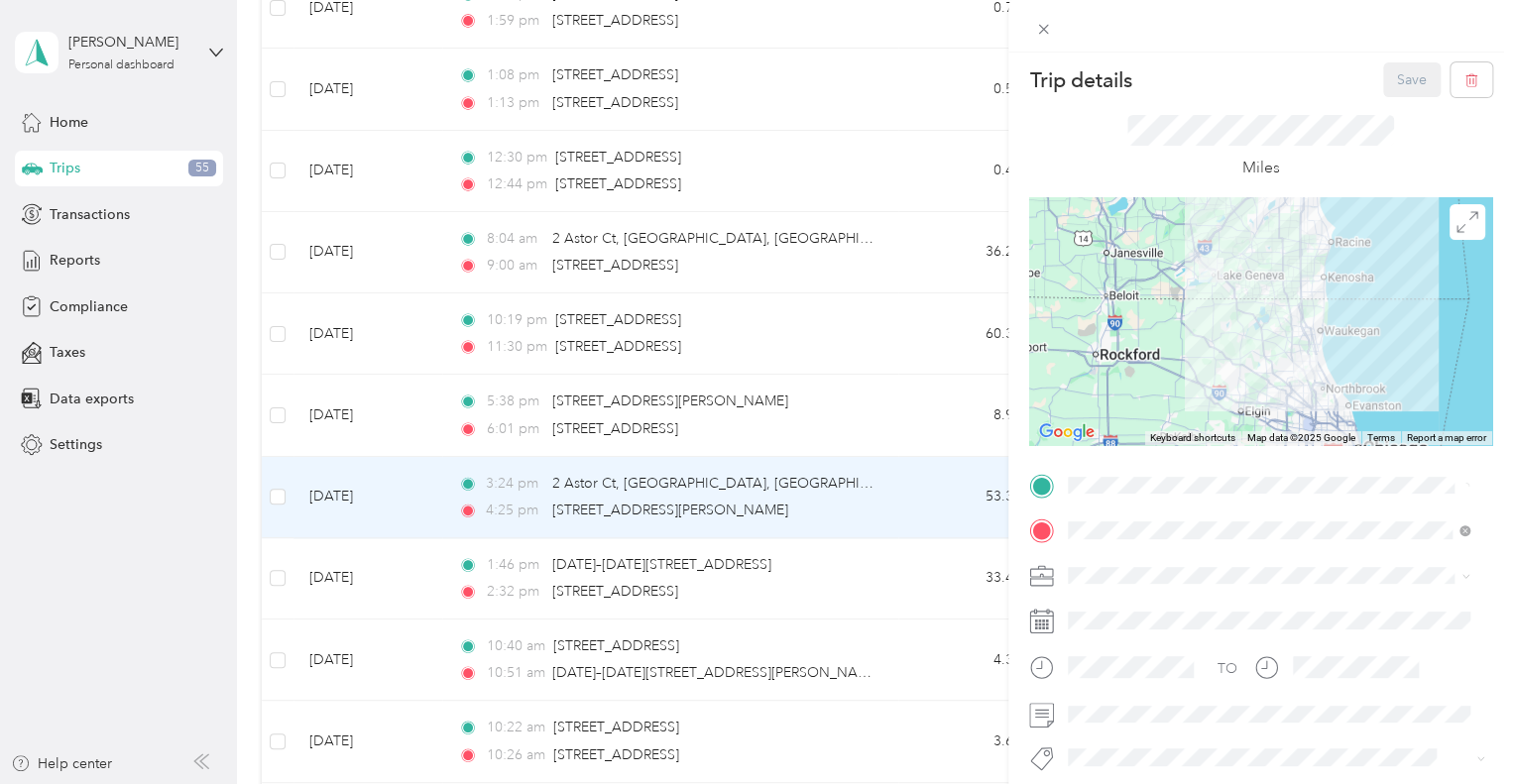
scroll to position [6, 0]
click at [1043, 19] on span at bounding box center [1043, 29] width 28 height 28
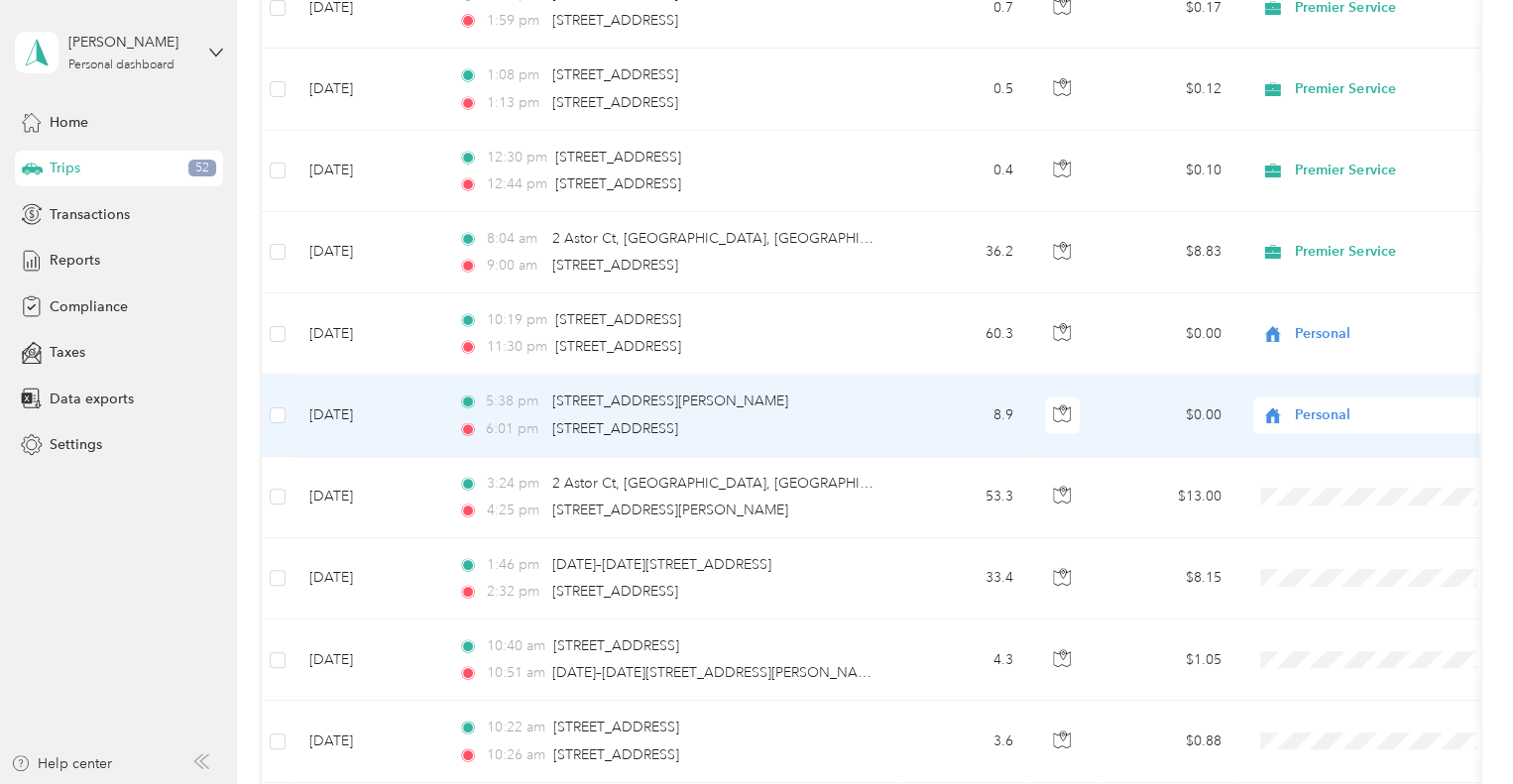
scroll to position [5017, 0]
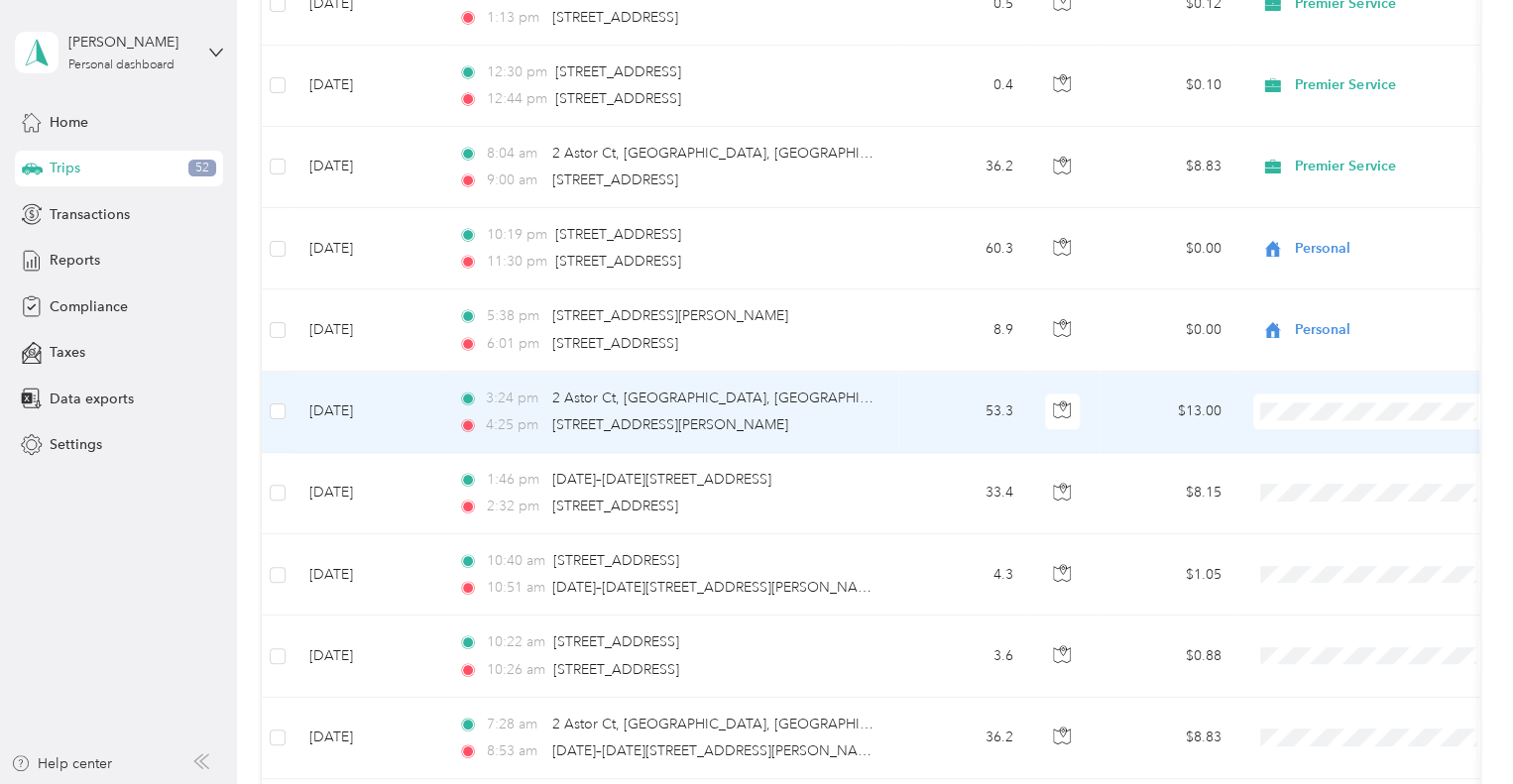
click at [1302, 475] on span "Personal" at bounding box center [1394, 470] width 184 height 21
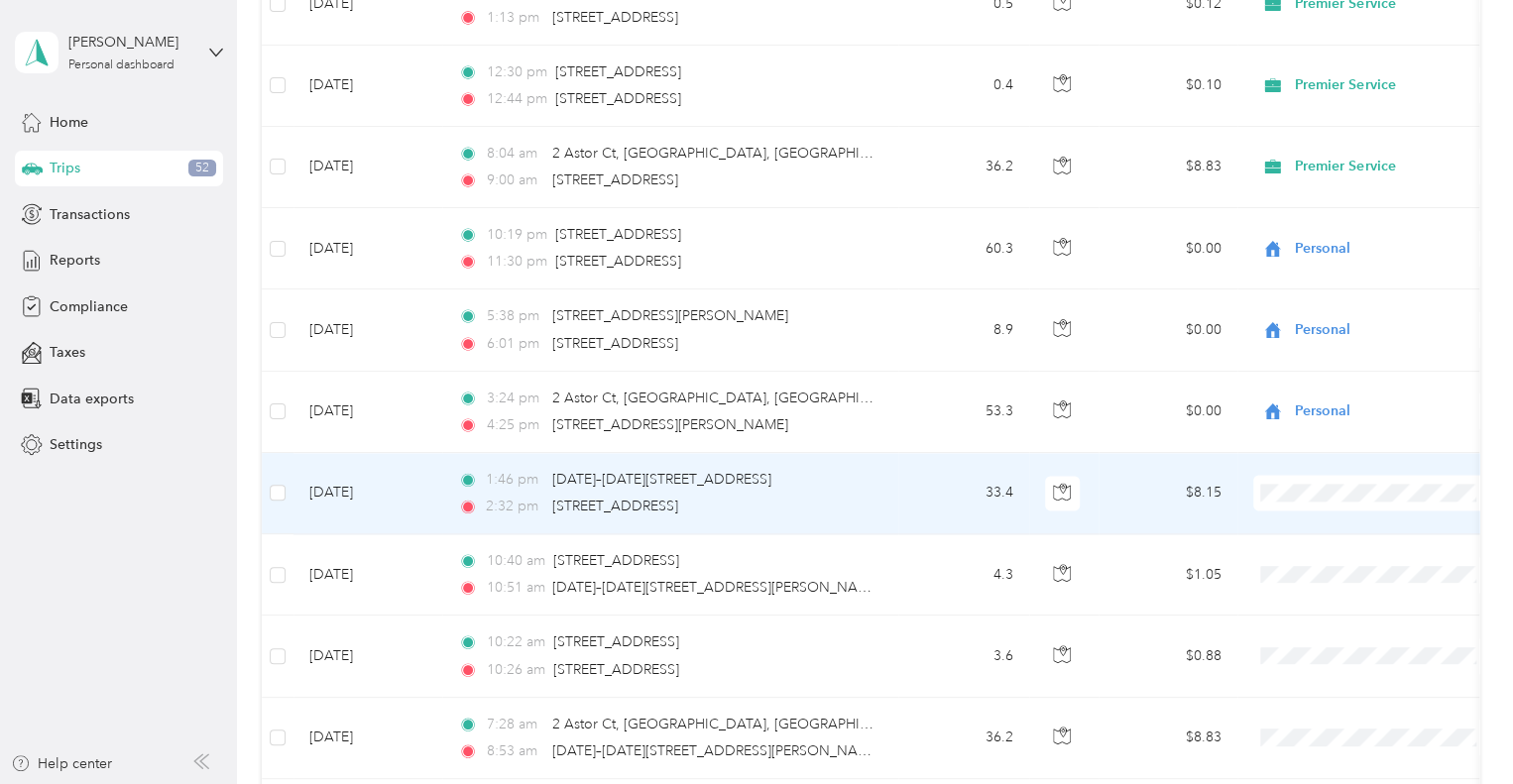
scroll to position [5059, 0]
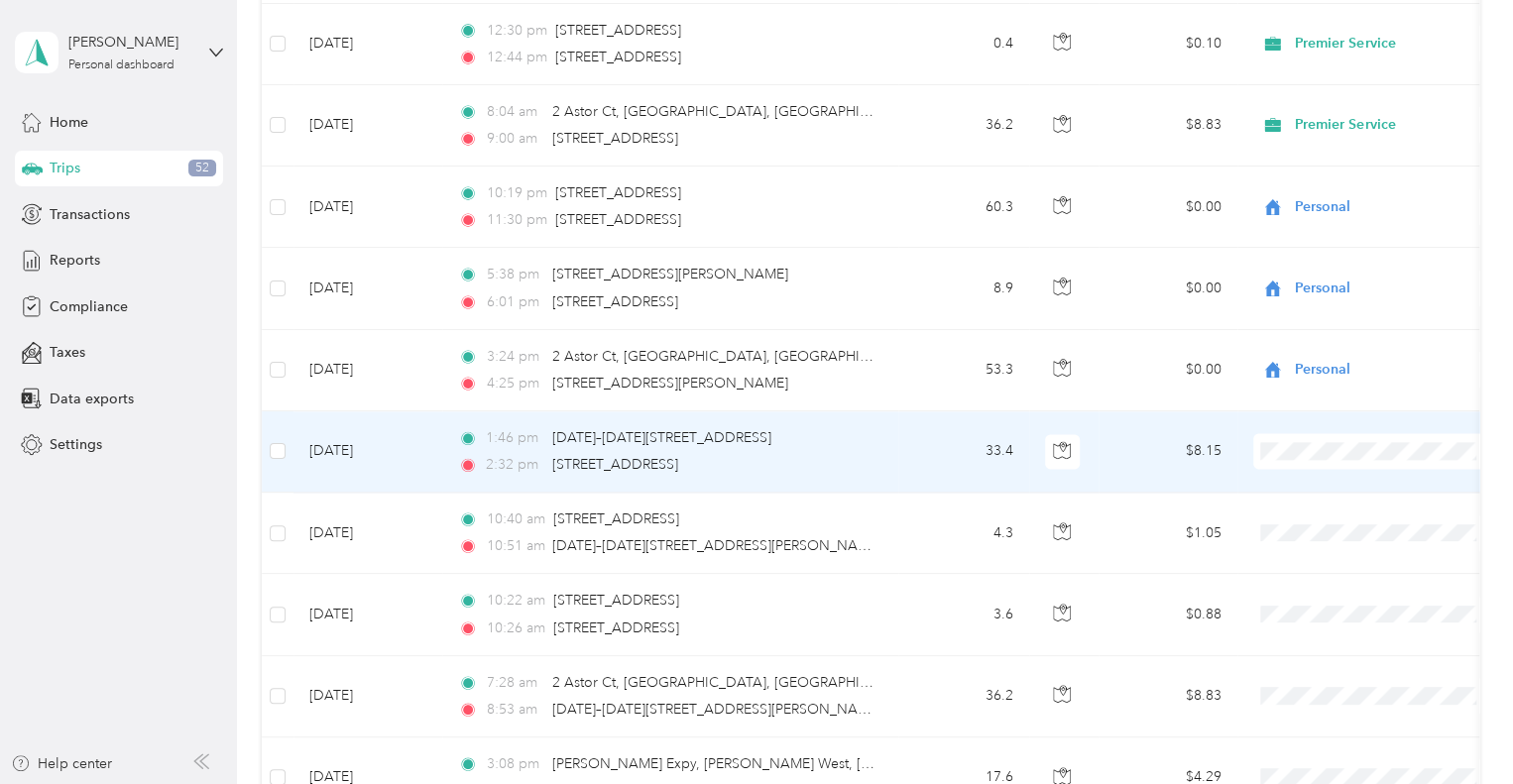
click at [1289, 476] on icon at bounding box center [1279, 475] width 25 height 16
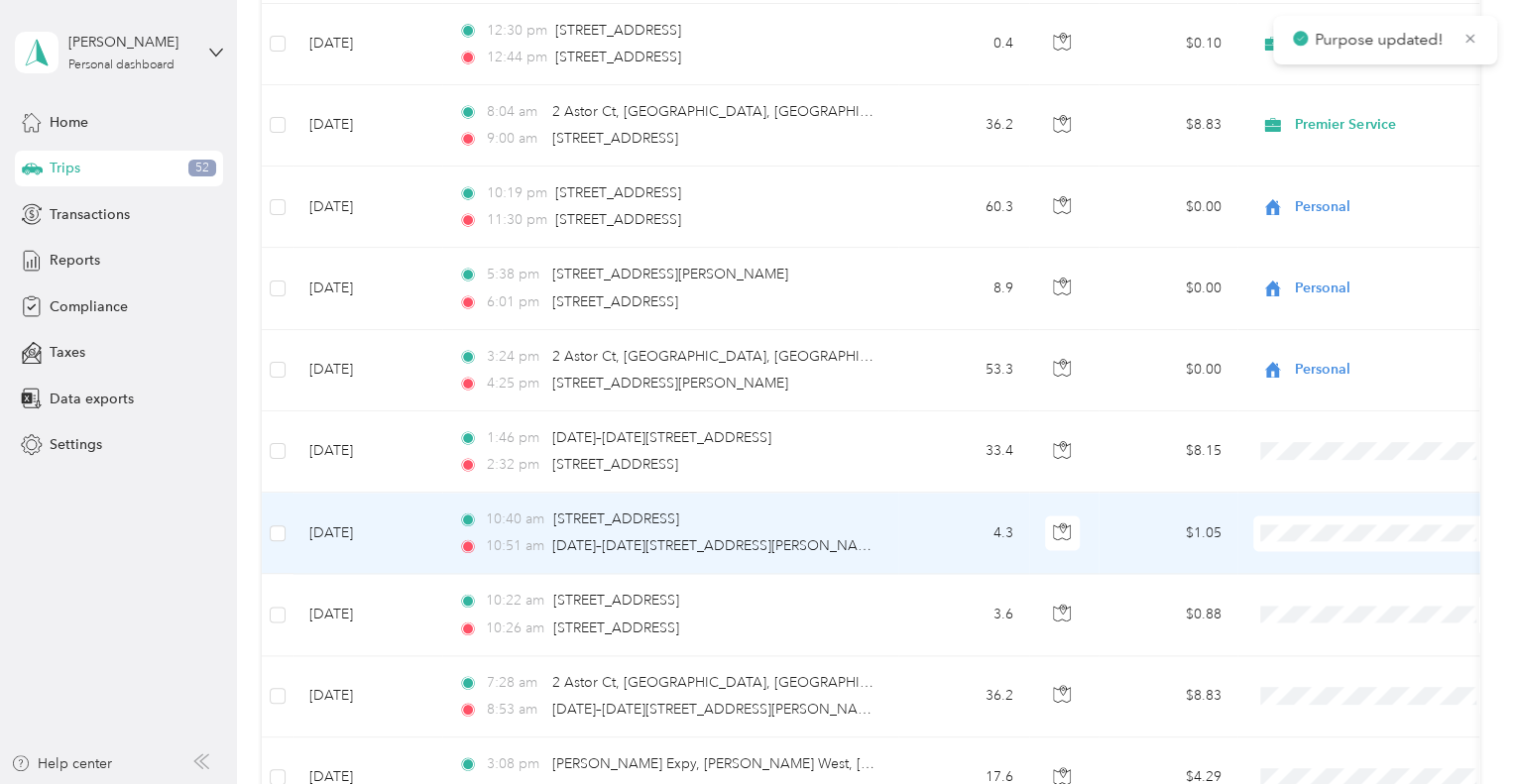
click at [1323, 549] on span "Premier Service" at bounding box center [1394, 555] width 184 height 21
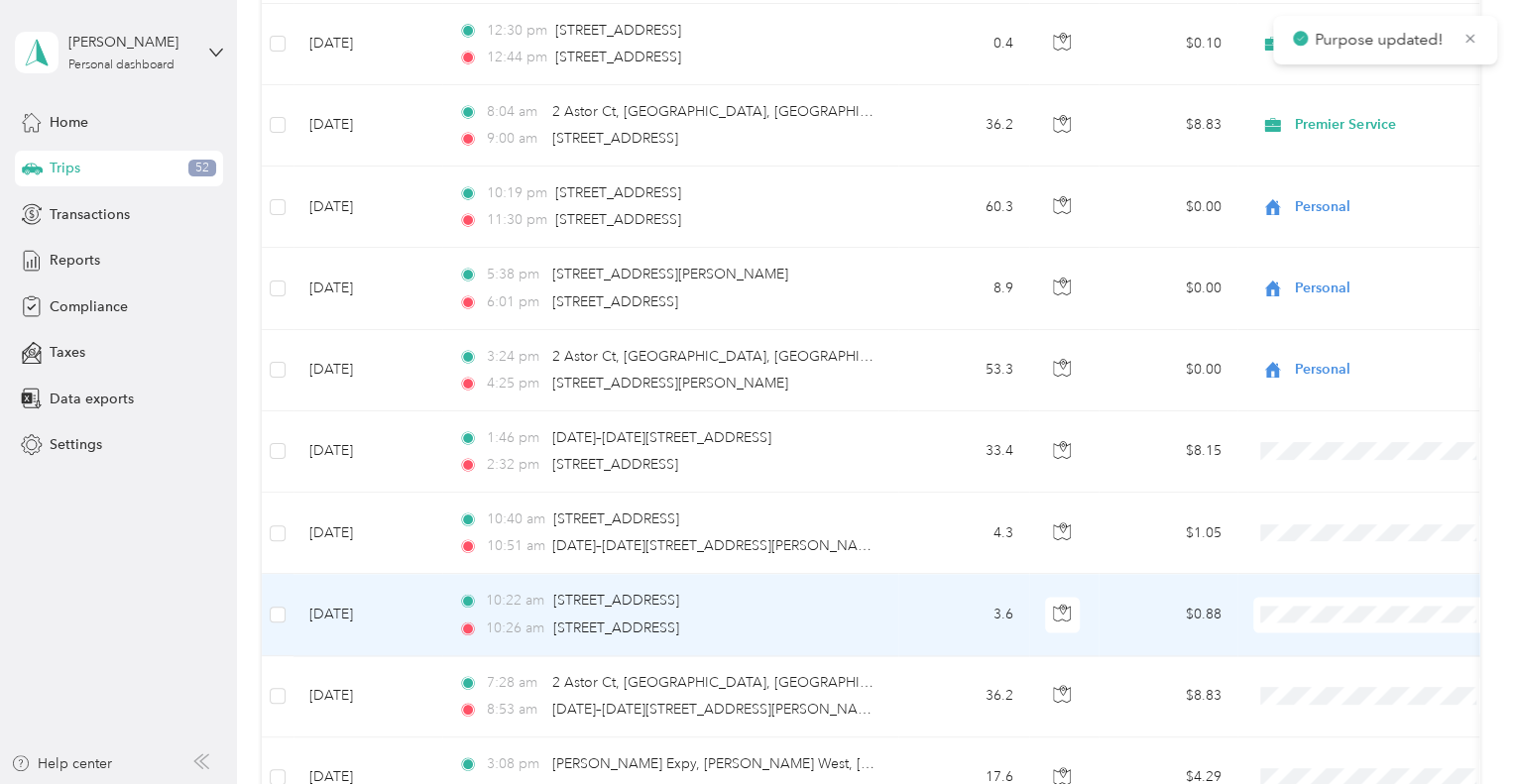
click at [1342, 632] on span "Premier Service" at bounding box center [1394, 636] width 184 height 21
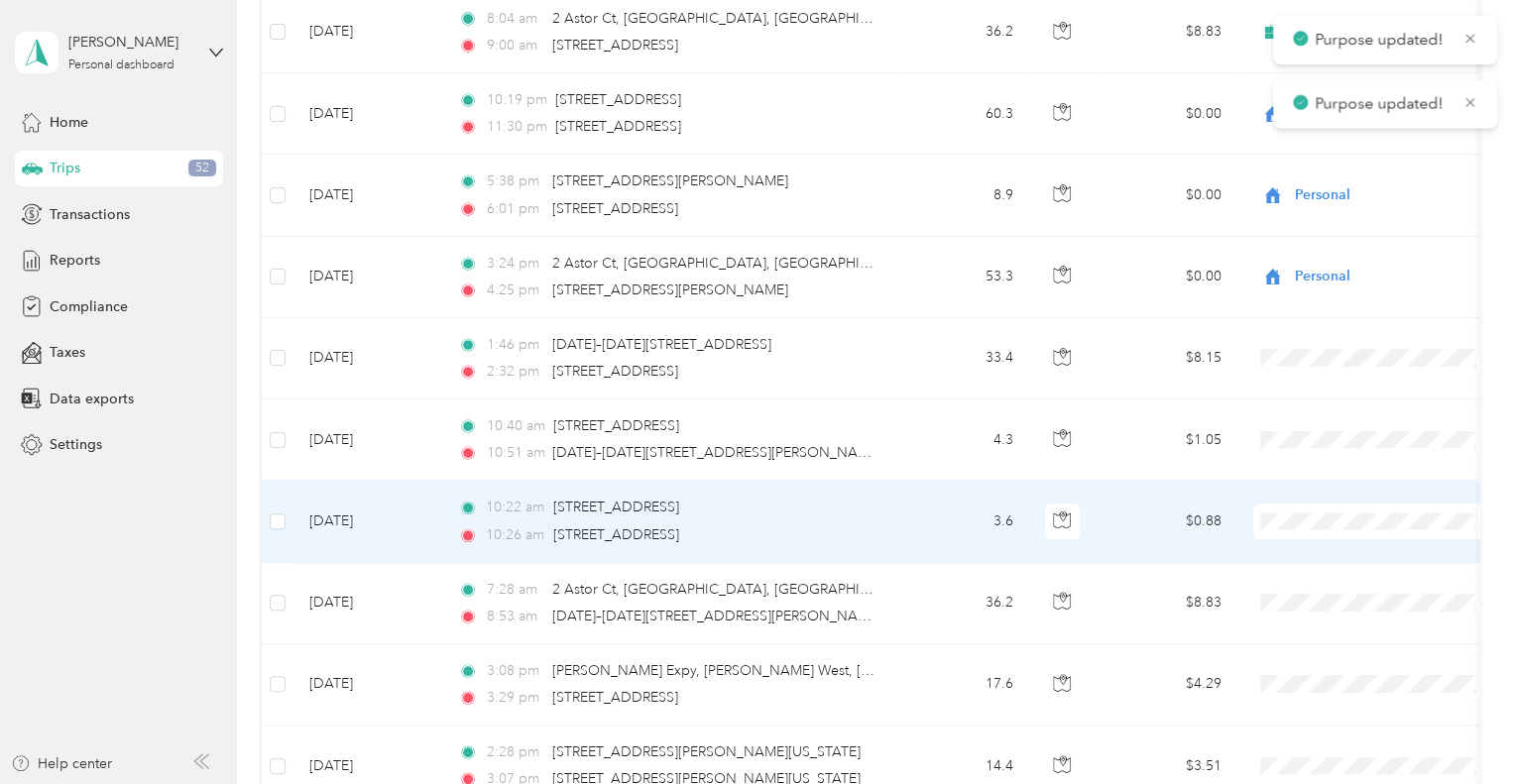
scroll to position [5168, 0]
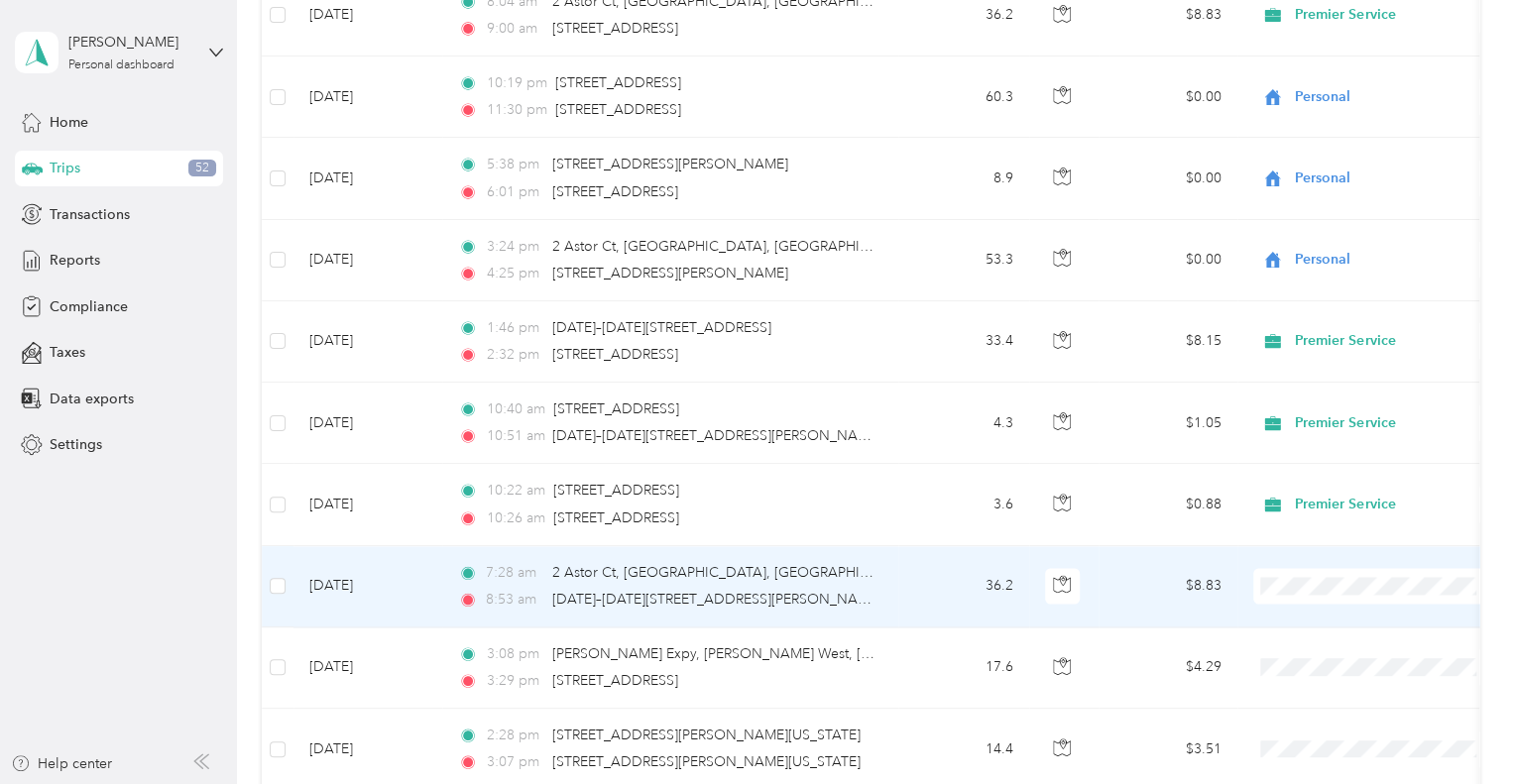
click at [1286, 606] on icon at bounding box center [1279, 609] width 16 height 14
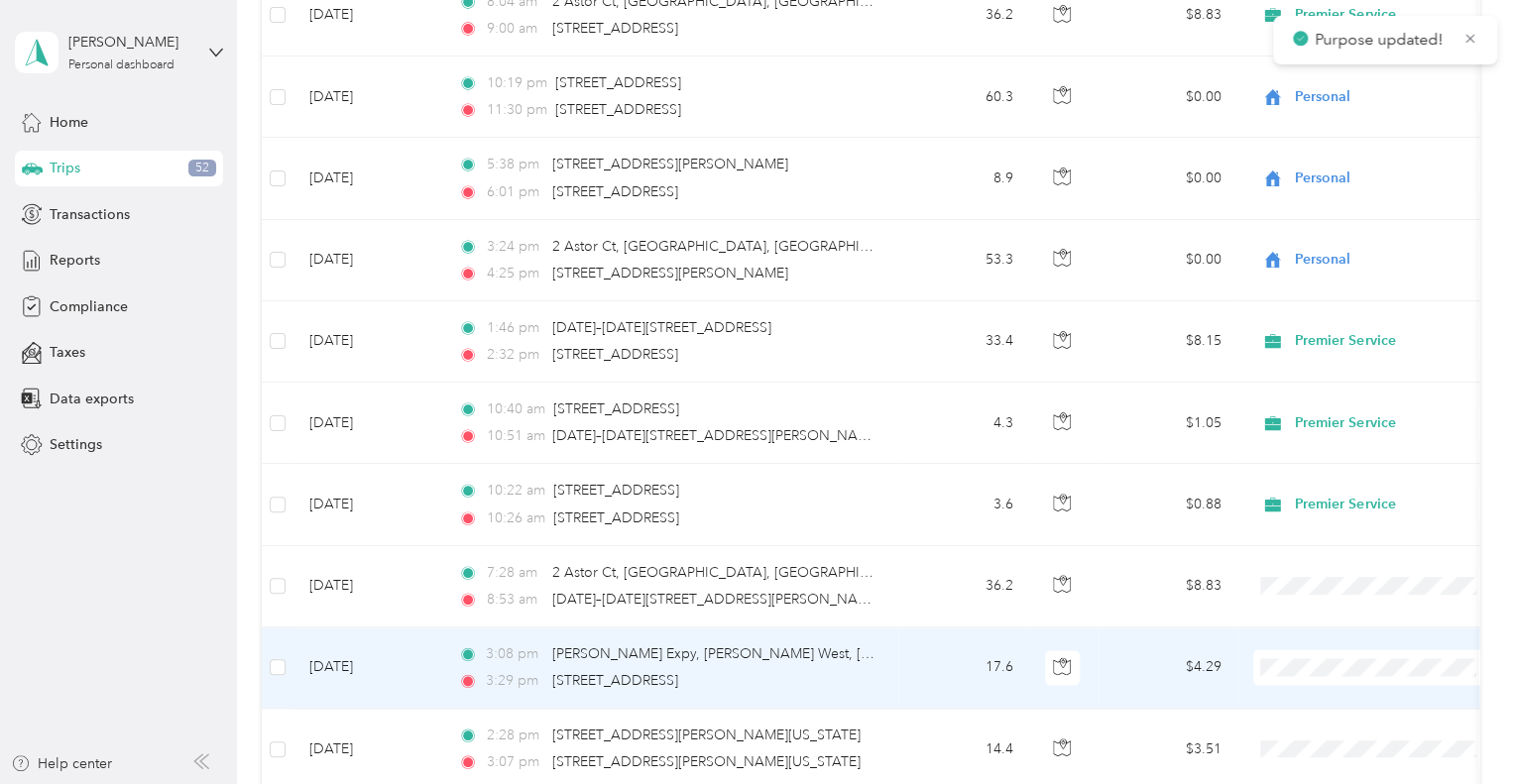
click at [1353, 697] on span "Premier Service" at bounding box center [1394, 690] width 184 height 21
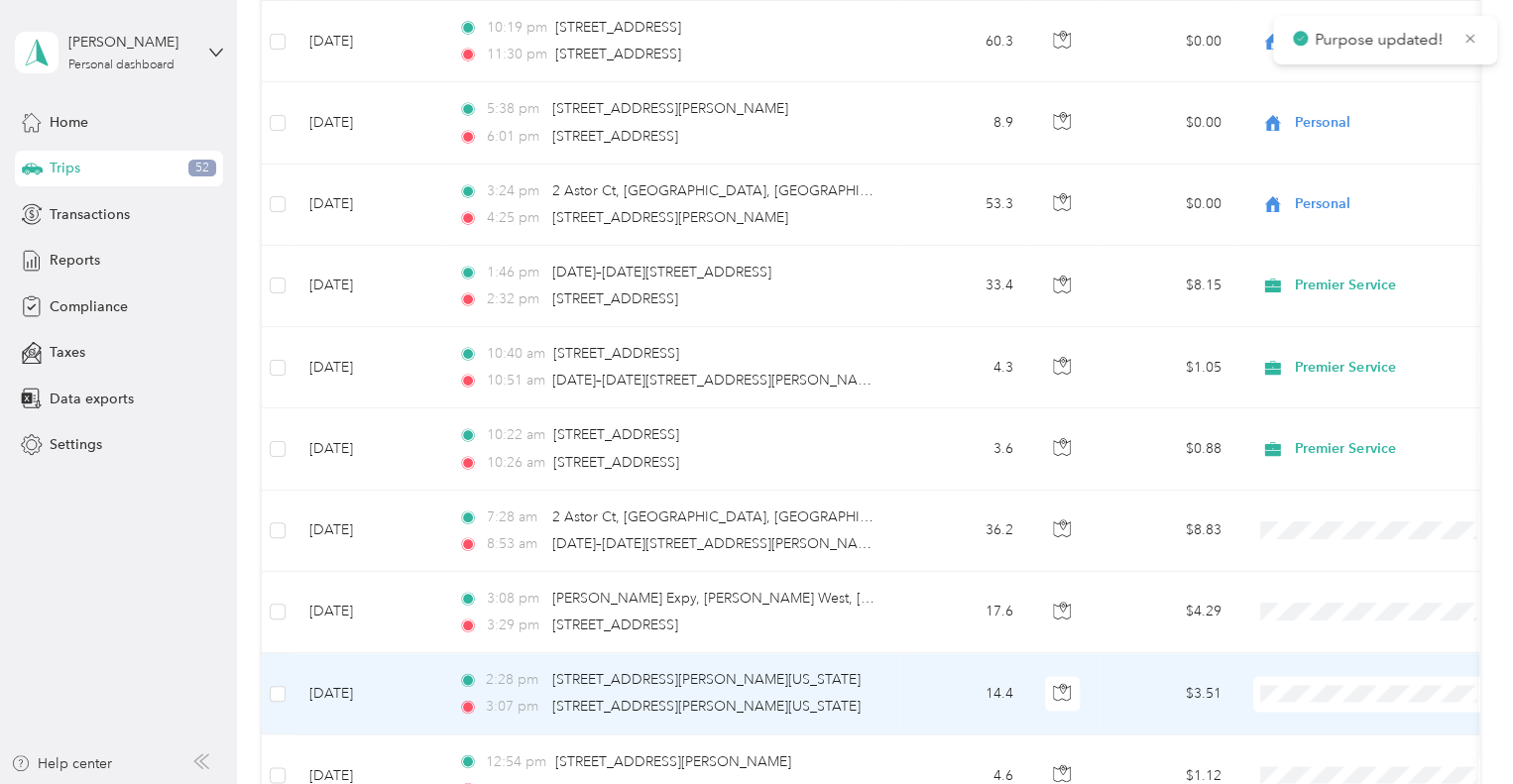
scroll to position [5291, 0]
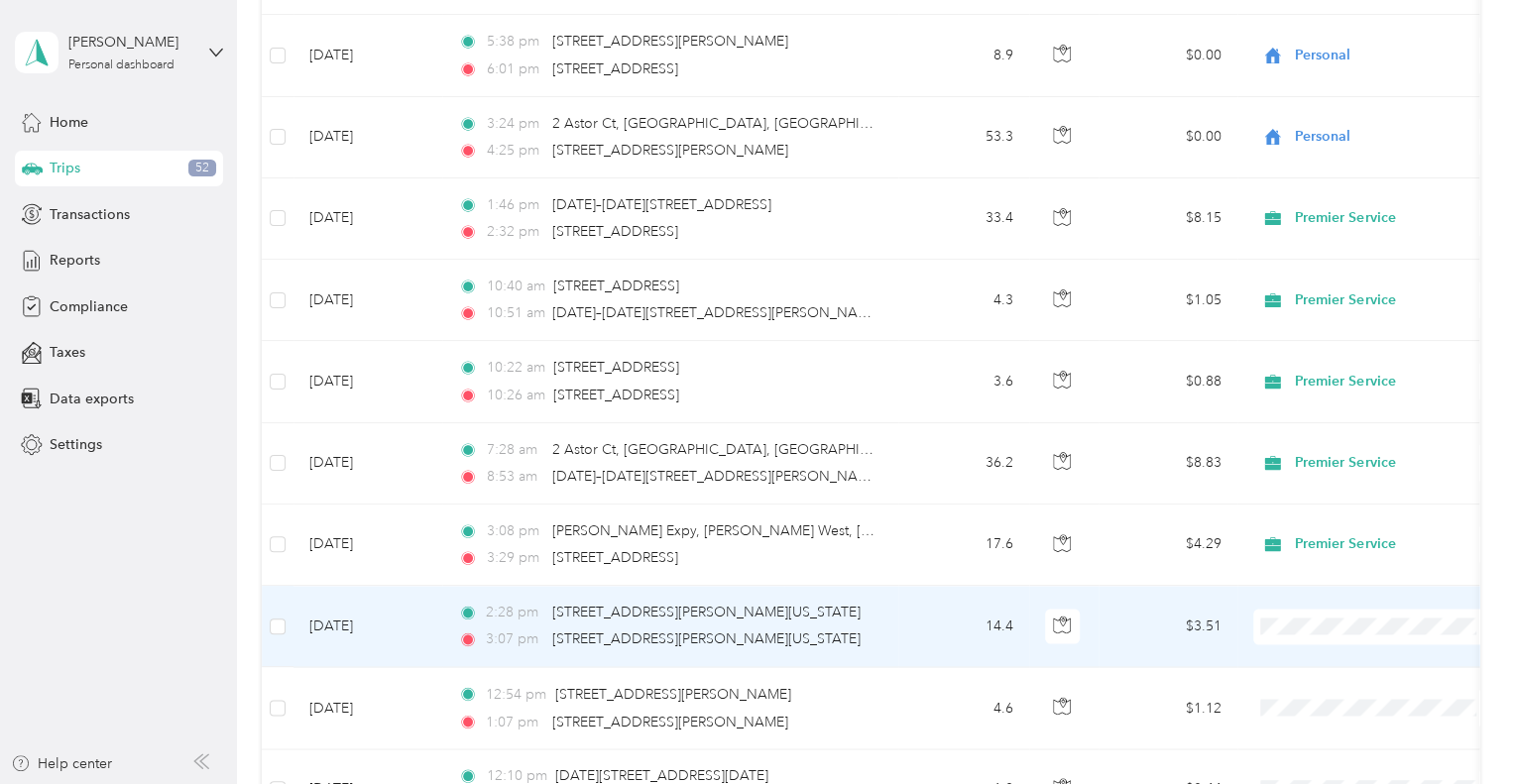
click at [1280, 621] on span at bounding box center [1376, 626] width 246 height 36
click at [1043, 597] on td at bounding box center [1064, 626] width 70 height 81
click at [1059, 783] on div "Click to see the trip route" at bounding box center [752, 784] width 1503 height 0
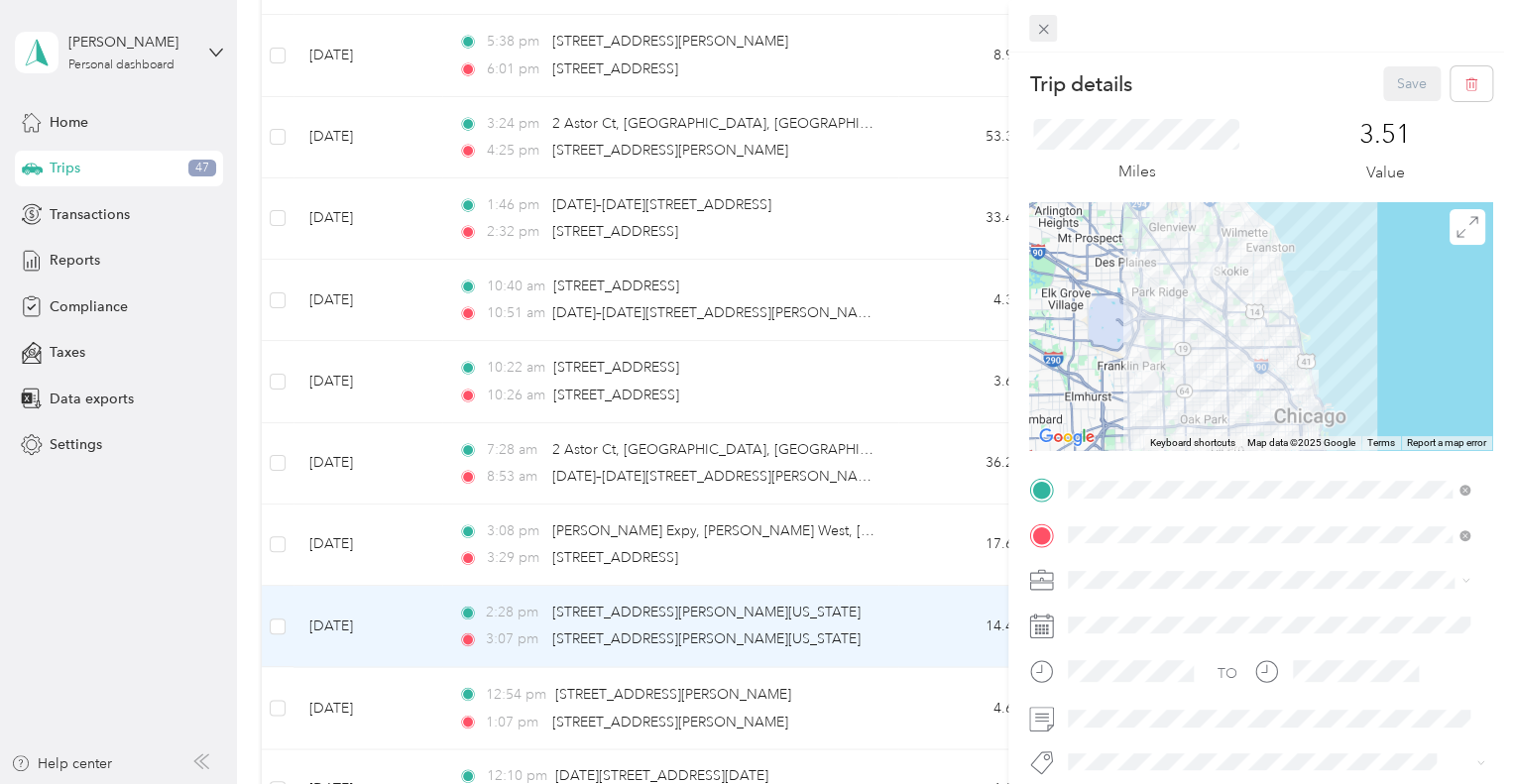
click at [1036, 30] on icon at bounding box center [1043, 29] width 17 height 17
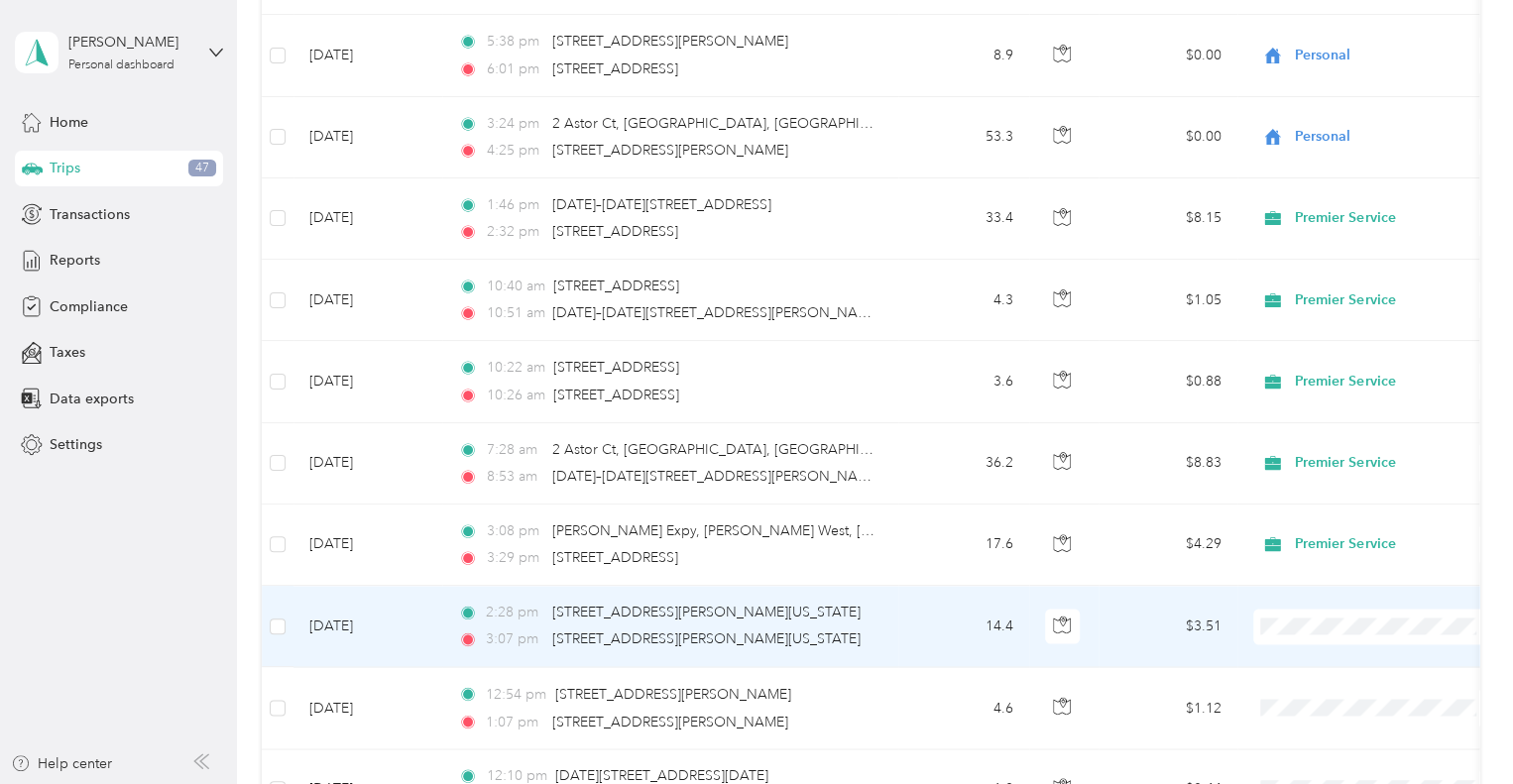
click at [1344, 634] on li "Premier Service" at bounding box center [1376, 648] width 246 height 35
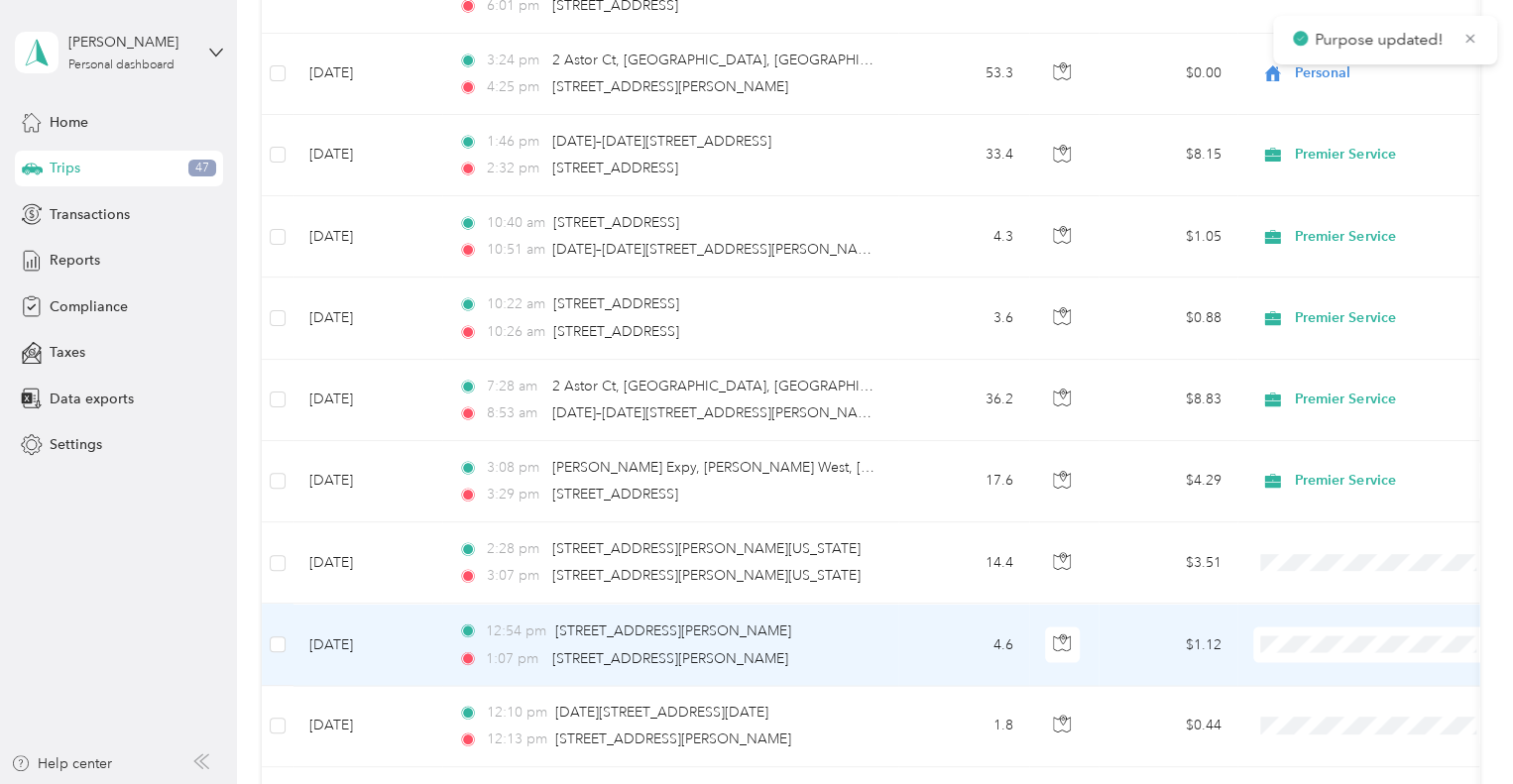
scroll to position [5395, 0]
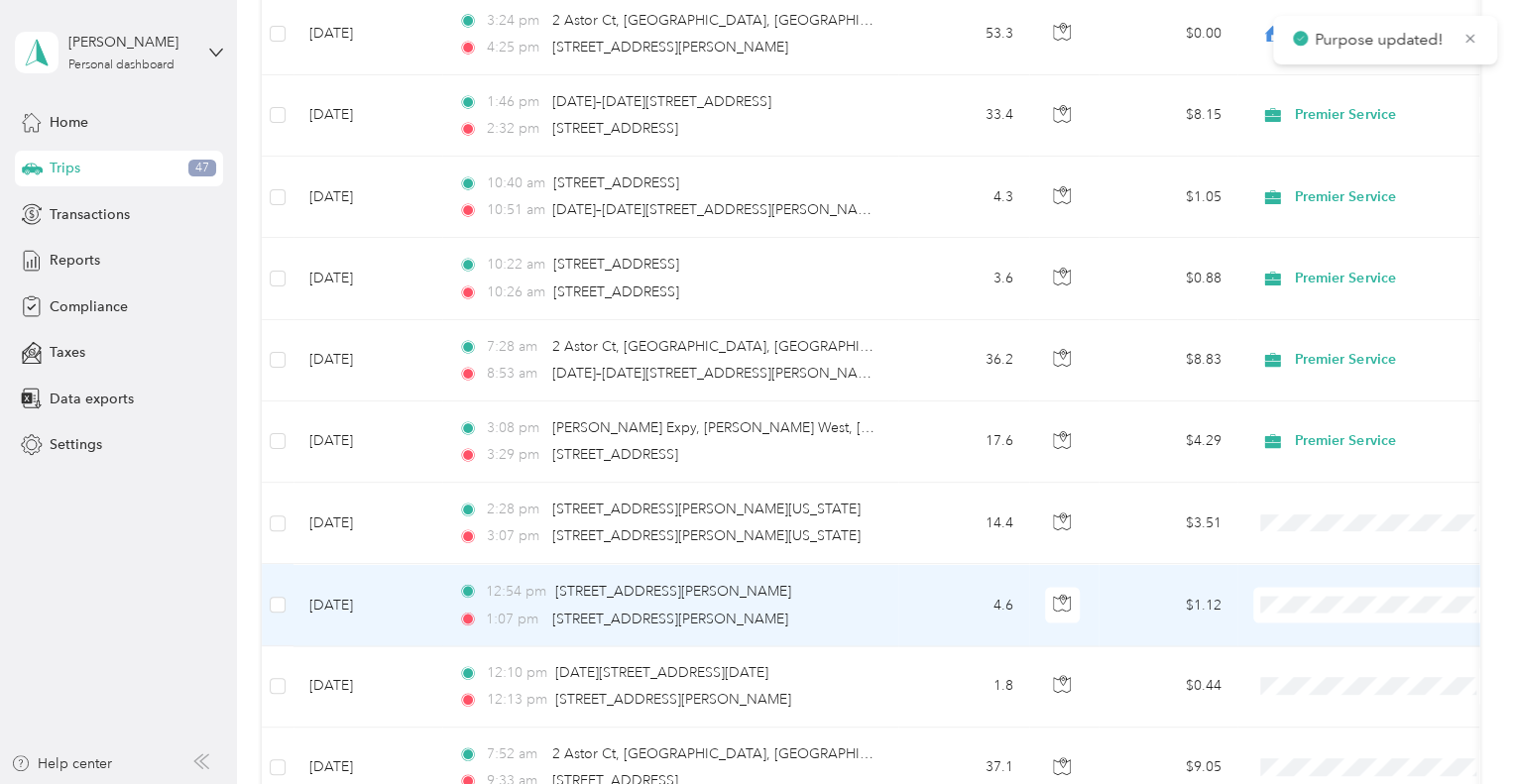
click at [1315, 586] on span at bounding box center [1376, 604] width 246 height 36
click at [1325, 624] on span "Premier Service" at bounding box center [1394, 626] width 184 height 21
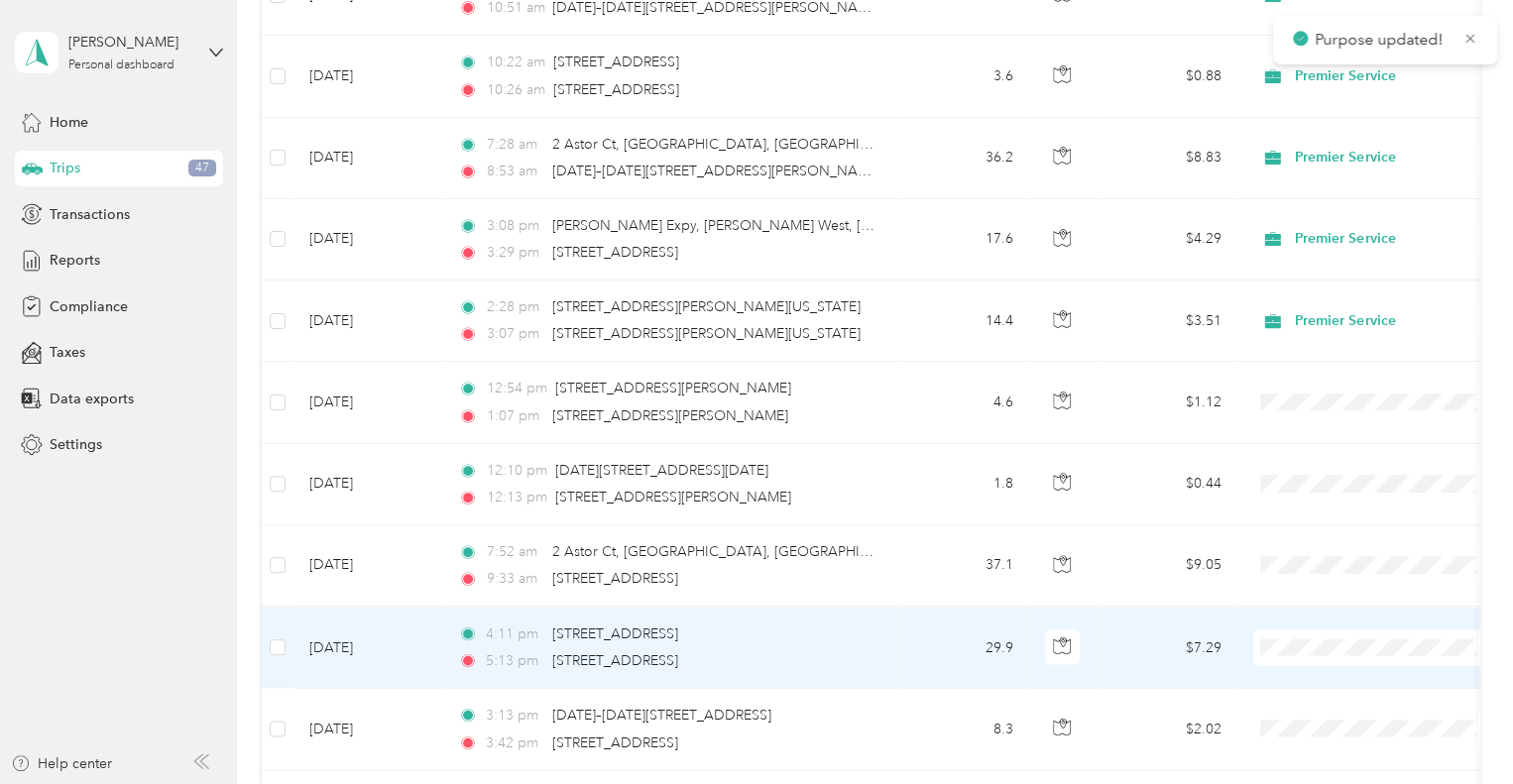
scroll to position [5665, 0]
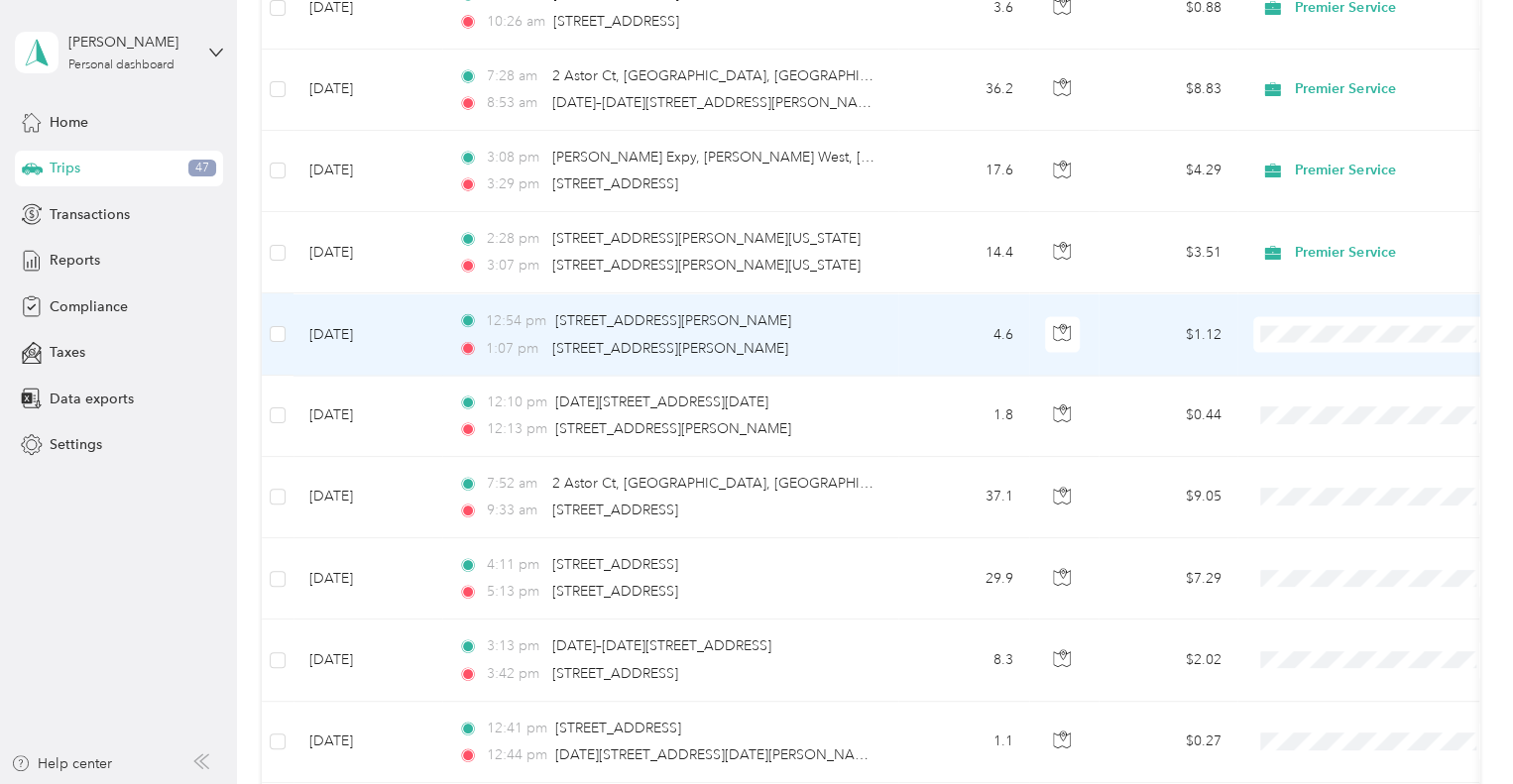
click at [1291, 356] on icon at bounding box center [1279, 357] width 25 height 16
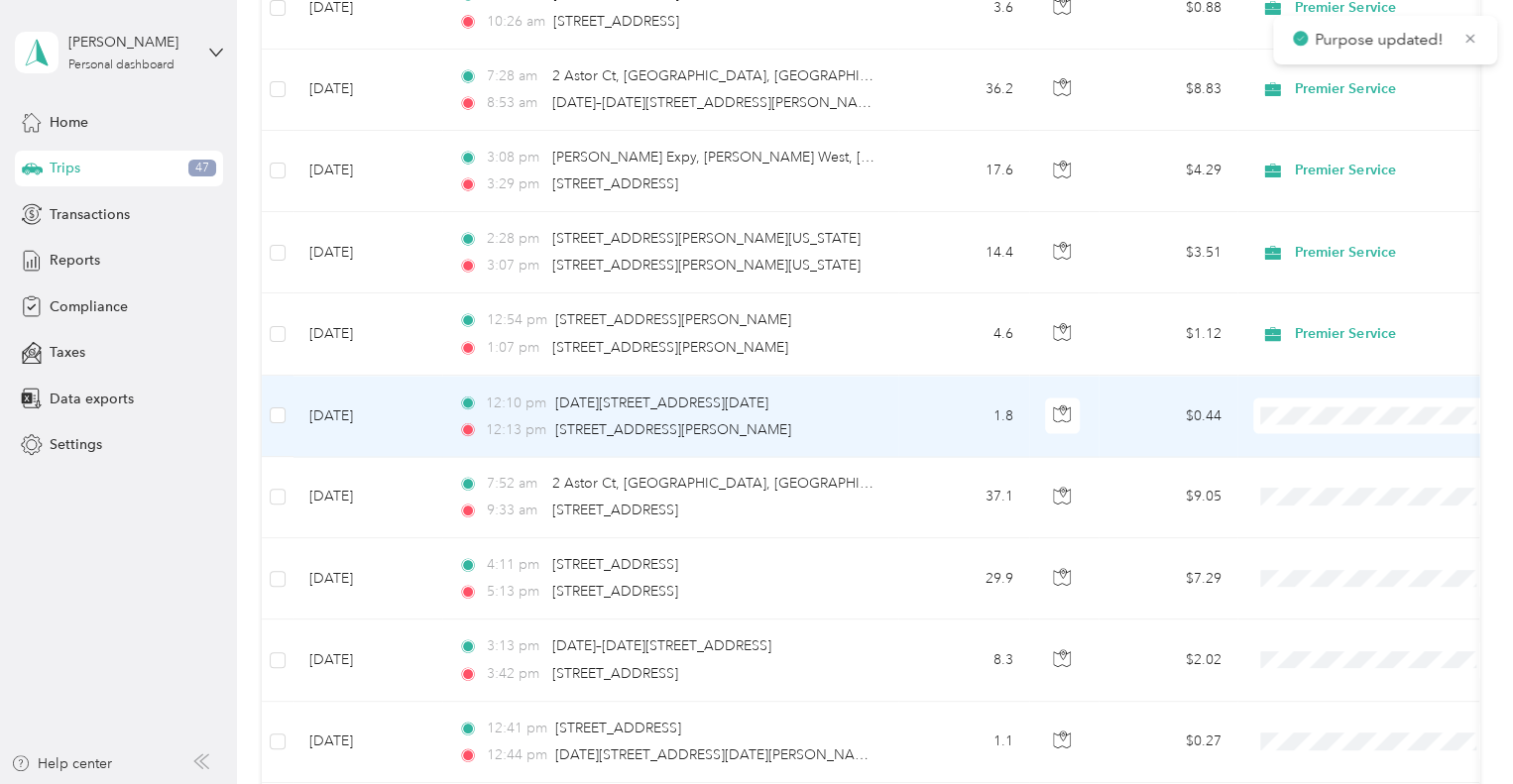
click at [1300, 429] on span "Premier Service" at bounding box center [1376, 438] width 218 height 21
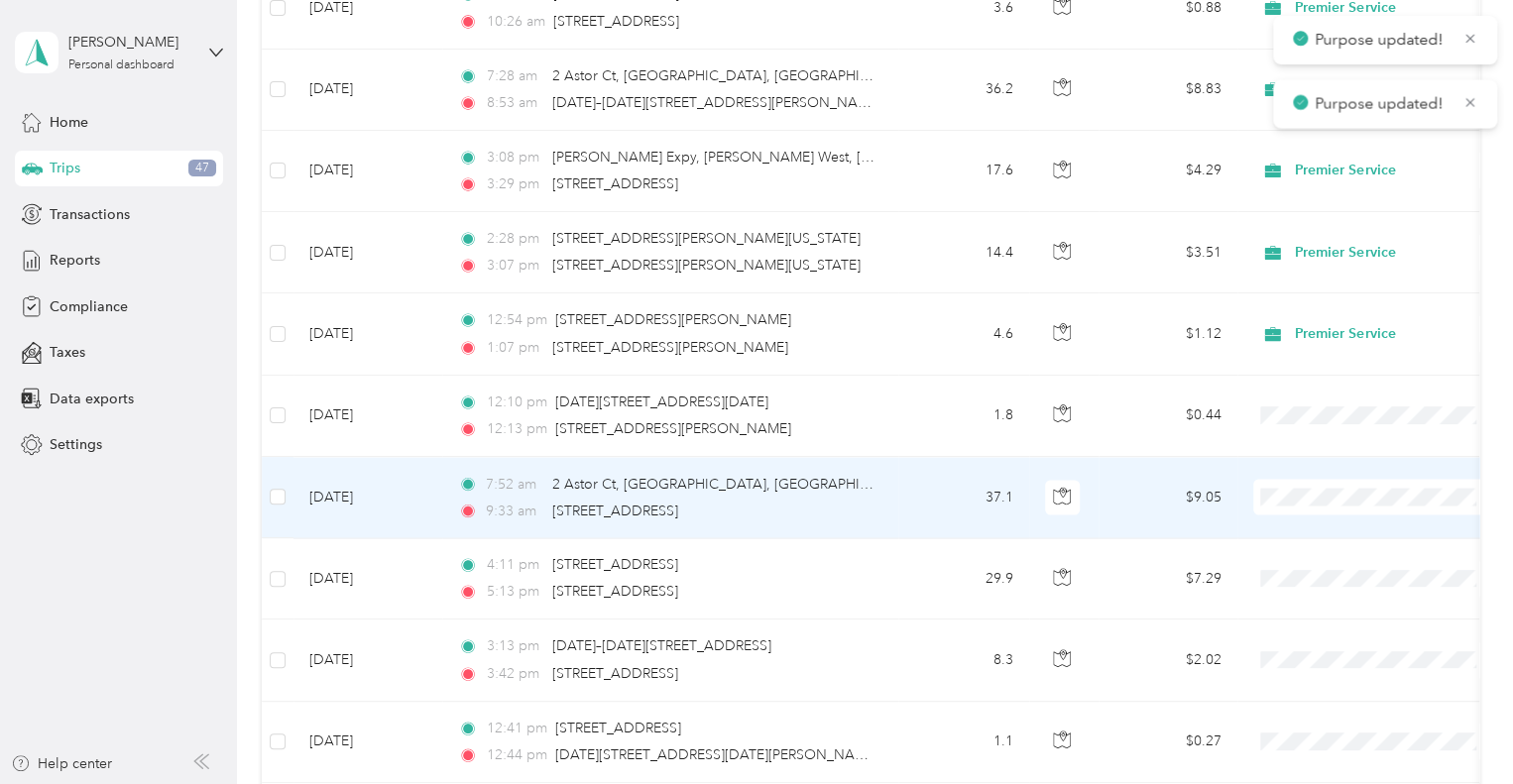
click at [1305, 523] on span "Premier Service" at bounding box center [1394, 517] width 184 height 21
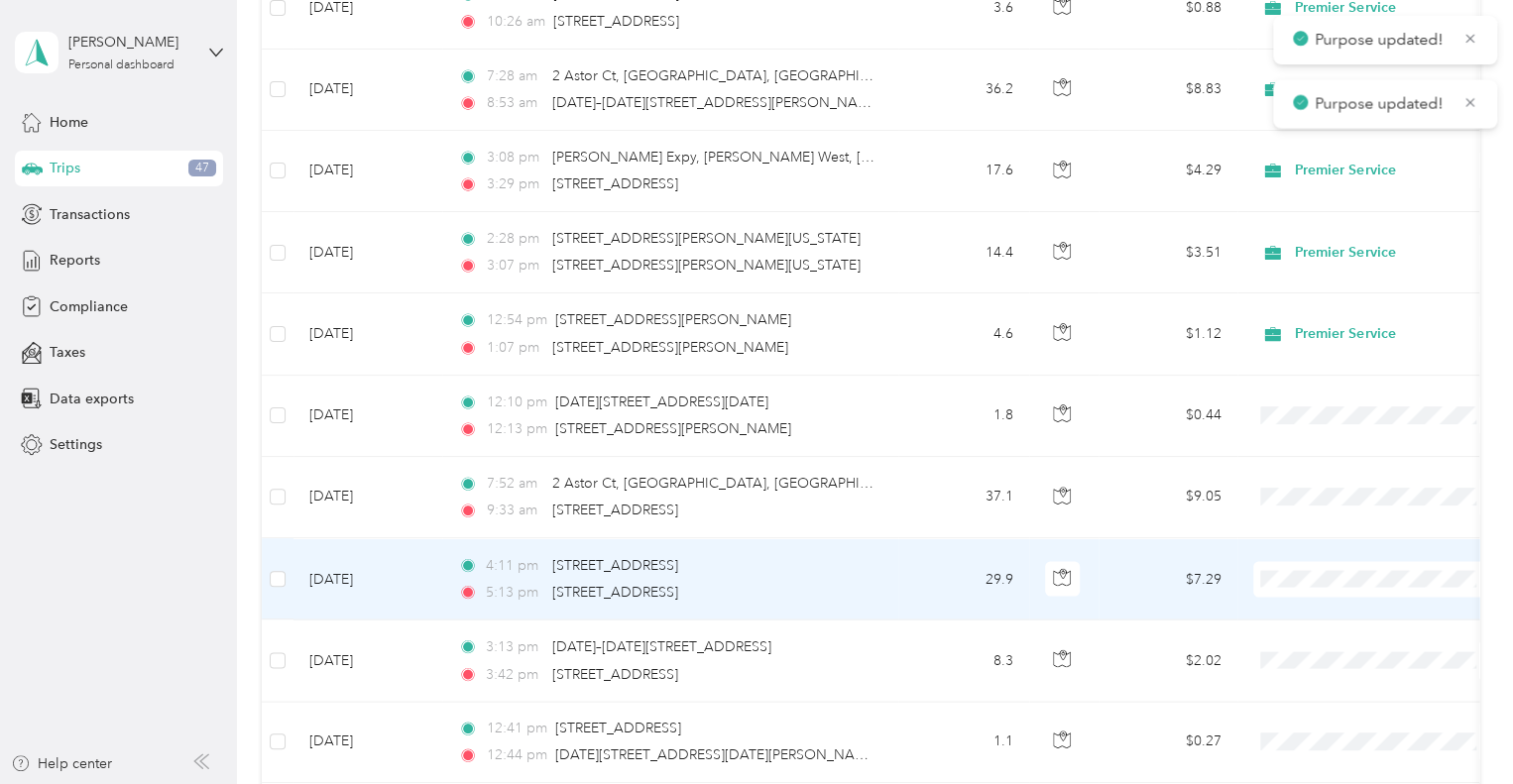
click at [1312, 593] on span "Premier Service" at bounding box center [1394, 599] width 184 height 21
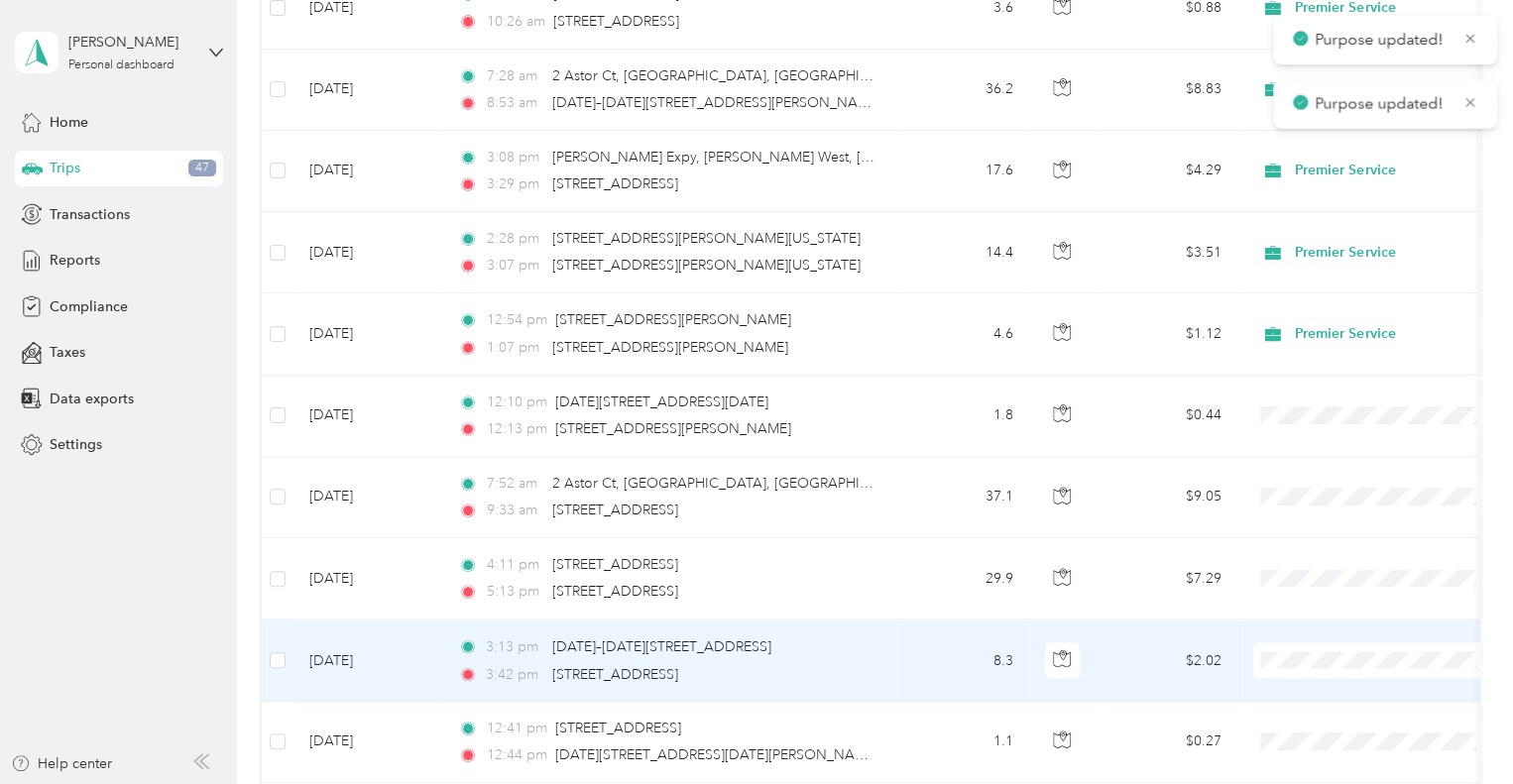
click at [1318, 683] on span "Premier Service" at bounding box center [1394, 682] width 184 height 21
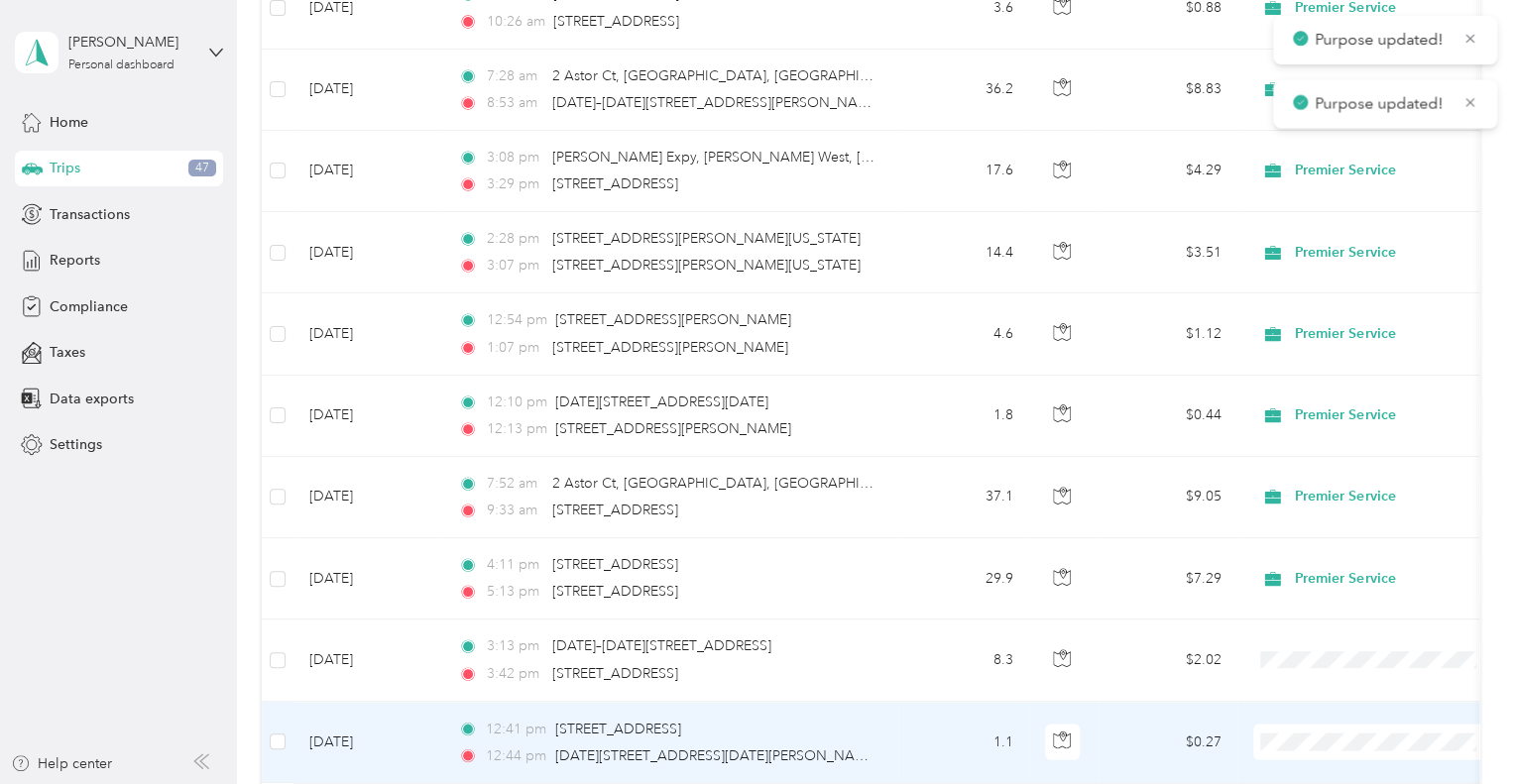
click at [1324, 659] on li "Premier Service" at bounding box center [1376, 652] width 246 height 35
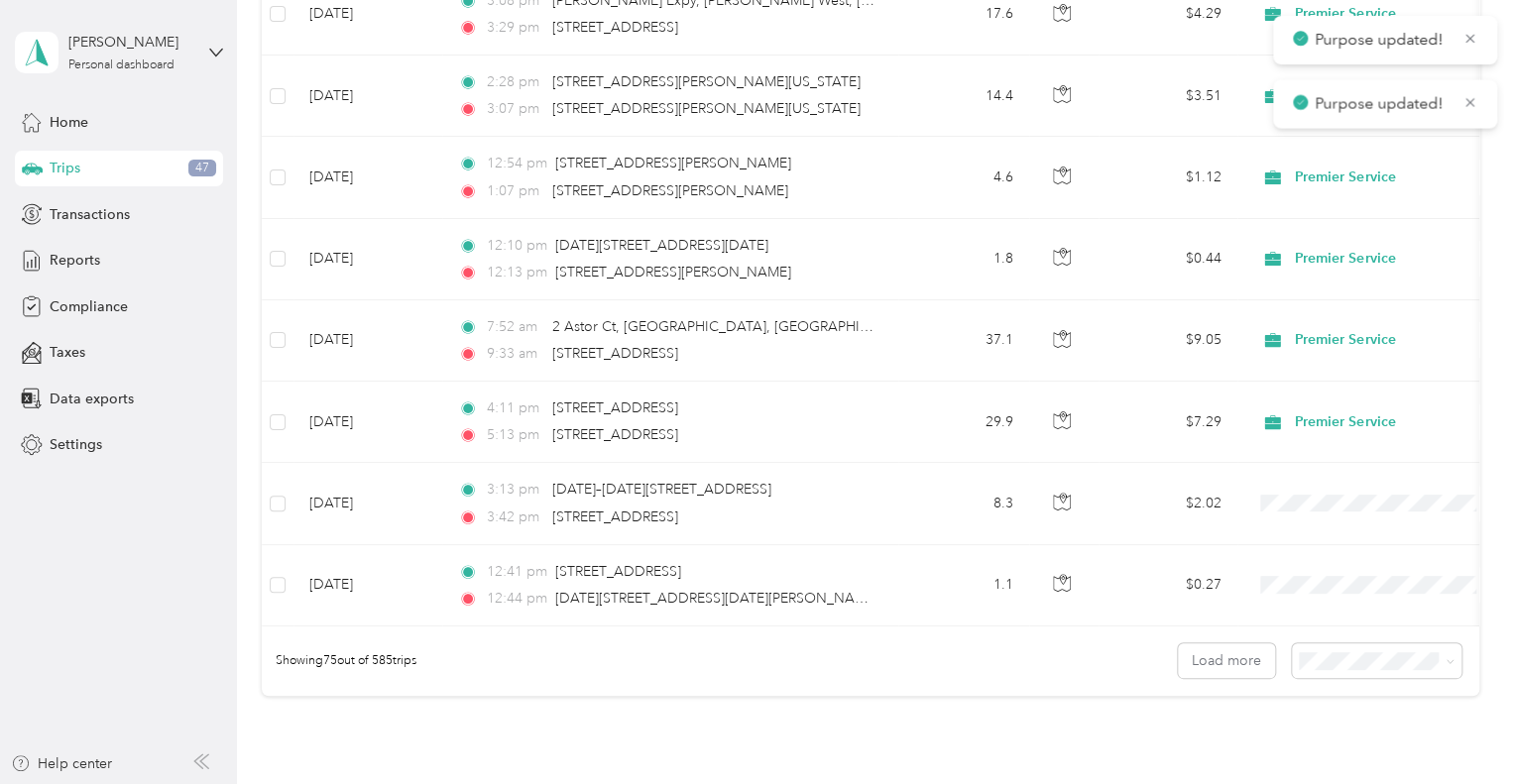
scroll to position [5847, 0]
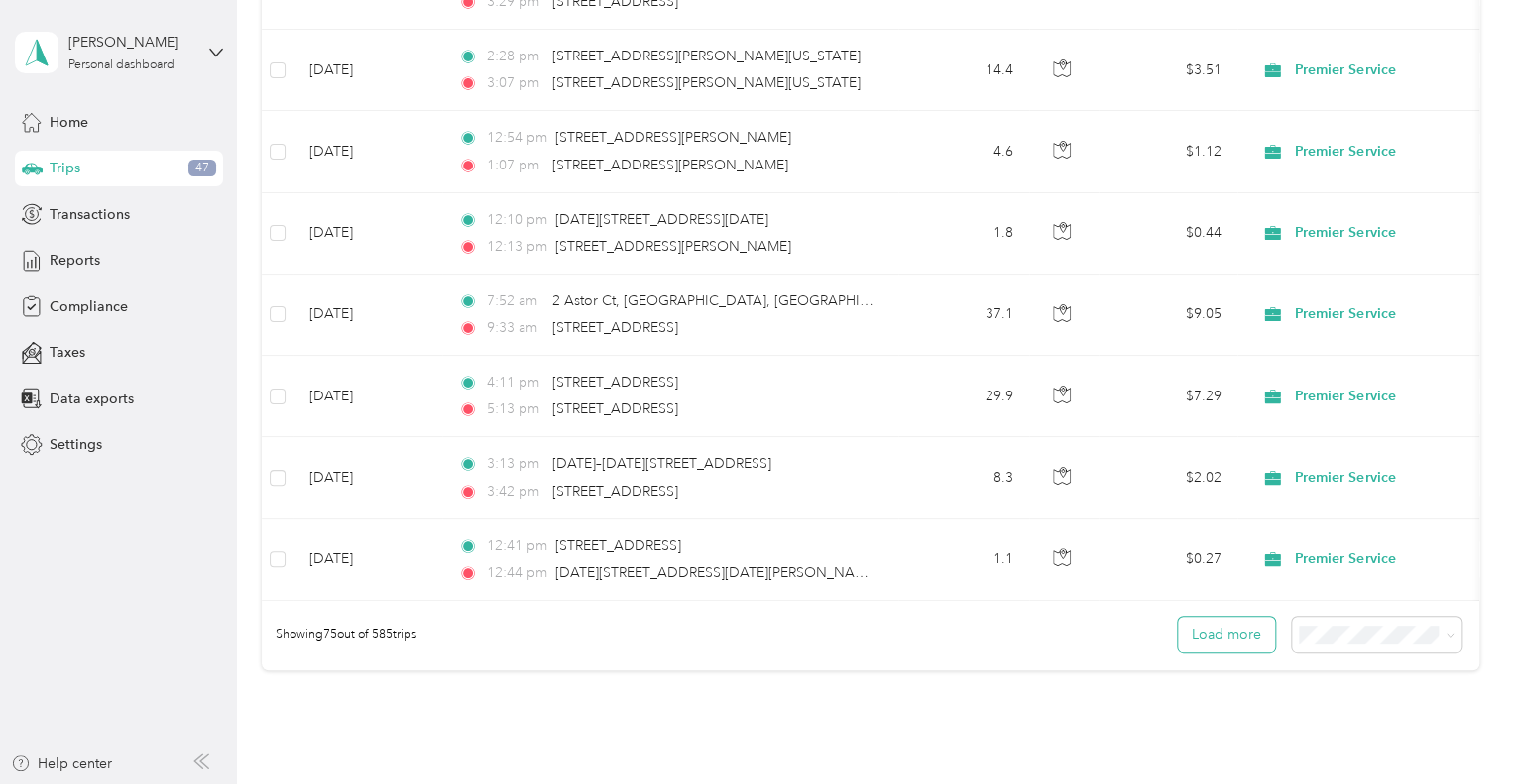
click at [1202, 633] on button "Load more" at bounding box center [1227, 634] width 97 height 35
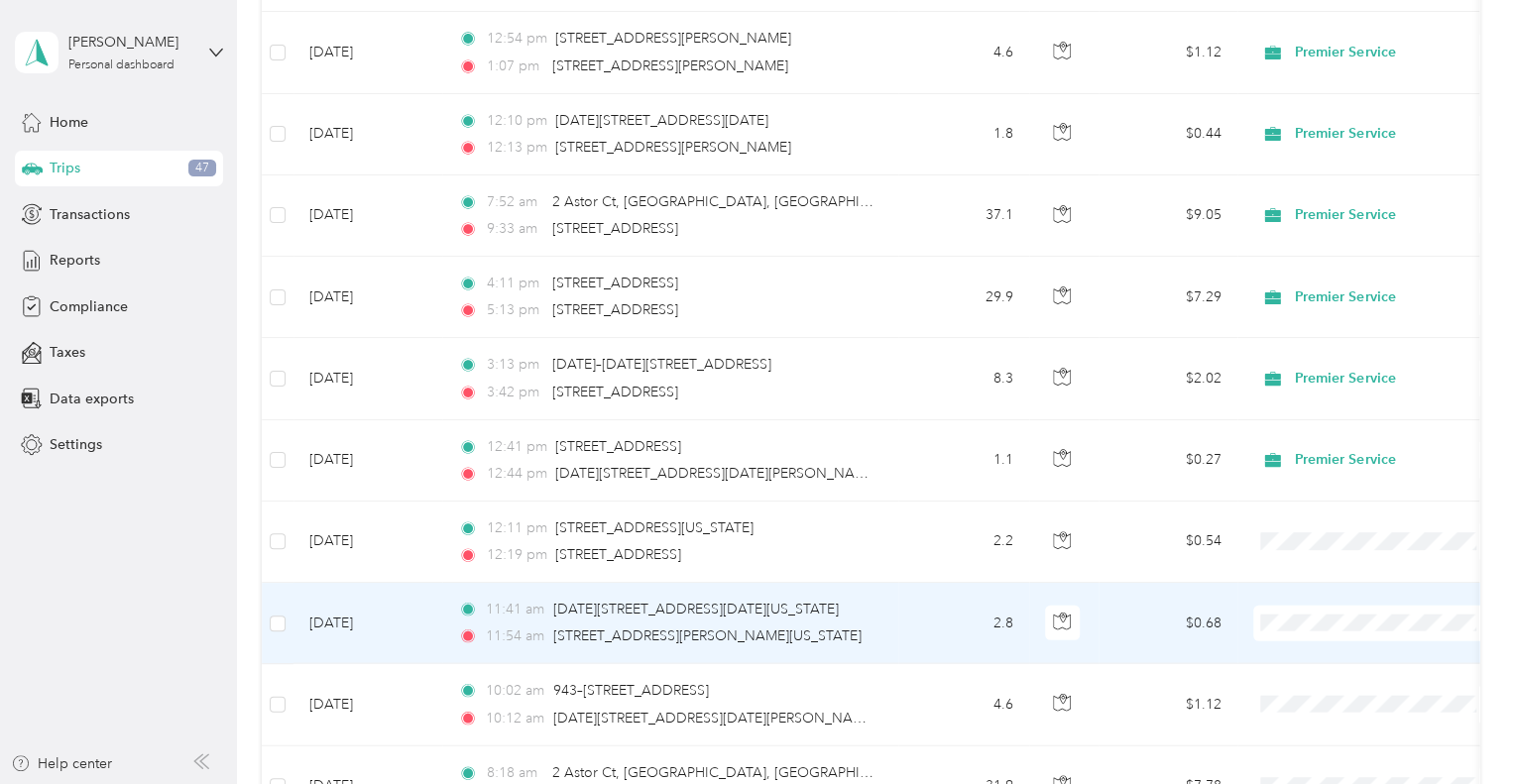
scroll to position [5946, 0]
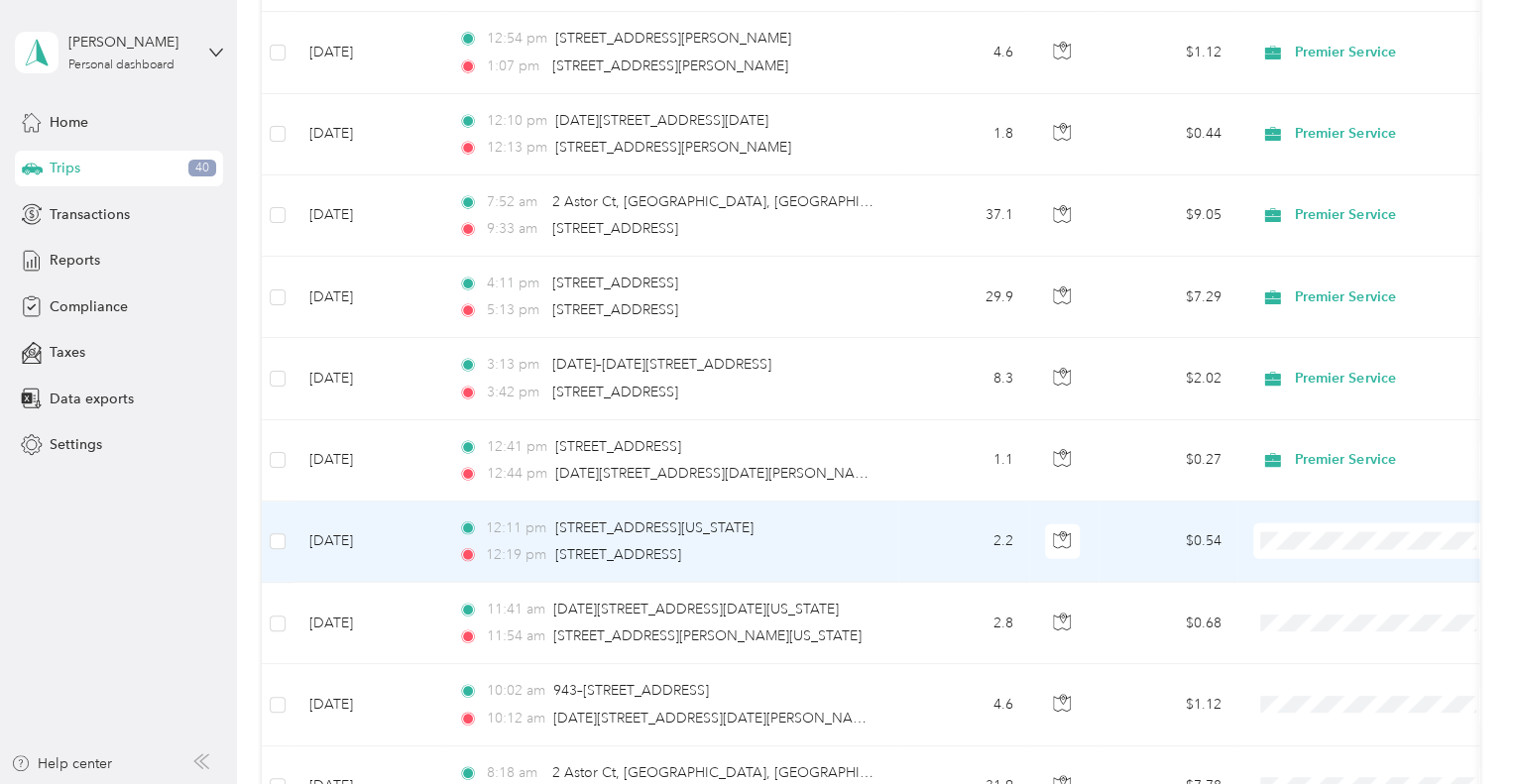
click at [1298, 558] on span "Premier Service" at bounding box center [1376, 562] width 218 height 21
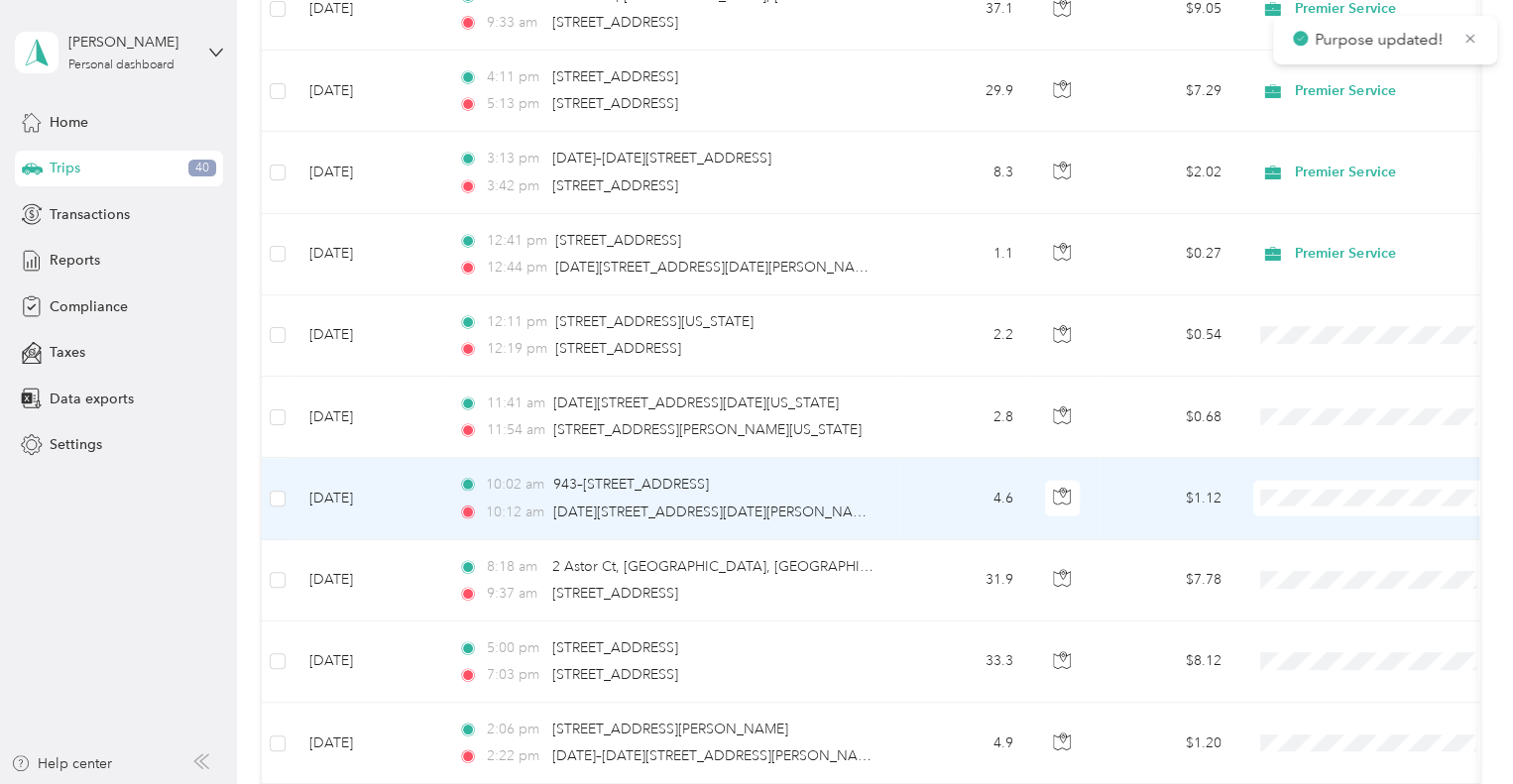
scroll to position [6155, 0]
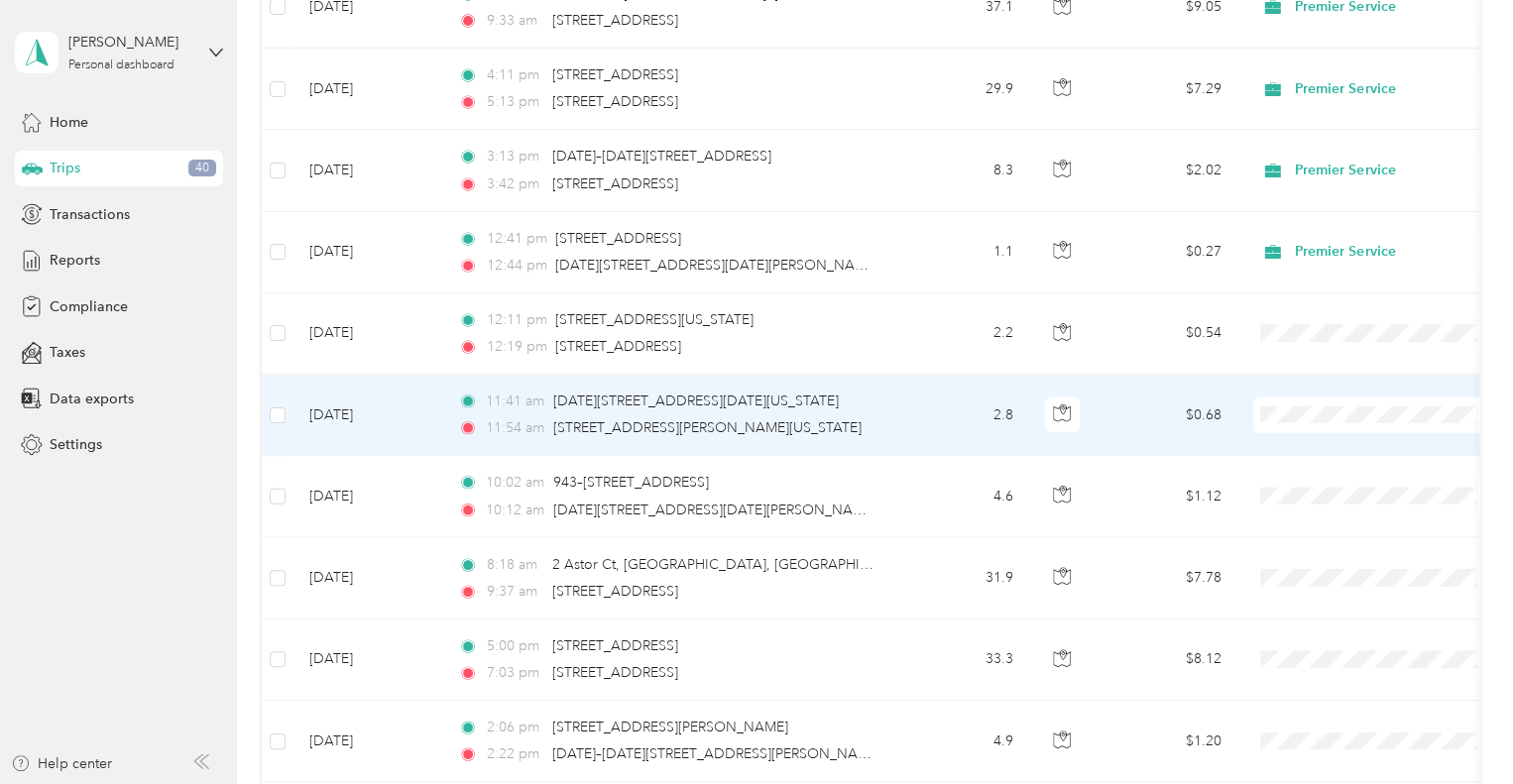
click at [1293, 438] on span "Premier Service" at bounding box center [1376, 434] width 218 height 21
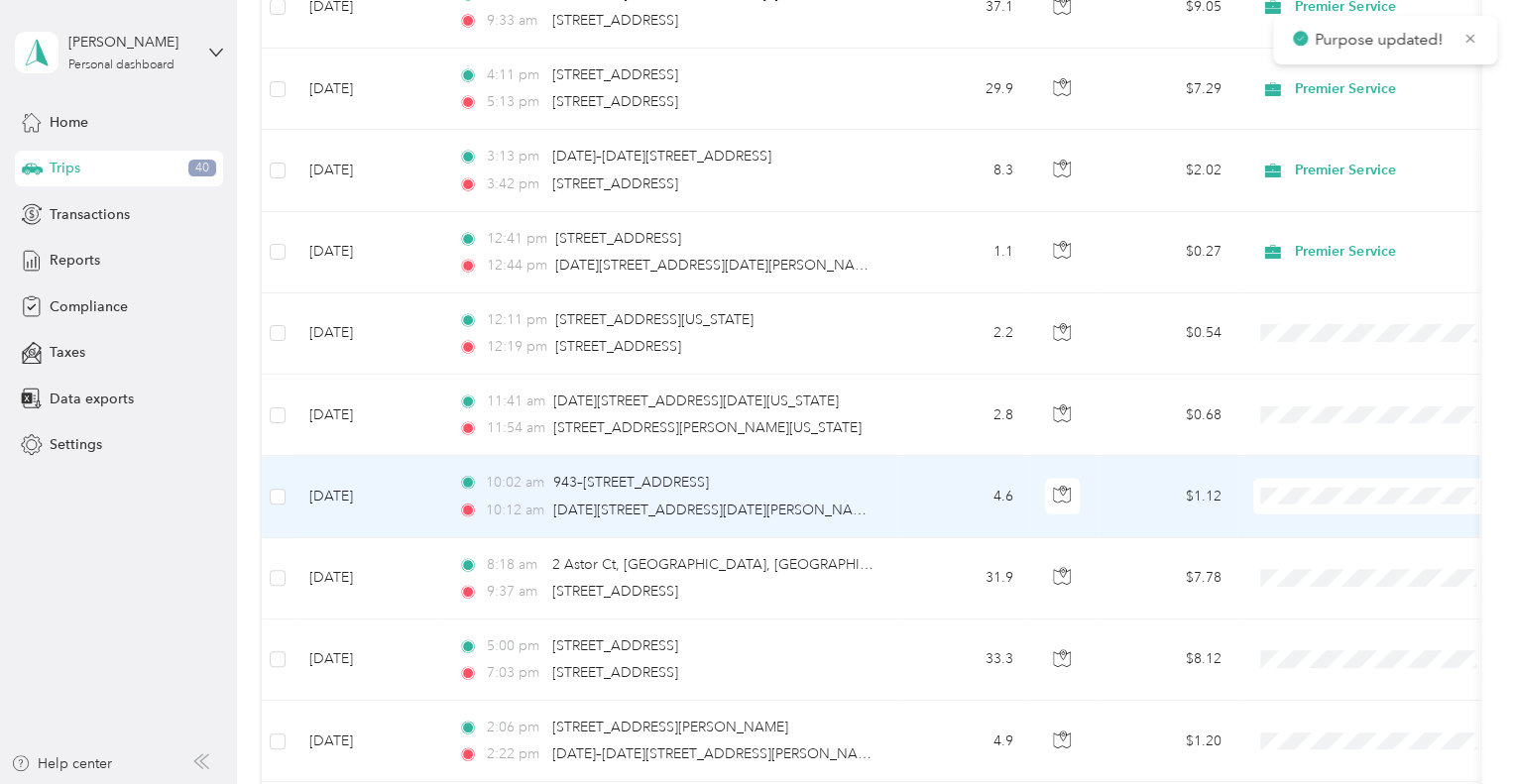
click at [1289, 514] on icon at bounding box center [1279, 518] width 25 height 16
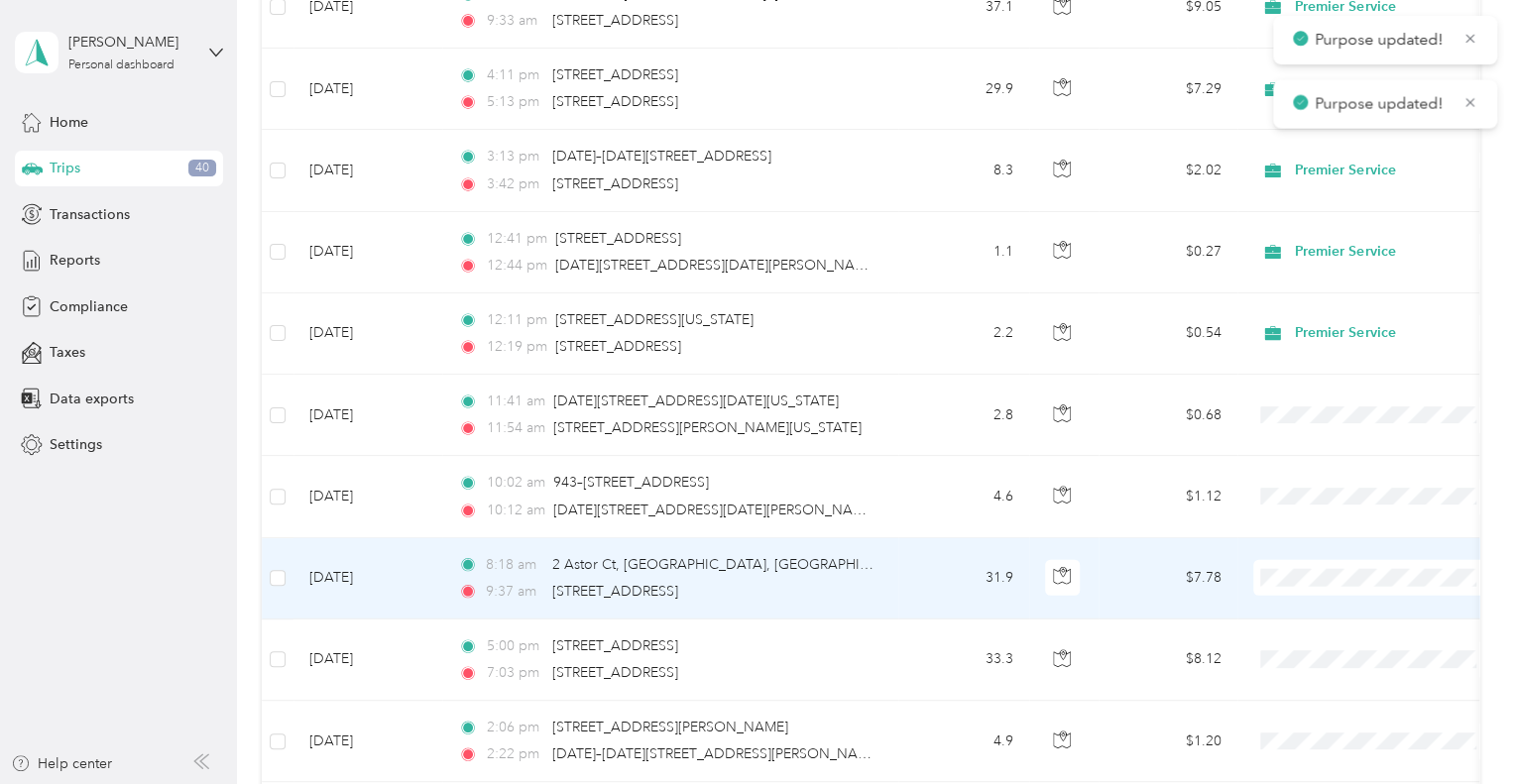
click at [1331, 586] on li "Premier Service" at bounding box center [1376, 598] width 246 height 35
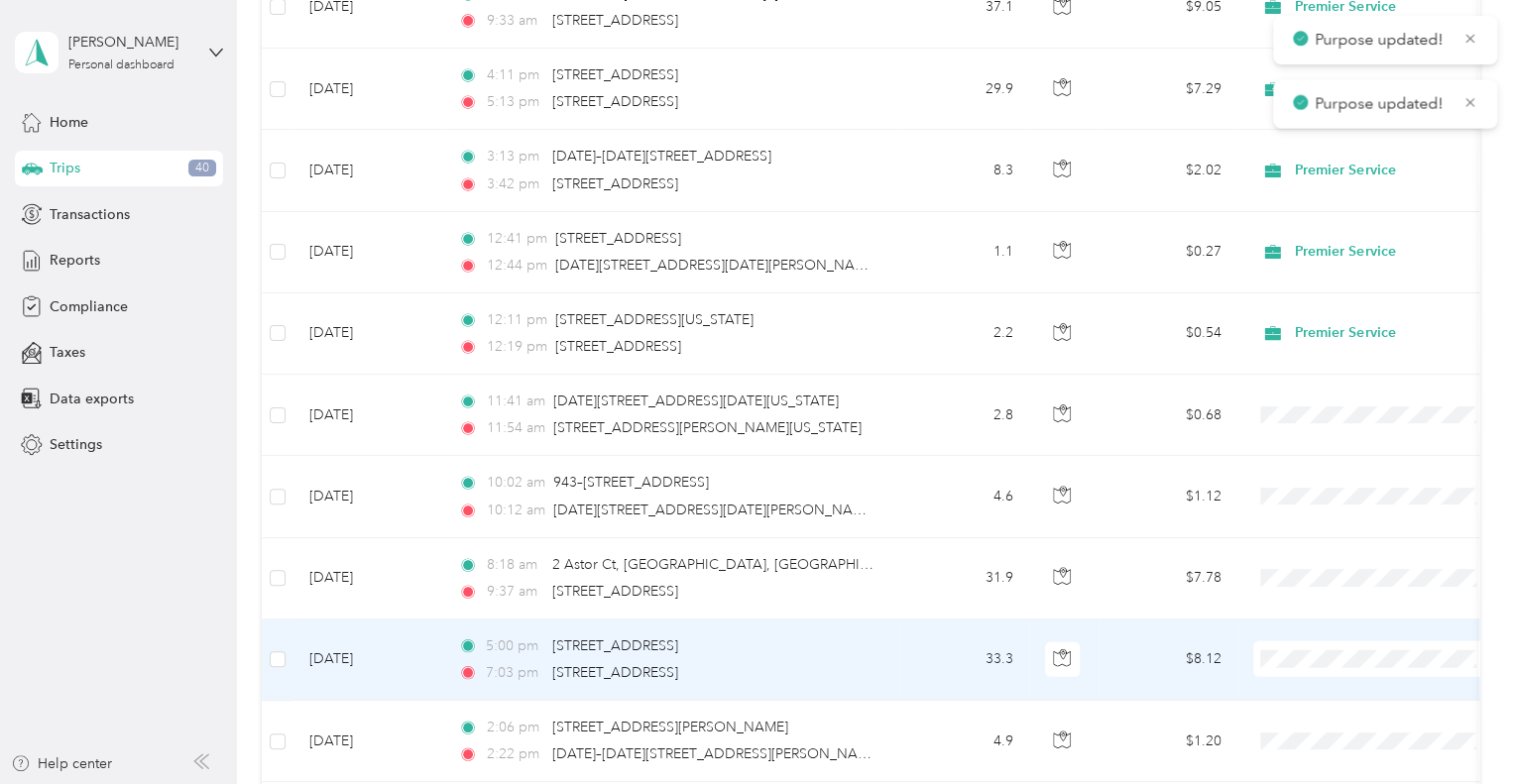
click at [1302, 673] on span "Premier Service" at bounding box center [1394, 679] width 184 height 21
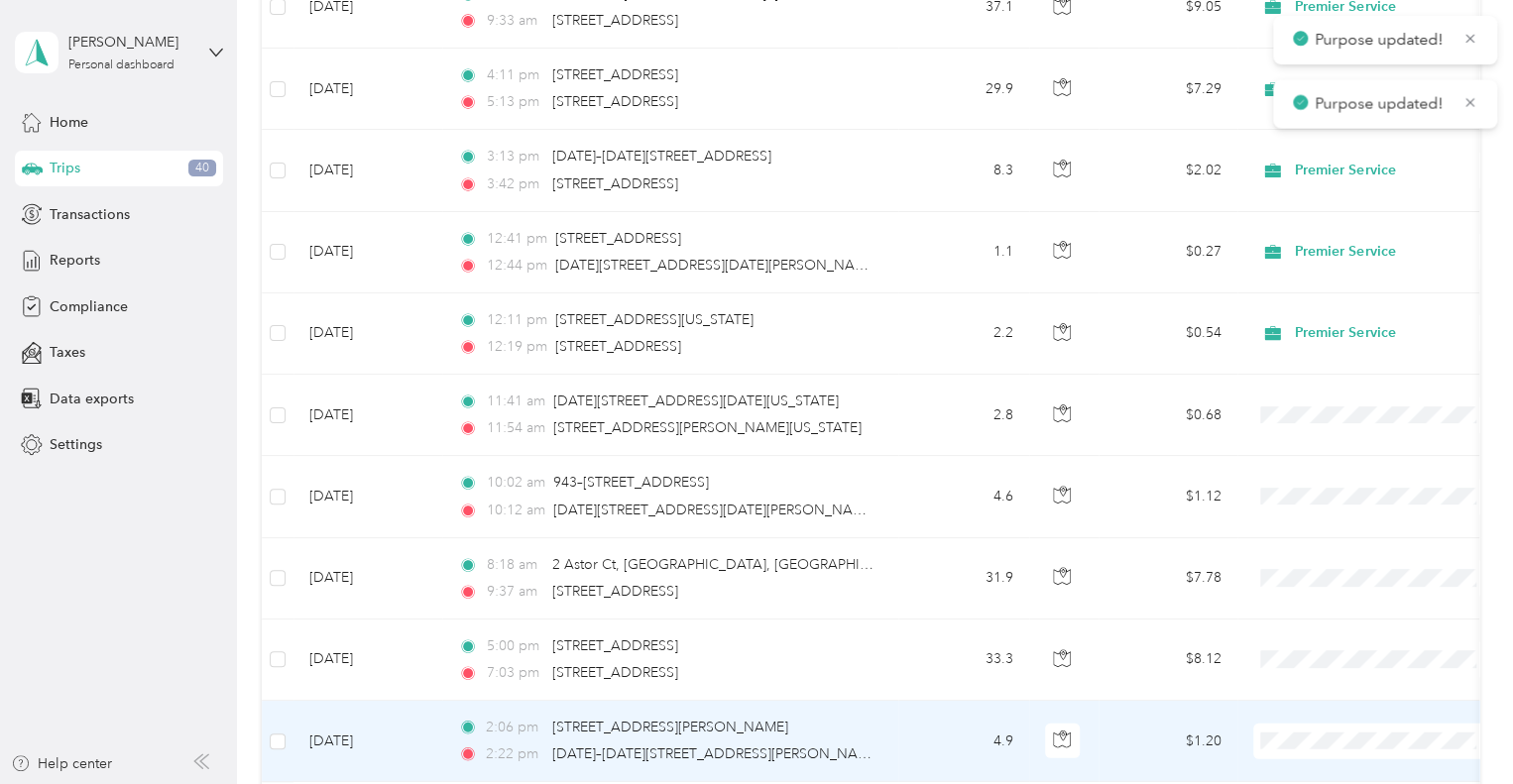
click at [1335, 650] on span "Premier Service" at bounding box center [1394, 652] width 184 height 21
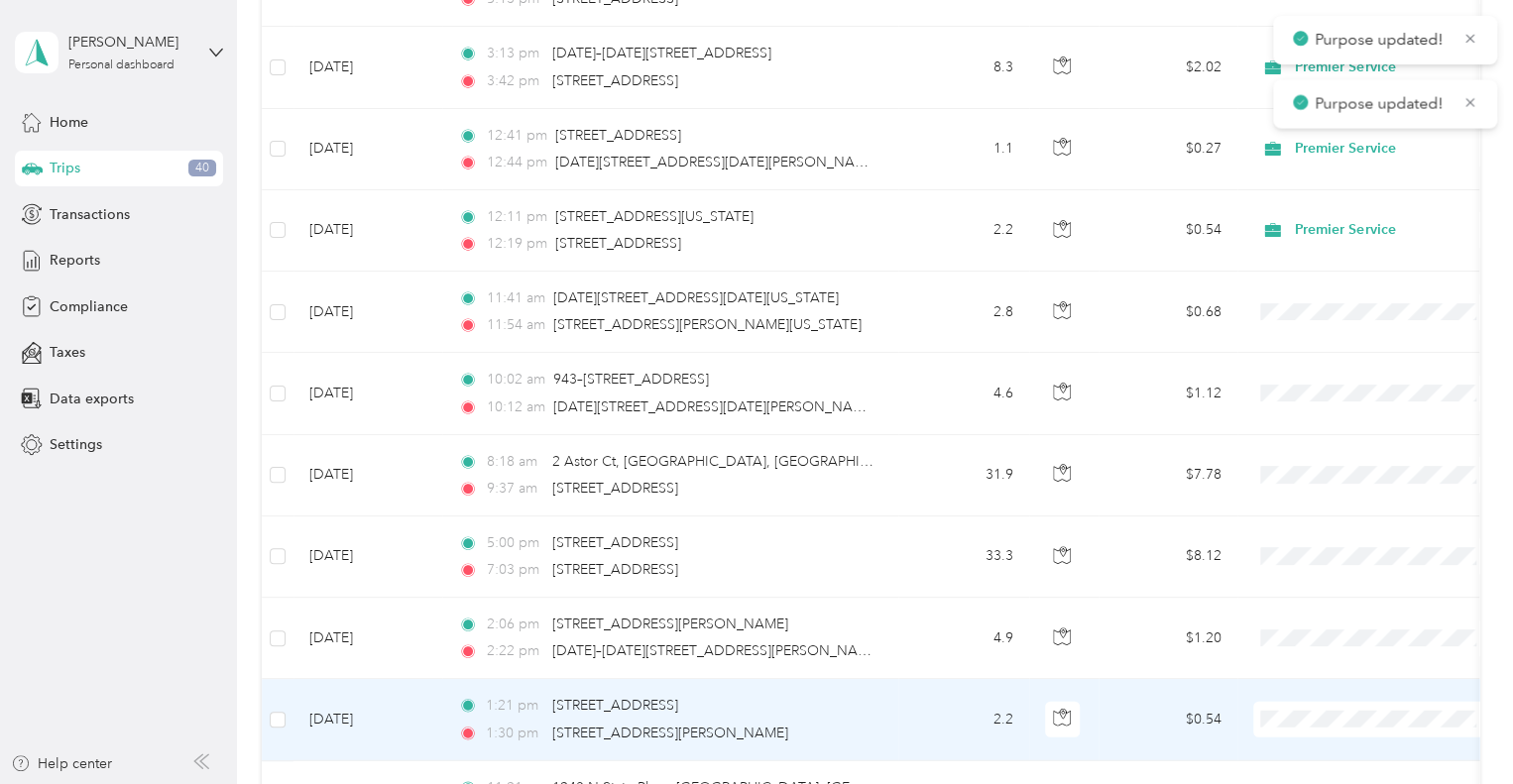
scroll to position [6339, 0]
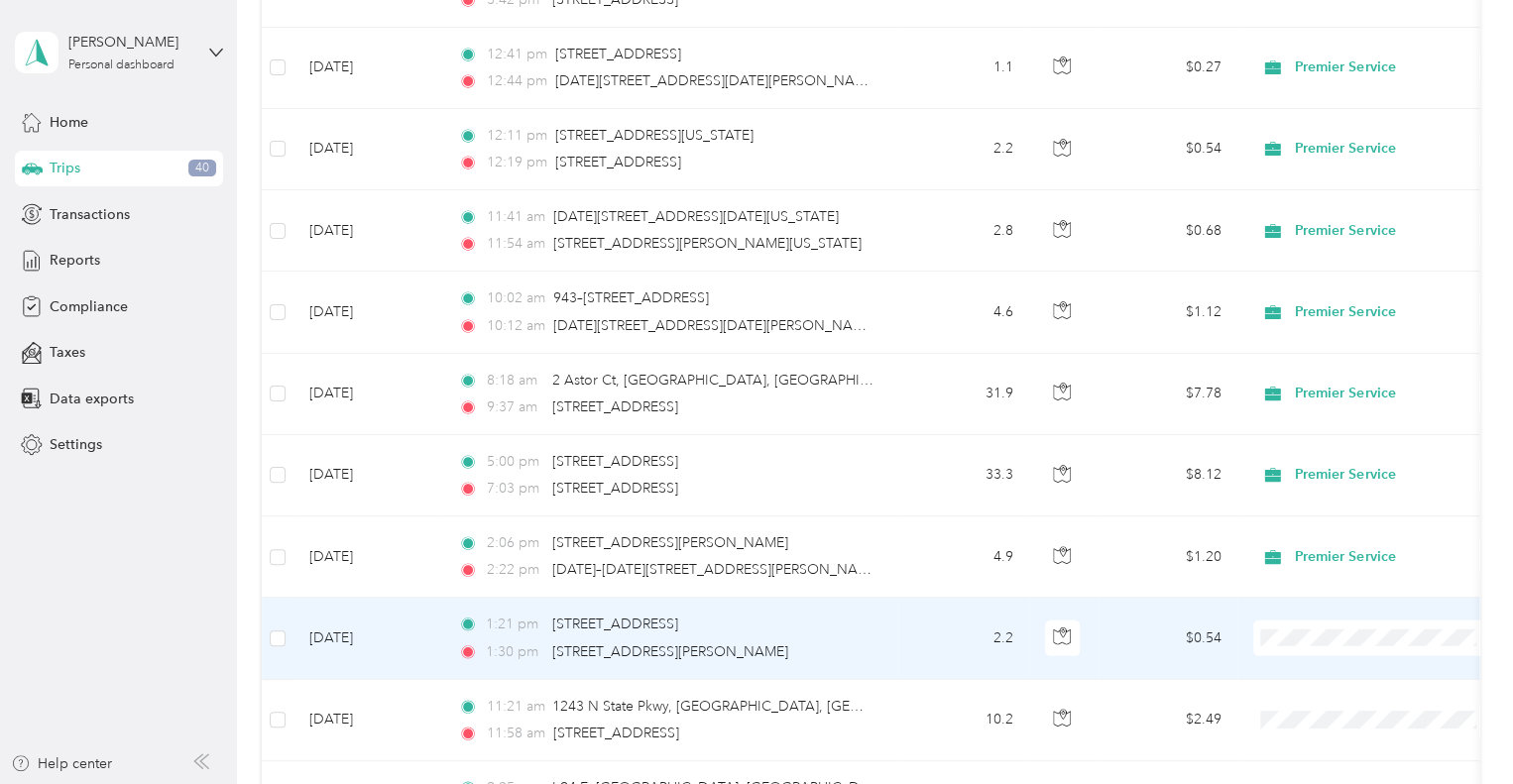
click at [1343, 655] on span "Premier Service" at bounding box center [1394, 654] width 184 height 21
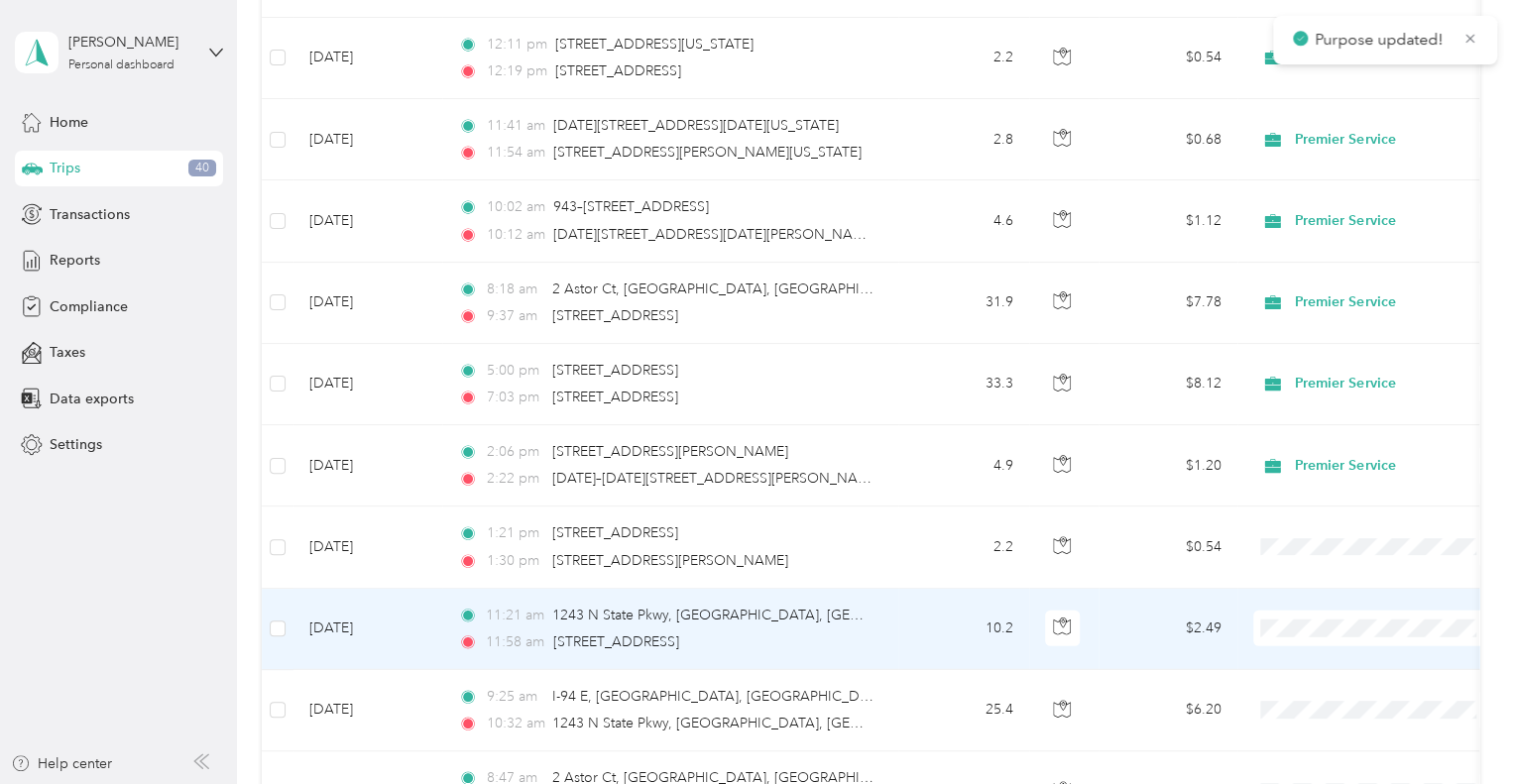
scroll to position [6430, 0]
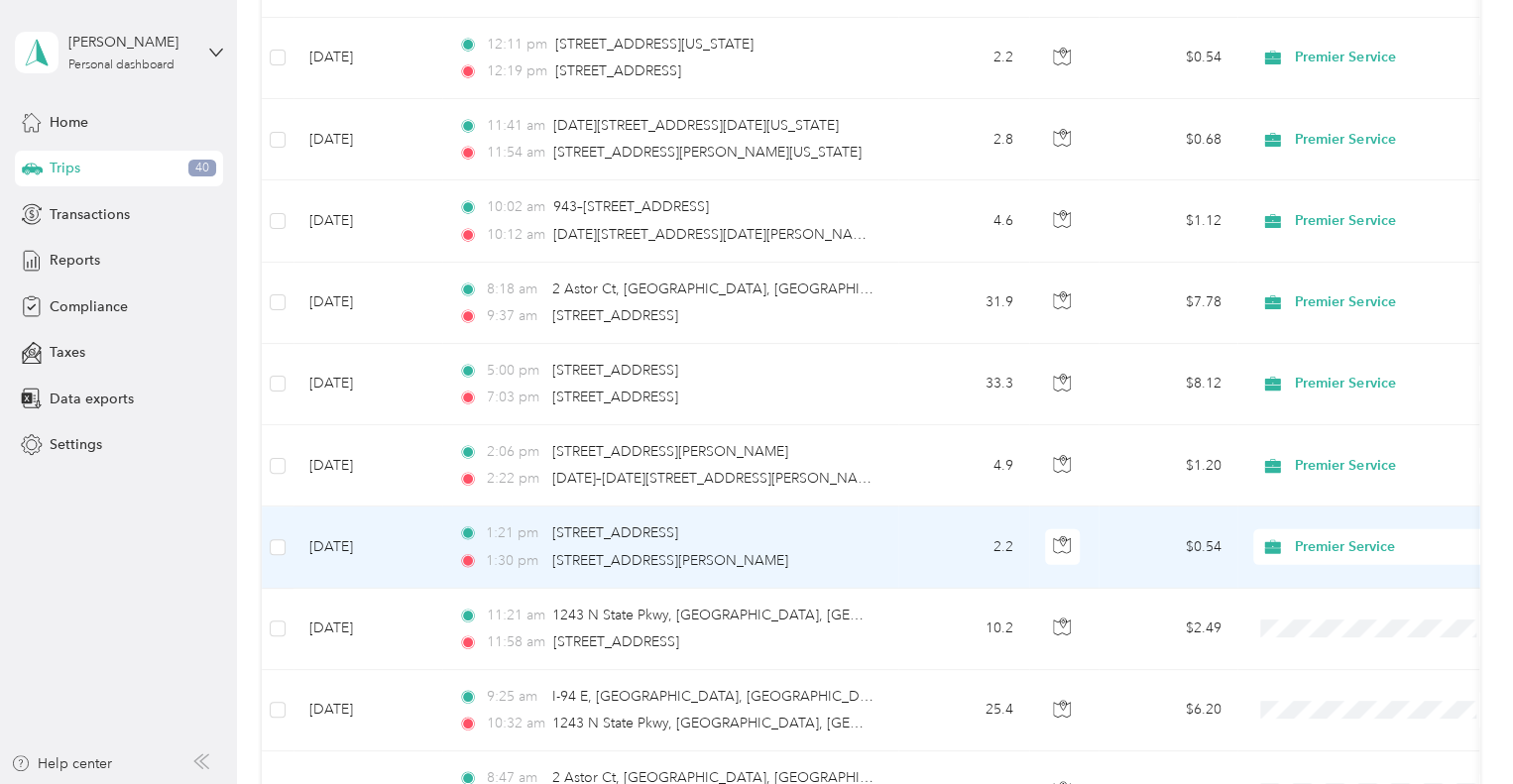
click at [1295, 537] on span "Premier Service" at bounding box center [1386, 548] width 182 height 22
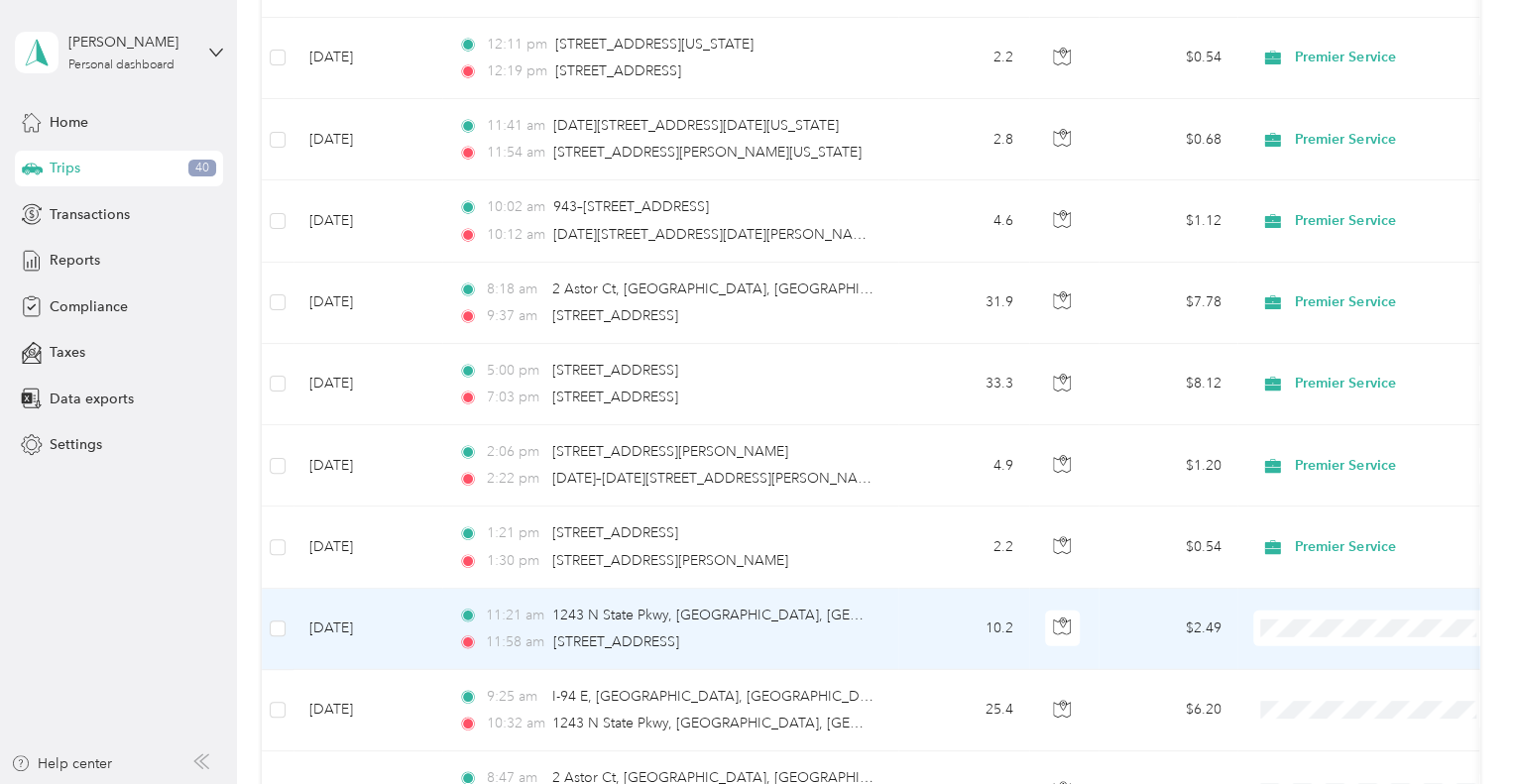
click at [1171, 605] on td "$2.49" at bounding box center [1168, 629] width 139 height 81
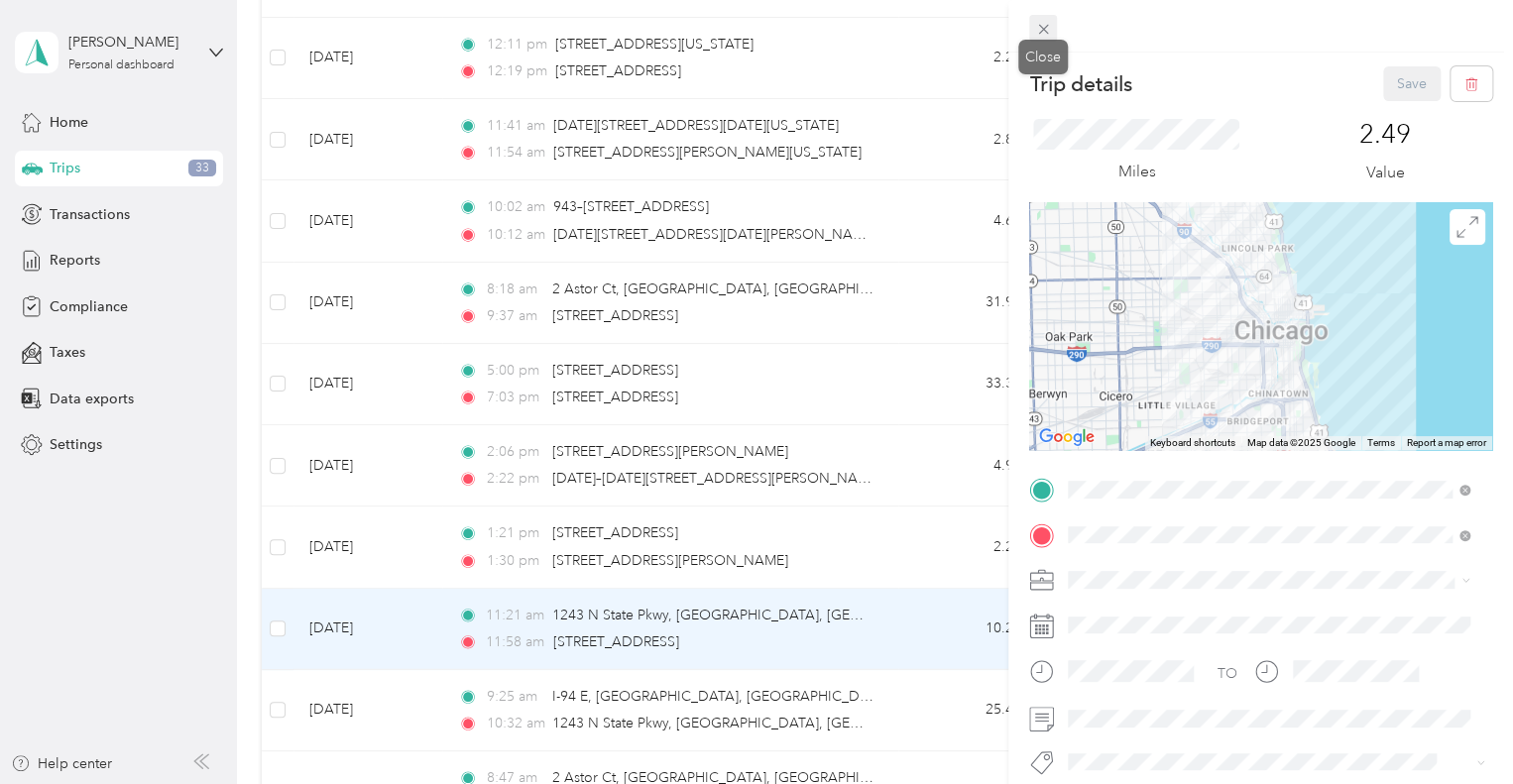
click at [1043, 32] on icon at bounding box center [1043, 29] width 17 height 17
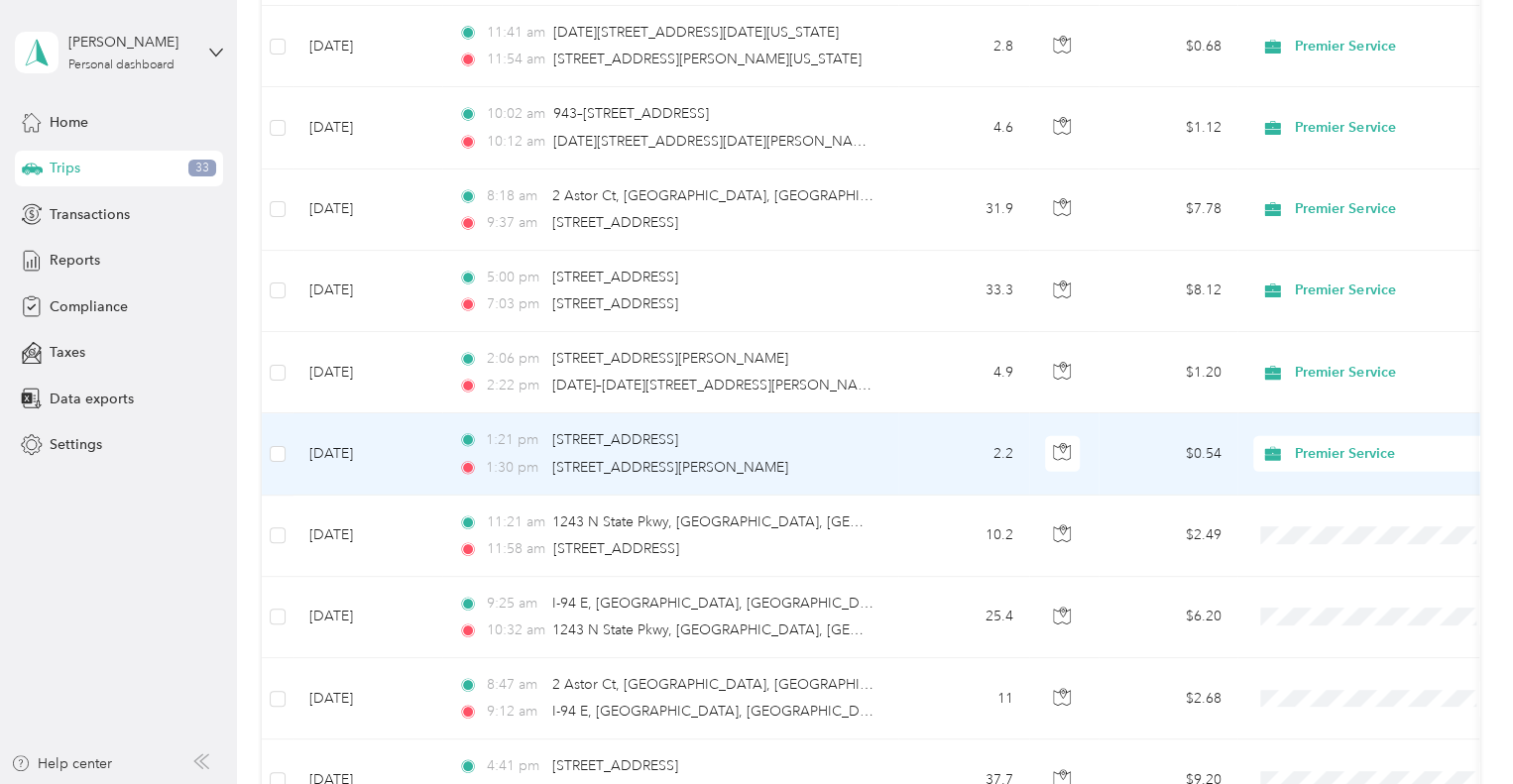
scroll to position [6527, 0]
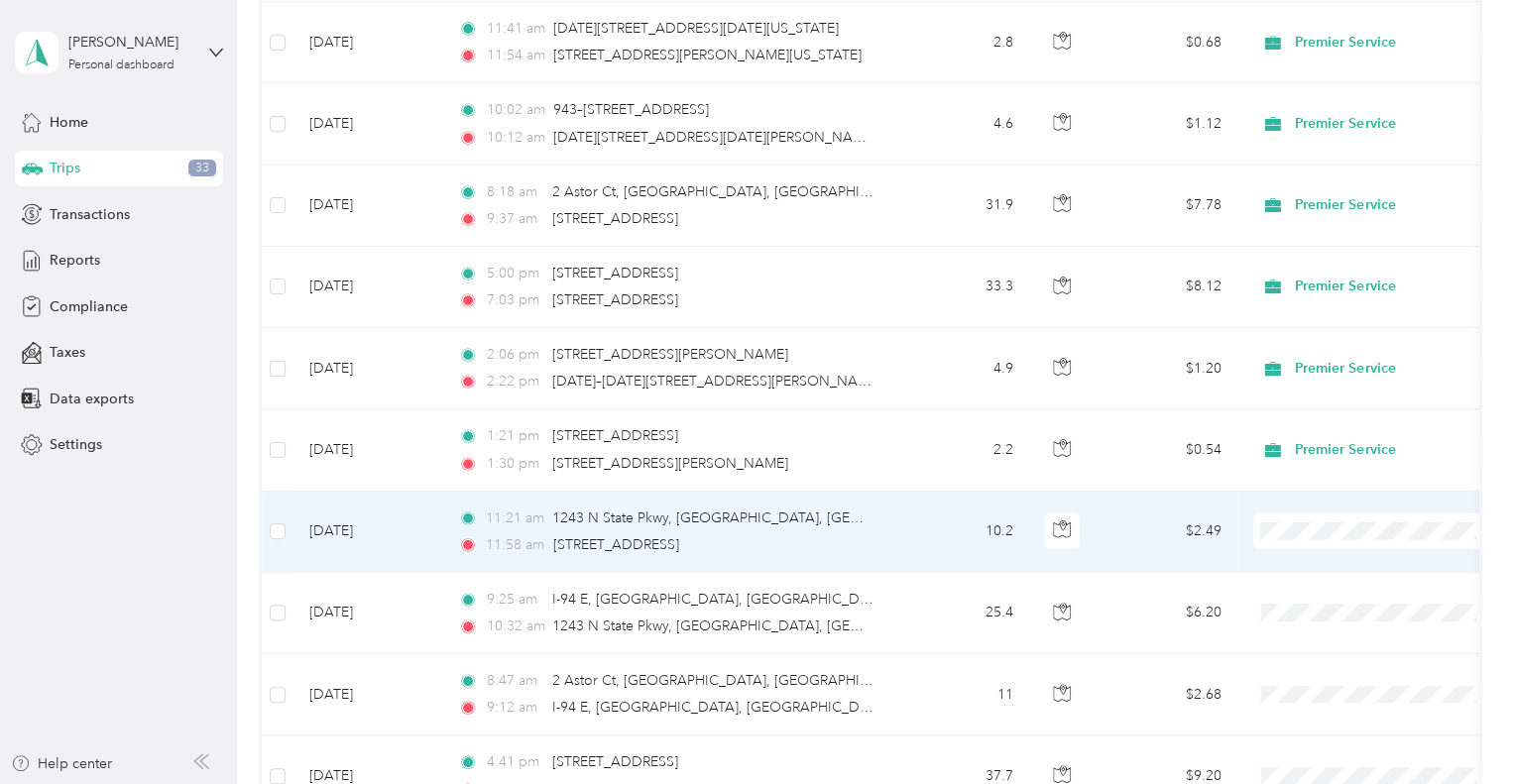
click at [1297, 544] on span "Premier Service" at bounding box center [1376, 551] width 218 height 21
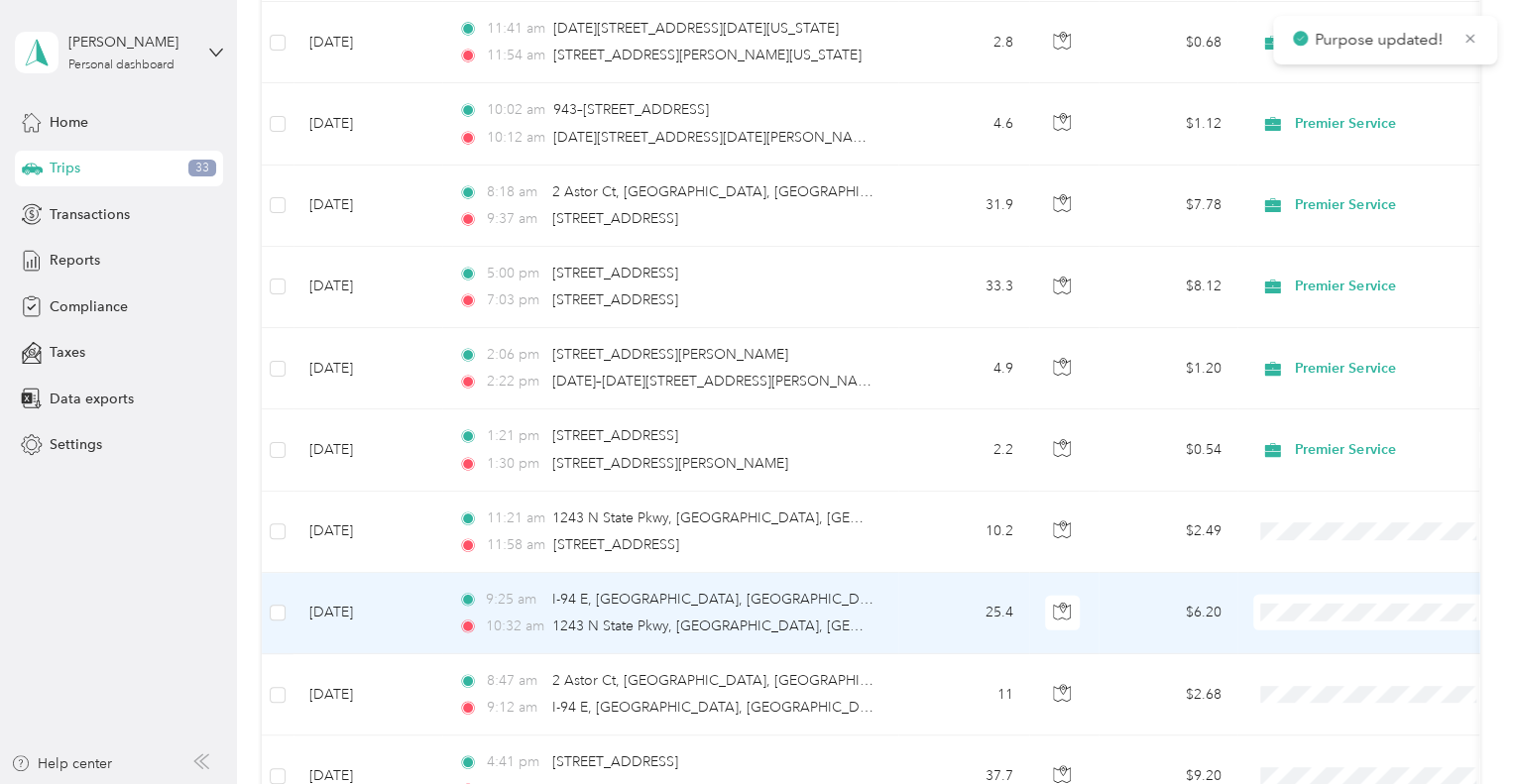
click at [1341, 635] on li "Premier Service" at bounding box center [1376, 632] width 246 height 35
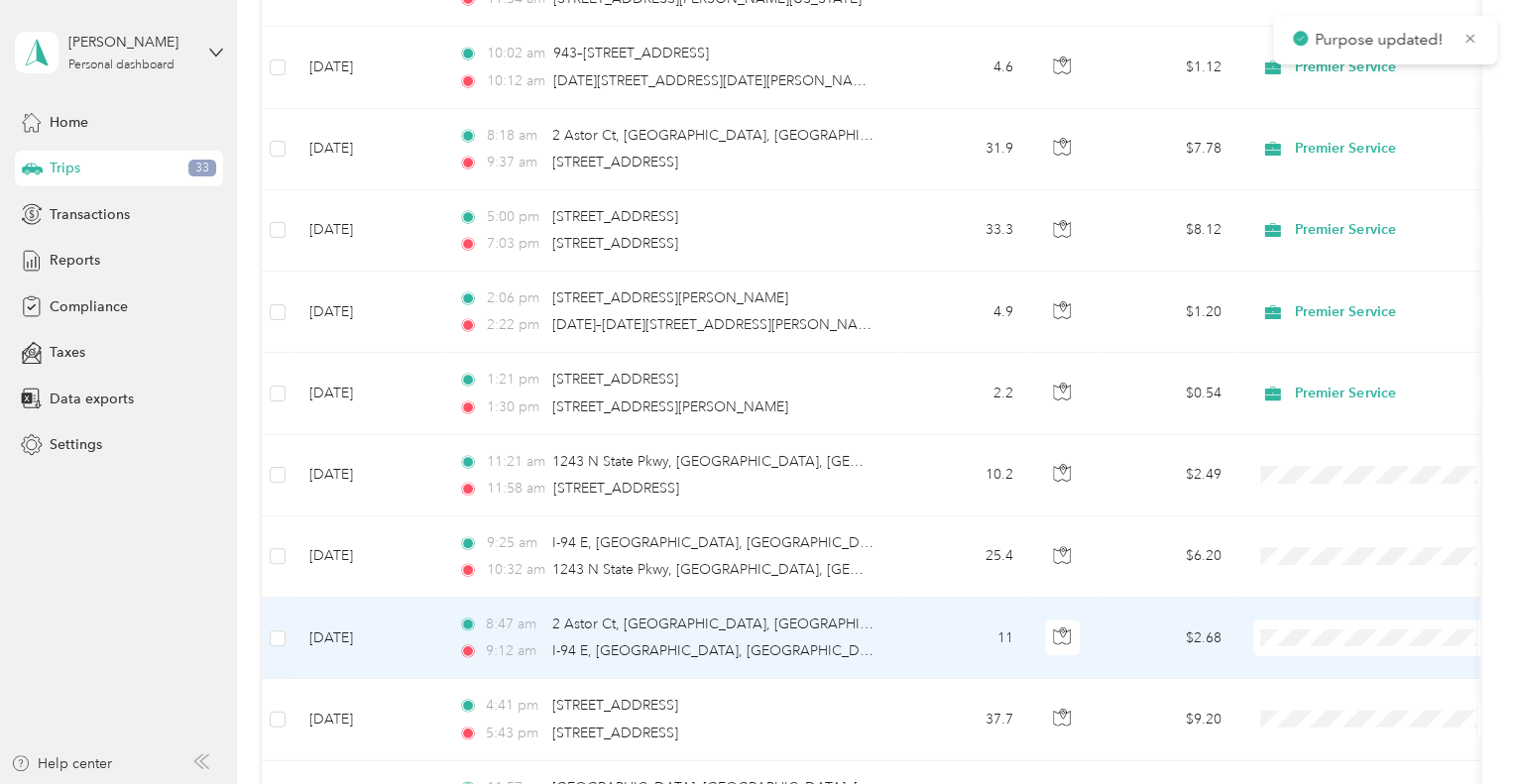
scroll to position [6600, 0]
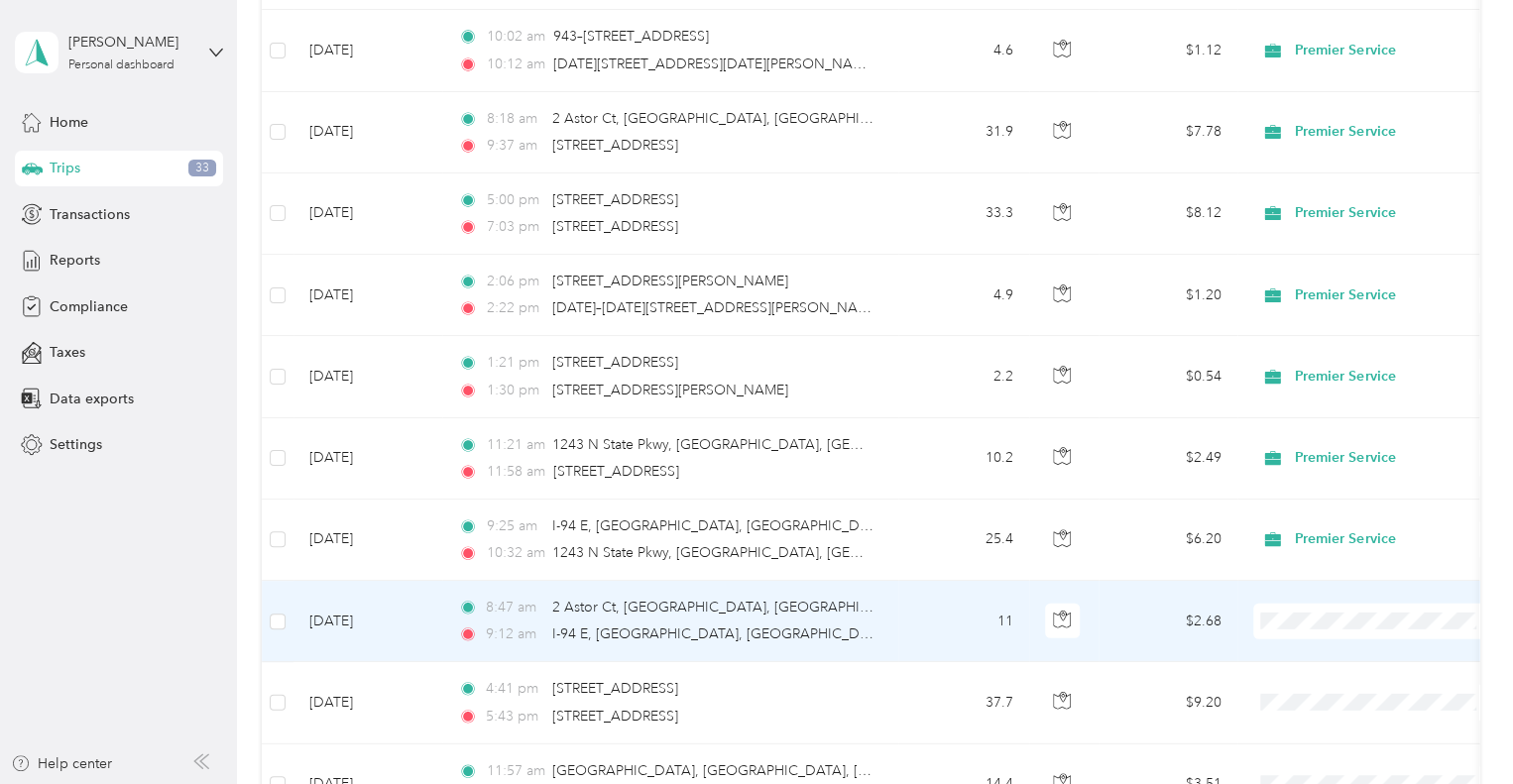
click at [1304, 626] on li "Premier Service" at bounding box center [1376, 637] width 246 height 35
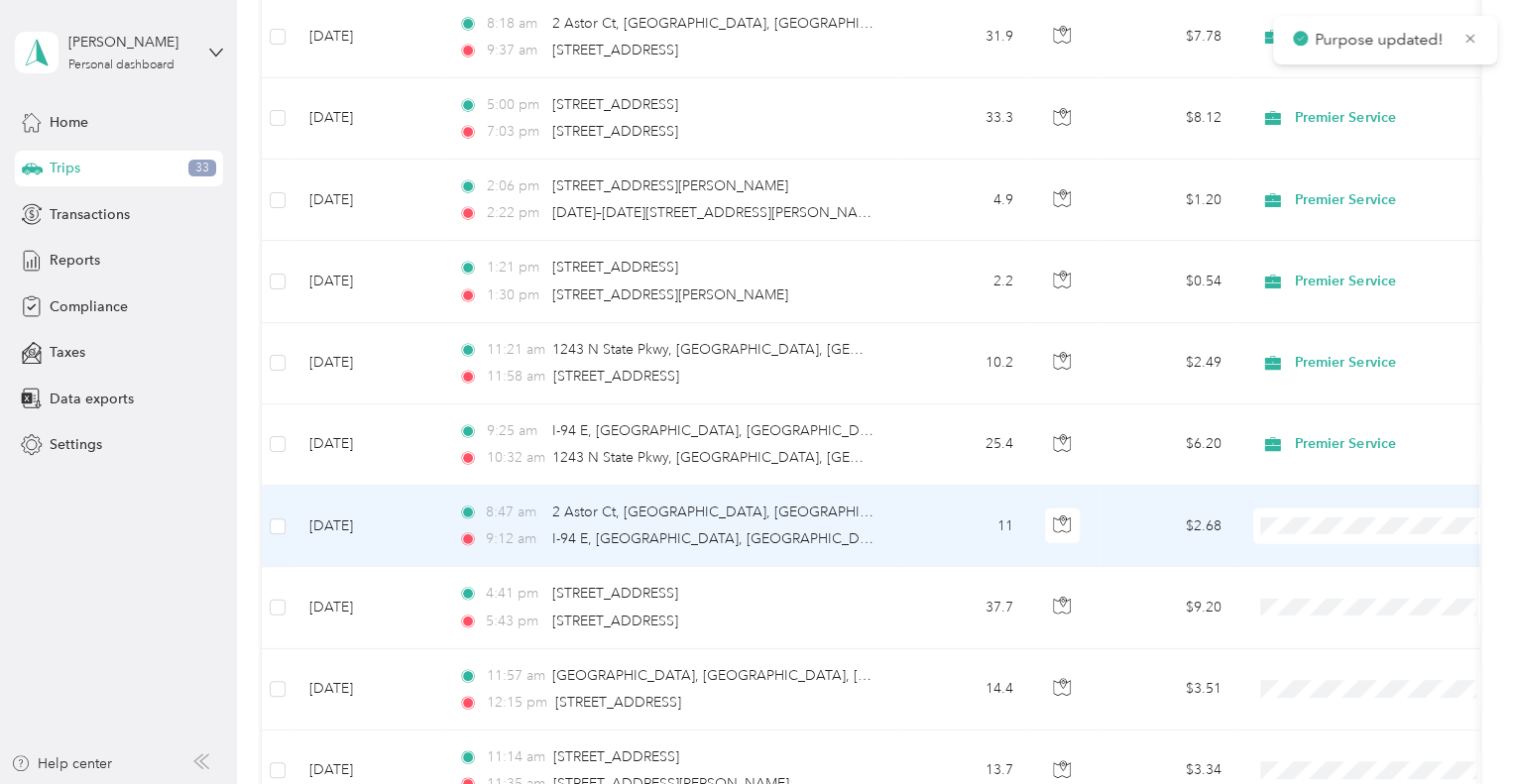
scroll to position [6698, 0]
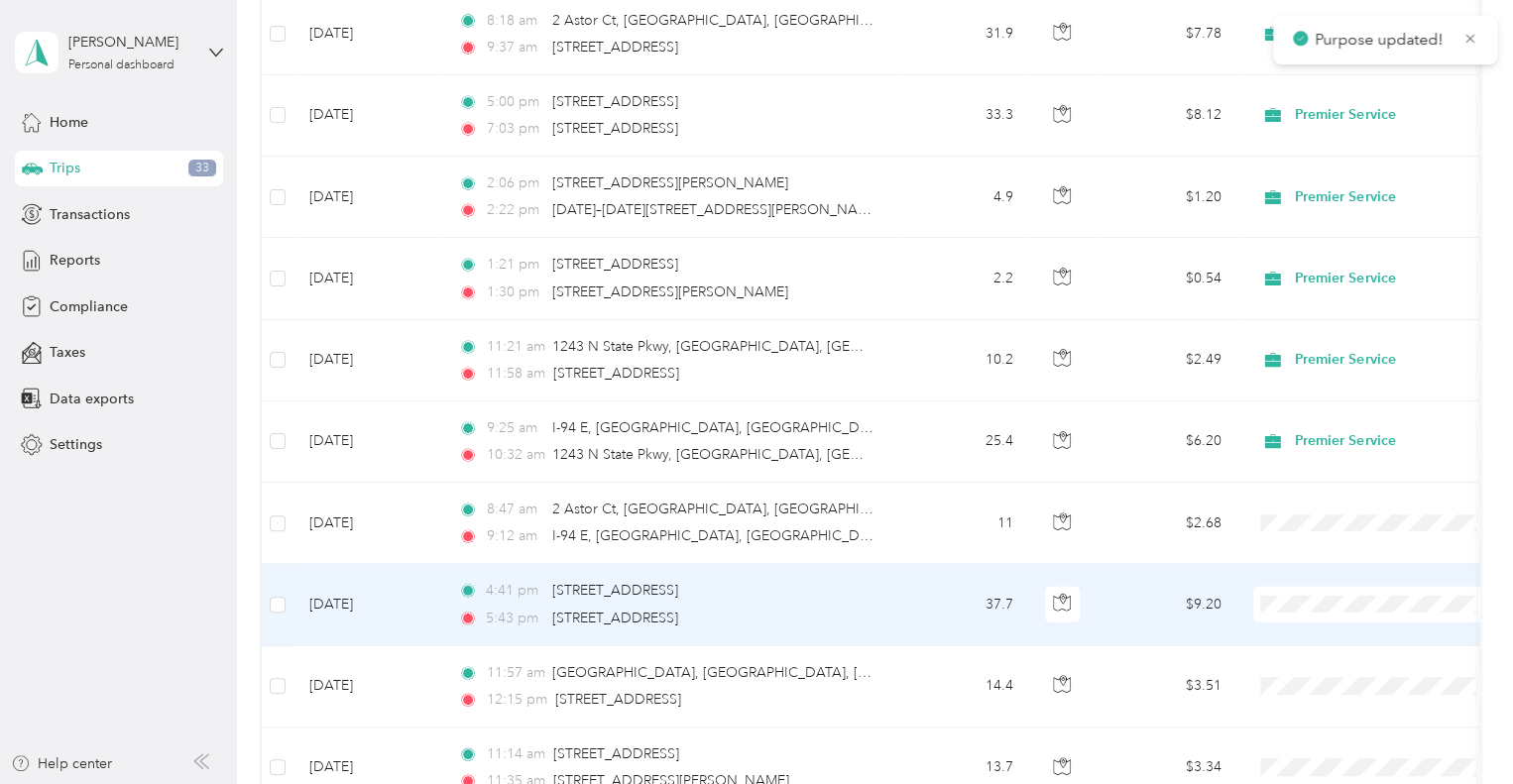
click at [1313, 615] on span "Premier Service" at bounding box center [1394, 623] width 184 height 21
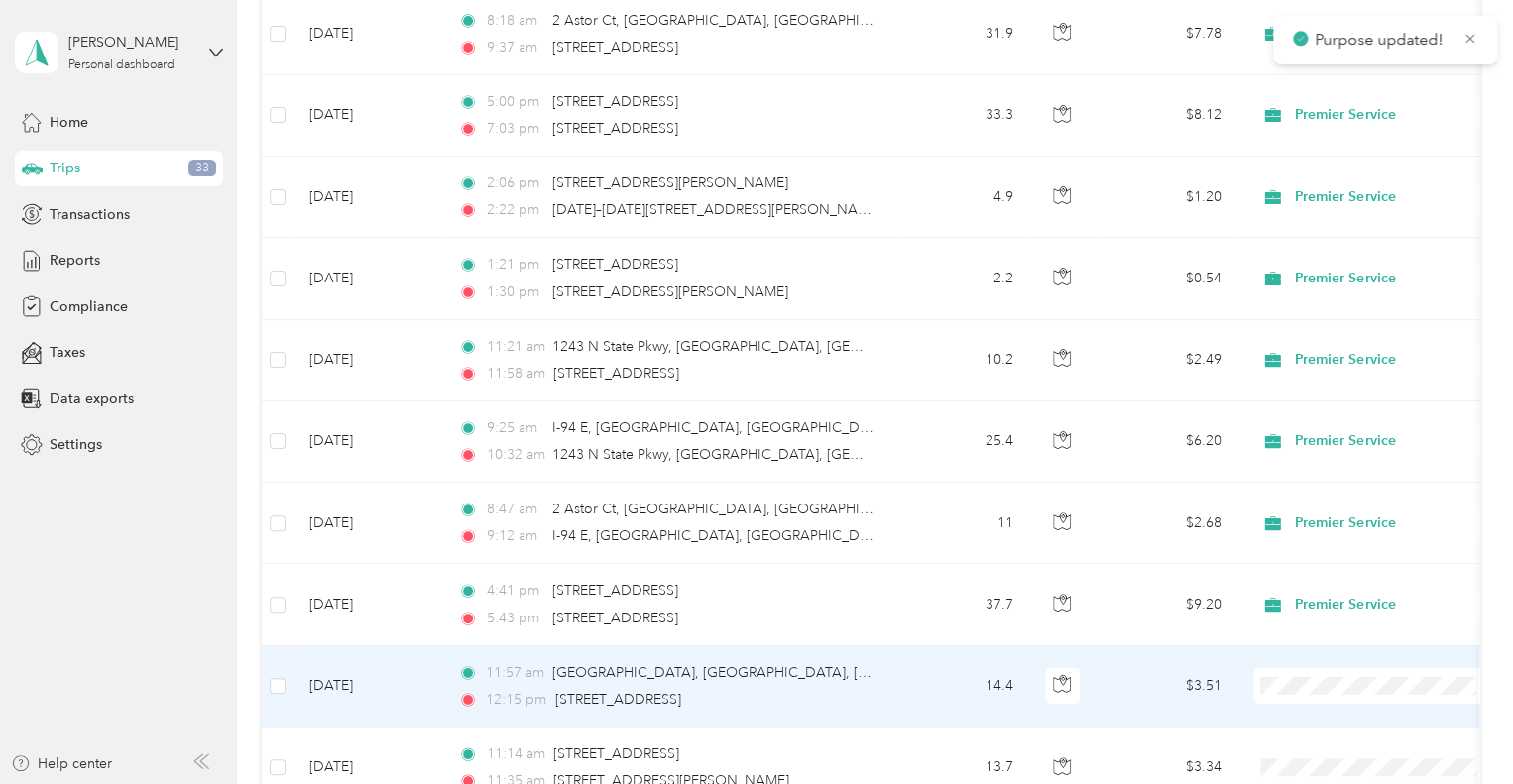
click at [1308, 704] on span "Premier Service" at bounding box center [1394, 704] width 184 height 21
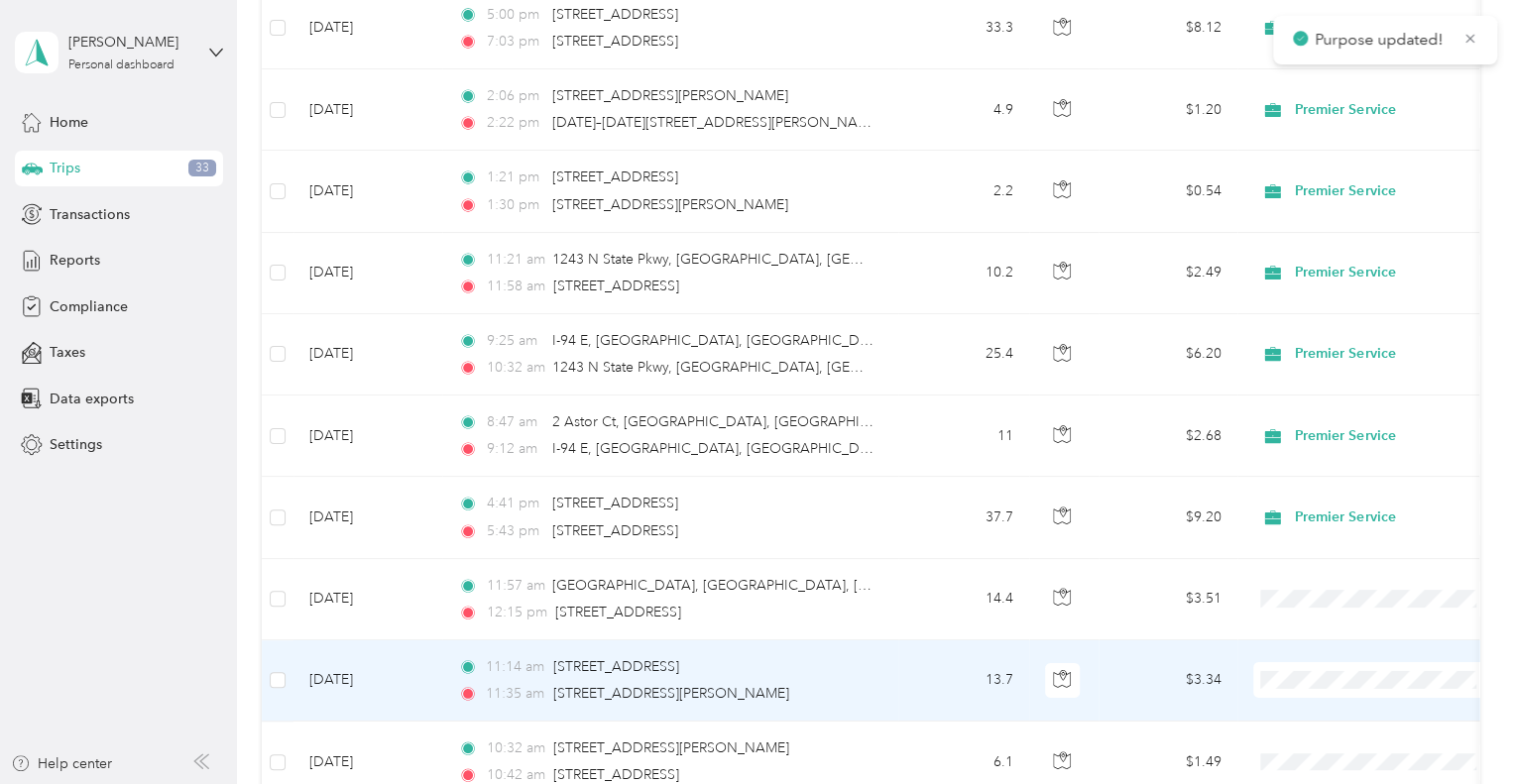
scroll to position [6854, 0]
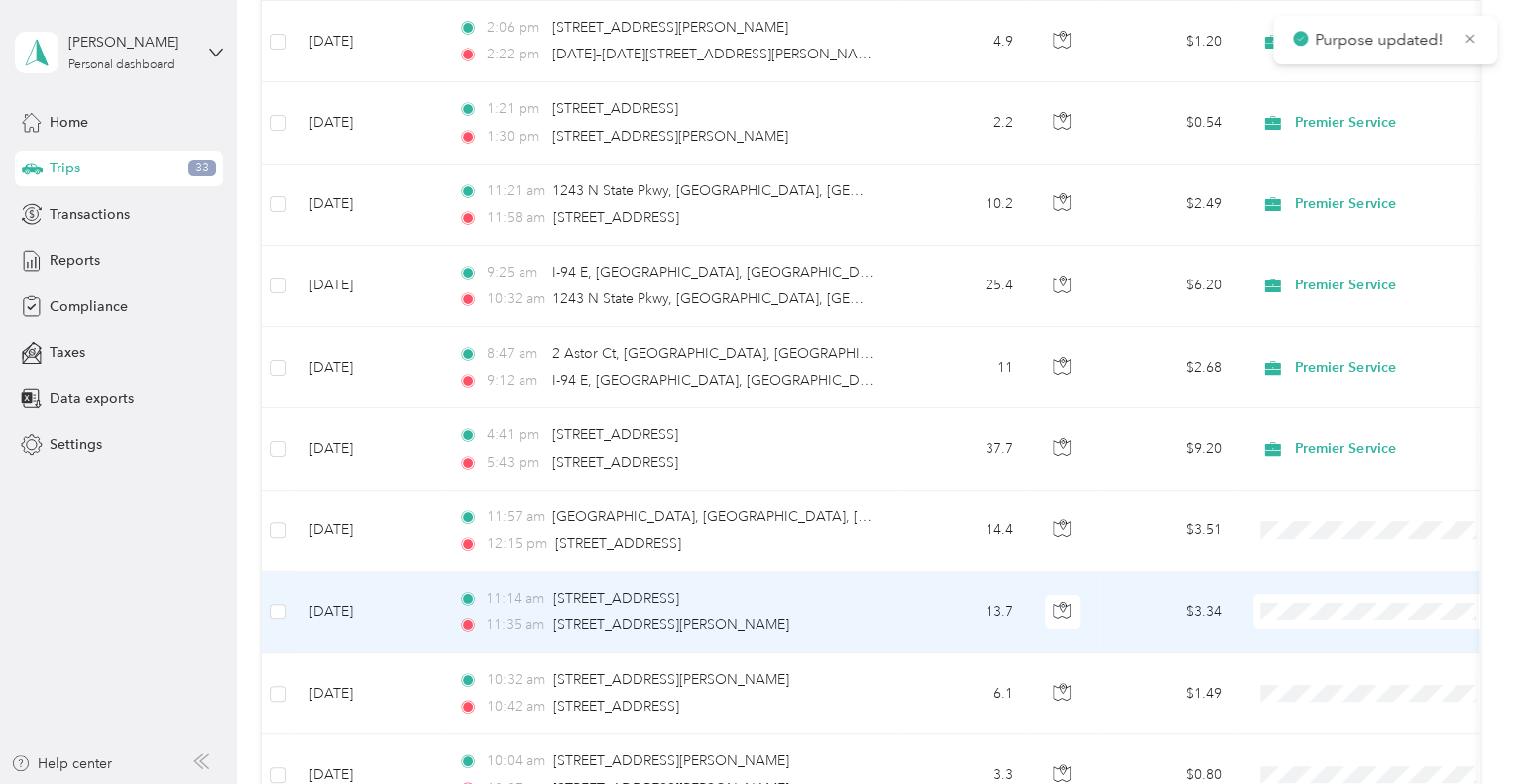
click at [1301, 626] on span "Premier Service" at bounding box center [1376, 630] width 218 height 21
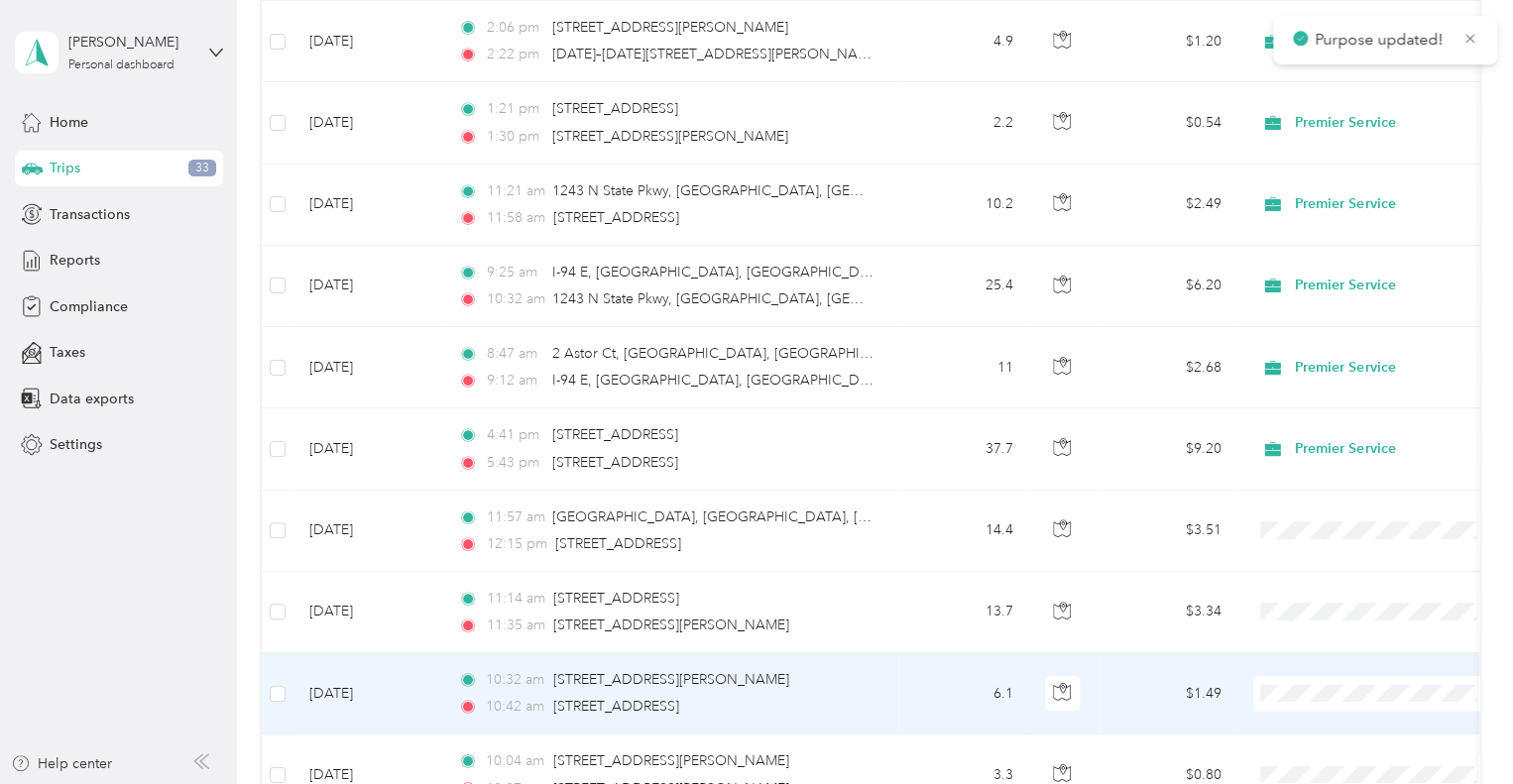
click at [1311, 708] on span "Premier Service" at bounding box center [1394, 711] width 184 height 21
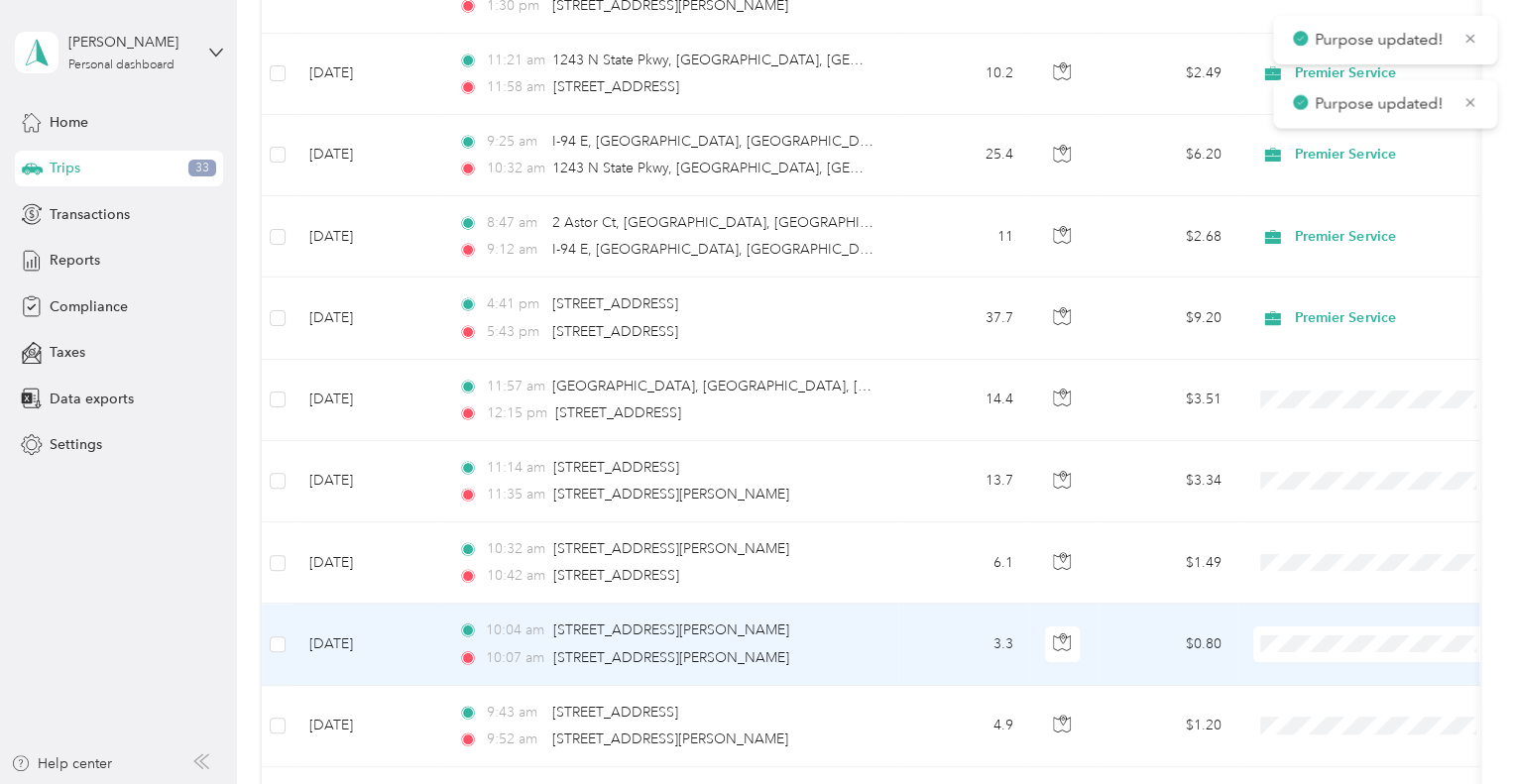
scroll to position [7068, 0]
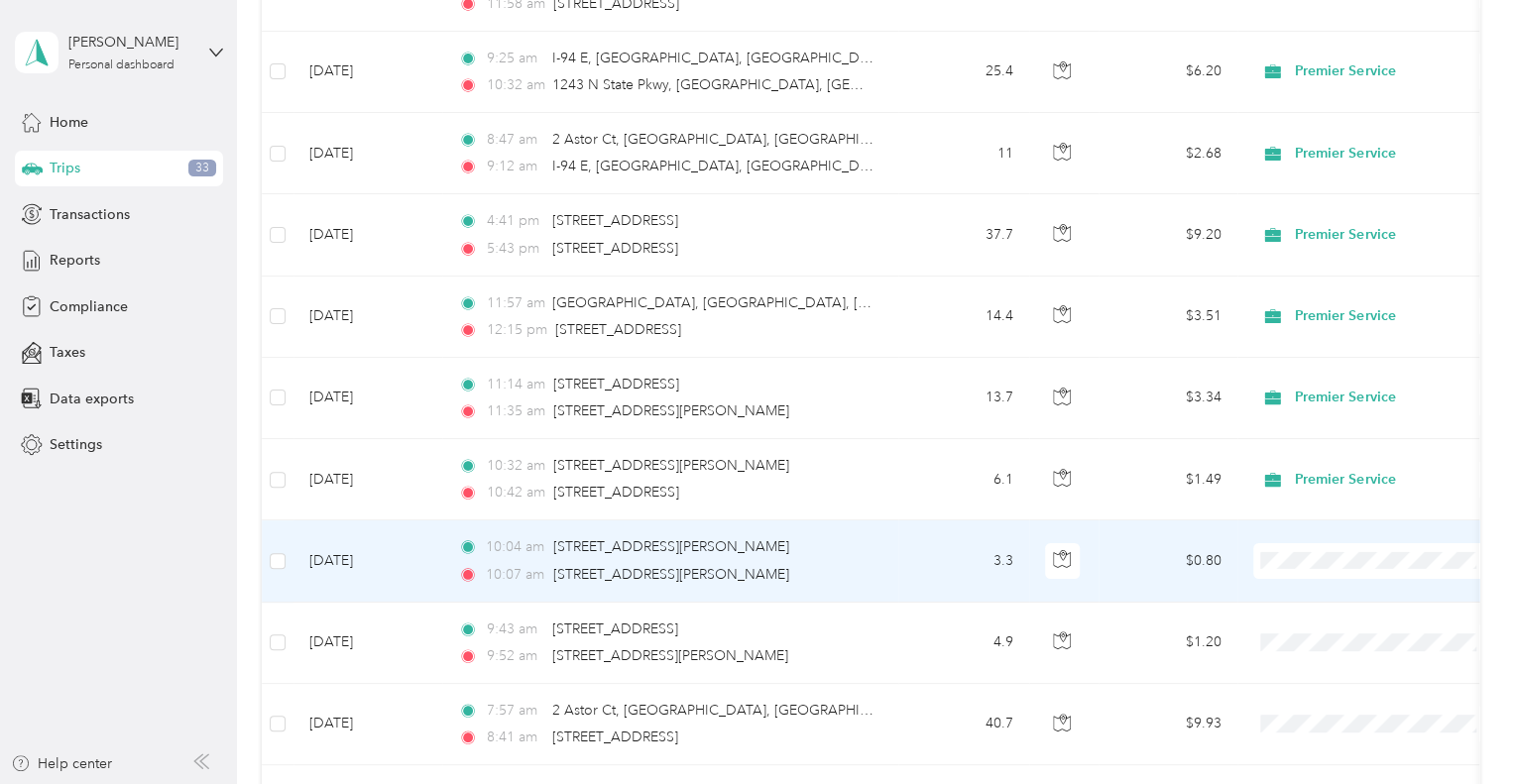
click at [1296, 577] on span "Premier Service" at bounding box center [1376, 578] width 218 height 21
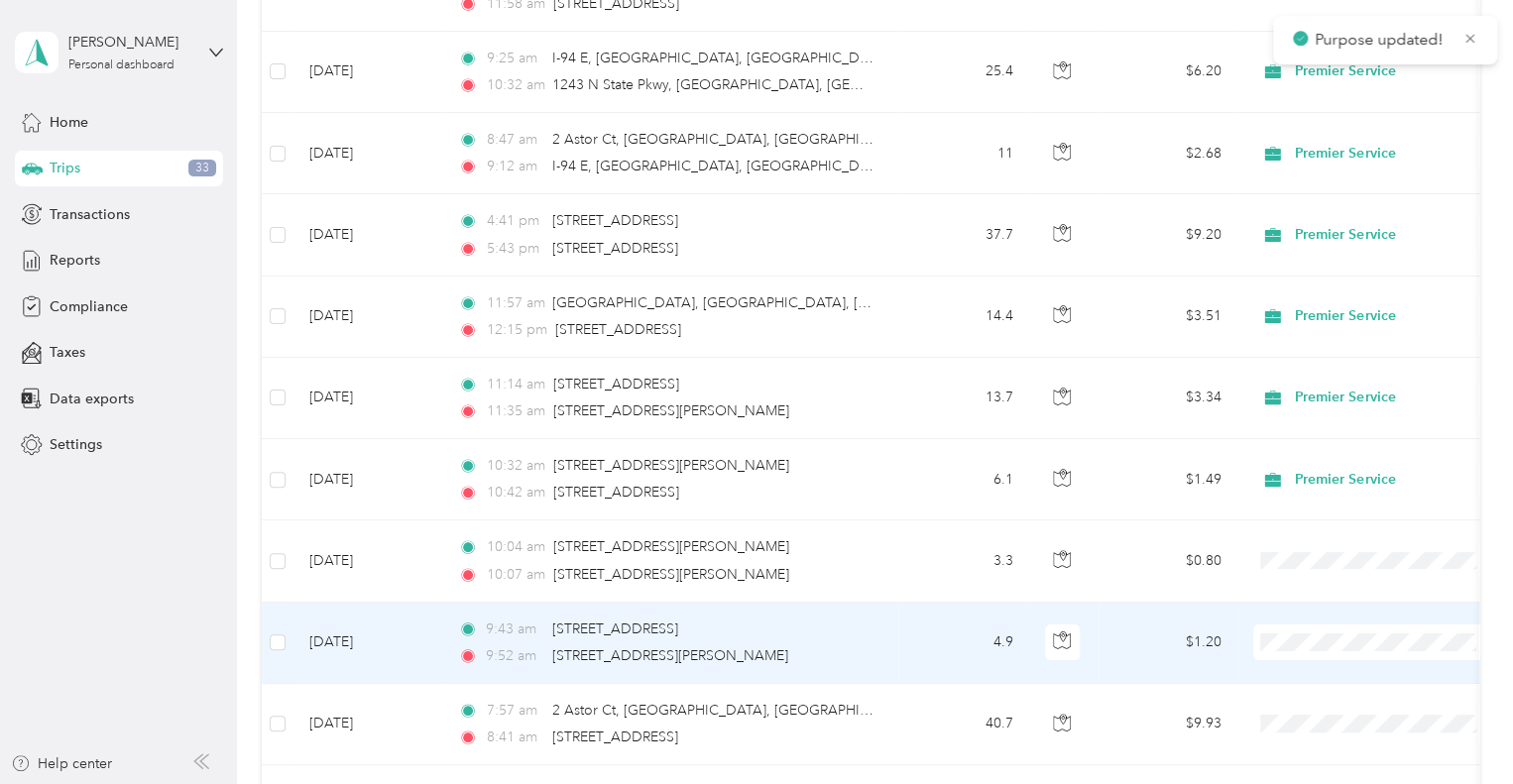
click at [1291, 637] on span at bounding box center [1376, 642] width 246 height 36
click at [1318, 652] on span "Premier Service" at bounding box center [1394, 660] width 184 height 21
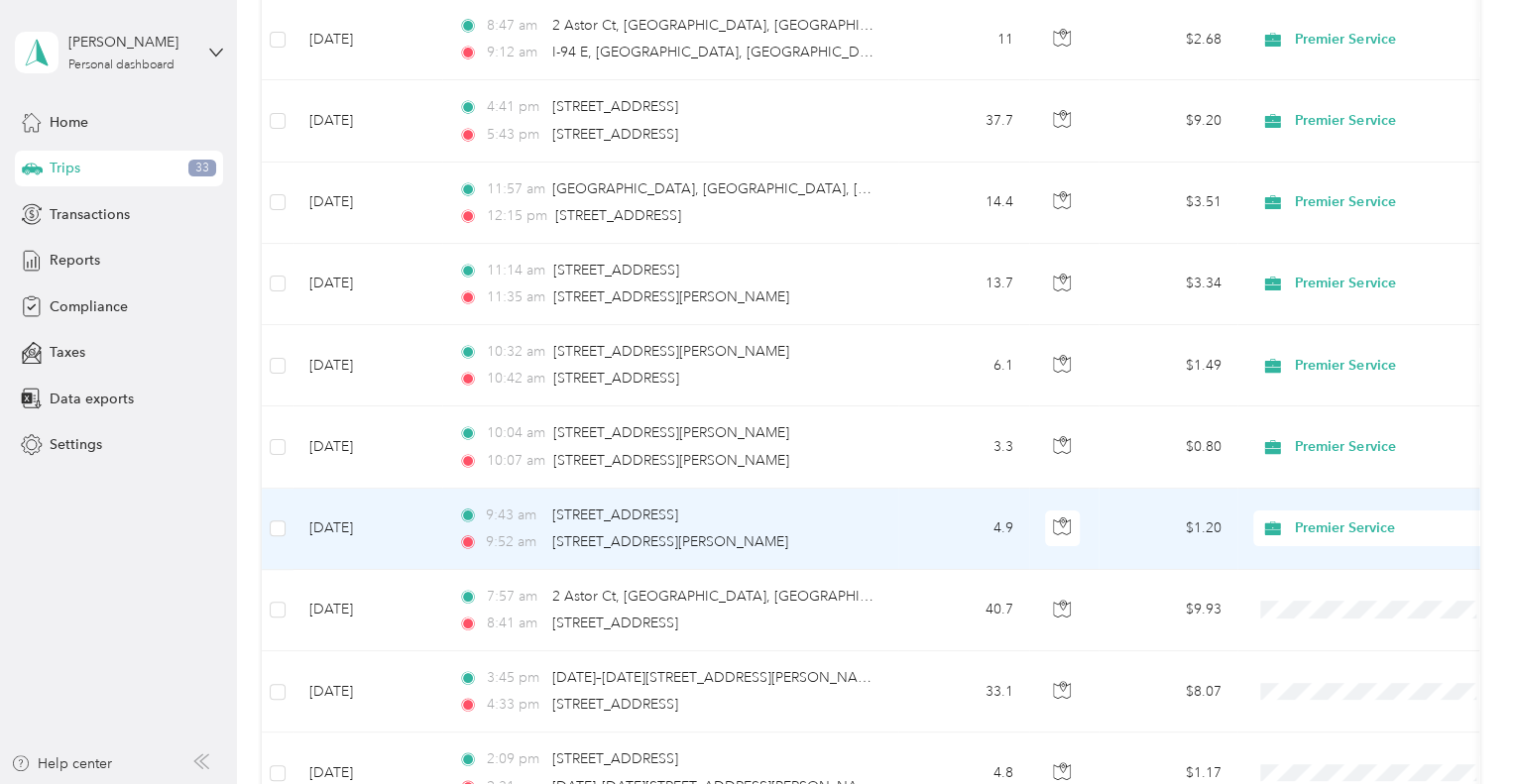
scroll to position [7183, 0]
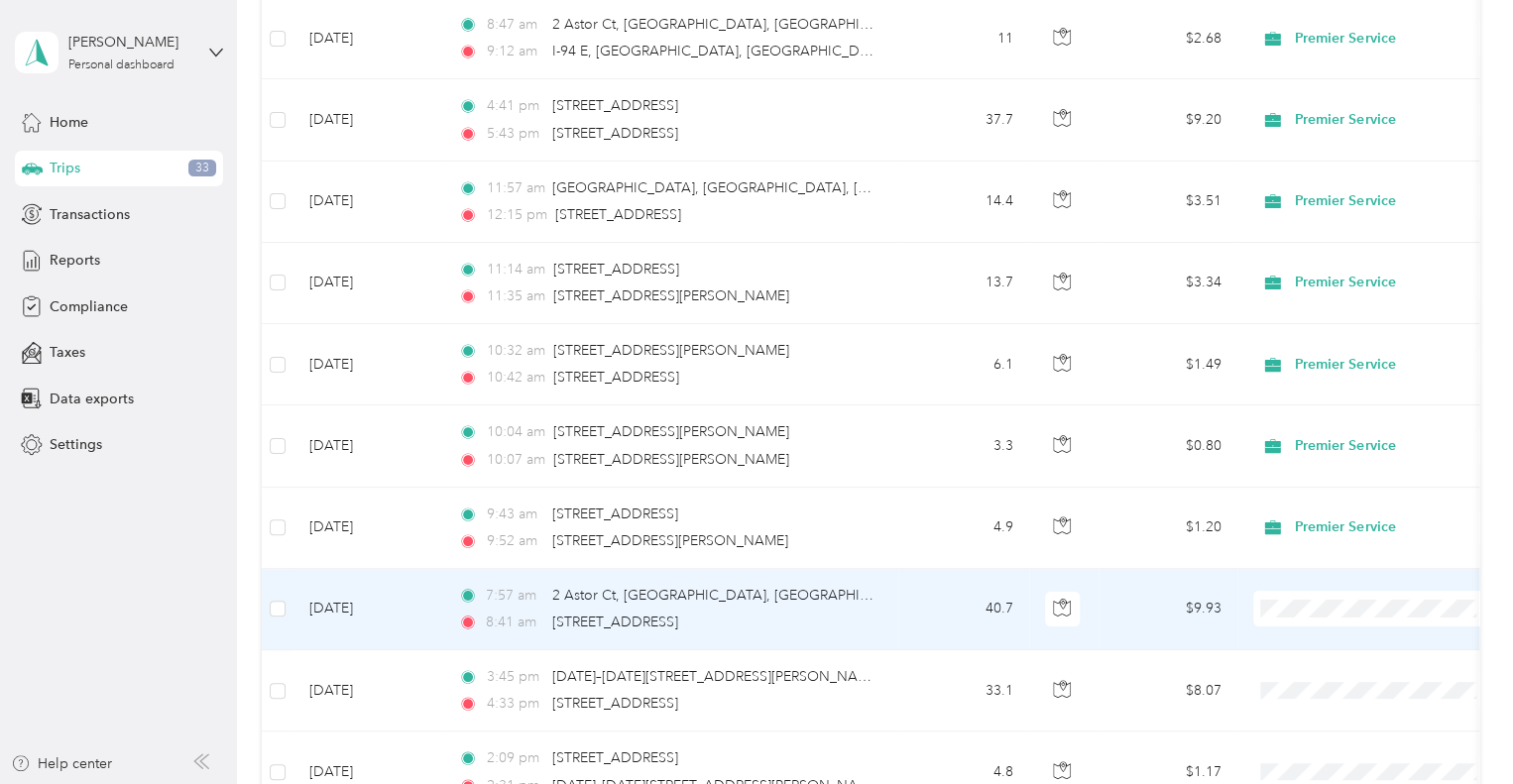
click at [1293, 617] on span "Premier Service" at bounding box center [1376, 627] width 218 height 21
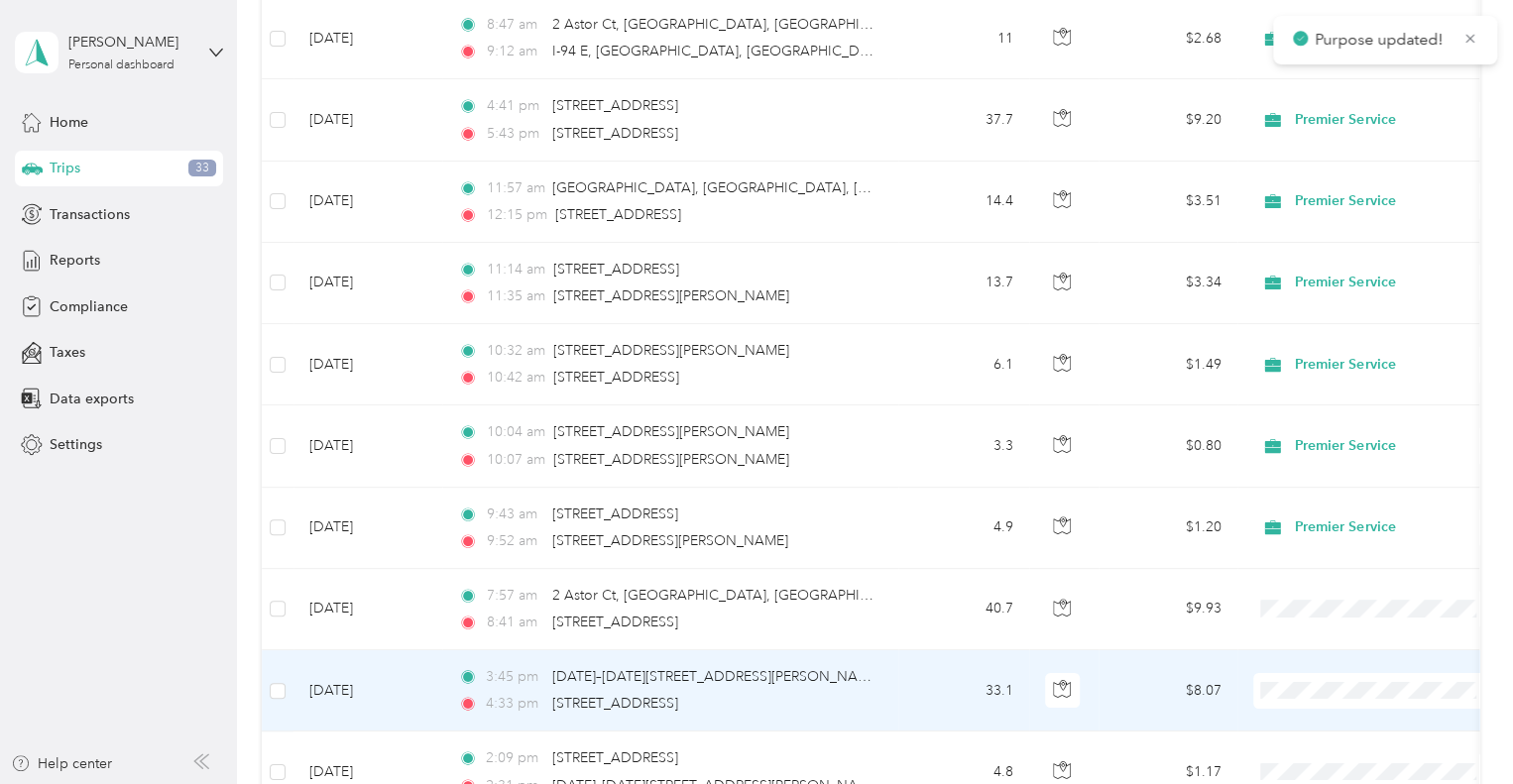
click at [1313, 706] on span "Premier Service" at bounding box center [1394, 708] width 184 height 21
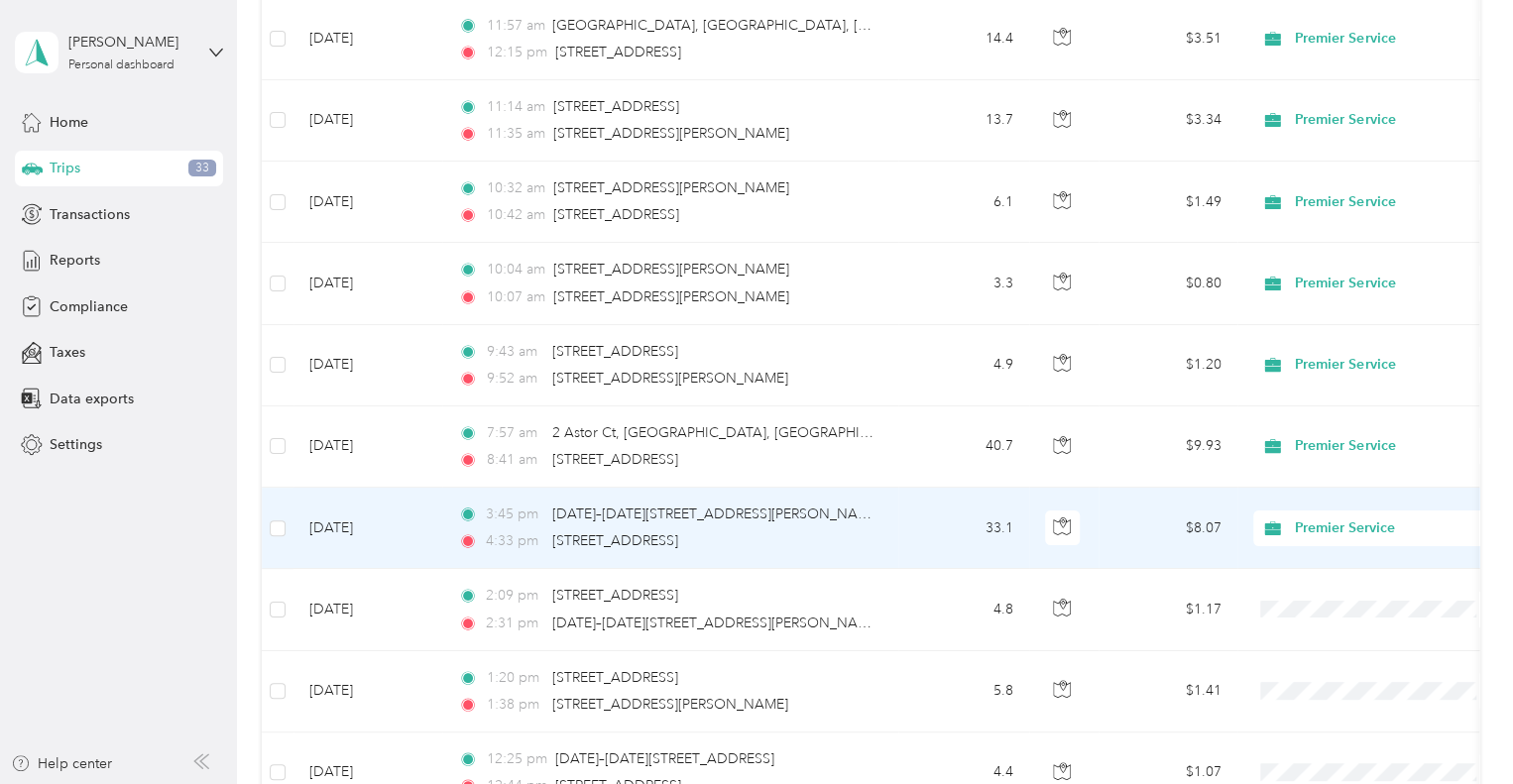
scroll to position [7349, 0]
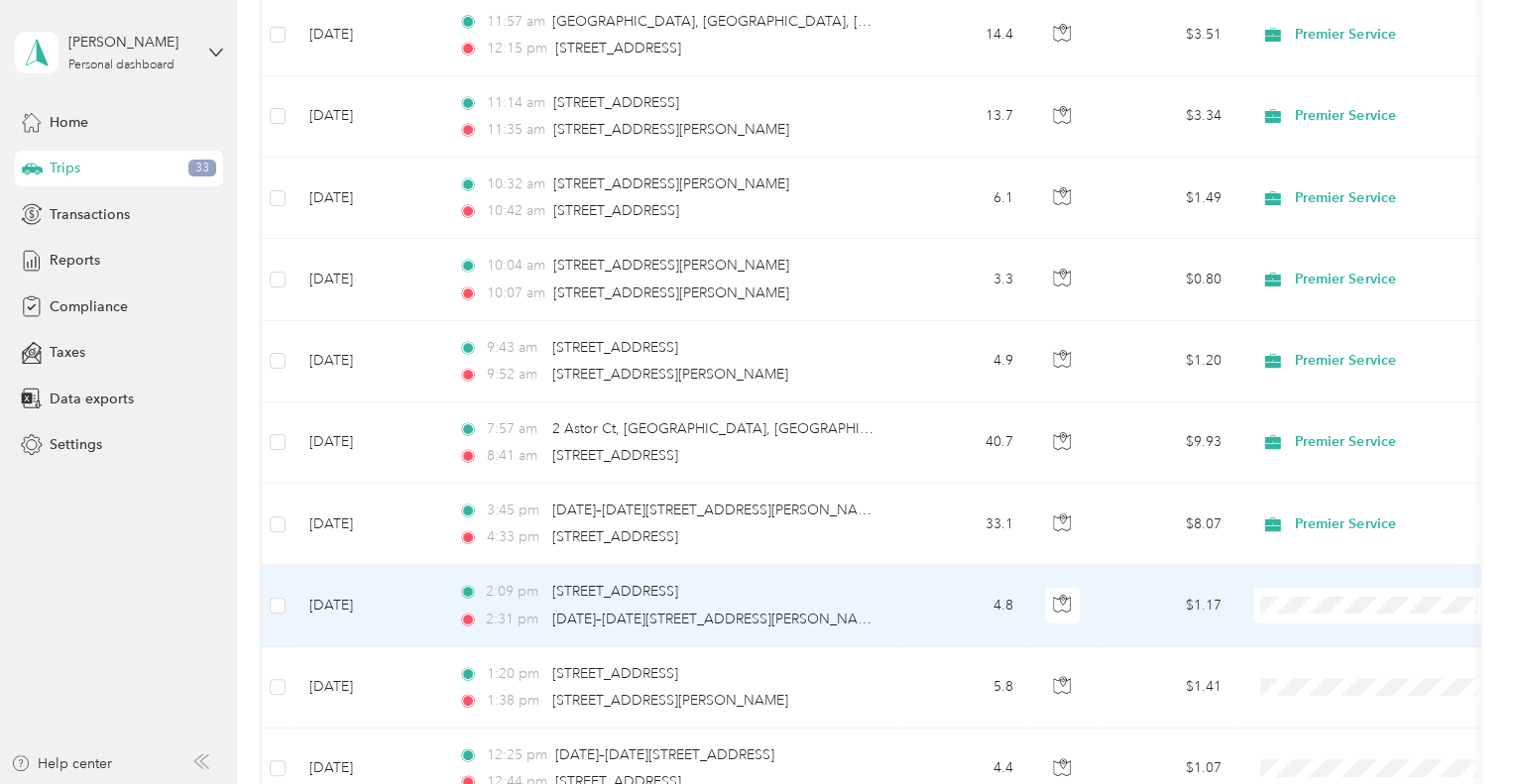
click at [1312, 617] on span "Premier Service" at bounding box center [1394, 623] width 184 height 21
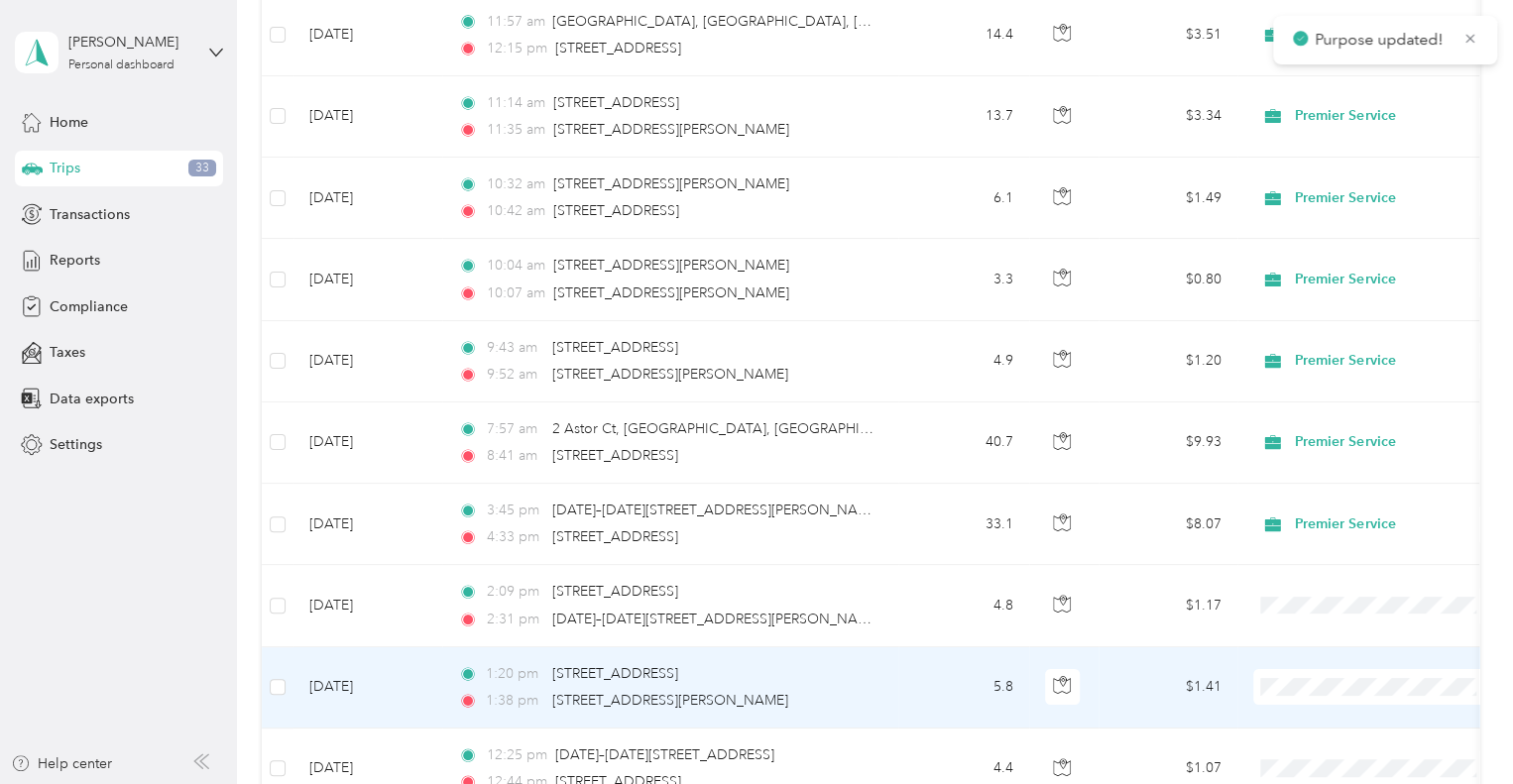
click at [1316, 705] on span "Premier Service" at bounding box center [1394, 705] width 184 height 21
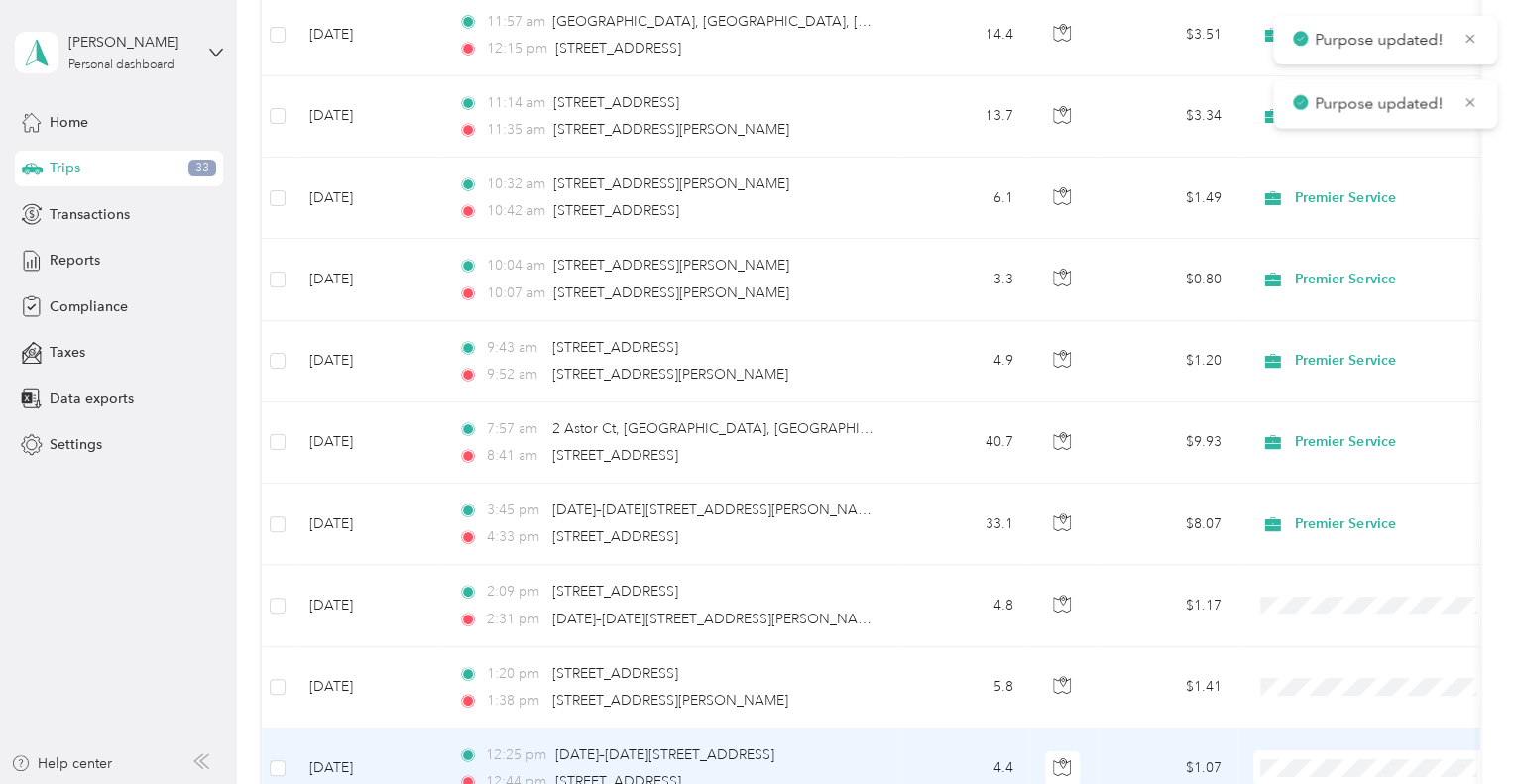
scroll to position [7468, 0]
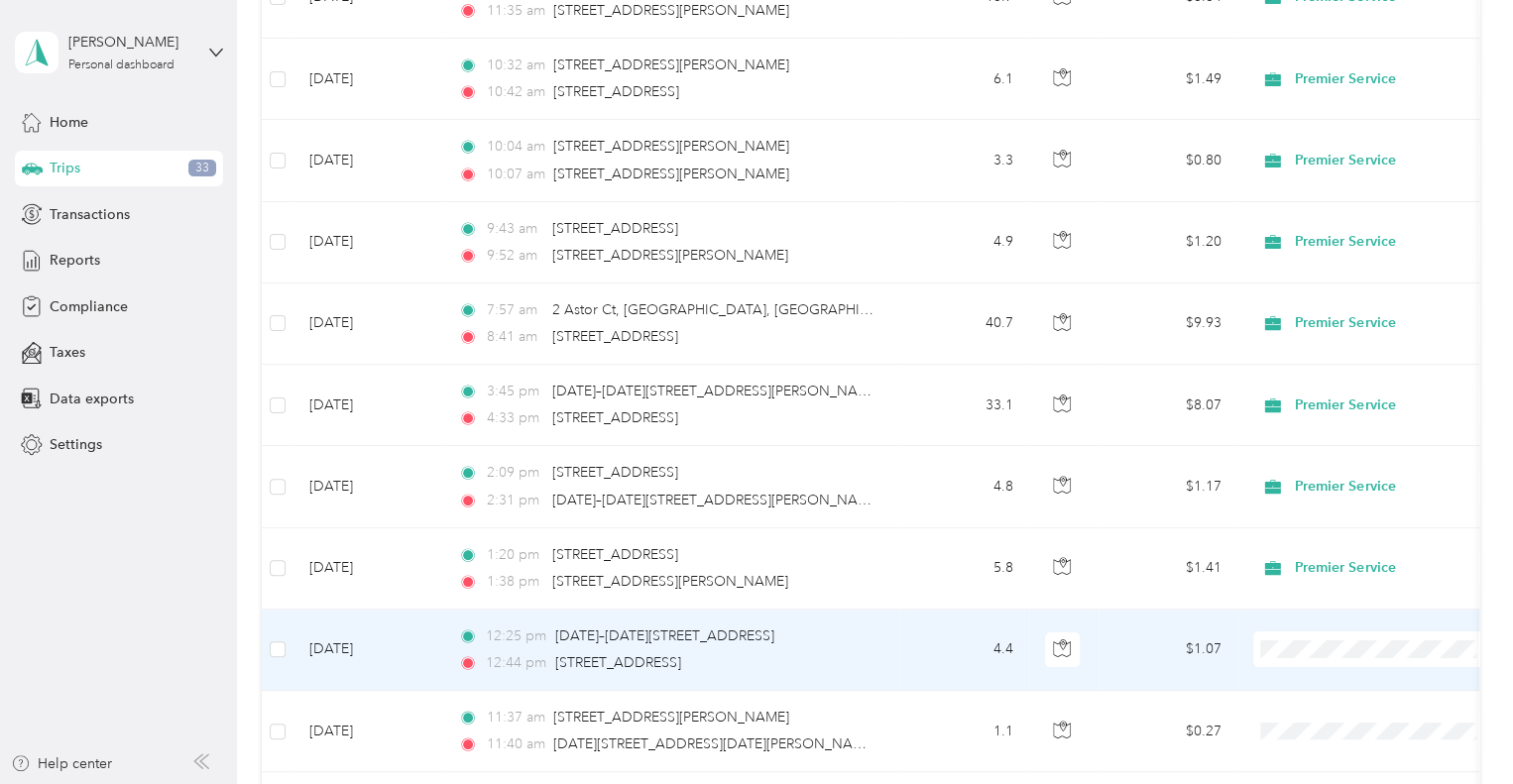
click at [1297, 665] on span "Premier Service" at bounding box center [1376, 667] width 218 height 21
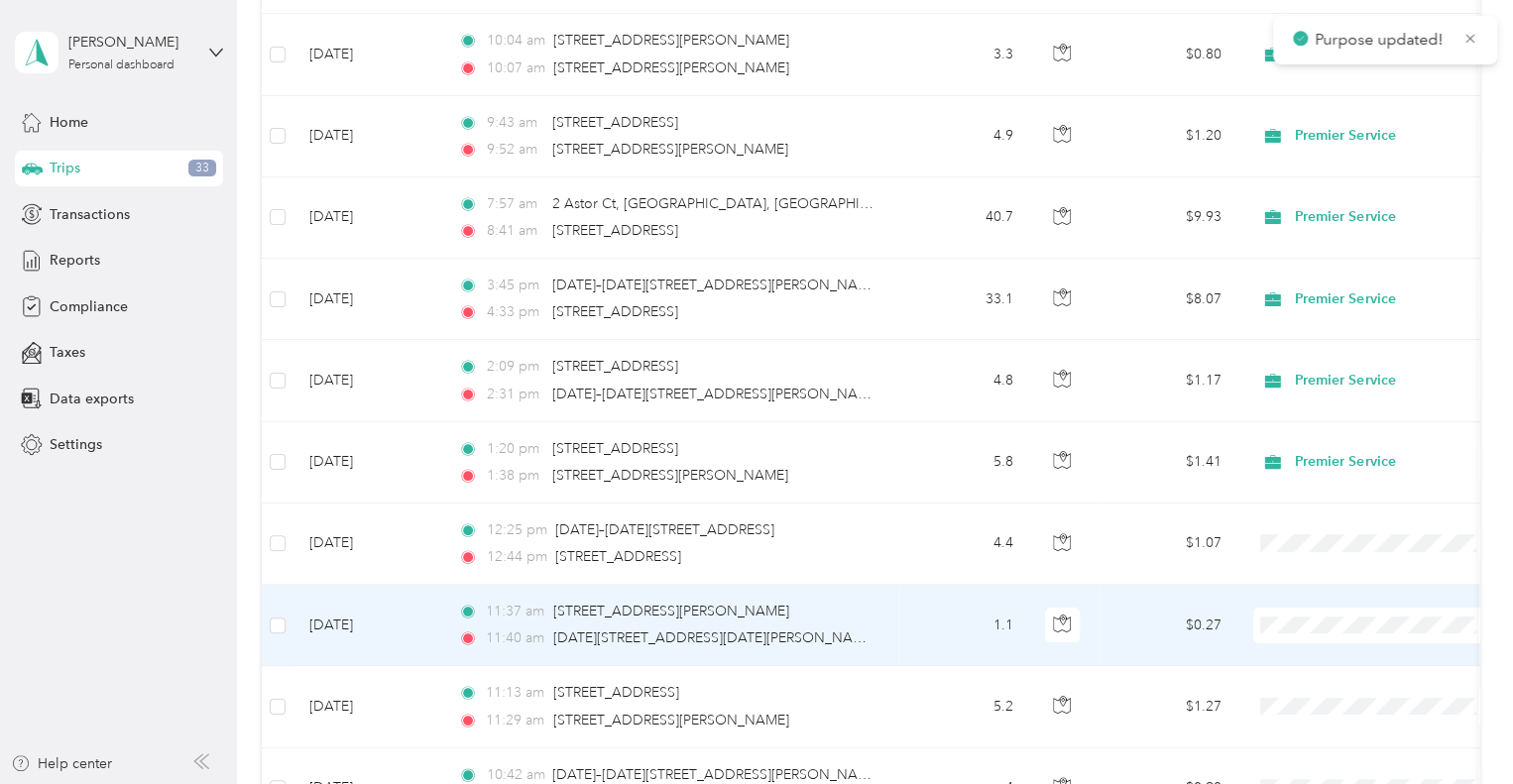
click at [1290, 634] on icon at bounding box center [1279, 642] width 25 height 16
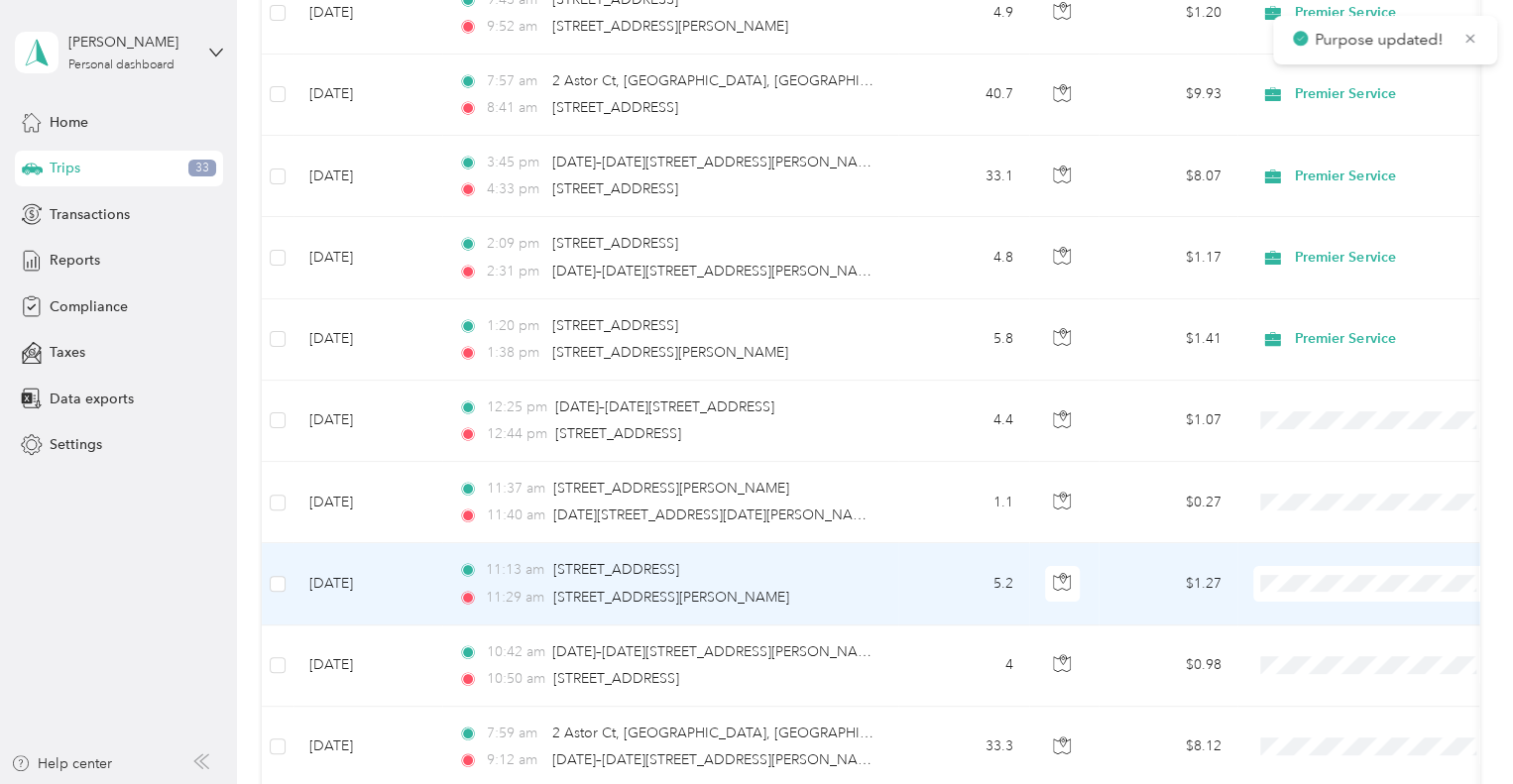
click at [1300, 600] on span "Premier Service" at bounding box center [1376, 600] width 218 height 21
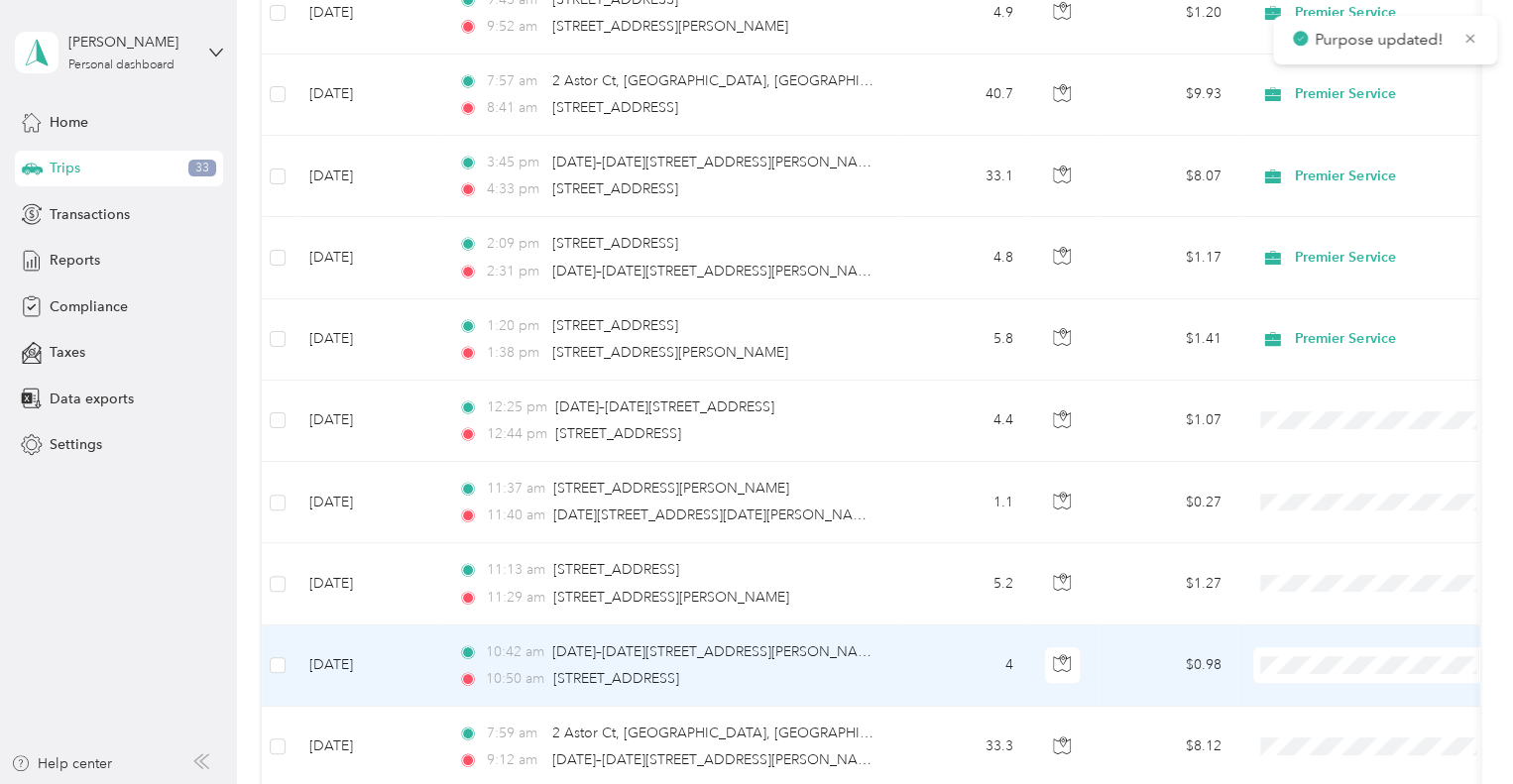
click at [1289, 647] on span at bounding box center [1376, 665] width 246 height 36
click at [1336, 665] on li "Premier Service" at bounding box center [1376, 682] width 246 height 35
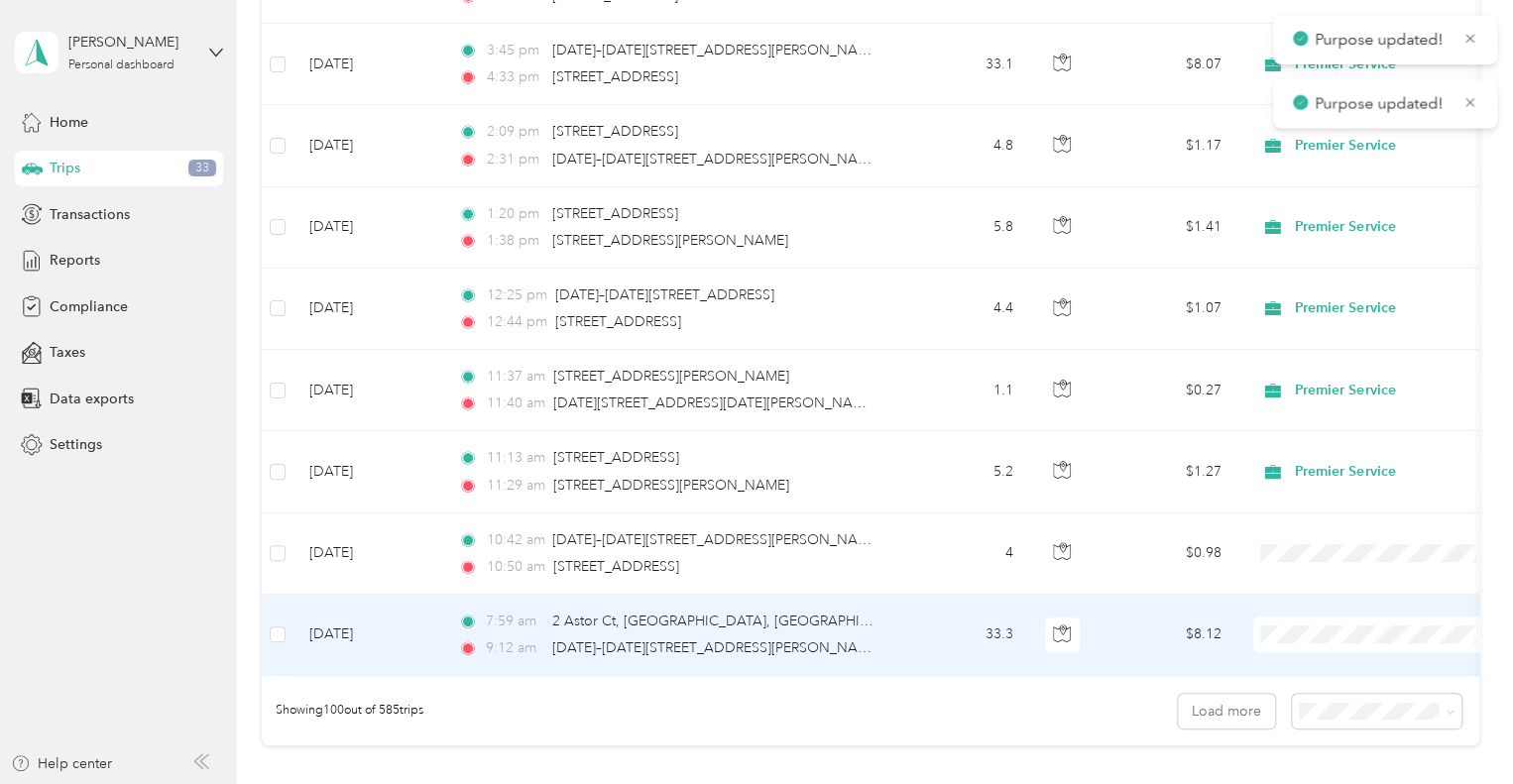
scroll to position [7813, 0]
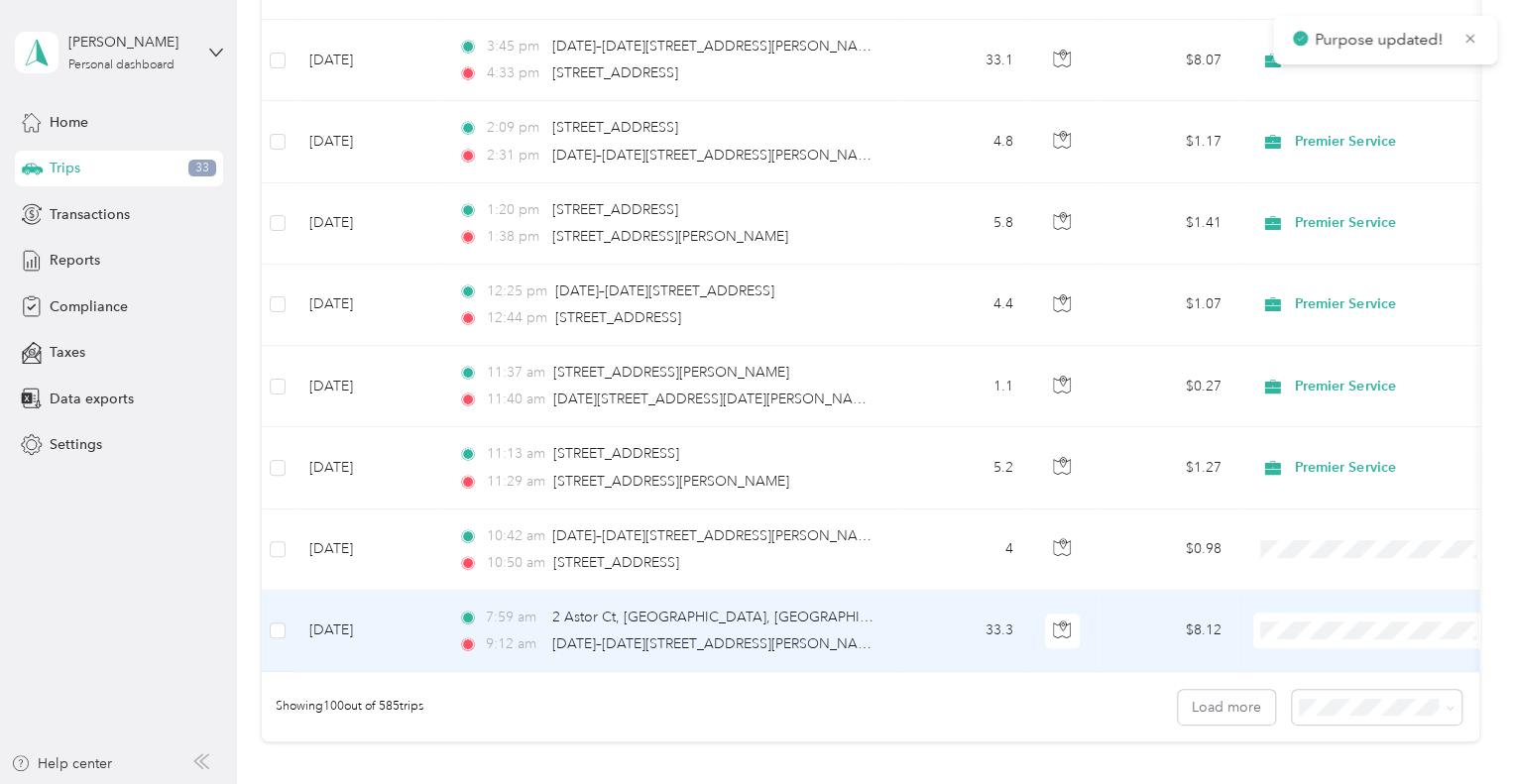
click at [1286, 655] on li "Premier Service" at bounding box center [1376, 646] width 246 height 35
click at [1234, 706] on button "Load more" at bounding box center [1227, 706] width 97 height 35
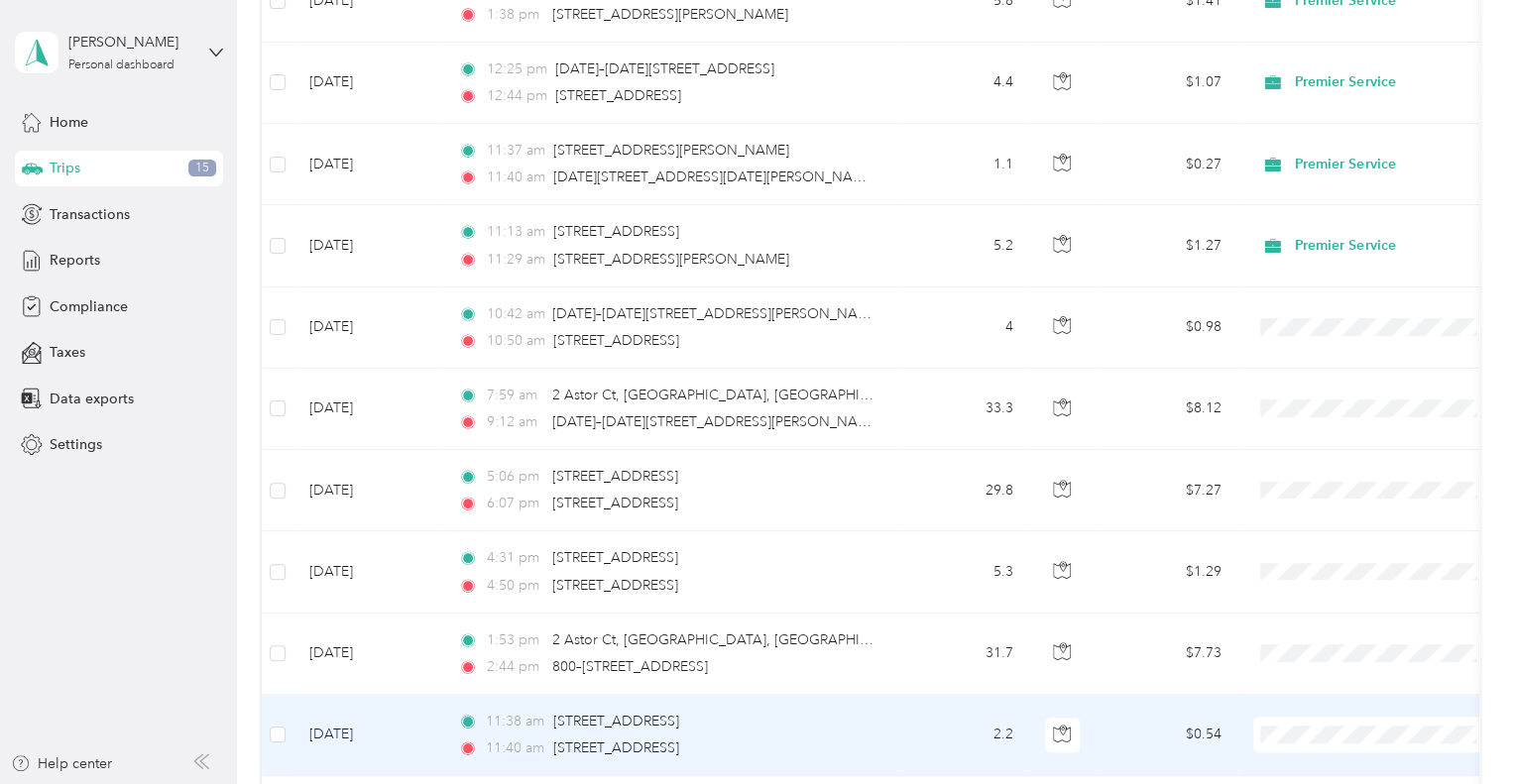
scroll to position [8050, 0]
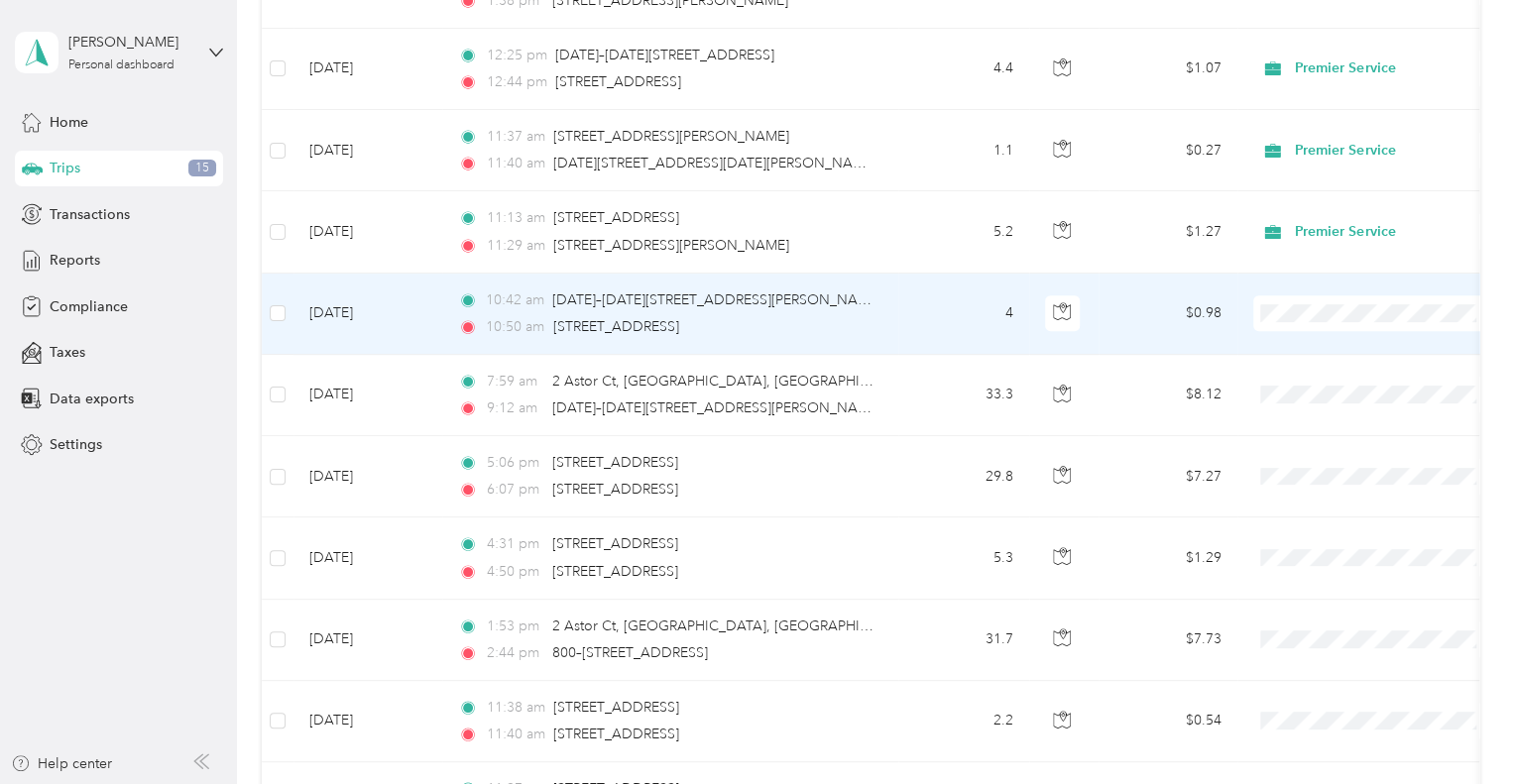
click at [1284, 306] on span at bounding box center [1376, 313] width 246 height 36
click at [1285, 329] on icon at bounding box center [1279, 330] width 16 height 14
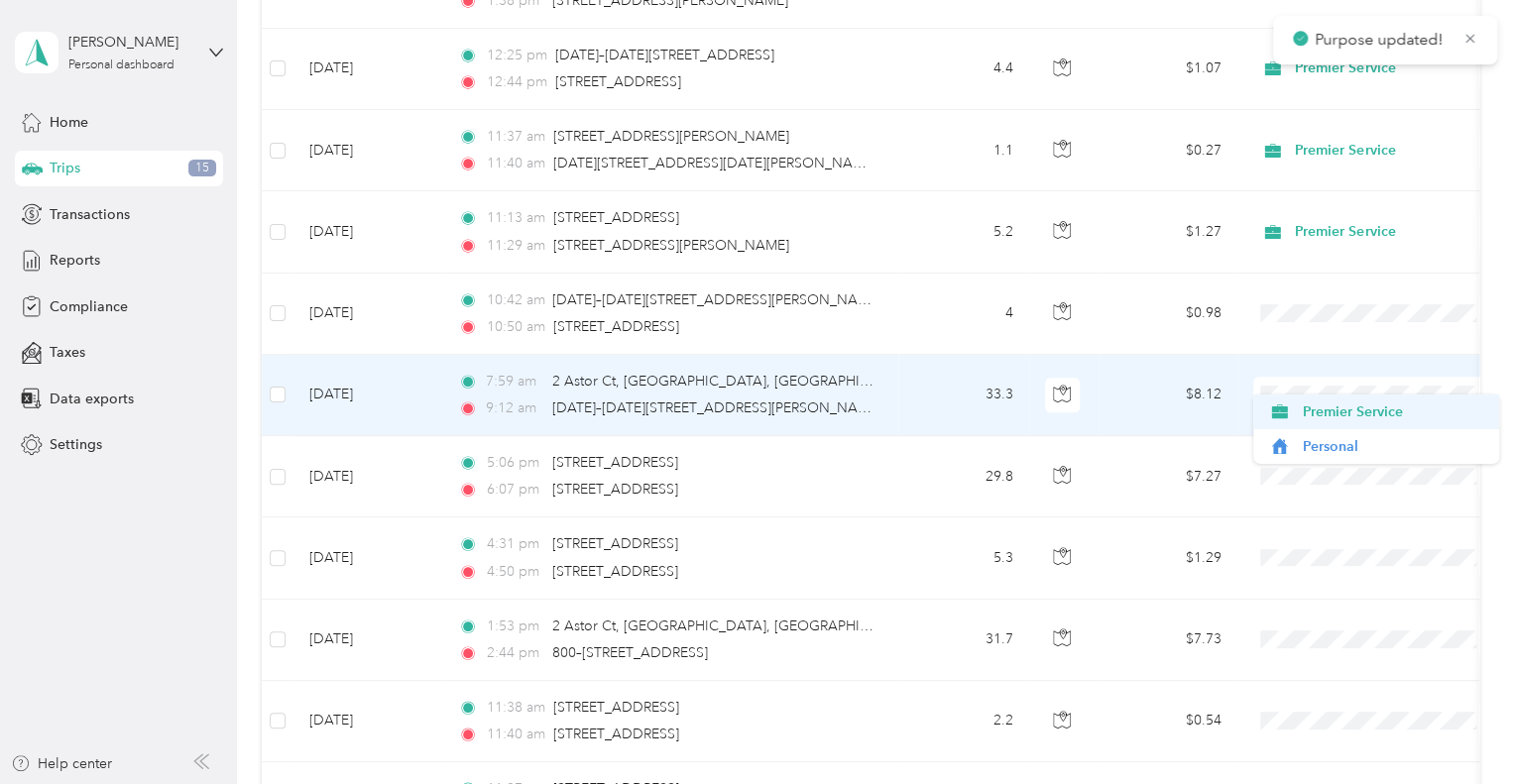
click at [1297, 411] on span "Premier Service" at bounding box center [1376, 411] width 218 height 21
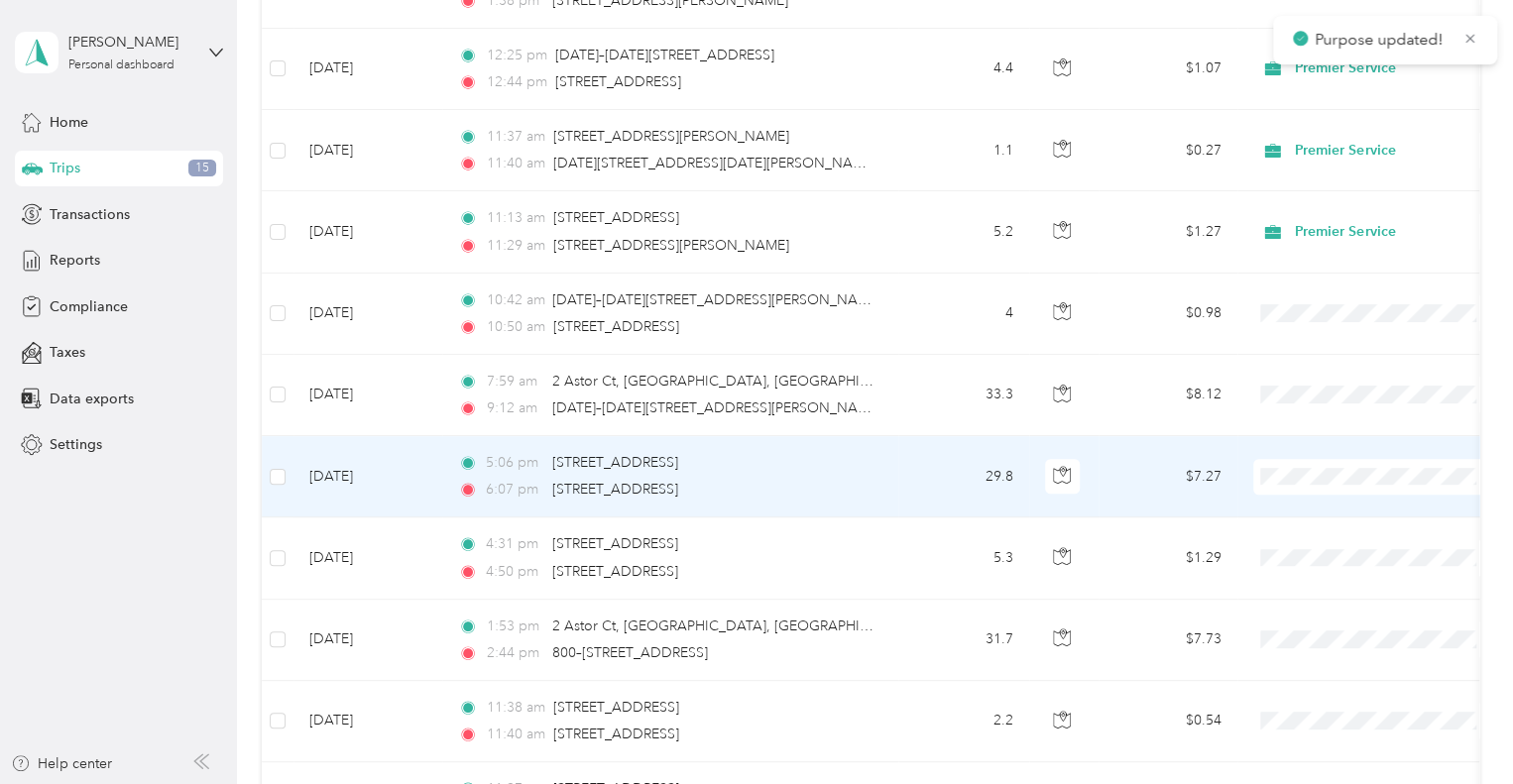
click at [1305, 495] on span "Premier Service" at bounding box center [1394, 493] width 184 height 21
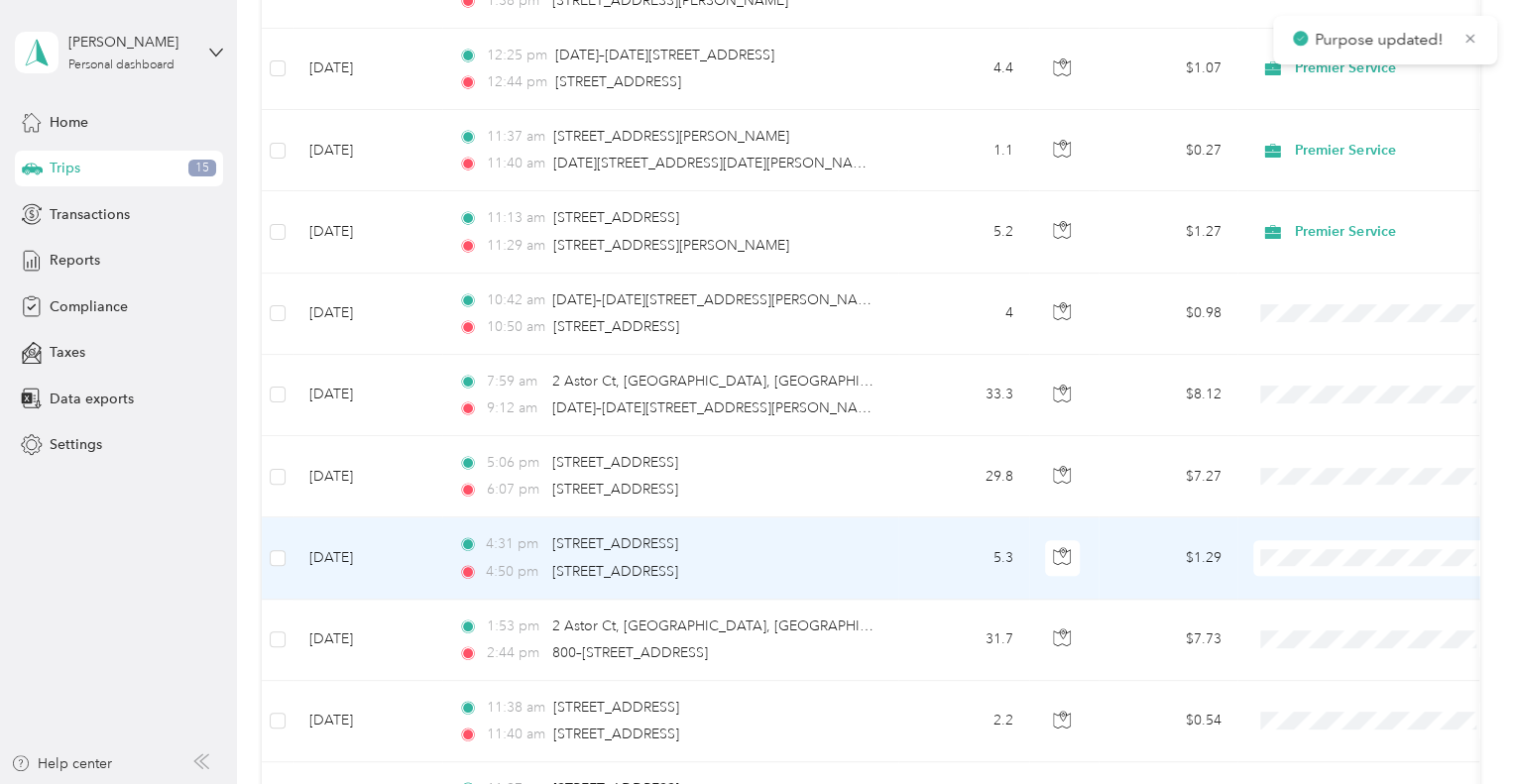
click at [1308, 567] on span "Premier Service" at bounding box center [1394, 573] width 184 height 21
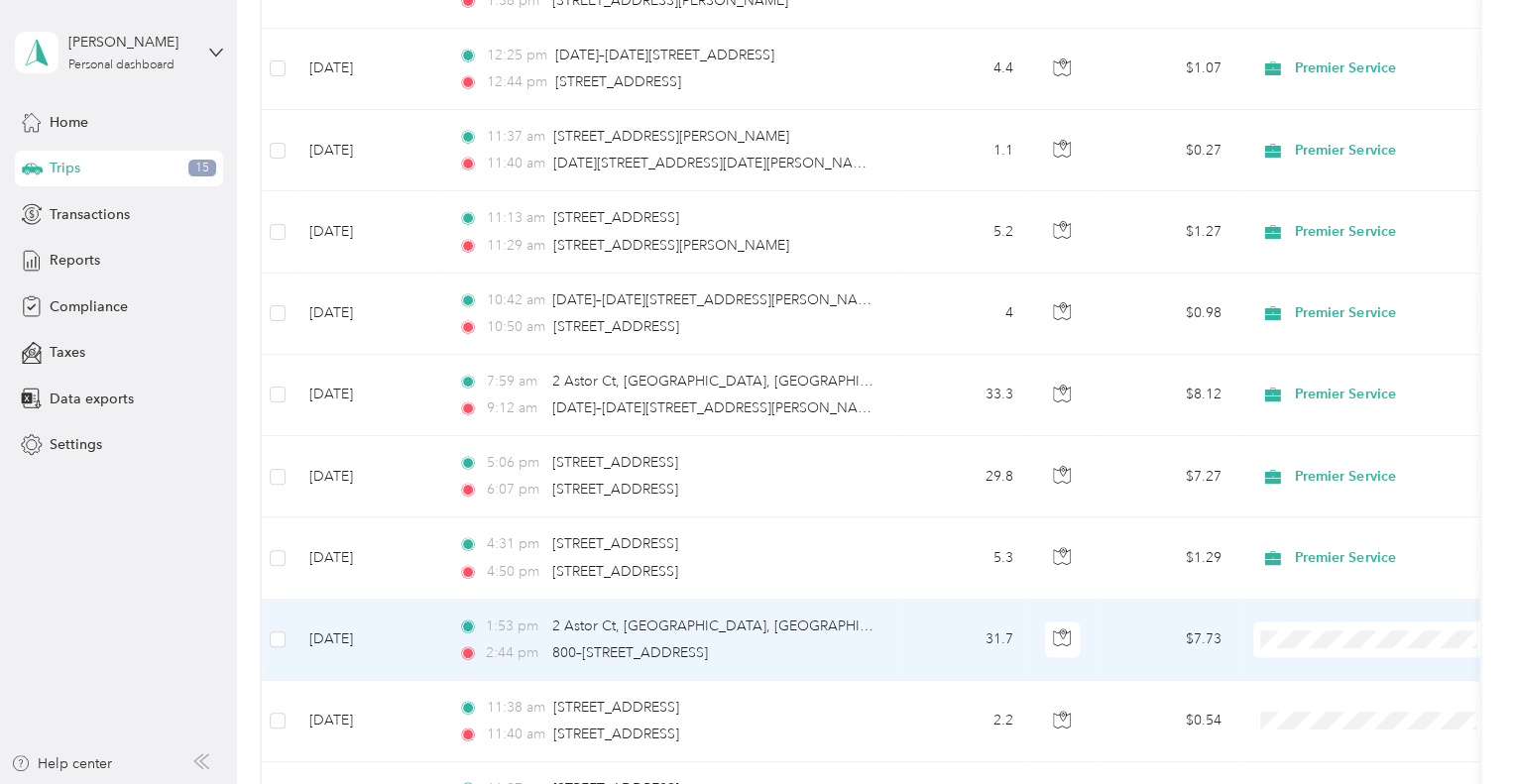
click at [1319, 652] on span "Premier Service" at bounding box center [1394, 650] width 184 height 21
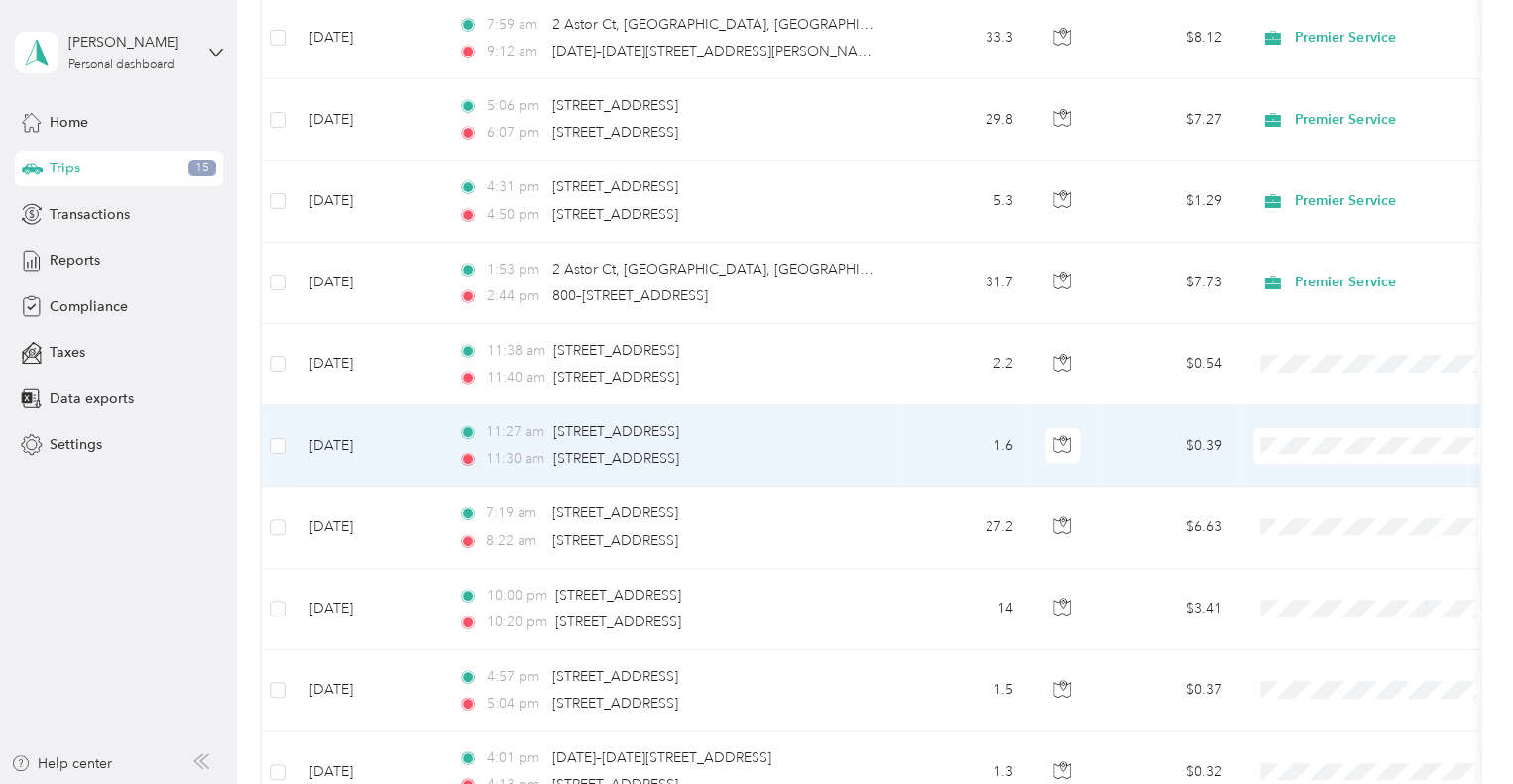
scroll to position [8406, 0]
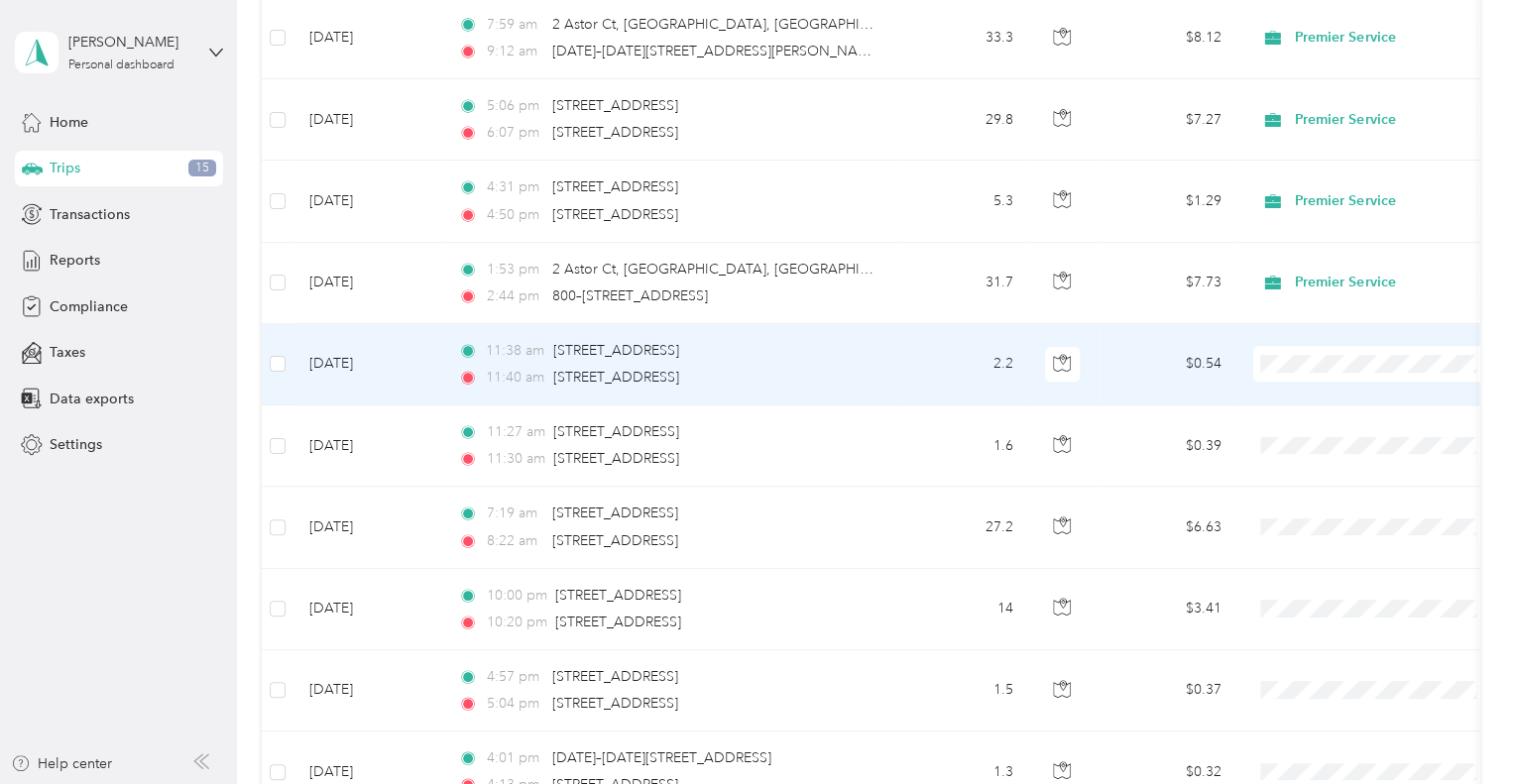
click at [1297, 377] on span "Premier Service" at bounding box center [1376, 374] width 218 height 21
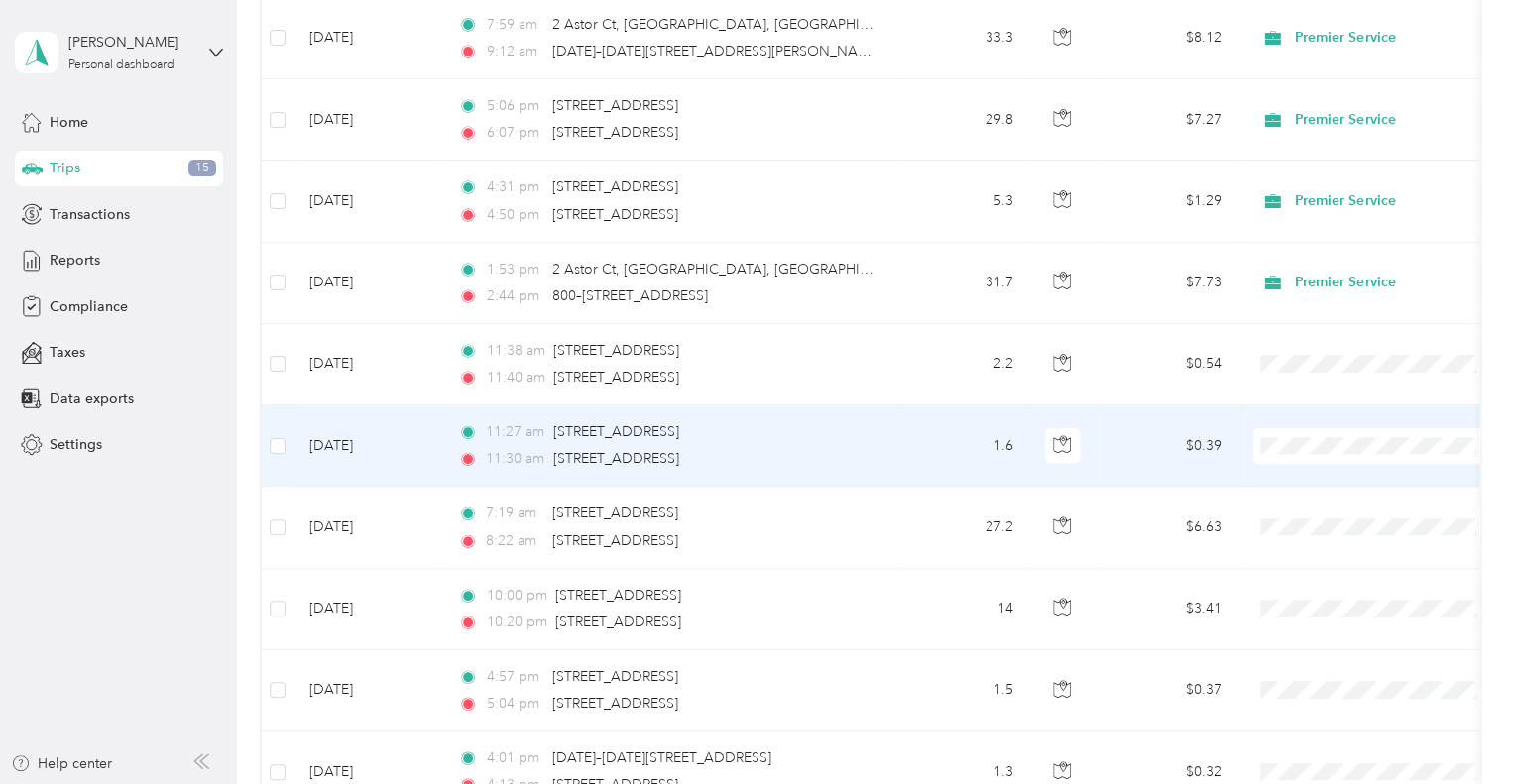
click at [1282, 459] on icon at bounding box center [1279, 461] width 16 height 14
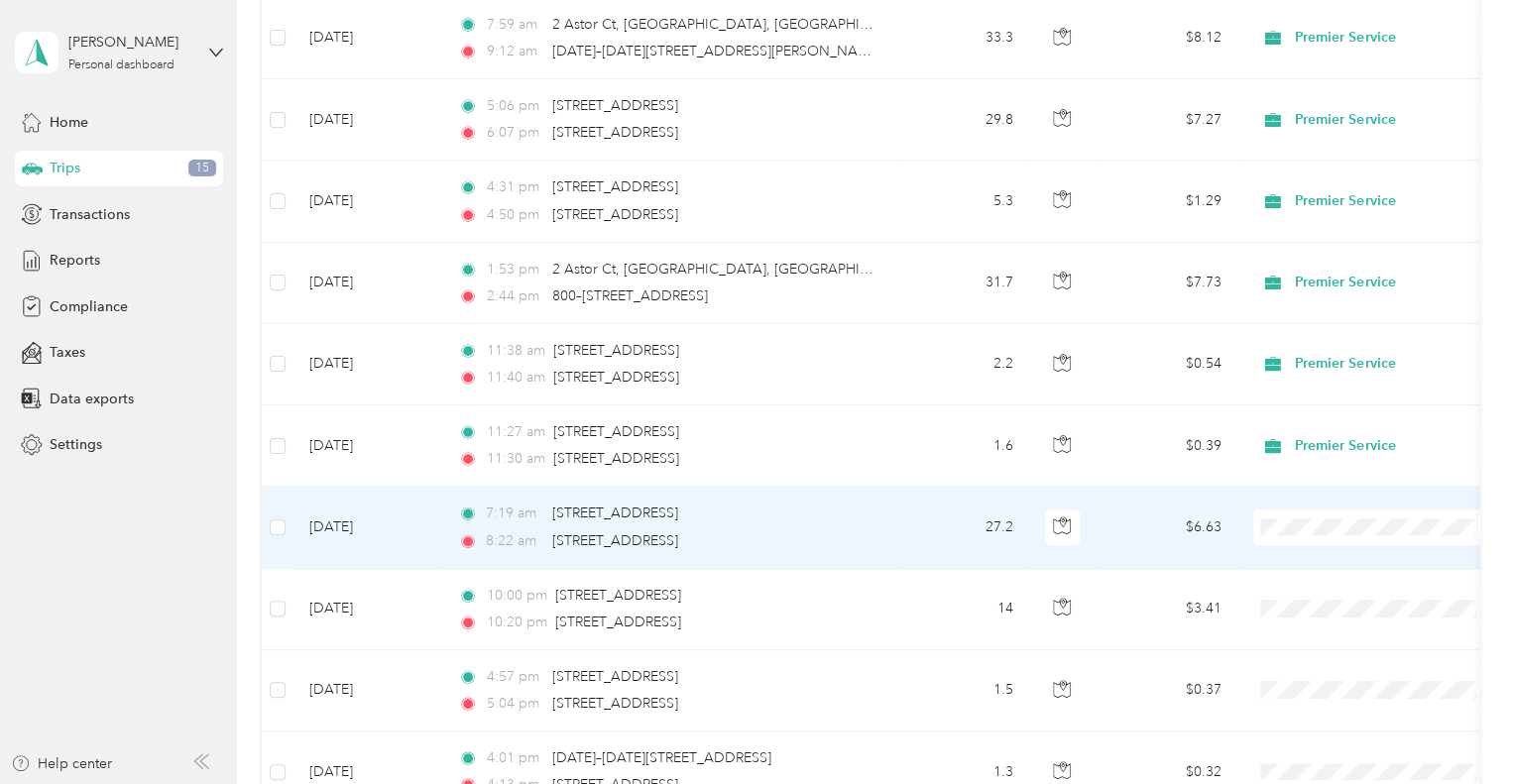
click at [1354, 538] on span "Premier Service" at bounding box center [1394, 543] width 184 height 21
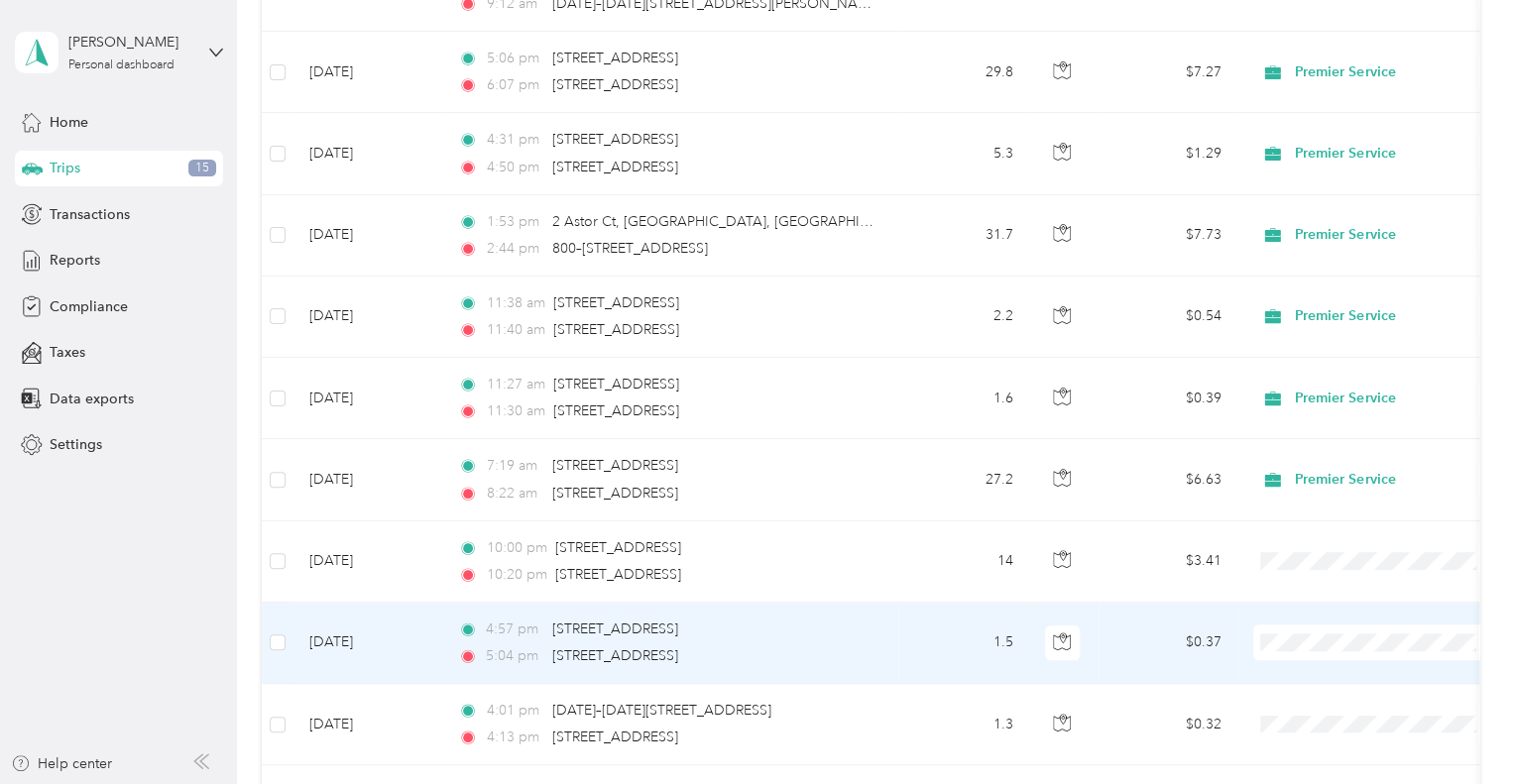
scroll to position [8517, 0]
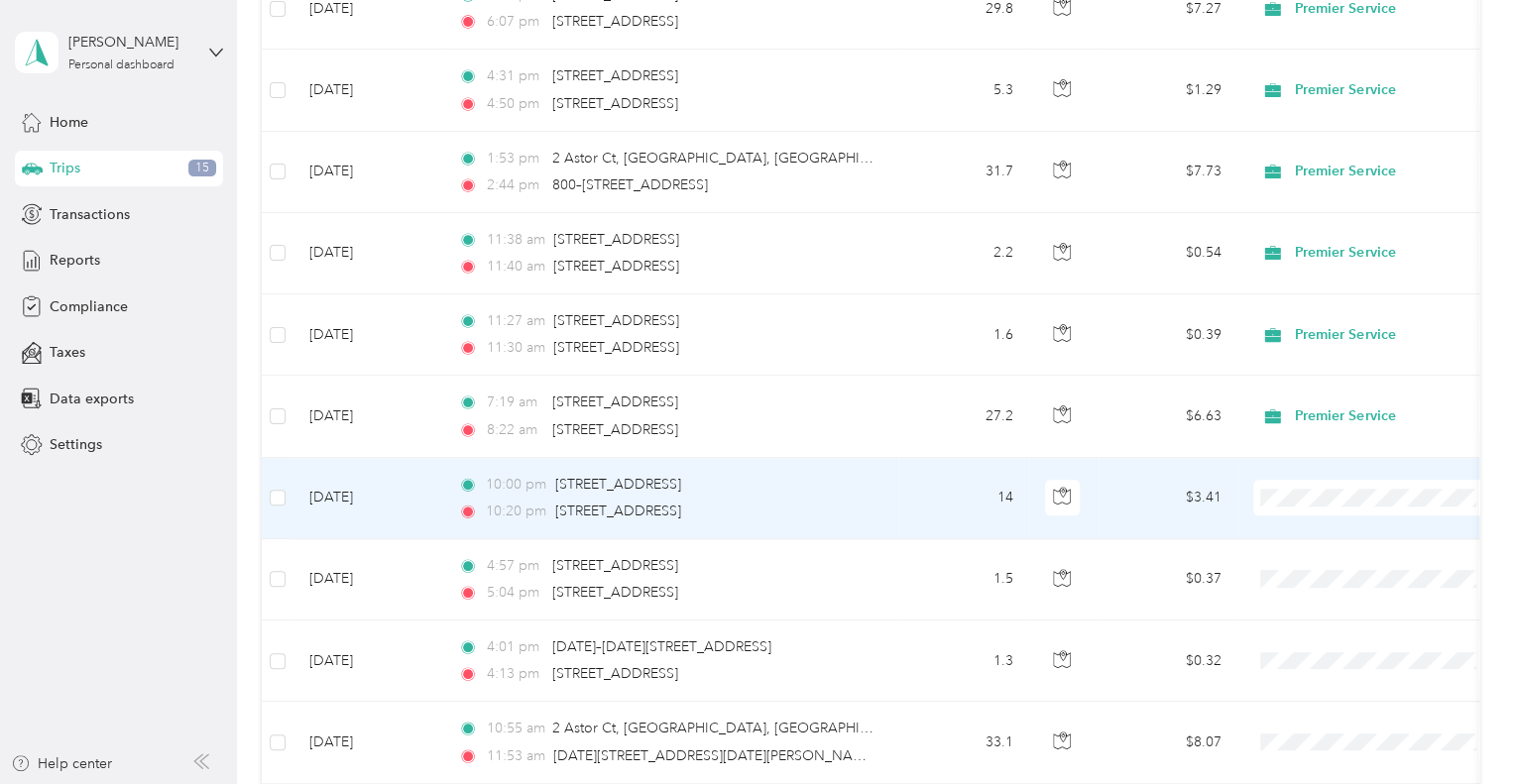
click at [1285, 486] on span at bounding box center [1376, 498] width 246 height 36
click at [1288, 515] on icon at bounding box center [1279, 513] width 25 height 16
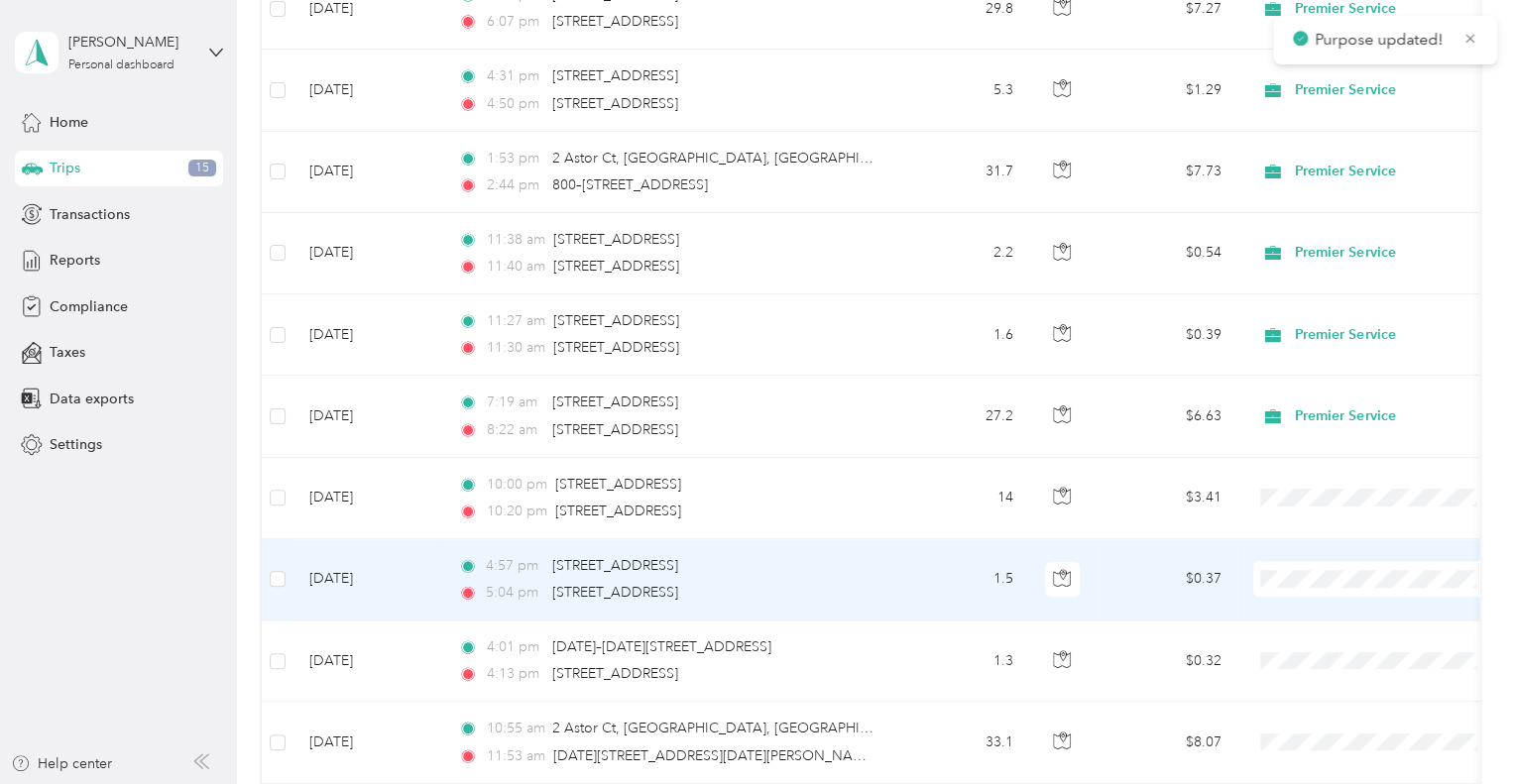
click at [1305, 591] on span "Premier Service" at bounding box center [1394, 593] width 184 height 21
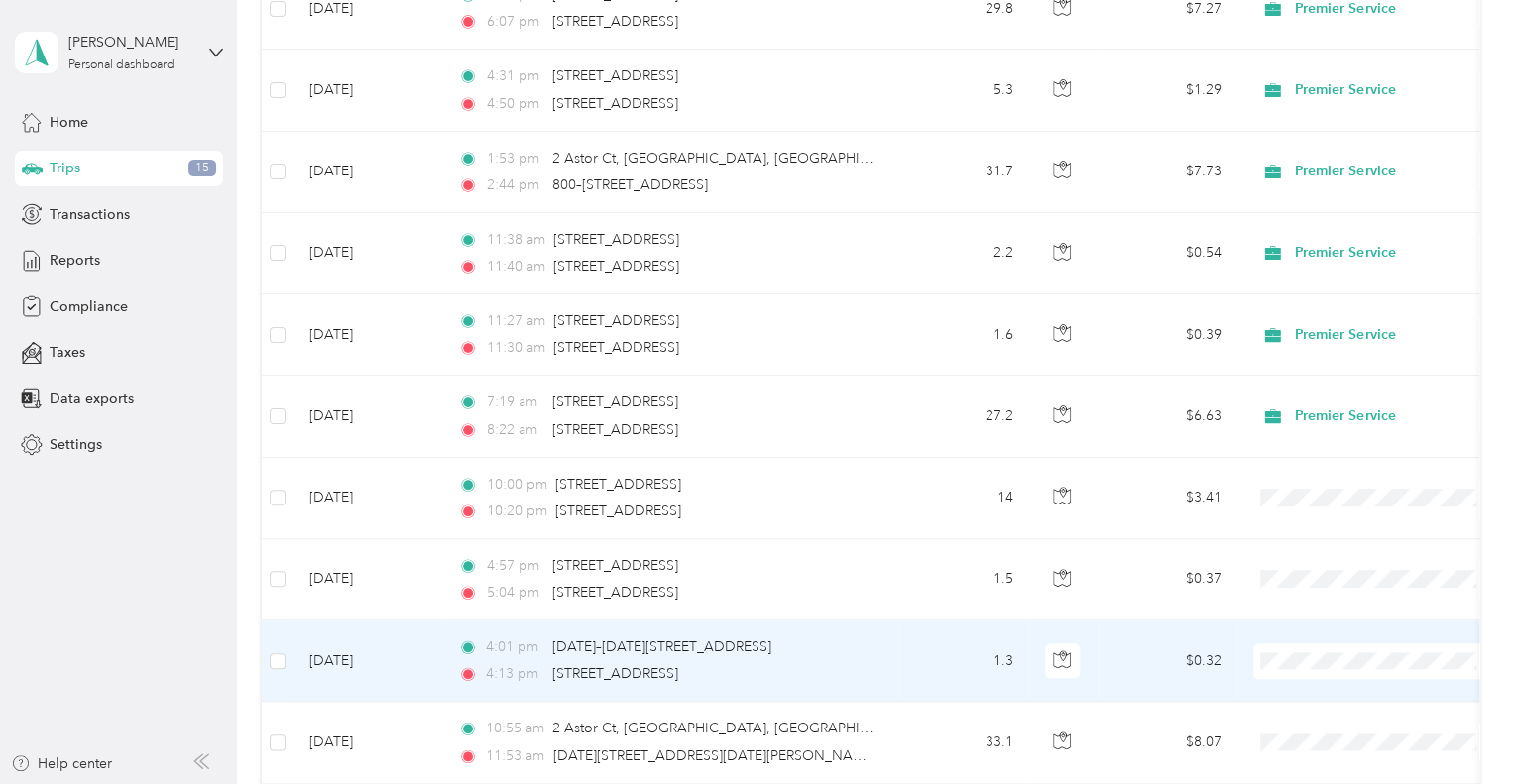
click at [1315, 671] on span "Premier Service" at bounding box center [1394, 675] width 184 height 21
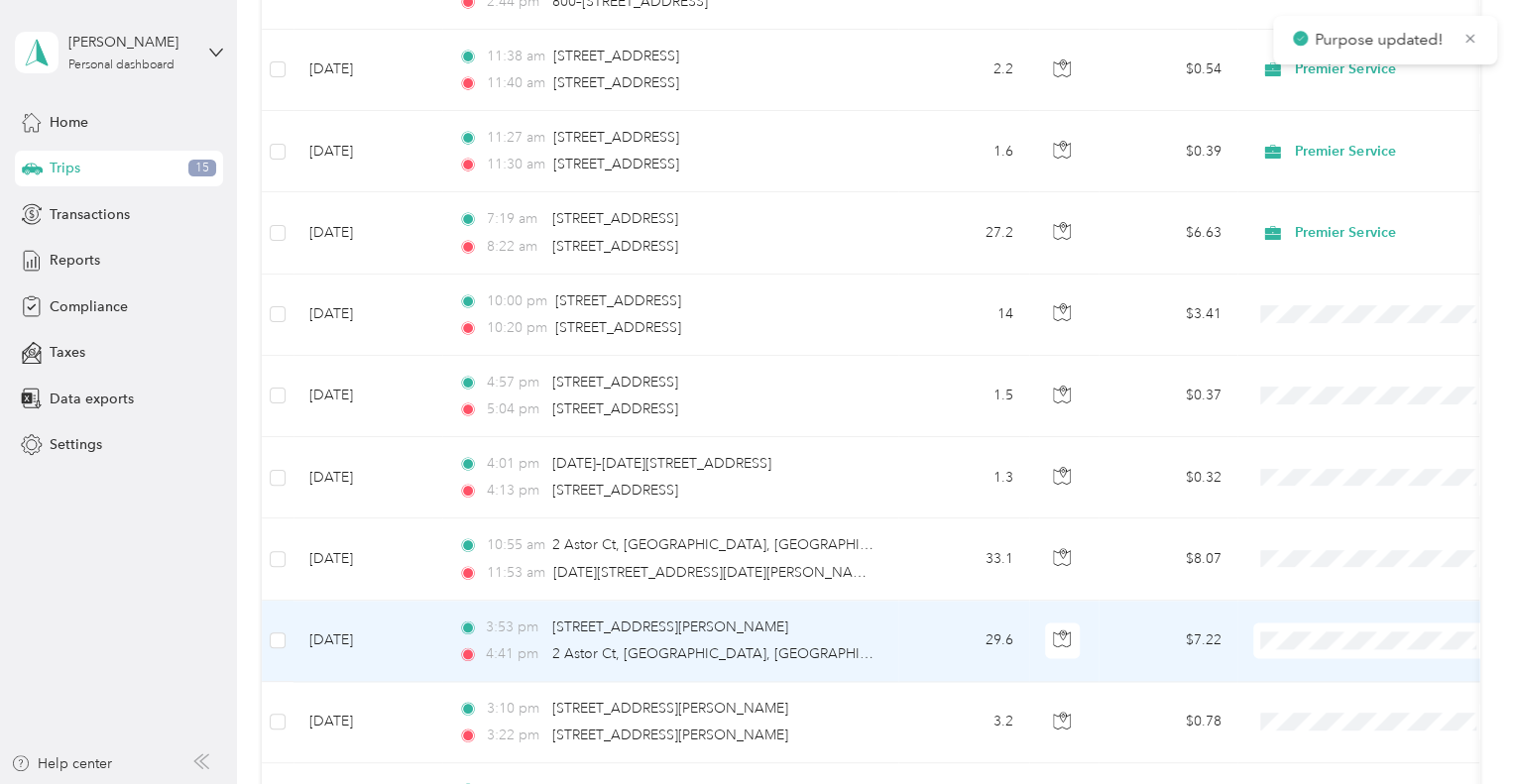
scroll to position [8717, 0]
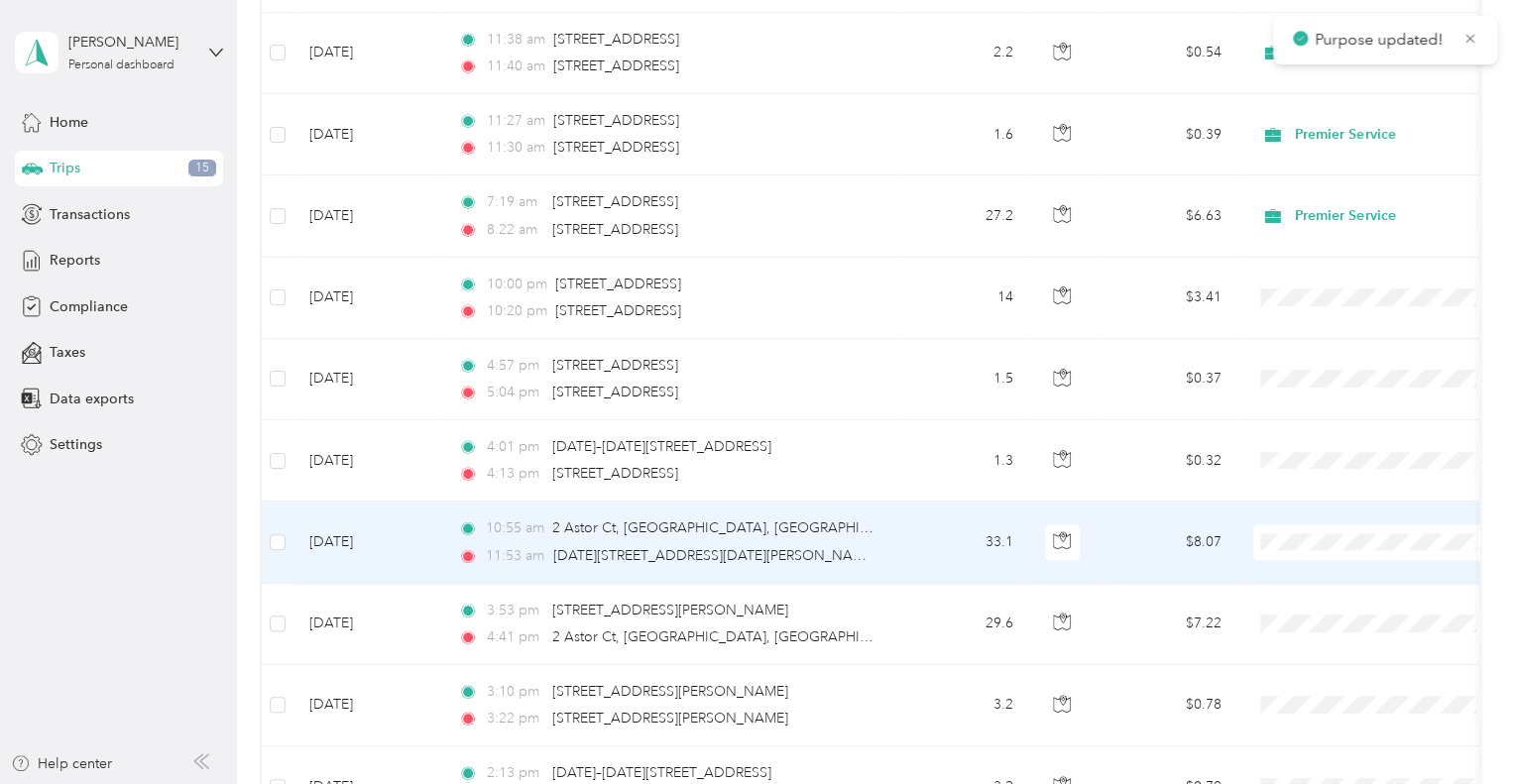
click at [1292, 529] on span at bounding box center [1376, 543] width 246 height 36
click at [1302, 553] on span "Premier Service" at bounding box center [1394, 556] width 184 height 21
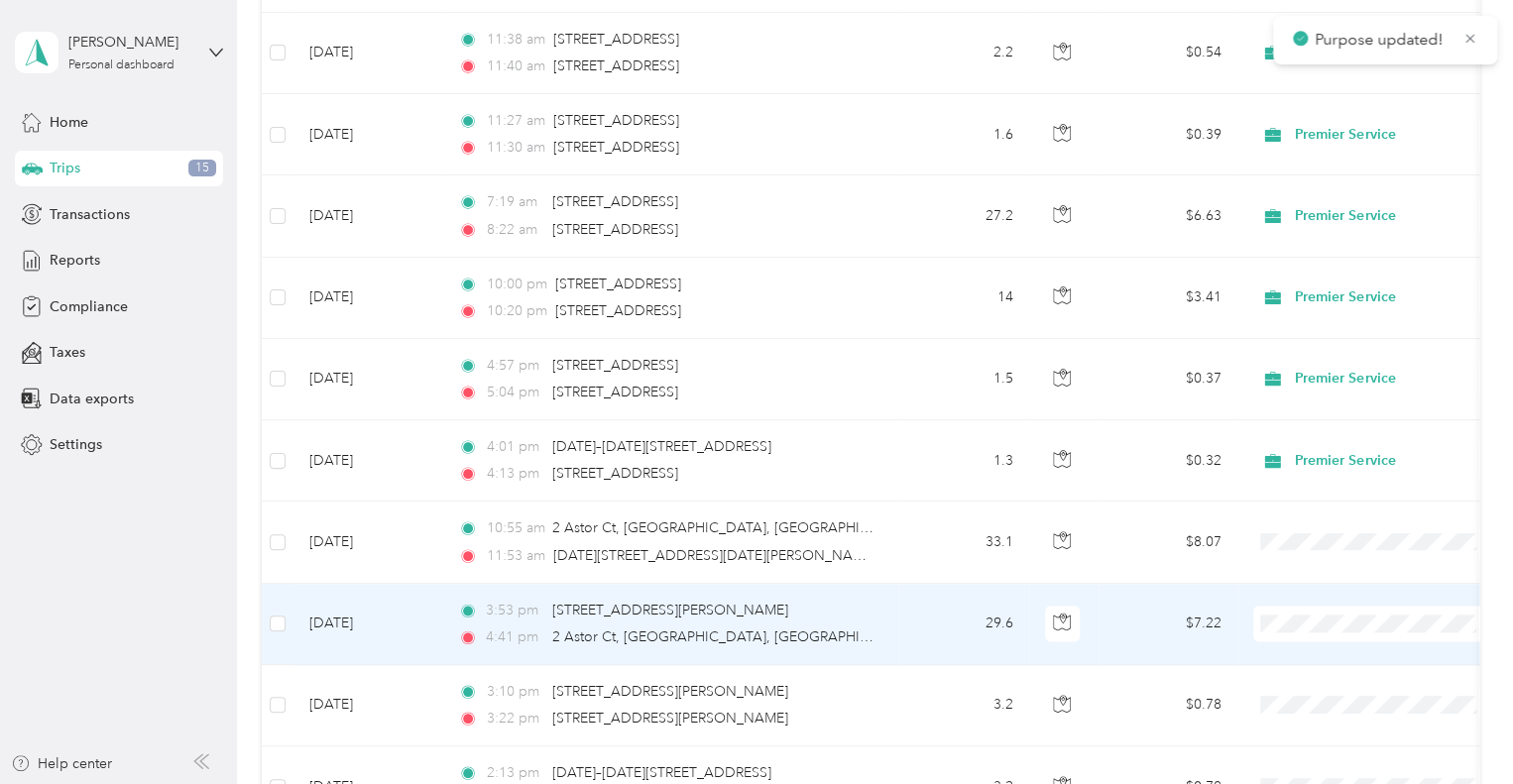
click at [1301, 633] on span "Premier Service" at bounding box center [1376, 638] width 218 height 21
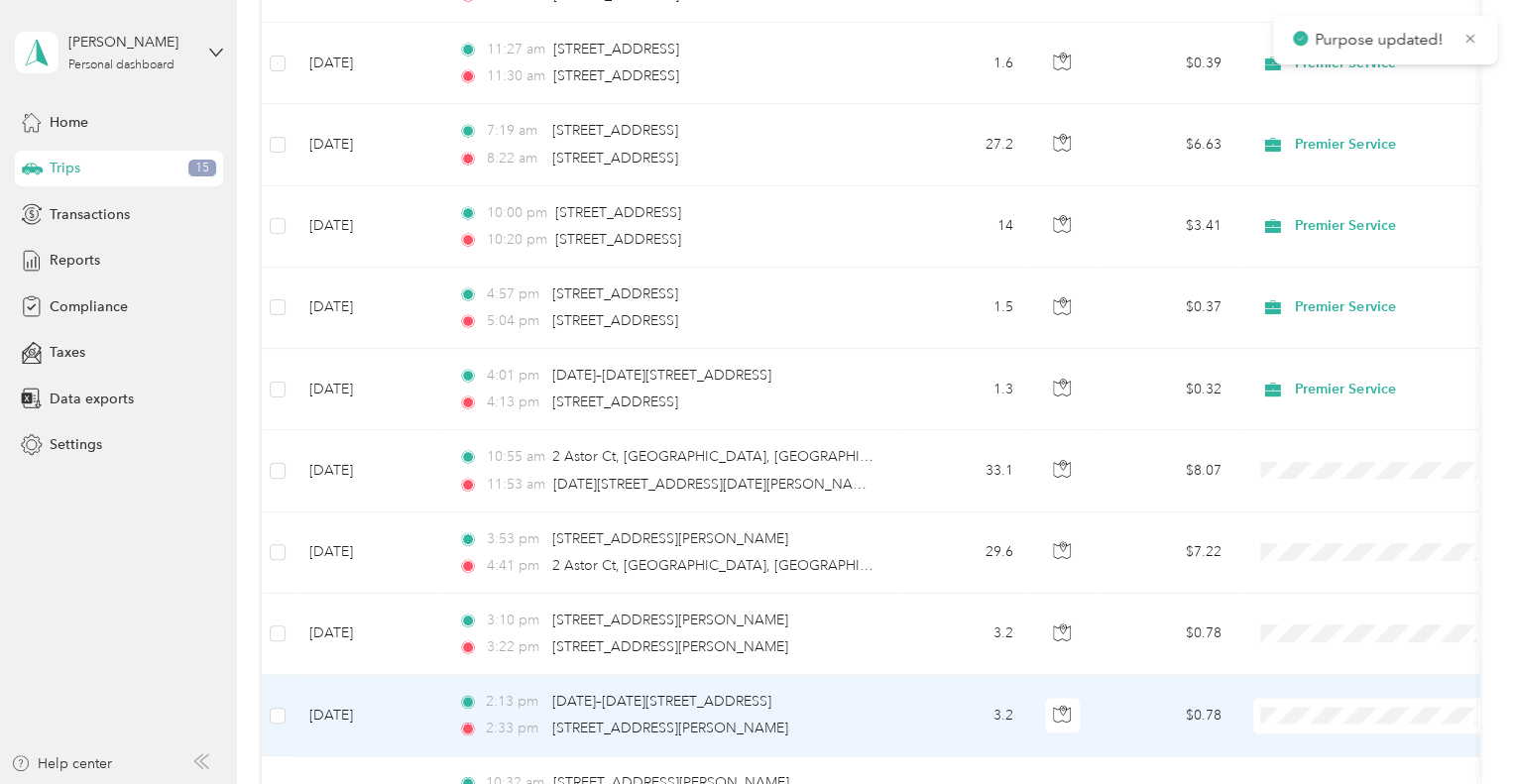
scroll to position [8844, 0]
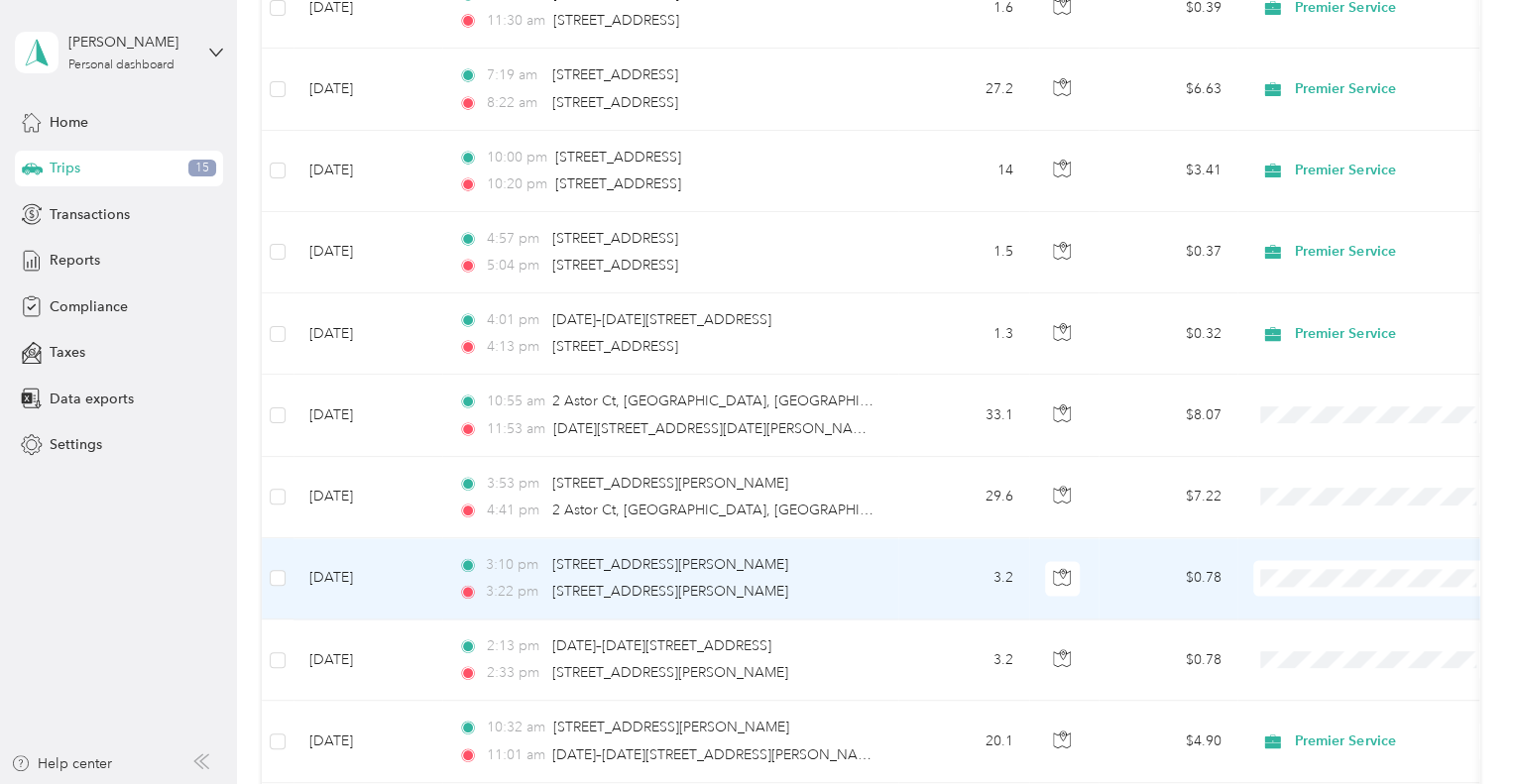
click at [1311, 597] on span "Premier Service" at bounding box center [1394, 591] width 184 height 21
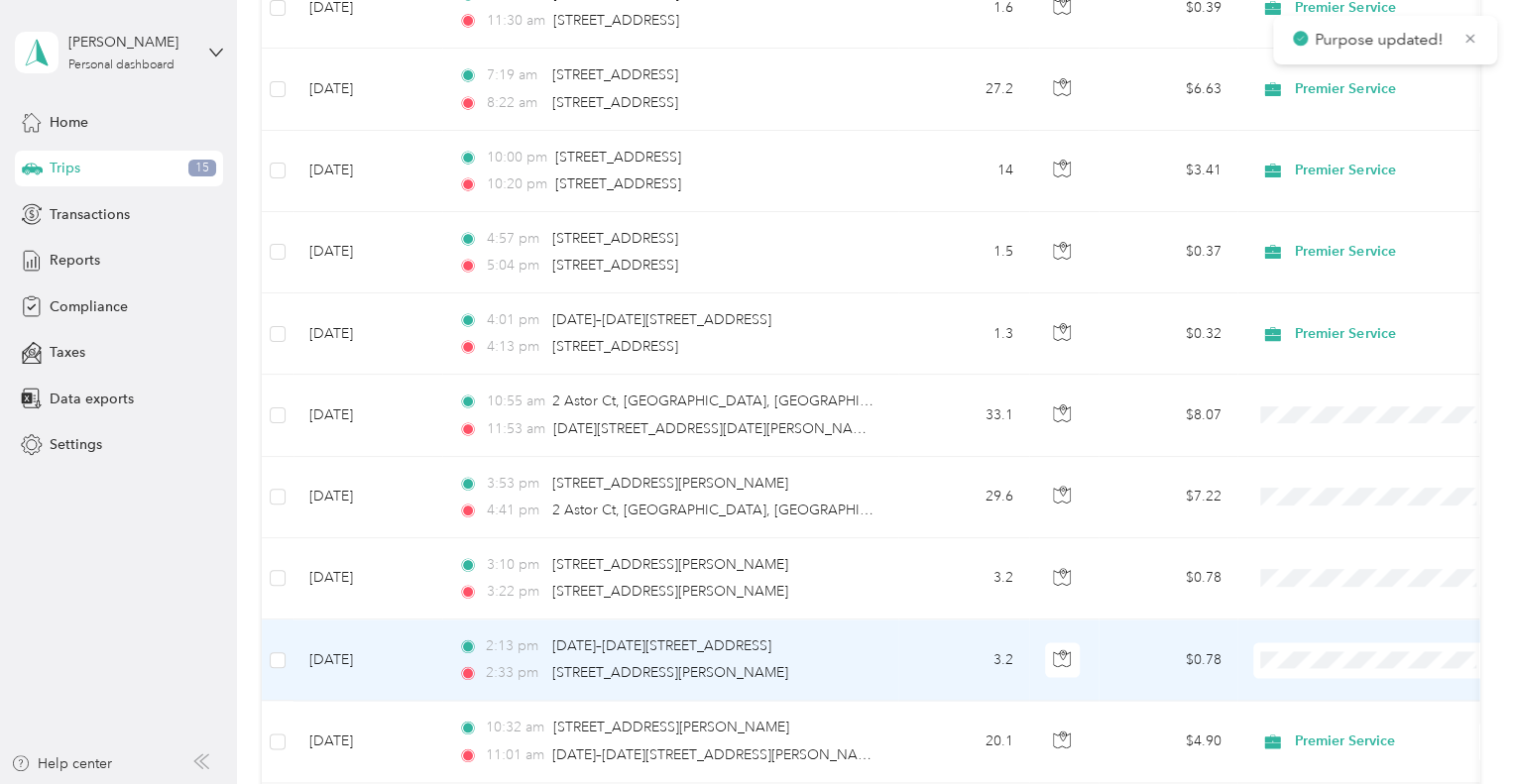
click at [1312, 665] on span "Premier Service" at bounding box center [1394, 673] width 184 height 21
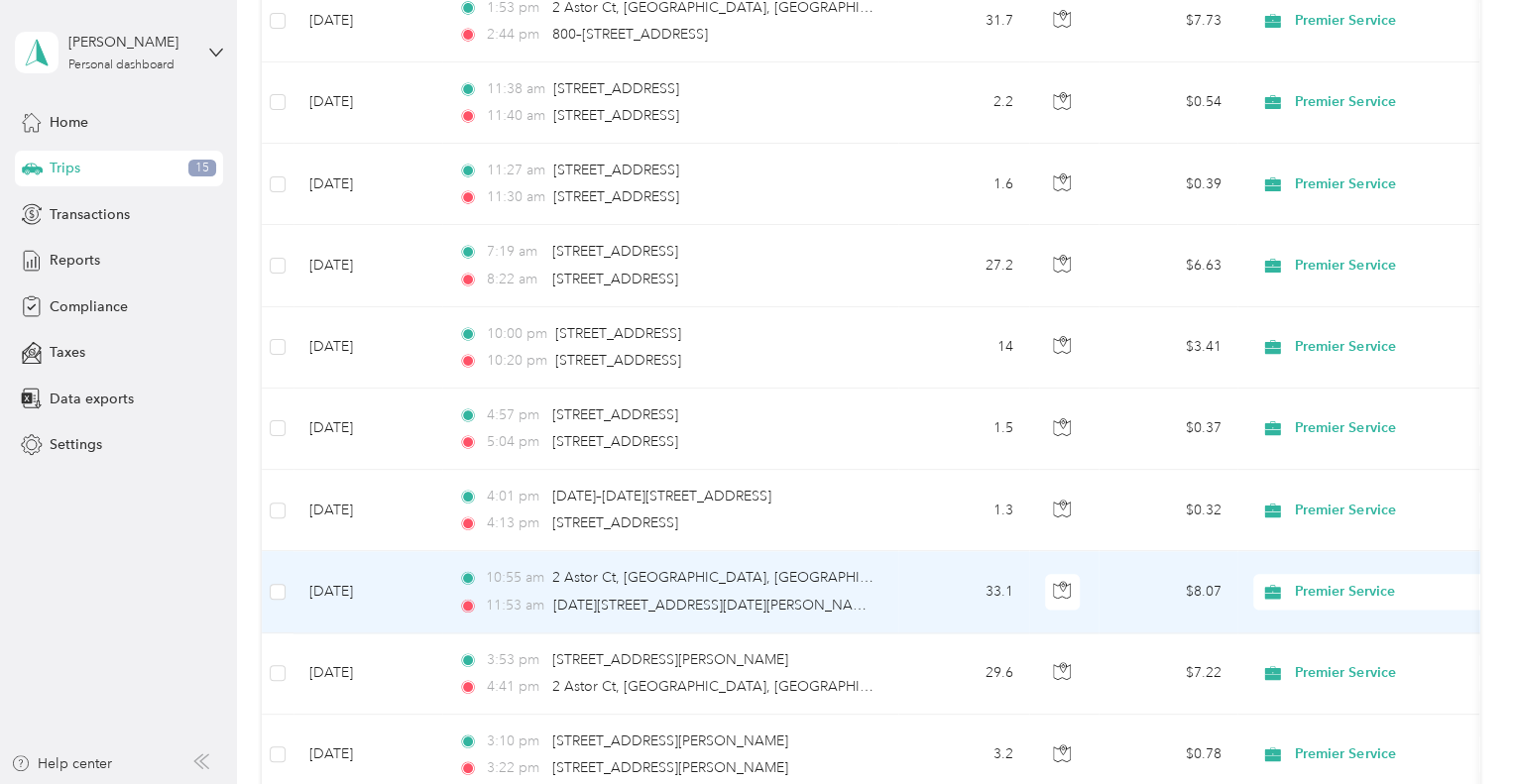
scroll to position [8649, 0]
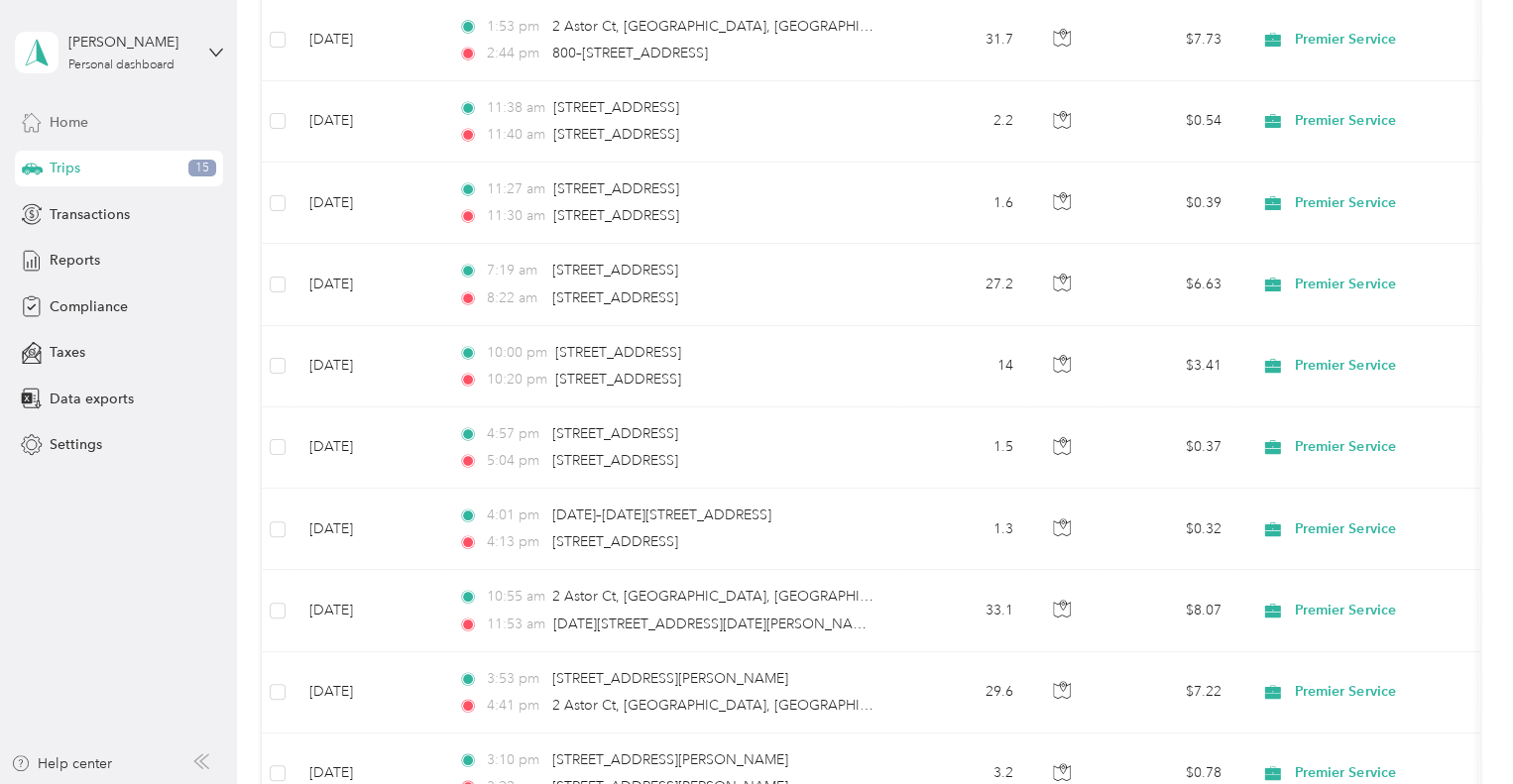
click at [84, 123] on span "Home" at bounding box center [69, 122] width 39 height 21
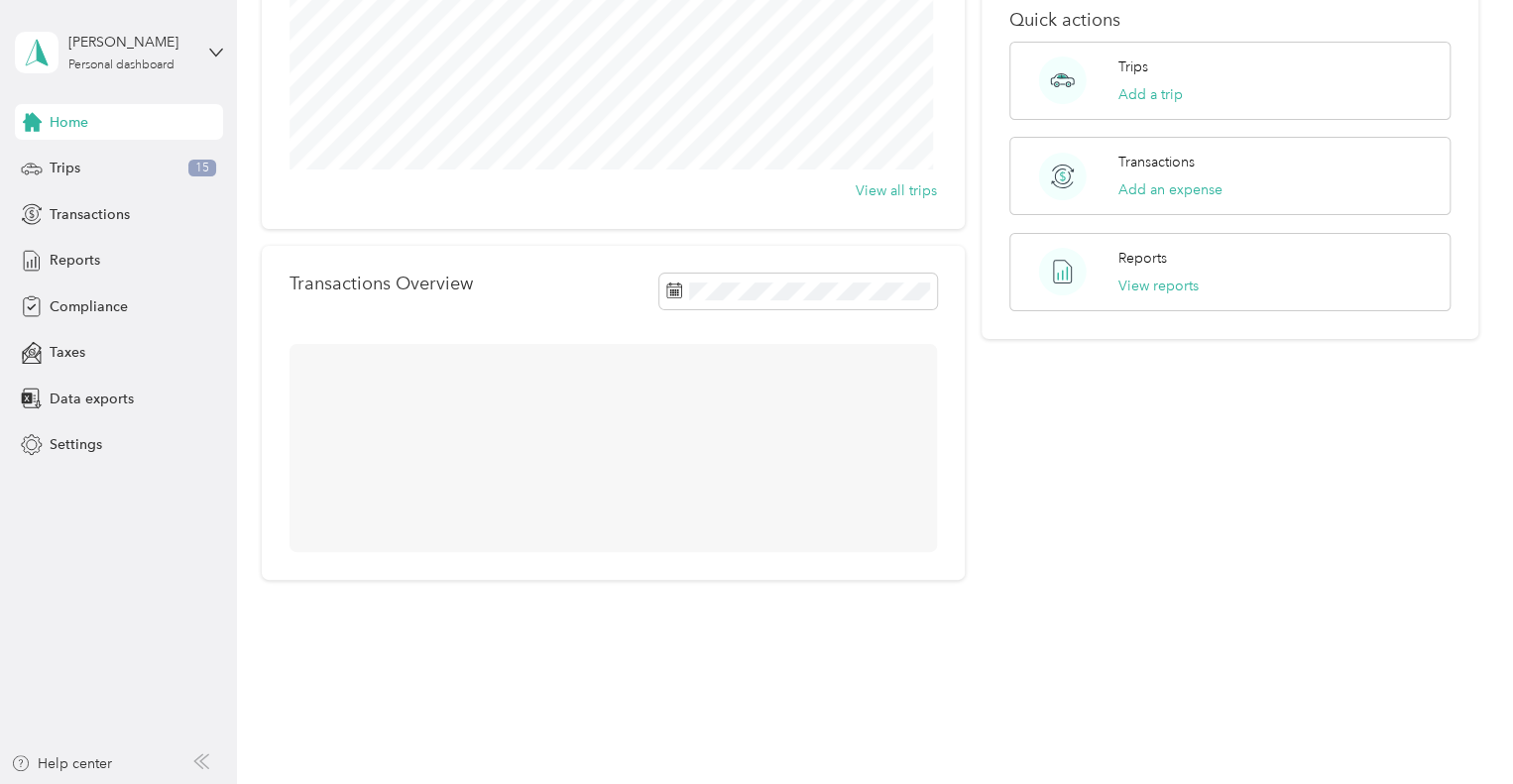
scroll to position [302, 0]
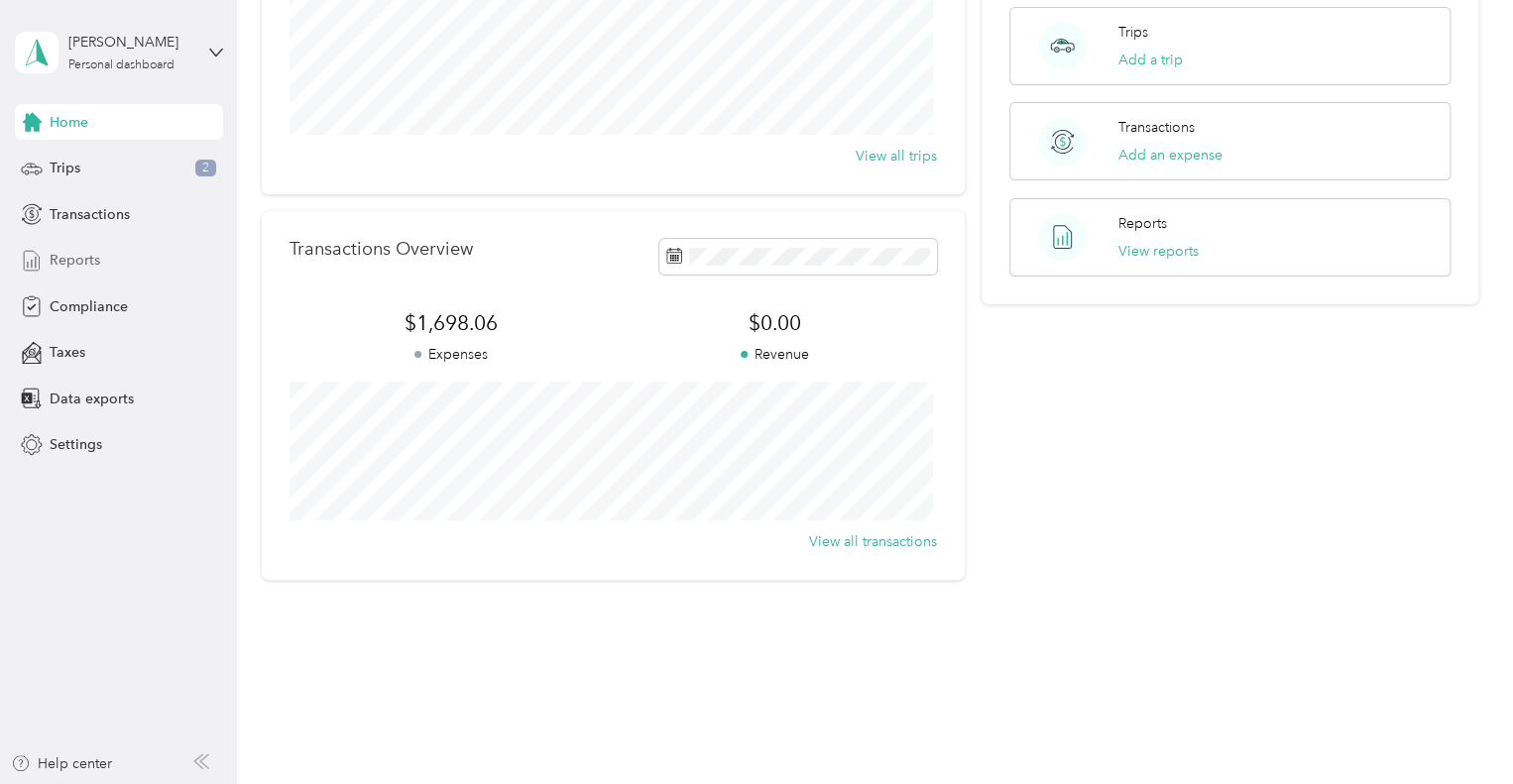
click at [112, 269] on div "Reports" at bounding box center [118, 260] width 208 height 36
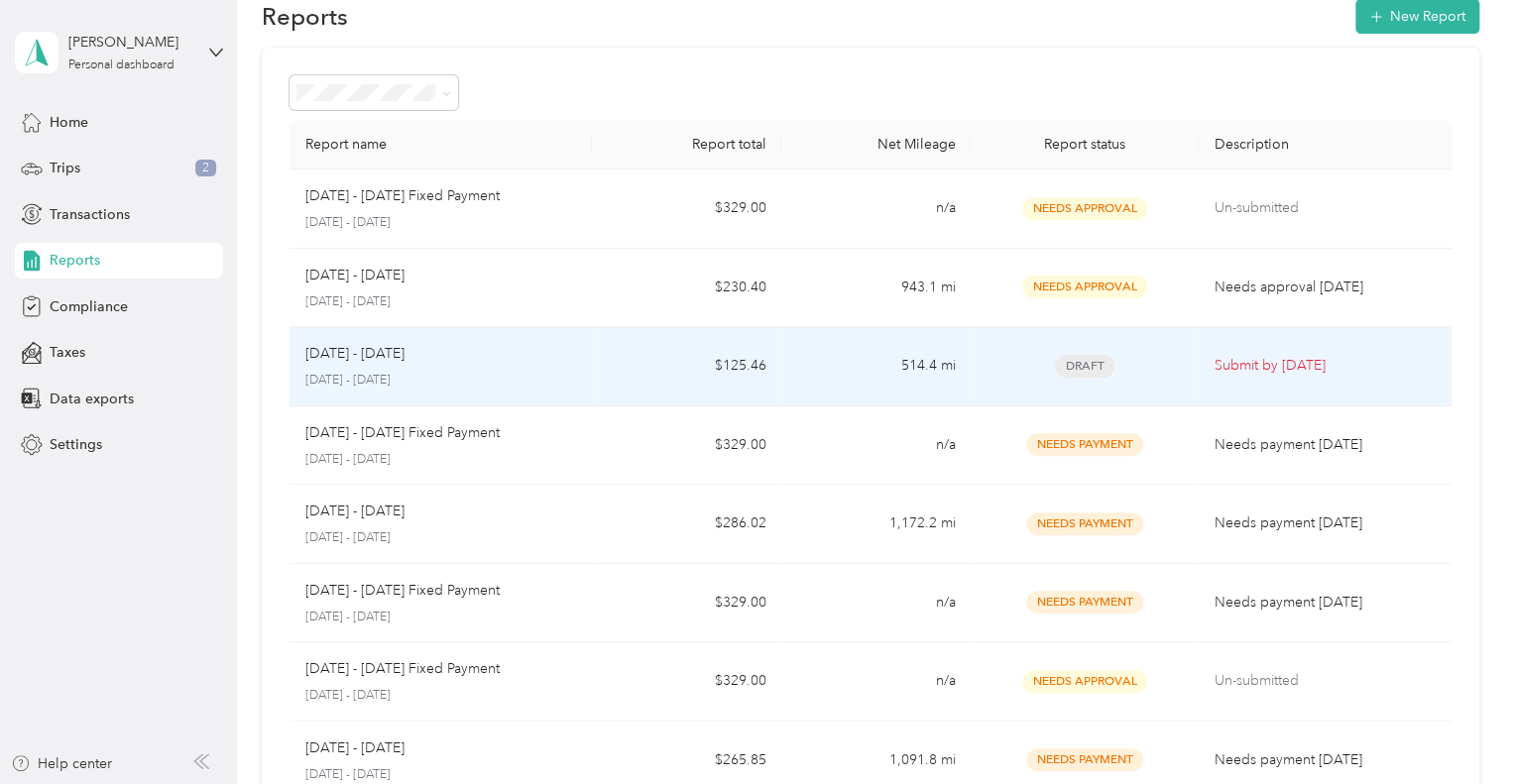
scroll to position [42, 0]
click at [514, 370] on p "[DATE] - [DATE]" at bounding box center [440, 379] width 271 height 18
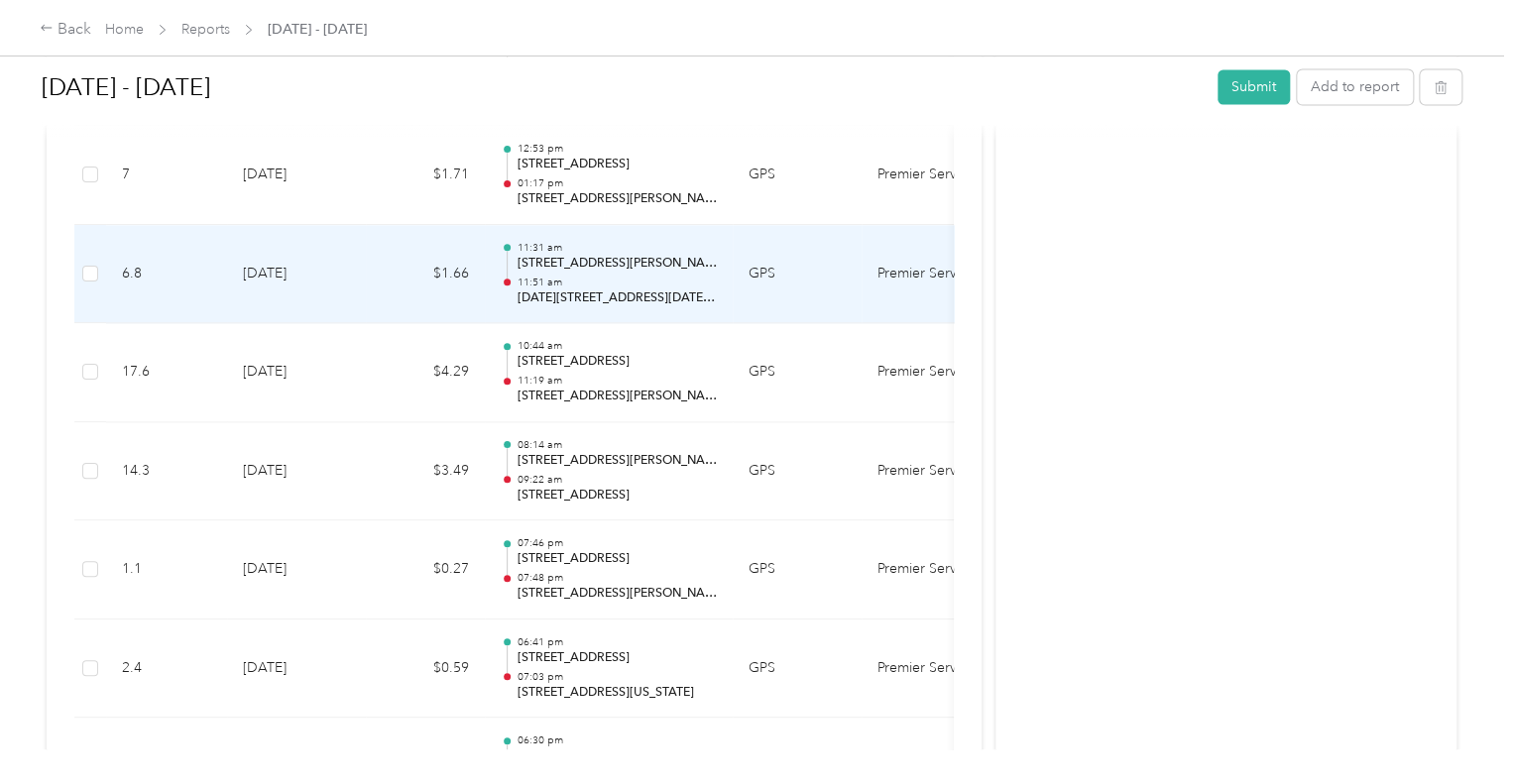
scroll to position [1708, 0]
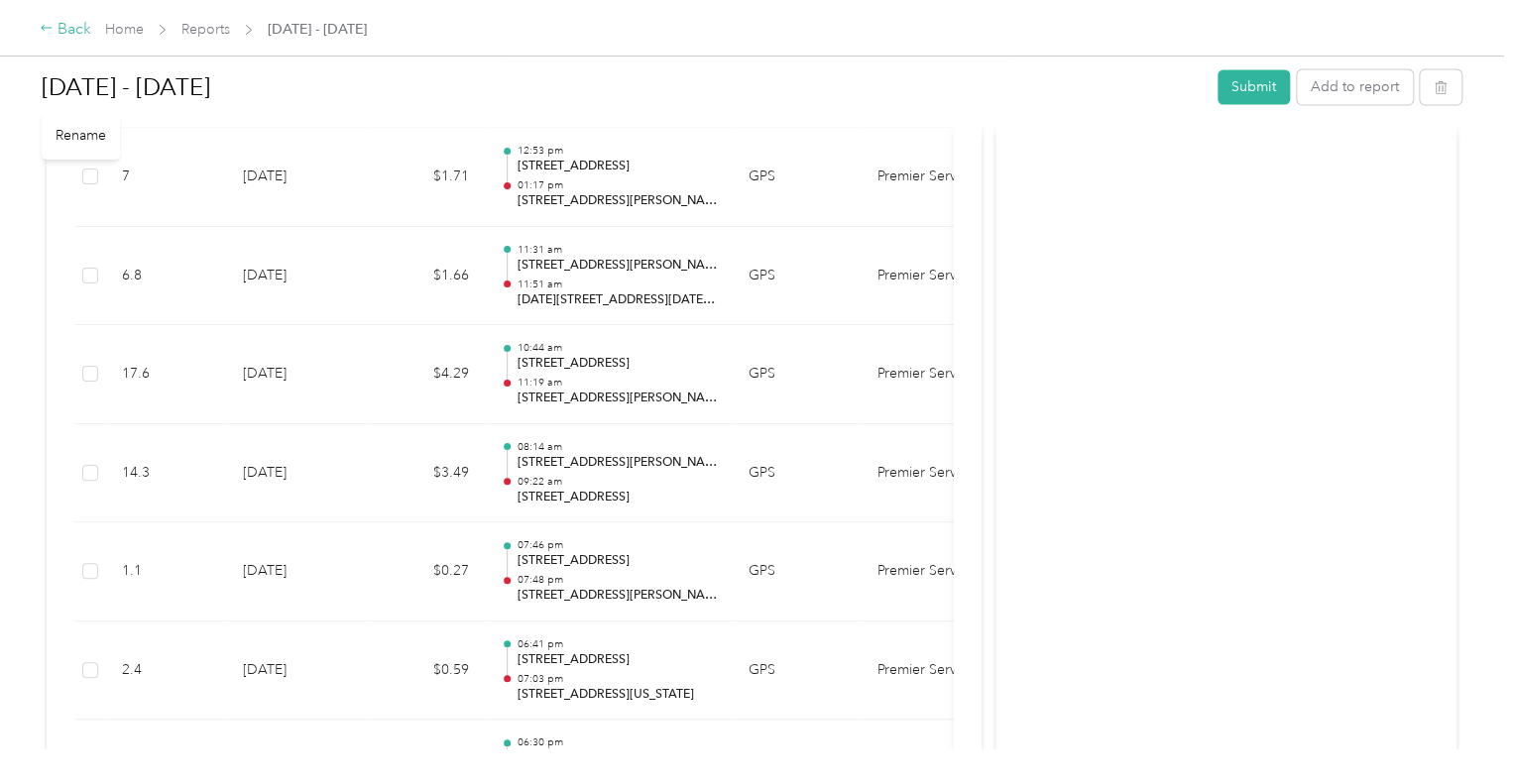
click at [69, 27] on div "Back" at bounding box center [66, 30] width 52 height 24
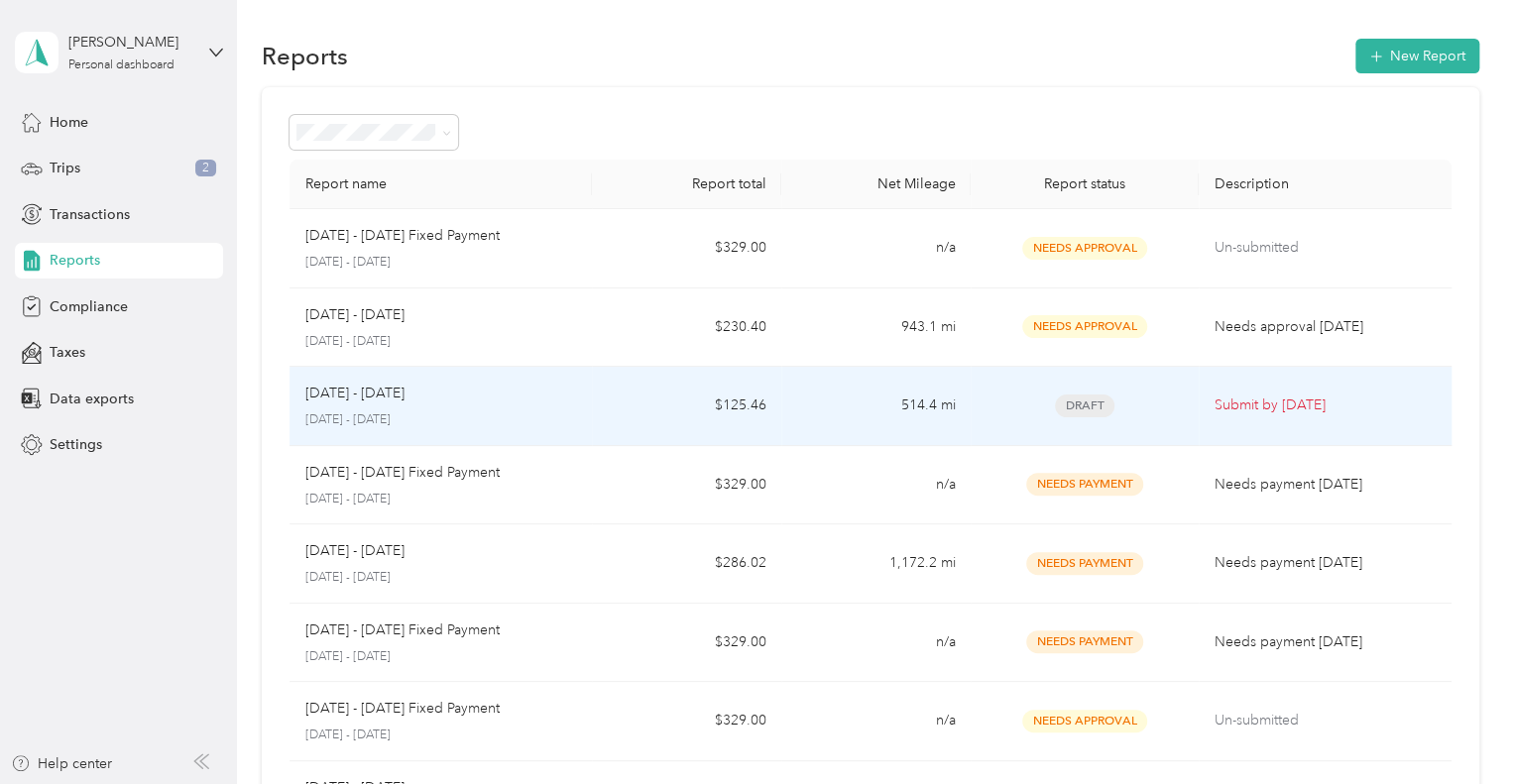
click at [552, 408] on div "[DATE] - [DATE] [DATE] - [DATE]" at bounding box center [440, 405] width 271 height 47
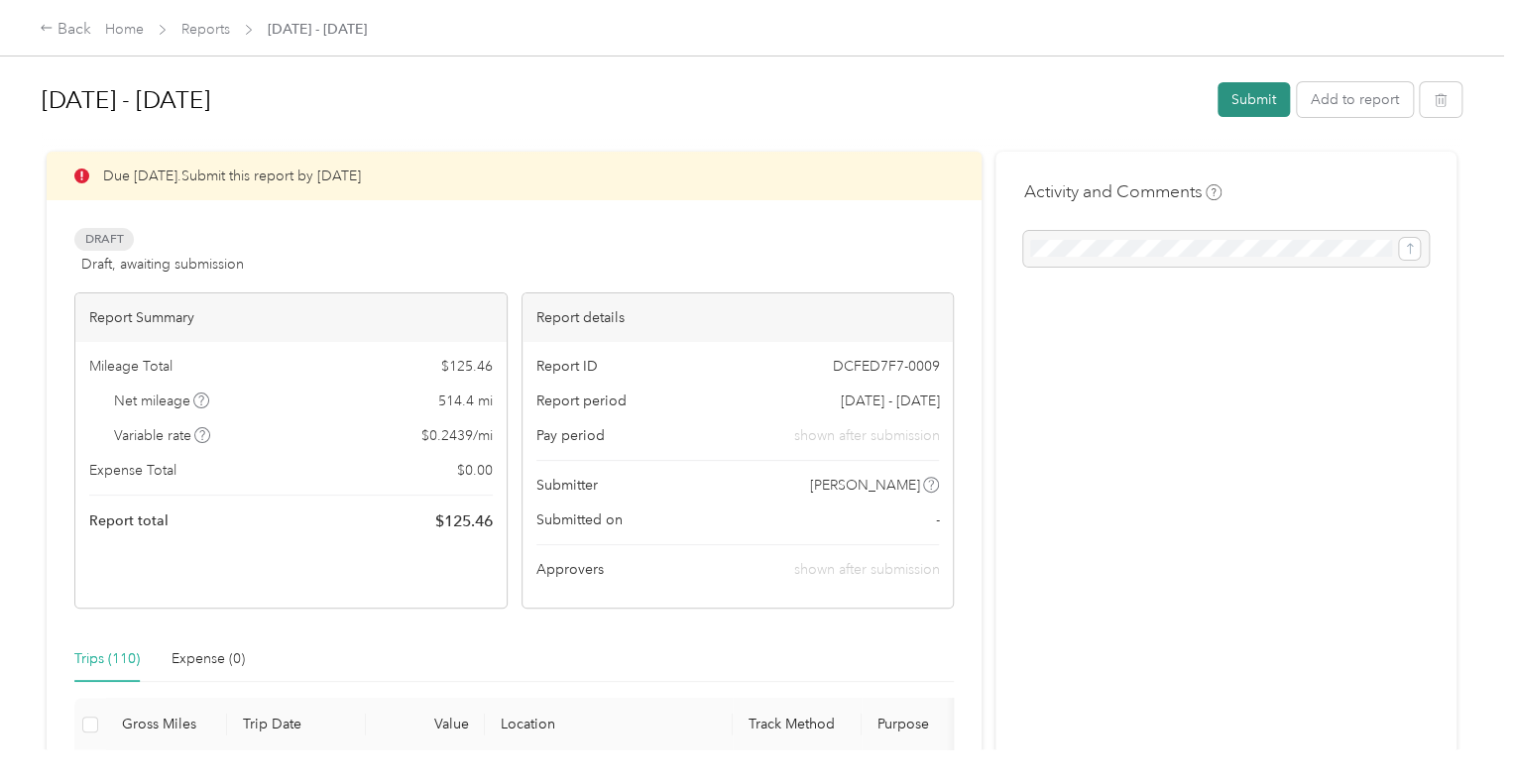
click at [1247, 104] on button "Submit" at bounding box center [1254, 99] width 73 height 35
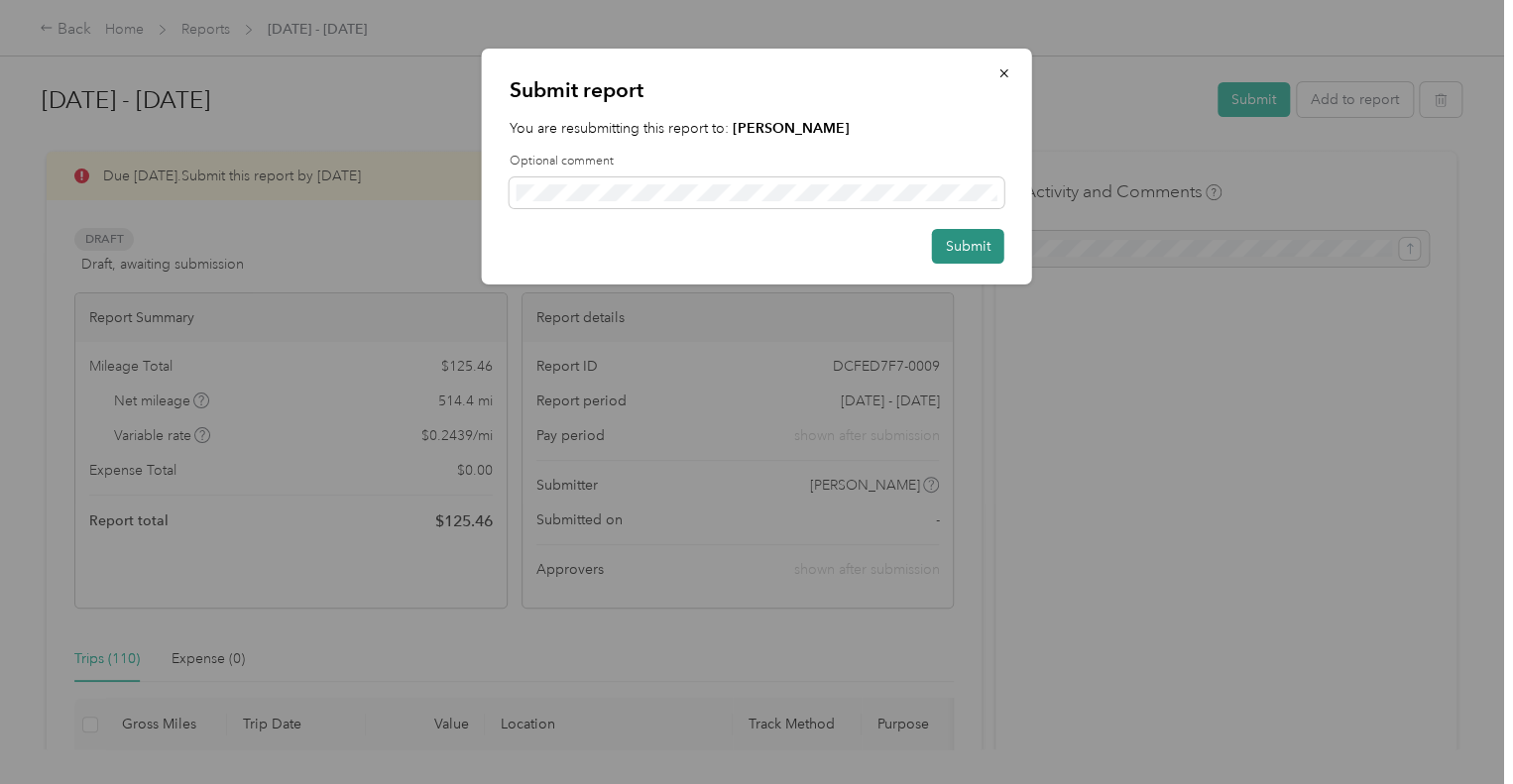
click at [968, 248] on button "Submit" at bounding box center [968, 245] width 73 height 35
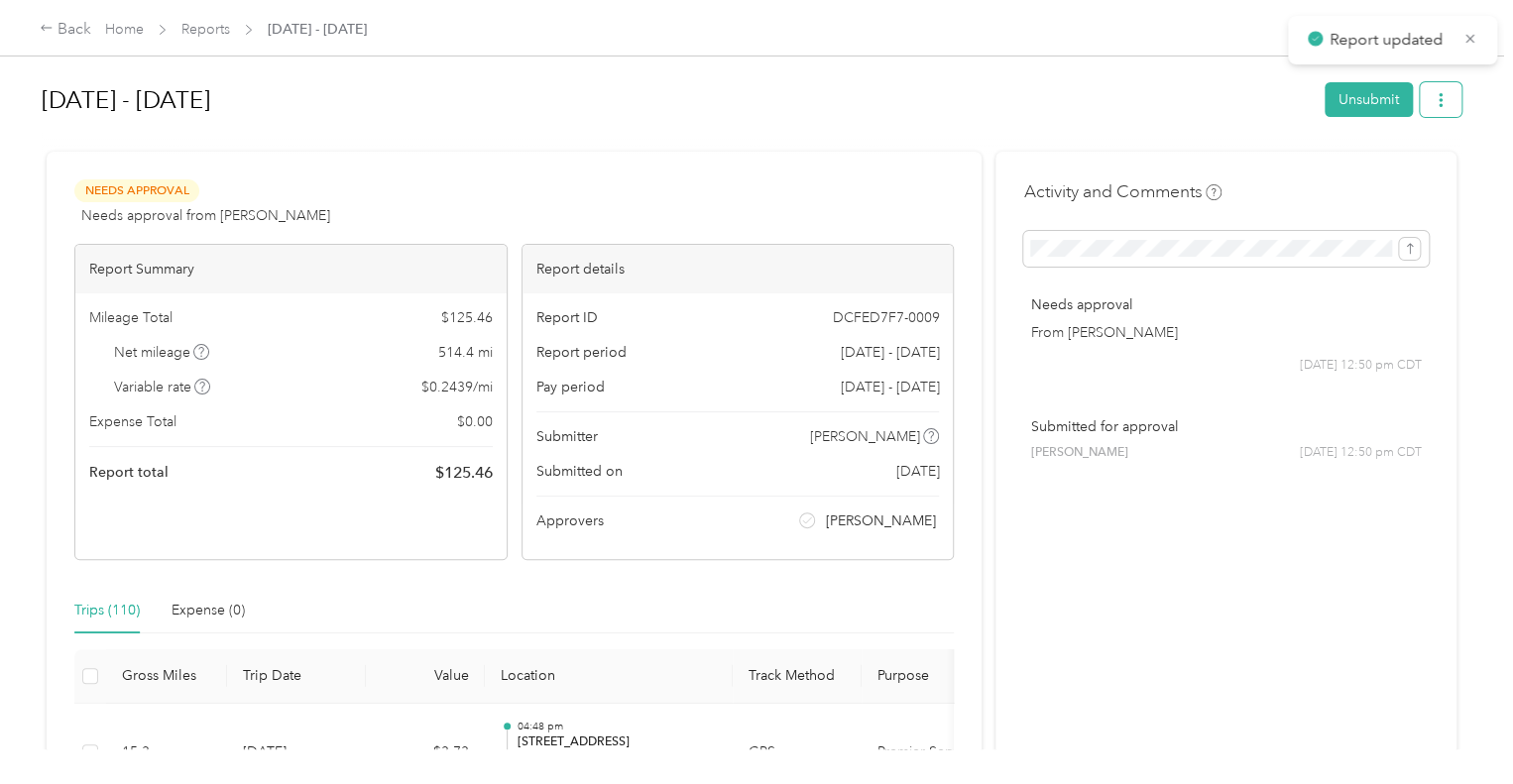
click at [1436, 93] on icon "button" at bounding box center [1440, 100] width 14 height 14
click at [1376, 171] on span "Download" at bounding box center [1379, 172] width 66 height 21
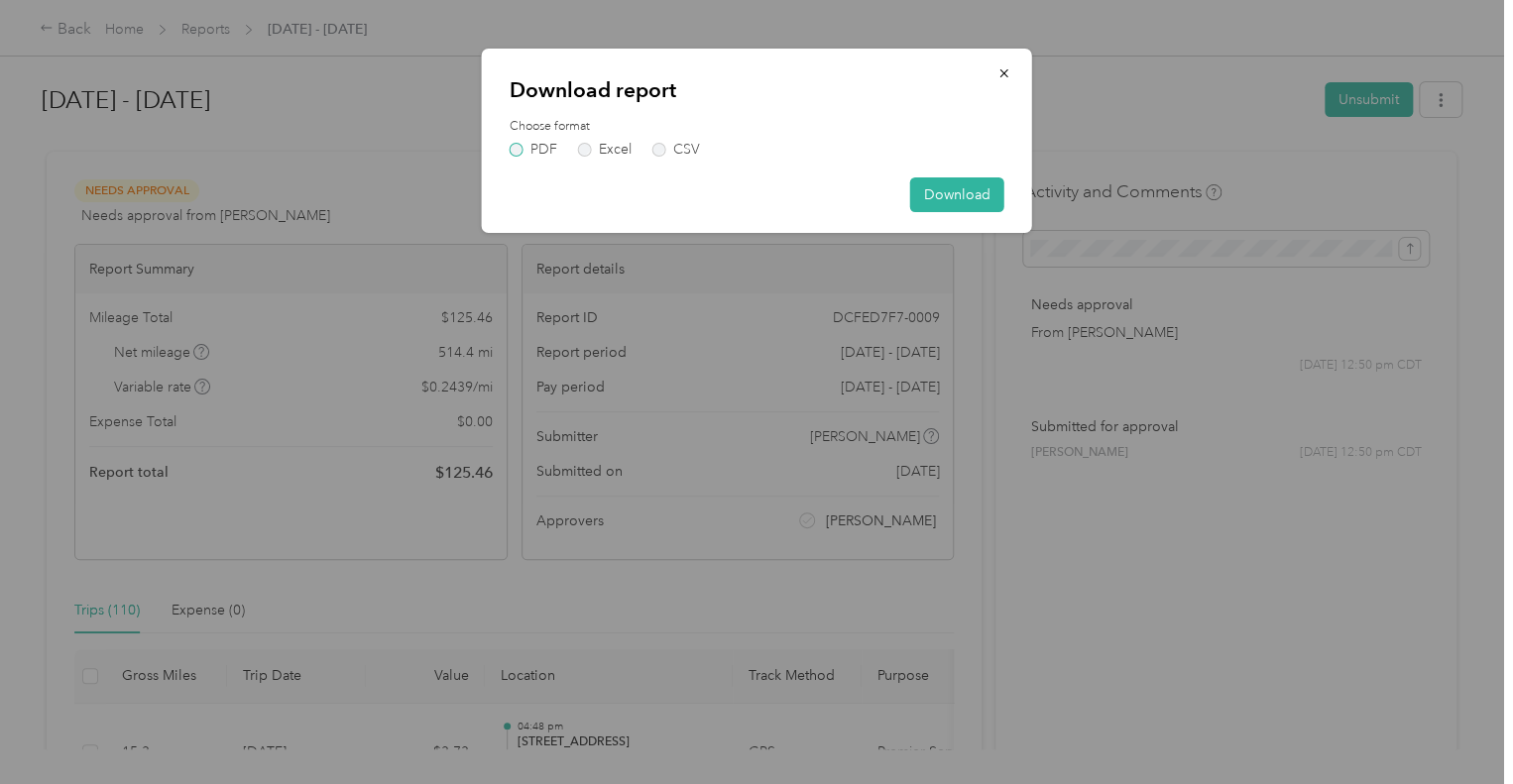
click at [523, 144] on label "PDF" at bounding box center [534, 150] width 48 height 14
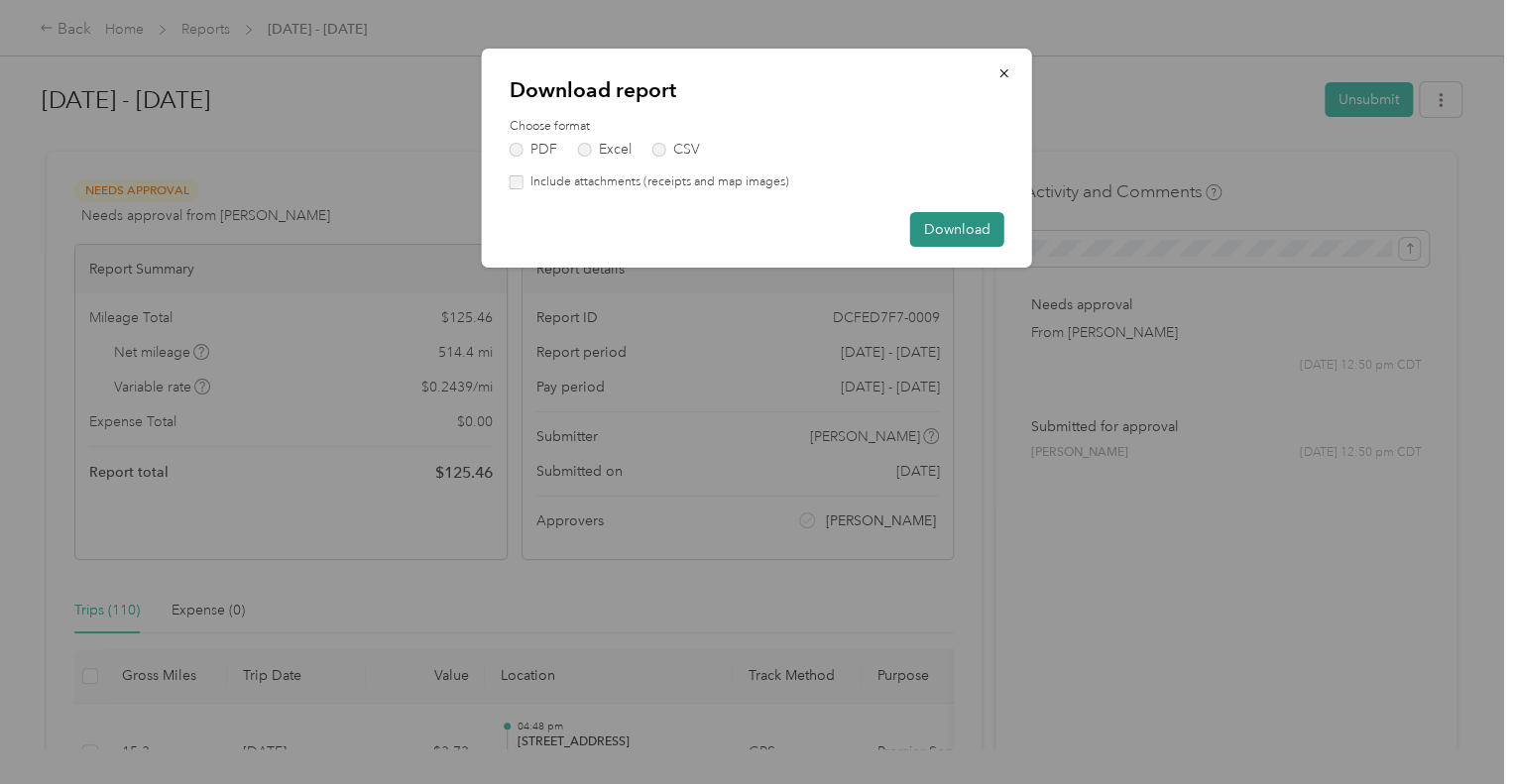
click at [948, 234] on button "Download" at bounding box center [957, 229] width 94 height 35
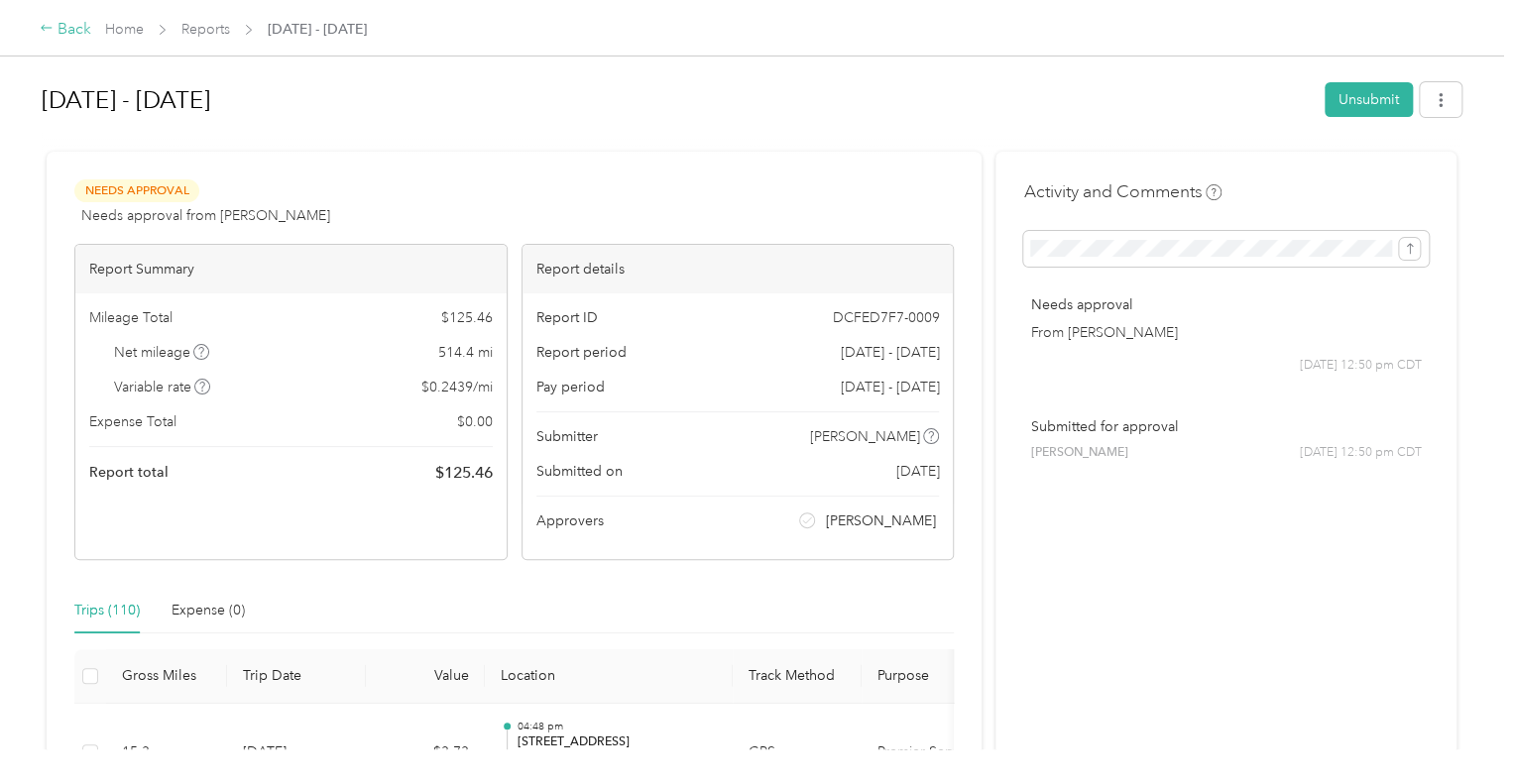
click at [71, 33] on div "Back" at bounding box center [66, 30] width 52 height 24
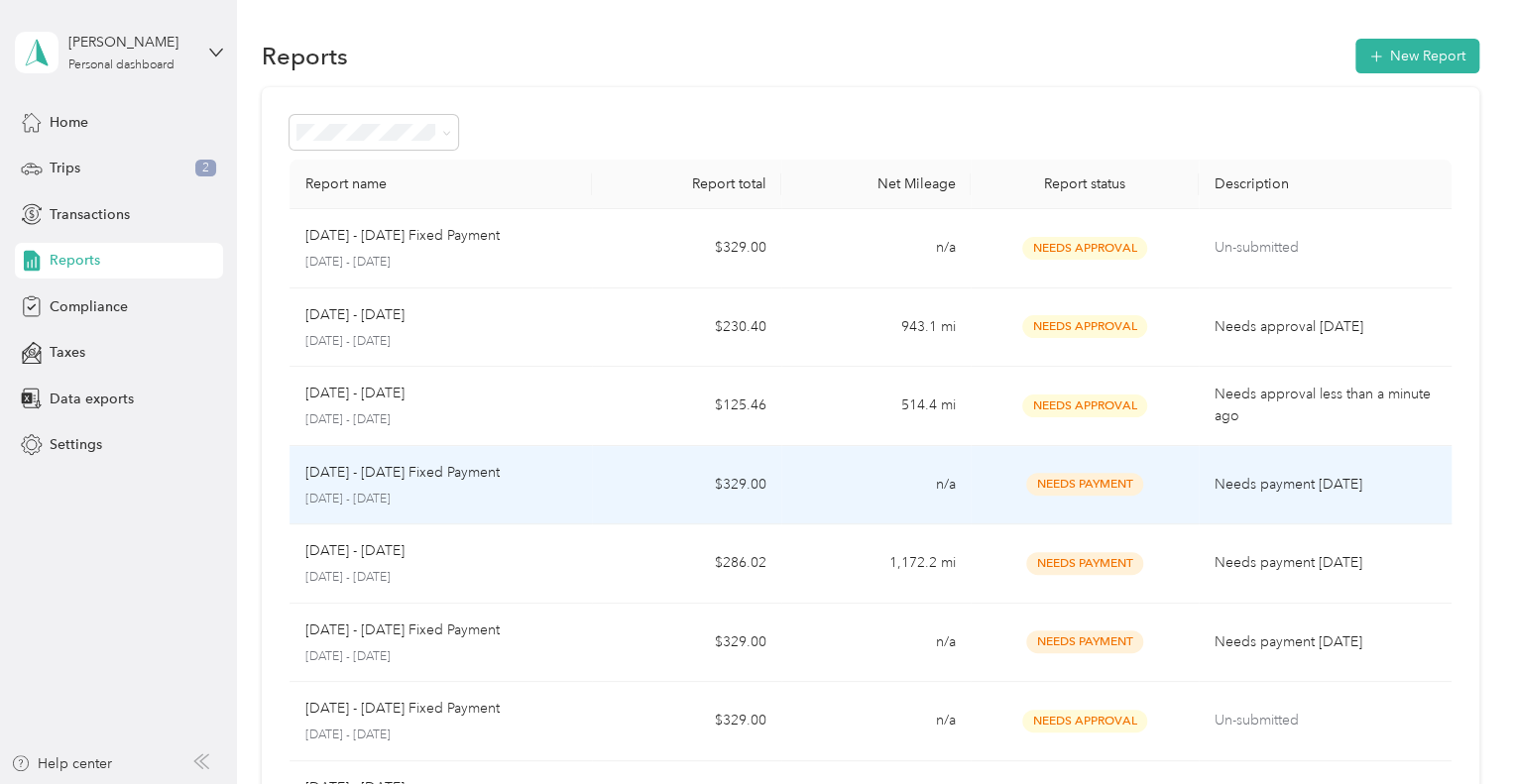
click at [462, 471] on p "[DATE] - [DATE] Fixed Payment" at bounding box center [402, 473] width 194 height 22
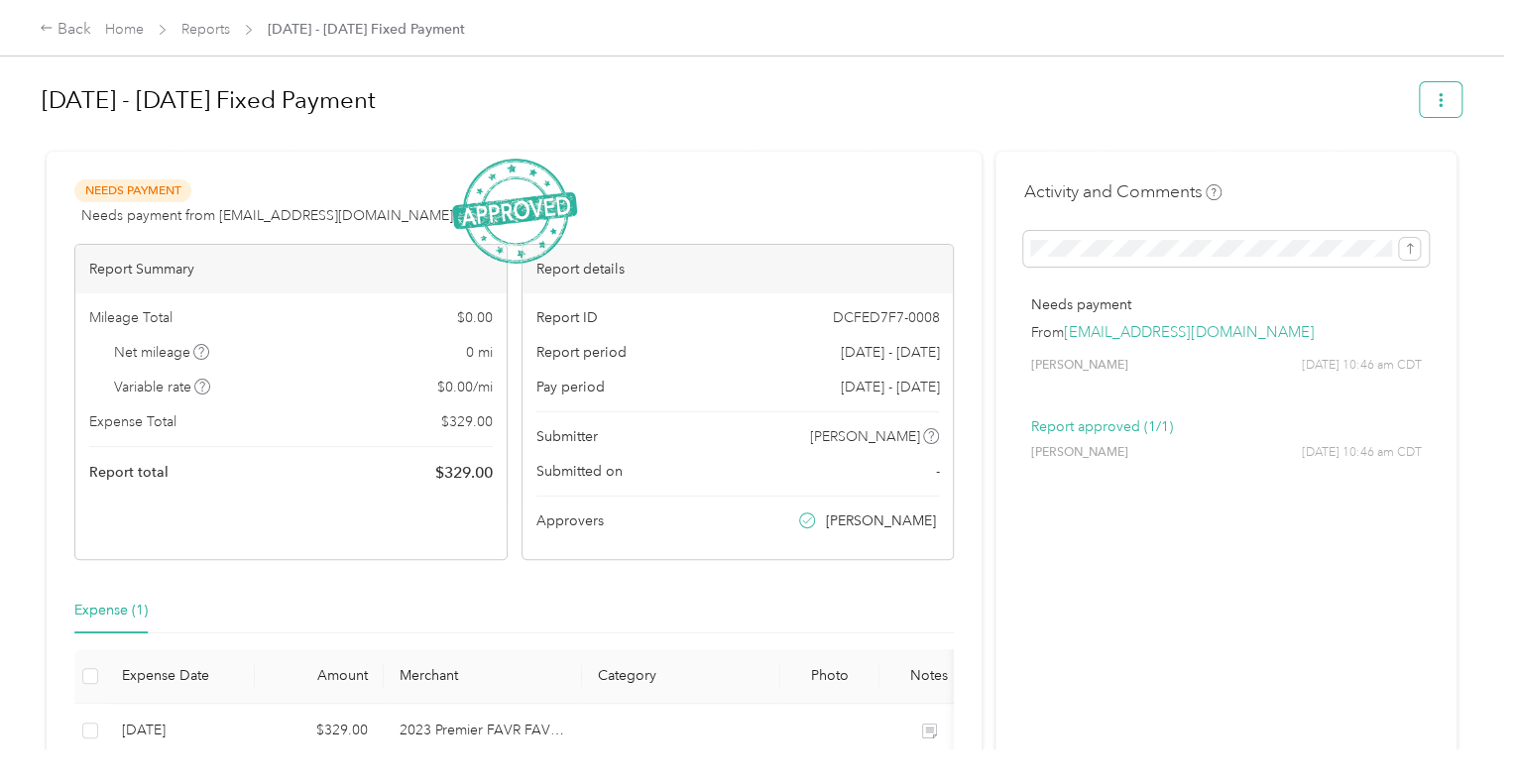
click at [1427, 101] on button "button" at bounding box center [1440, 99] width 42 height 35
click at [1371, 162] on span "Download" at bounding box center [1379, 172] width 66 height 21
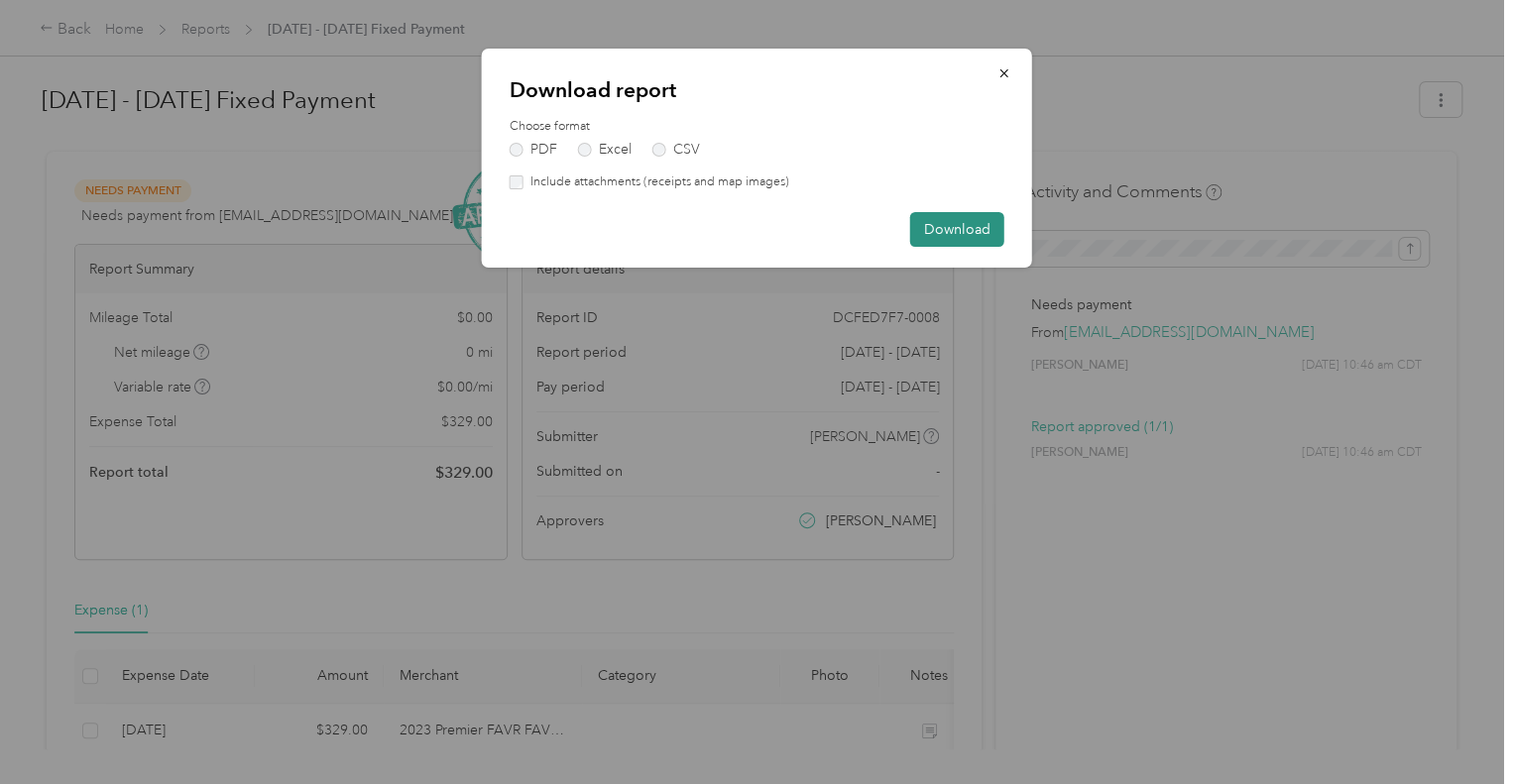
click at [943, 226] on button "Download" at bounding box center [957, 229] width 94 height 35
